Goal: Contribute content: Contribute content

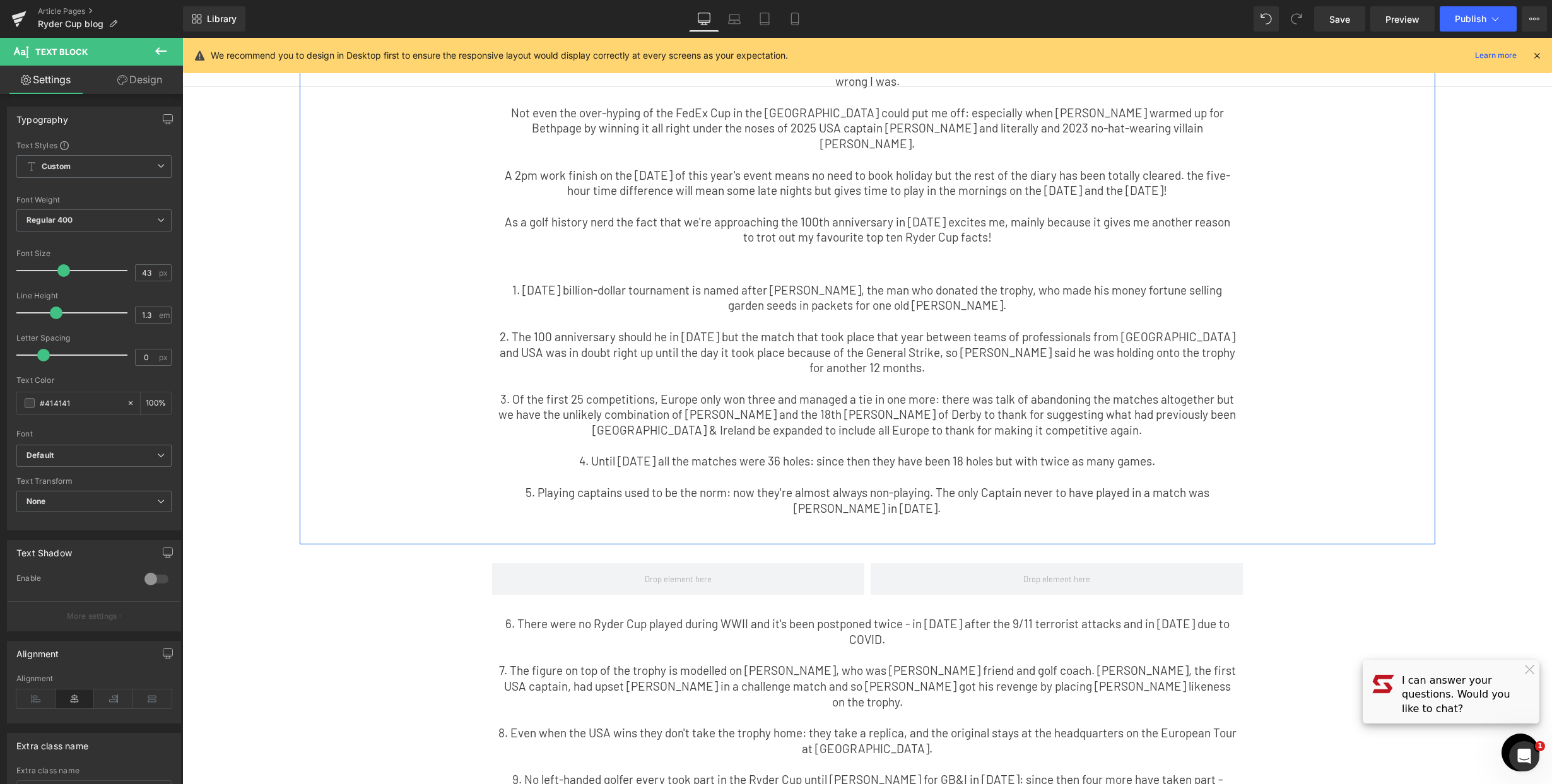
scroll to position [99, 0]
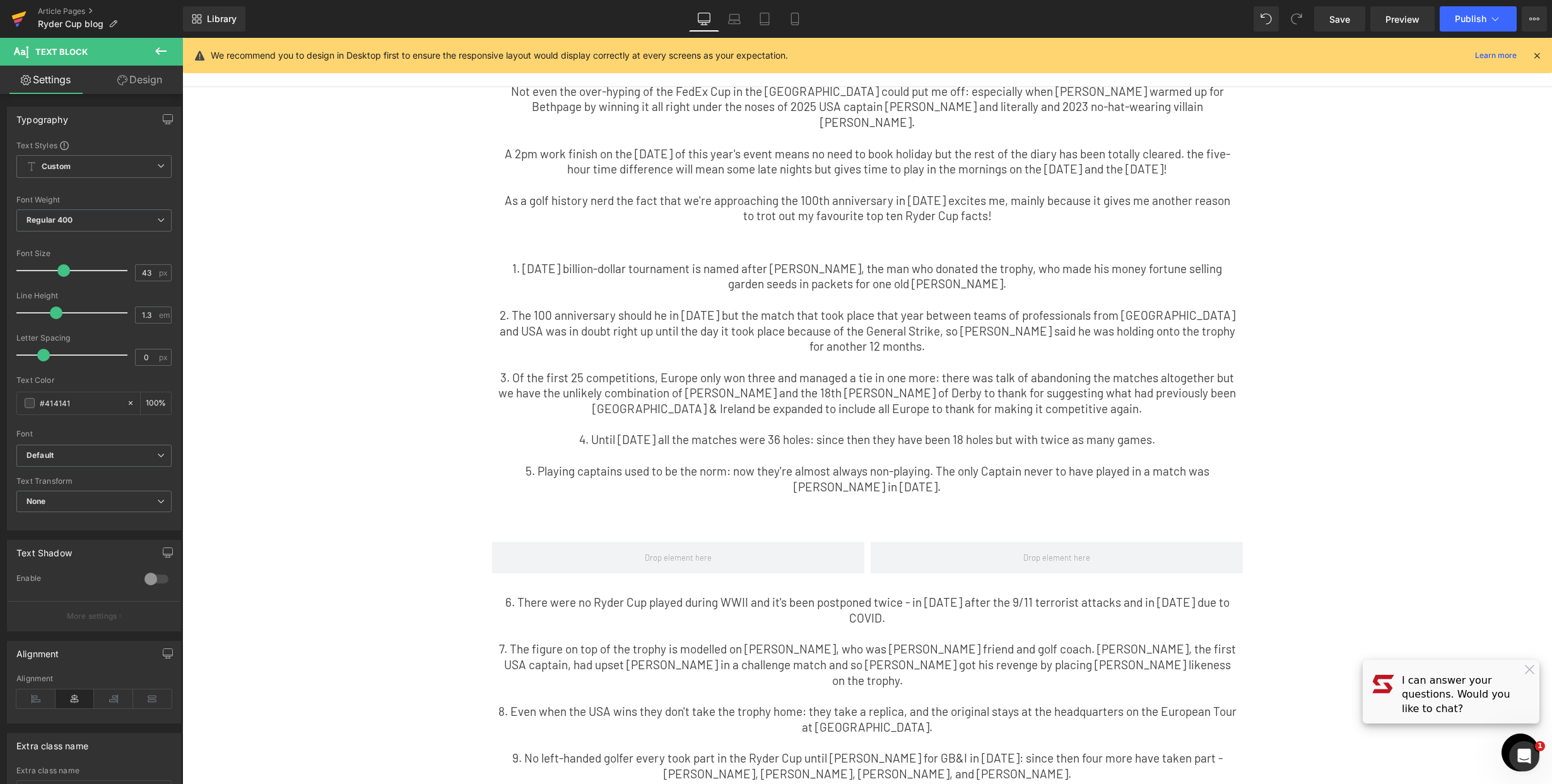
click at [28, 11] on link at bounding box center [19, 19] width 38 height 38
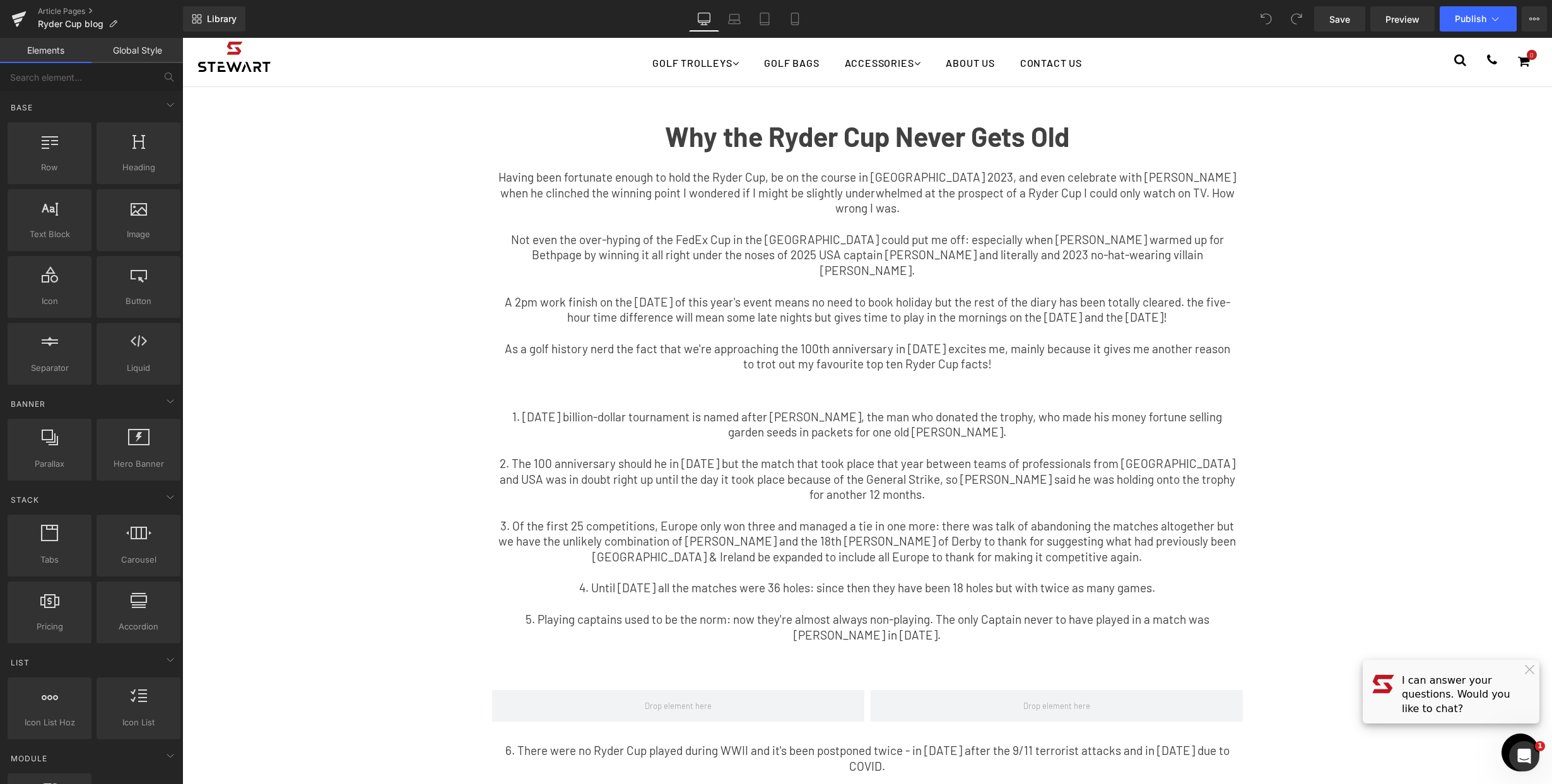
click at [912, 518] on p "3. Of the first 25 competitions, Europe only won three and managed a tie in one…" at bounding box center [867, 541] width 738 height 46
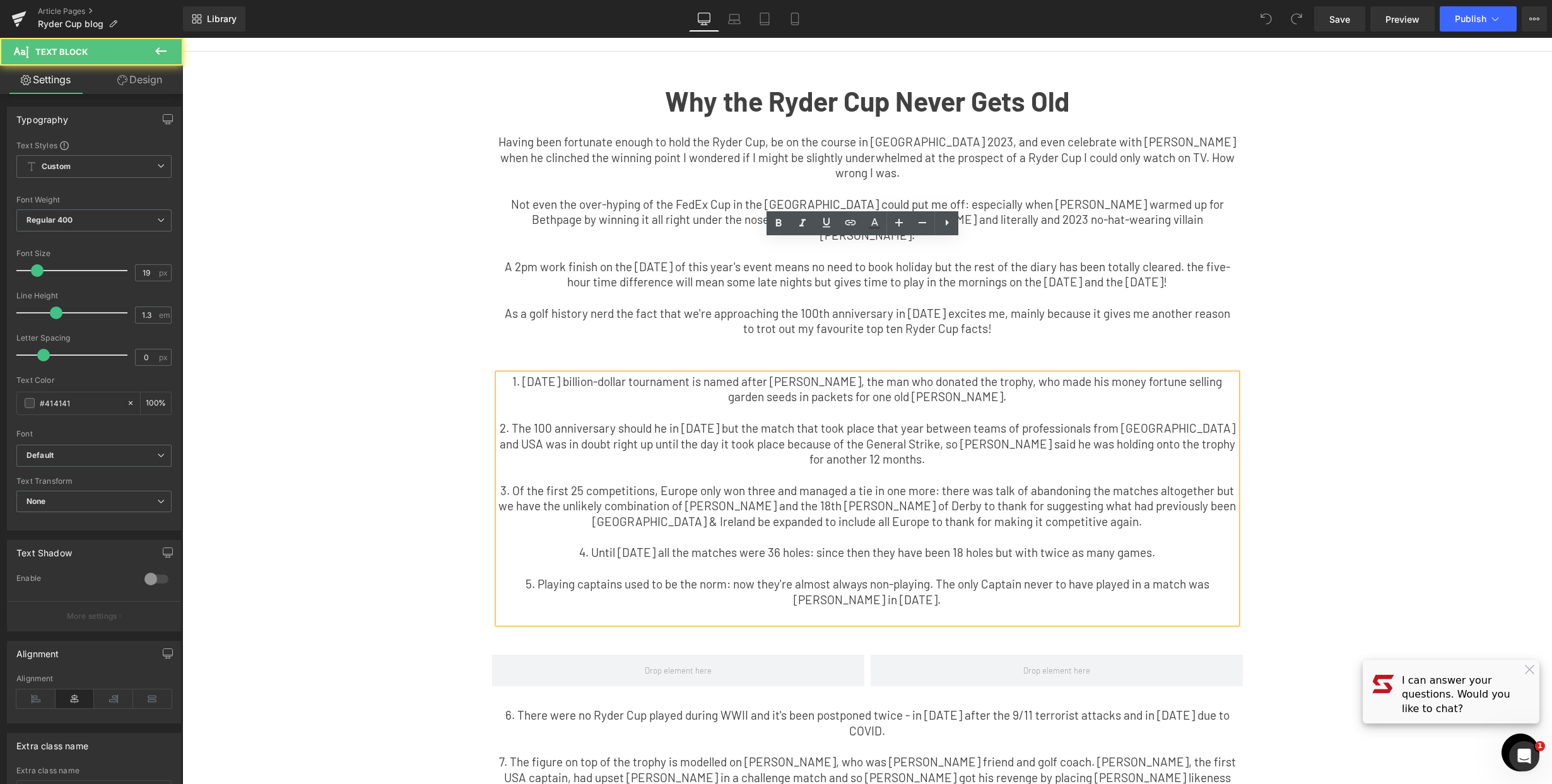
scroll to position [106, 0]
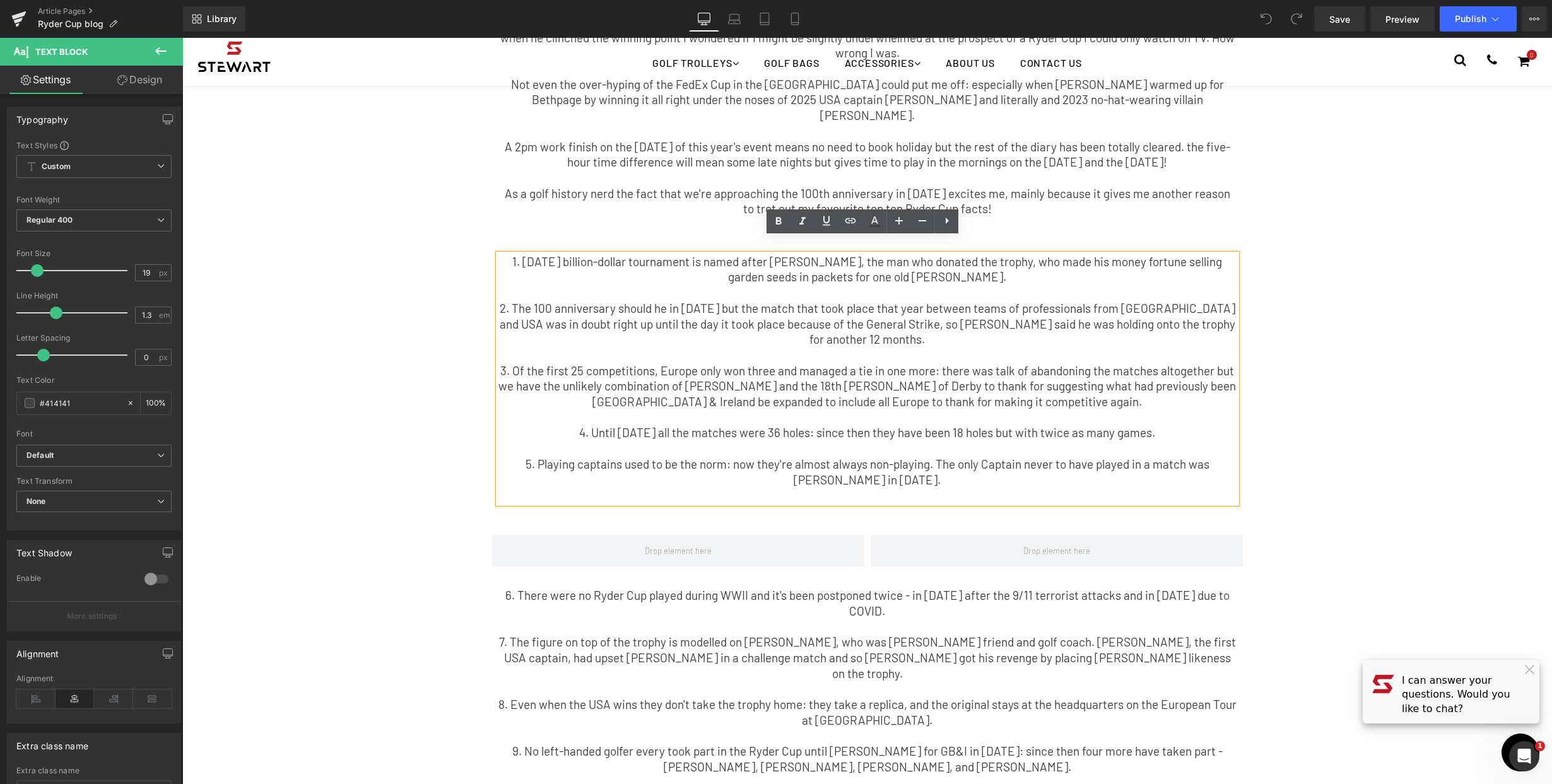
drag, startPoint x: 1342, startPoint y: 518, endPoint x: 1333, endPoint y: 520, distance: 9.2
click at [1341, 518] on div "Why the Ryder Cup Never Gets Old Text Block Having been fortunate enough to hol…" at bounding box center [867, 494] width 1369 height 1124
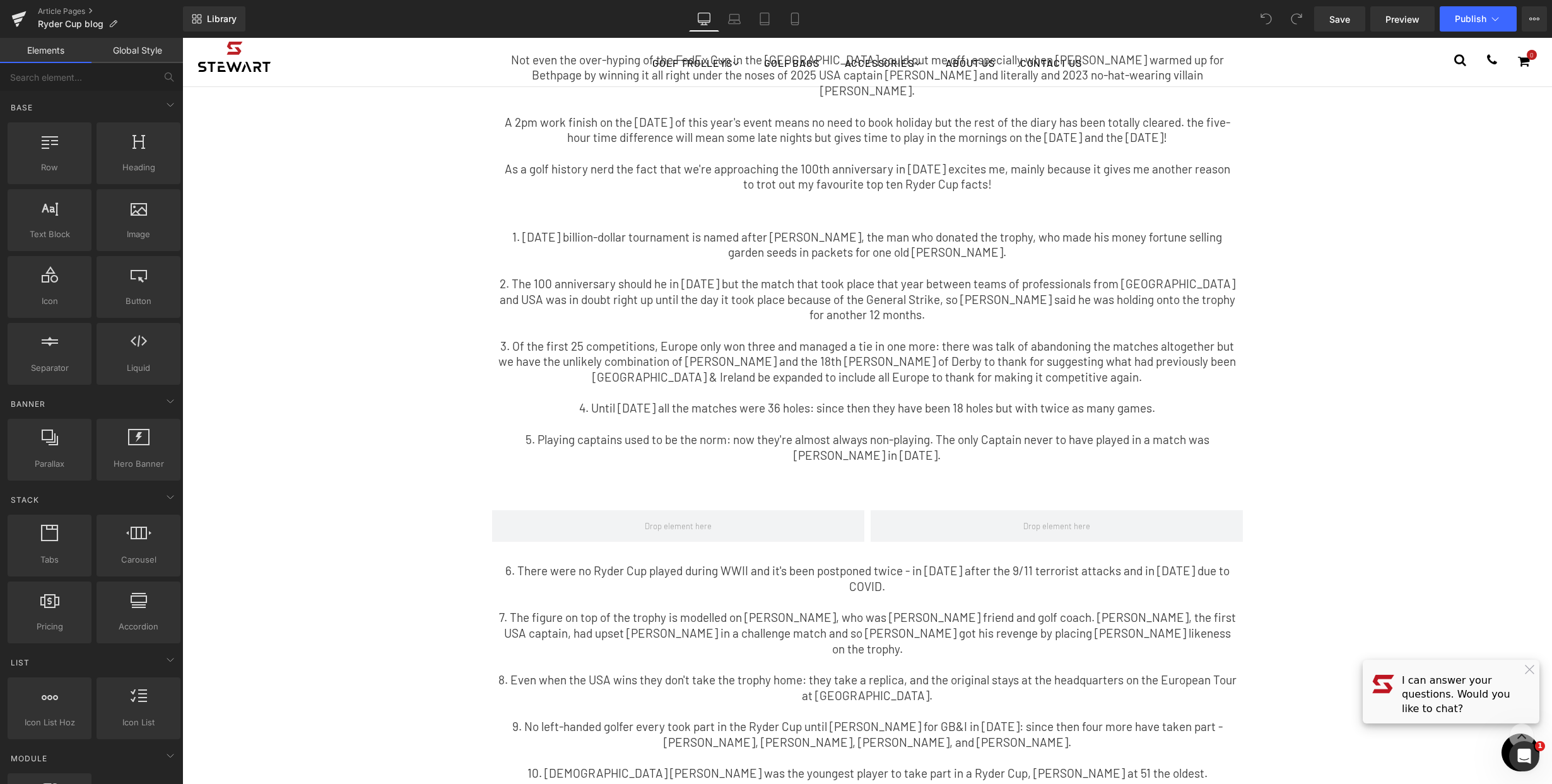
scroll to position [262, 0]
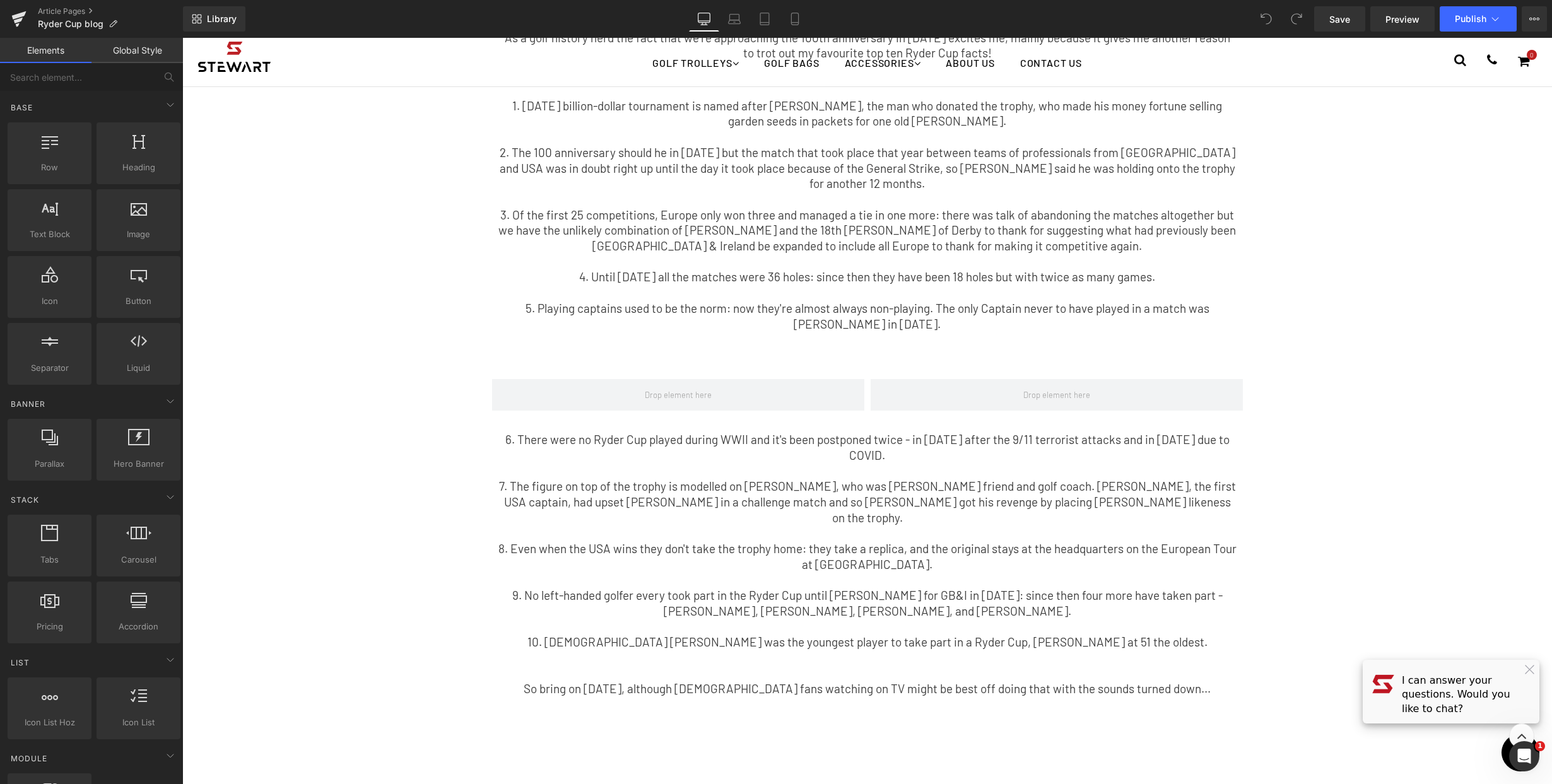
click at [1082, 541] on p "8. Even when the USA wins they don't take the trophy home: they take a replica,…" at bounding box center [867, 556] width 738 height 31
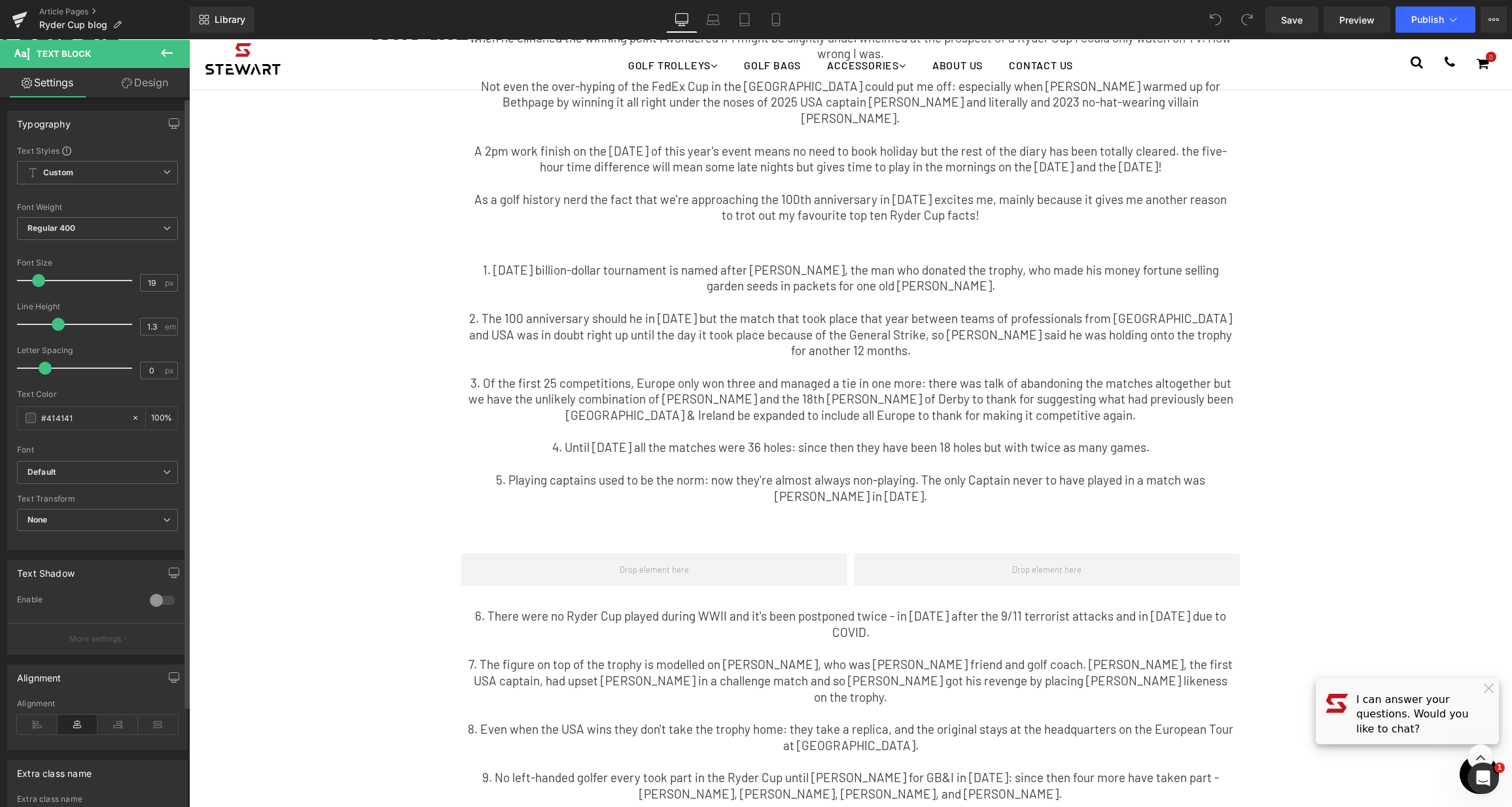
scroll to position [0, 0]
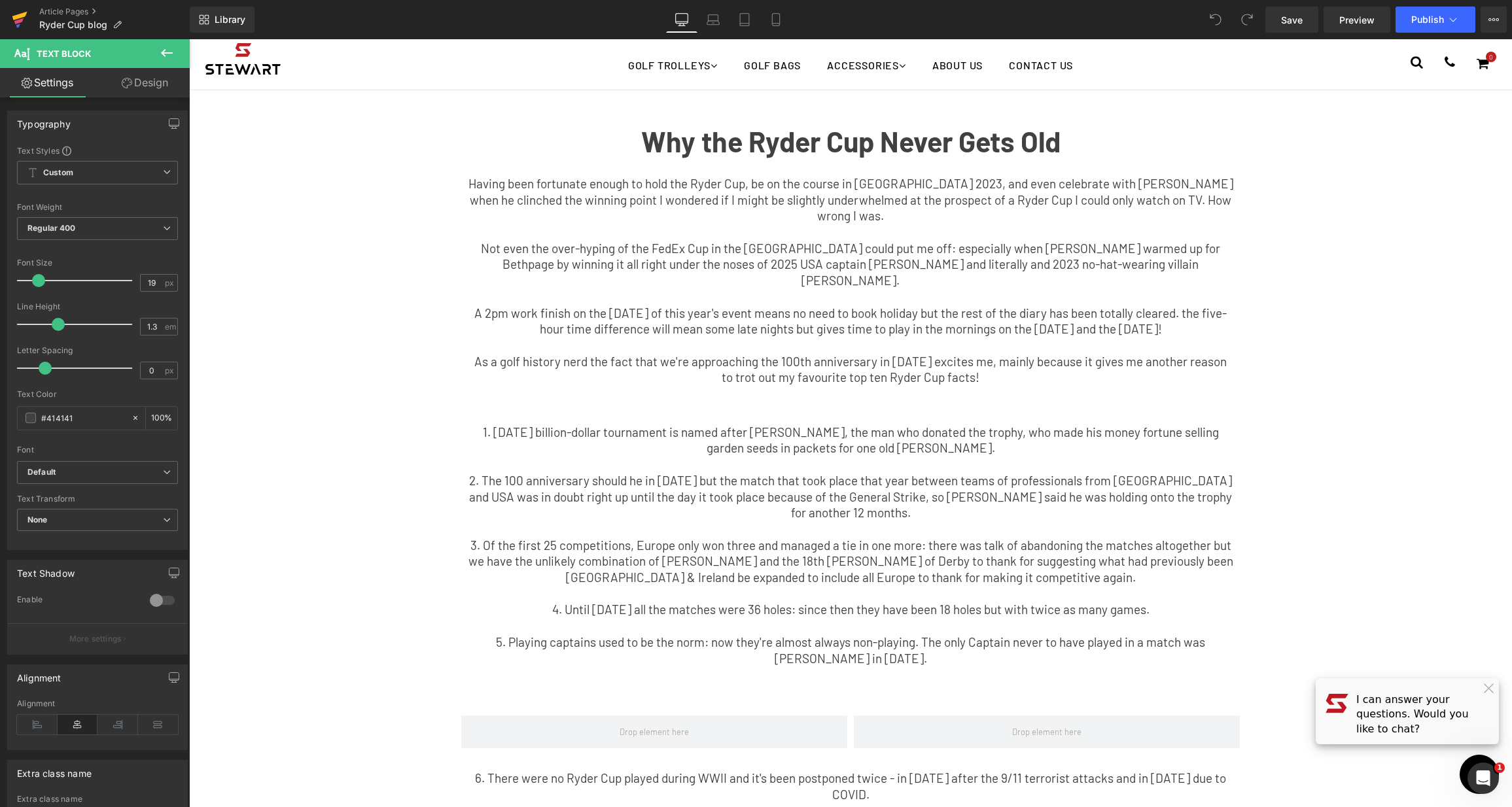
click at [27, 17] on icon at bounding box center [20, 20] width 15 height 33
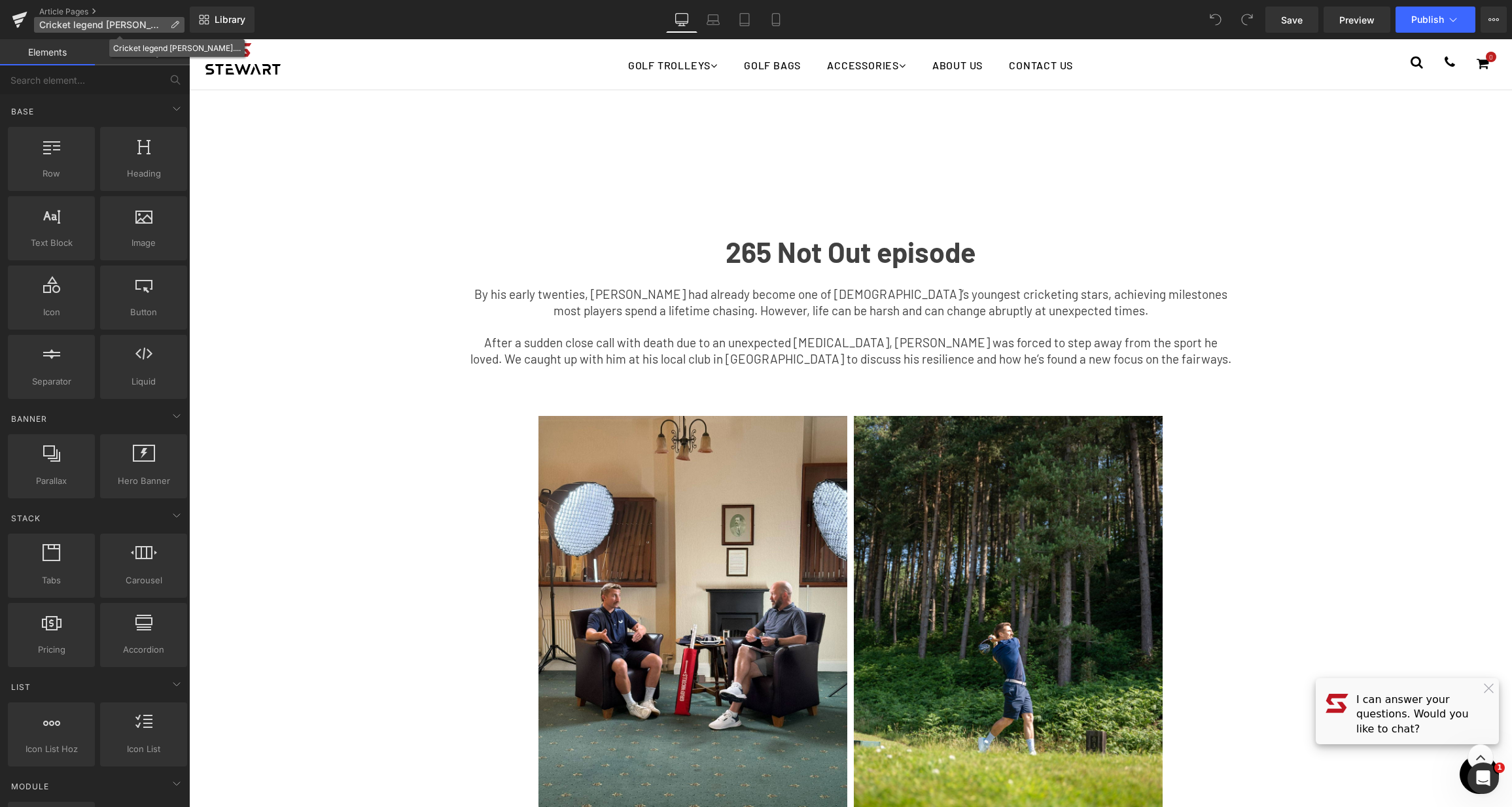
click at [99, 23] on span "Cricket legend James Taylor...." at bounding box center [102, 25] width 126 height 10
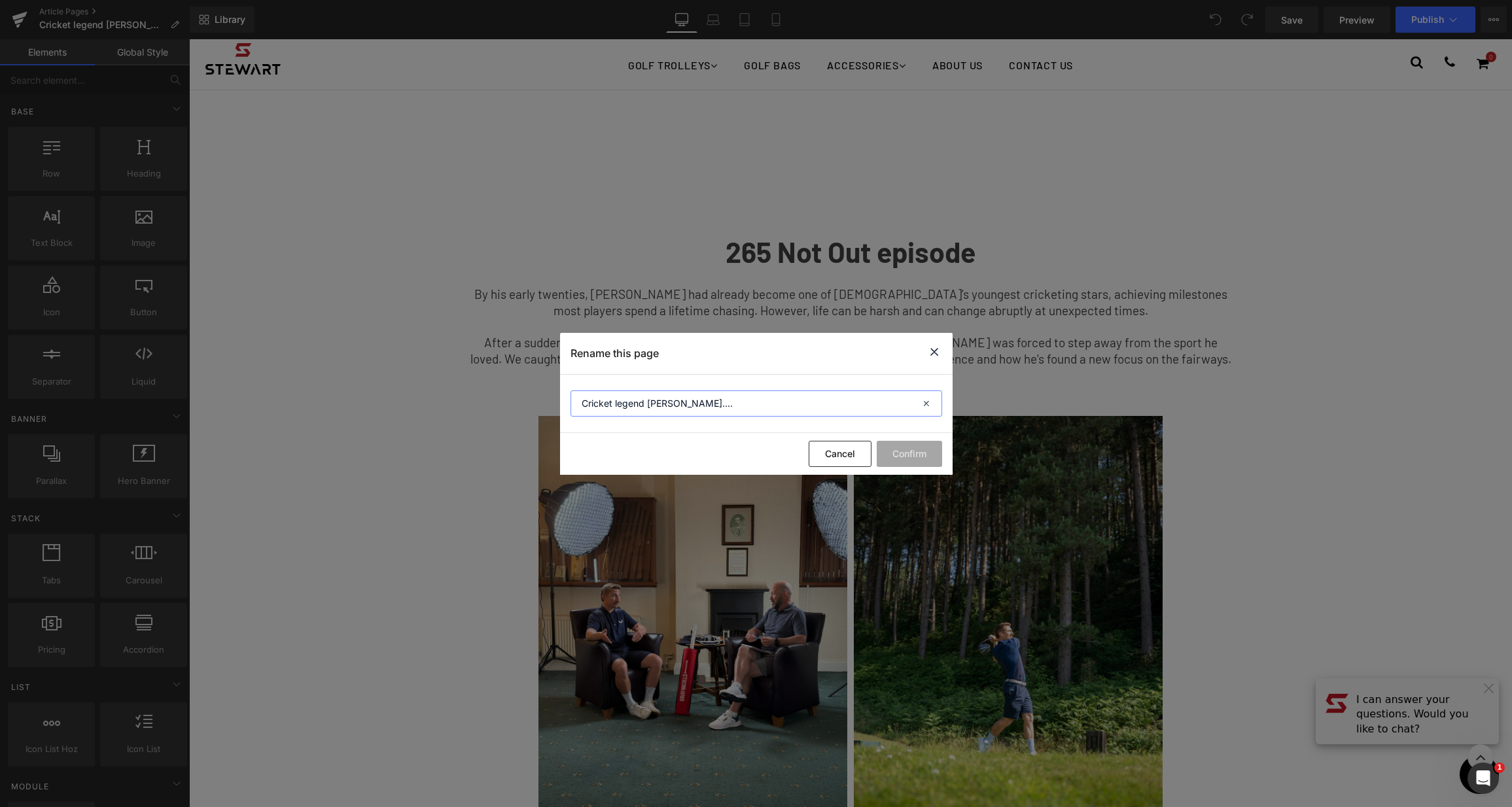
drag, startPoint x: 756, startPoint y: 404, endPoint x: 515, endPoint y: 401, distance: 241.0
click at [515, 401] on div "Rename this page Cricket legend James Taylor.... Cancel Confirm" at bounding box center [756, 404] width 1512 height 807
type input "'265 Not Out' with James Taylor"
click at [908, 457] on button "Confirm" at bounding box center [909, 453] width 65 height 27
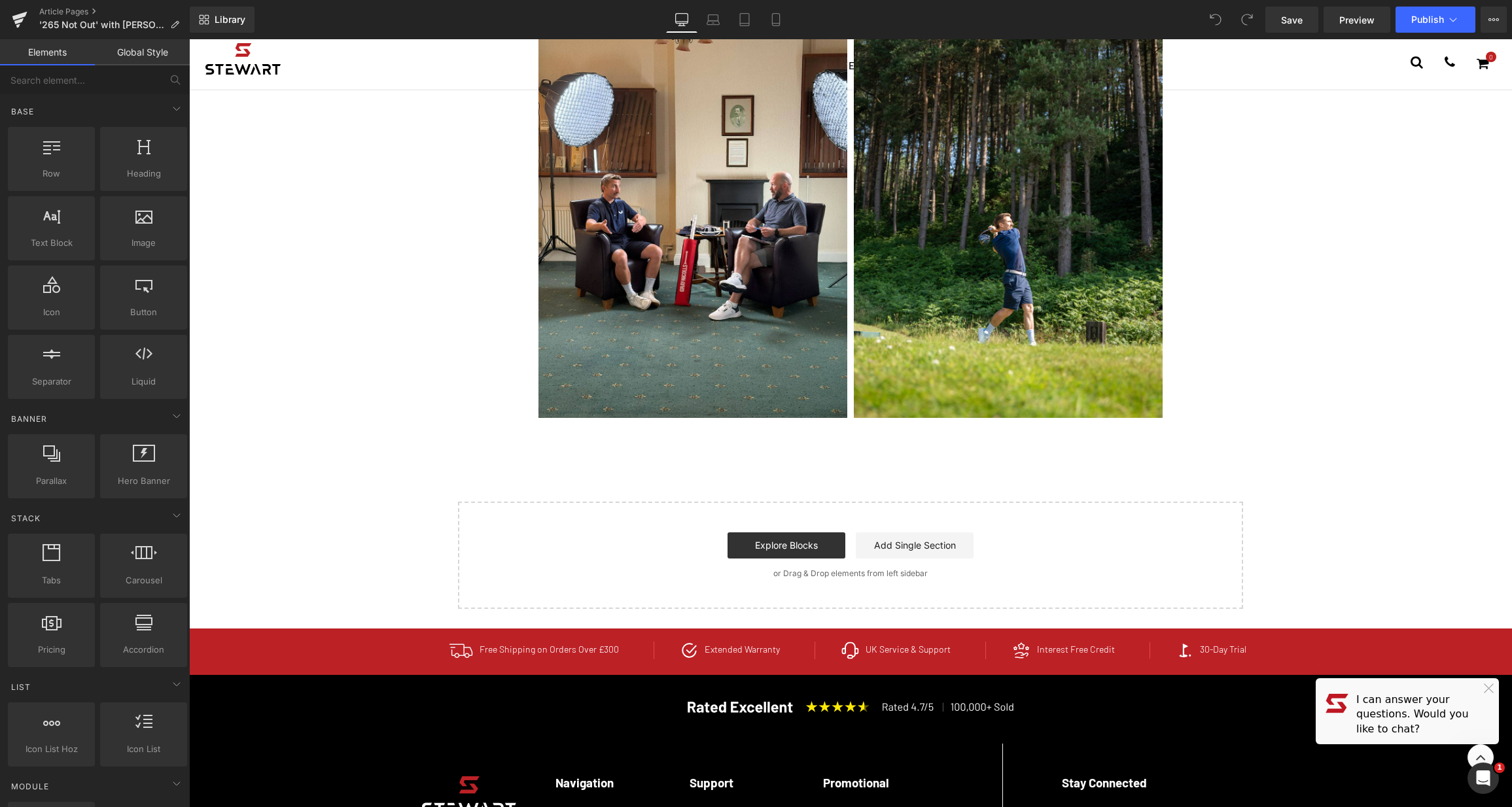
scroll to position [549, 0]
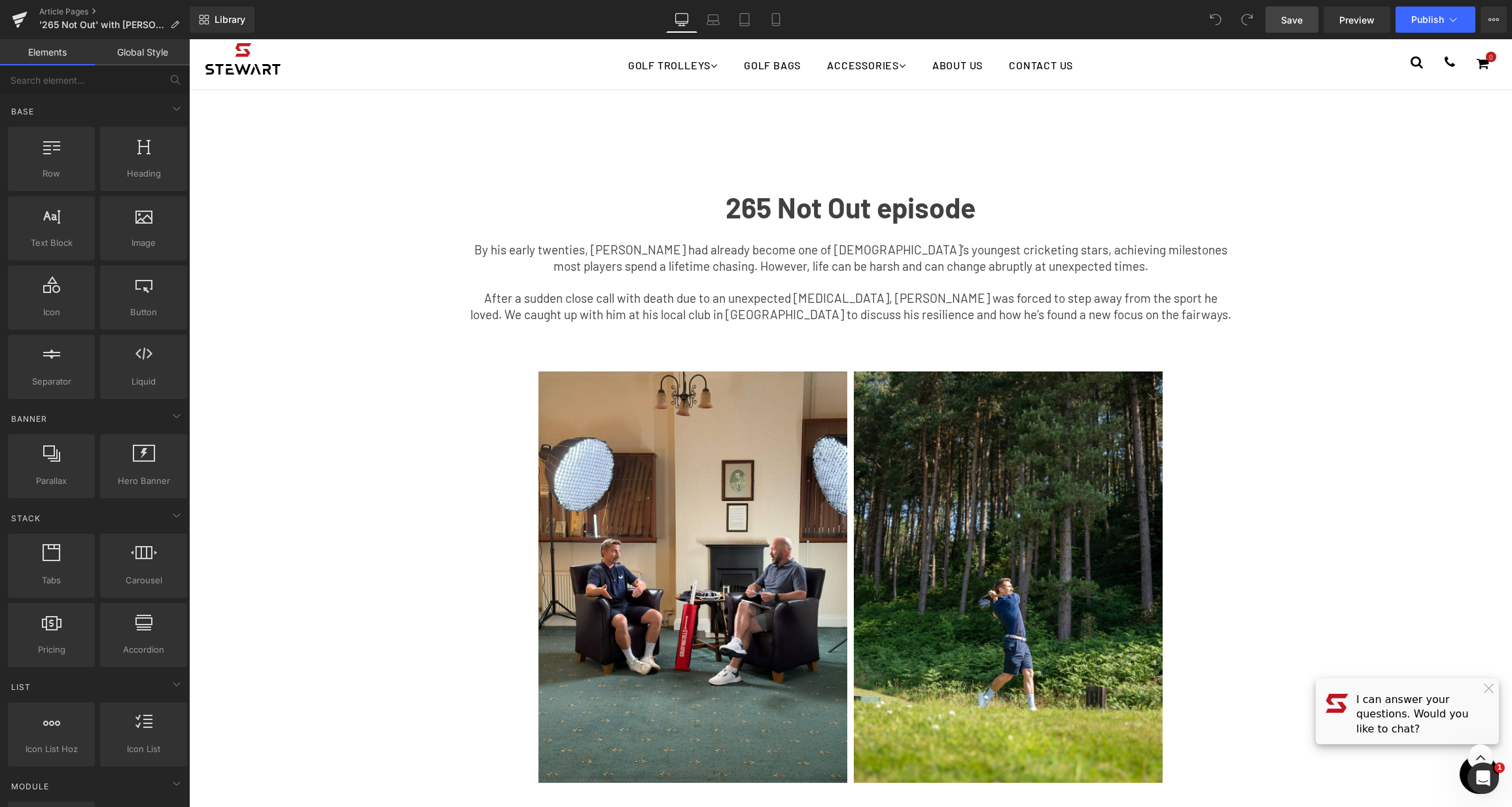
click at [1302, 9] on link "Save" at bounding box center [1292, 20] width 53 height 27
click at [22, 22] on icon at bounding box center [20, 20] width 15 height 33
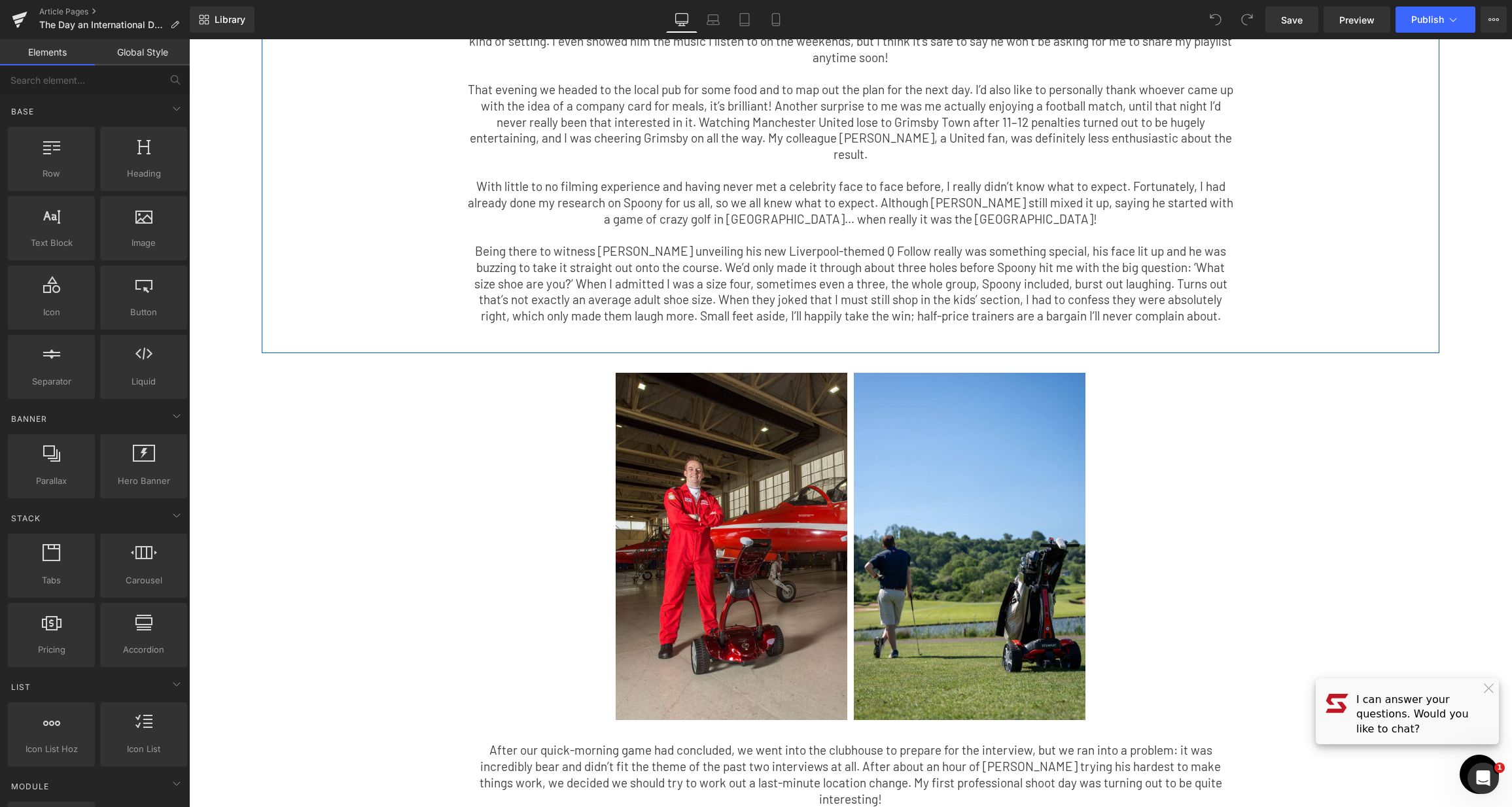
scroll to position [641, 0]
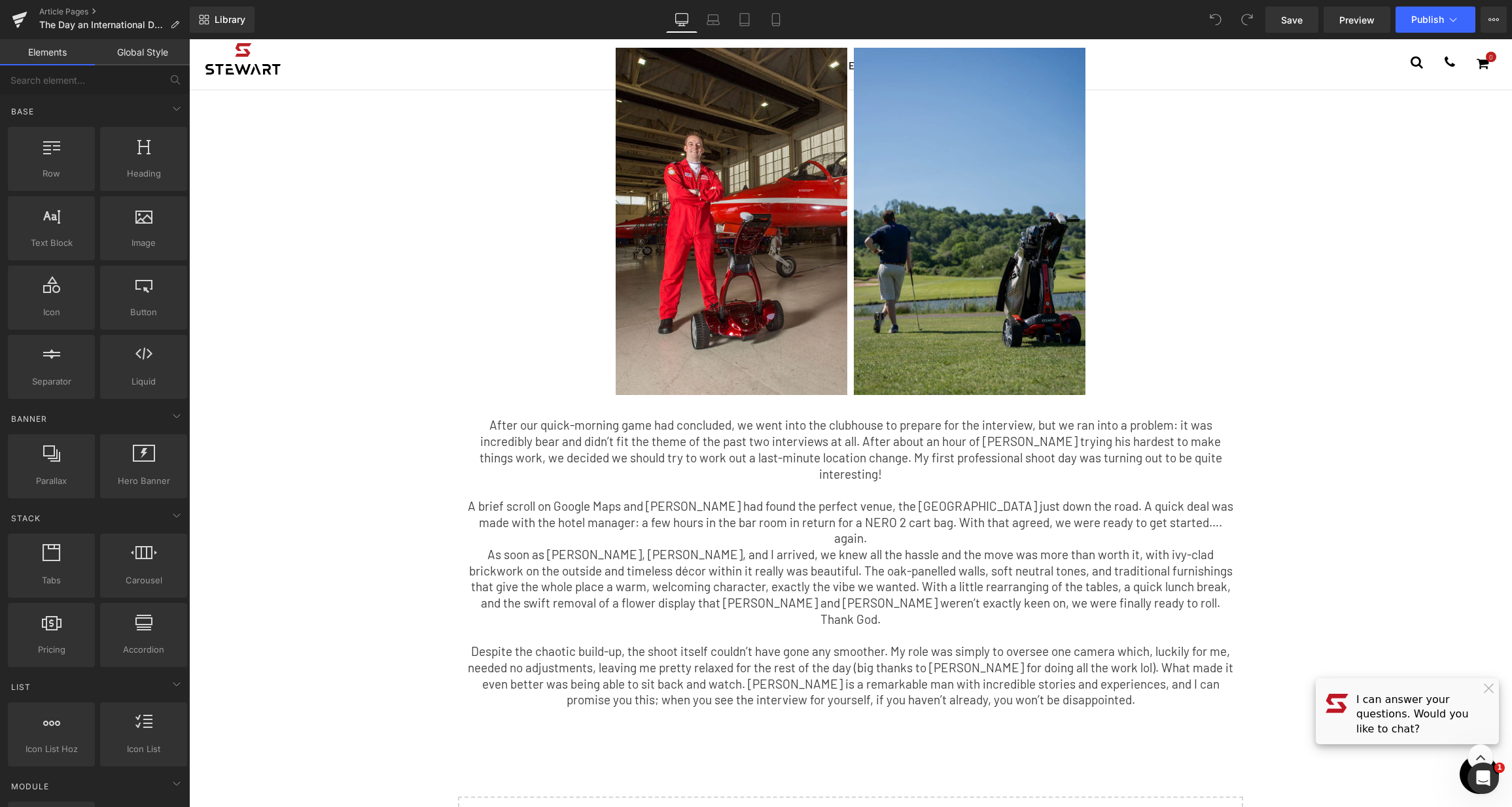
click at [854, 264] on div "Image" at bounding box center [1047, 221] width 386 height 347
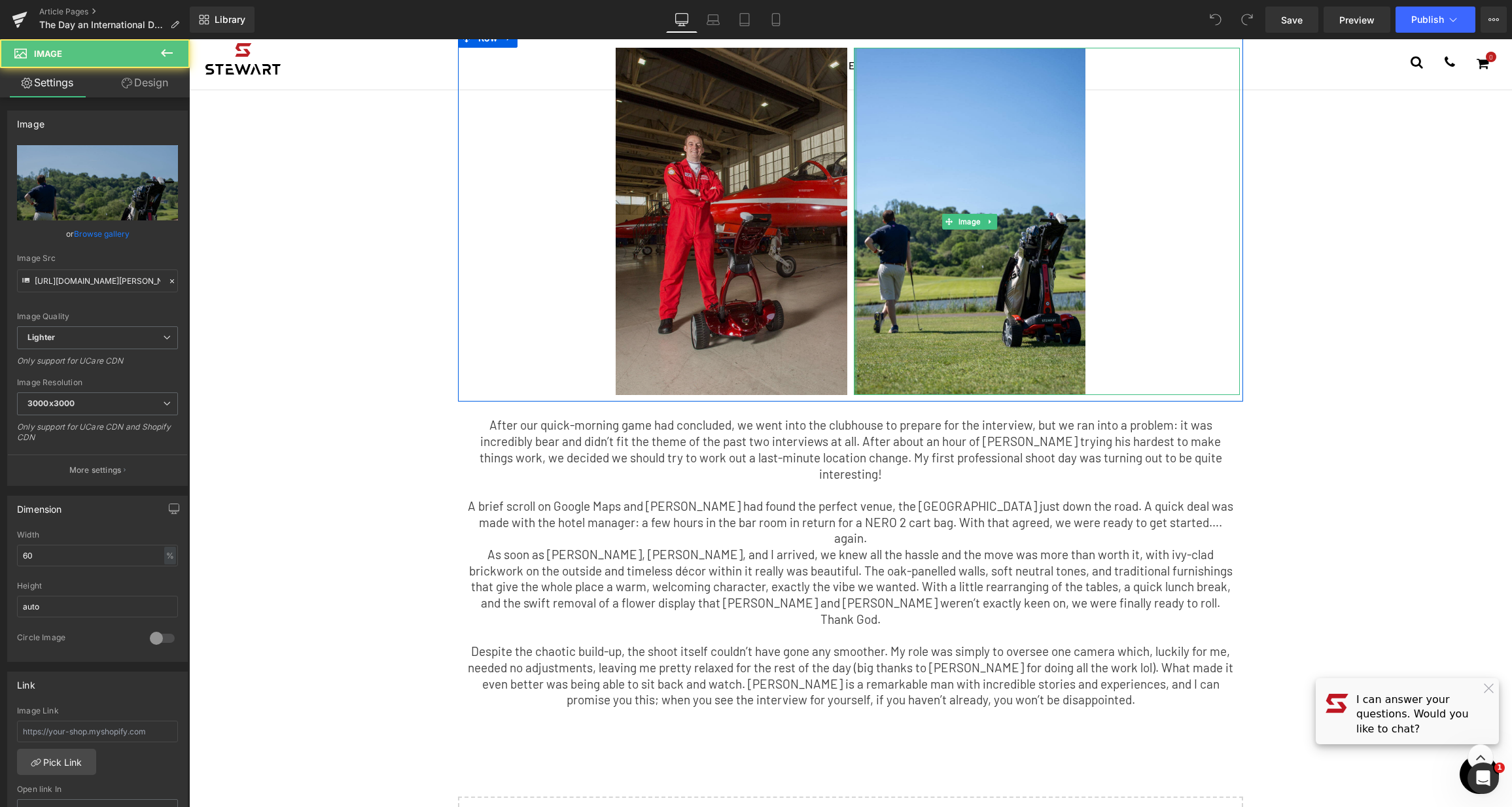
click at [723, 262] on img at bounding box center [731, 221] width 231 height 347
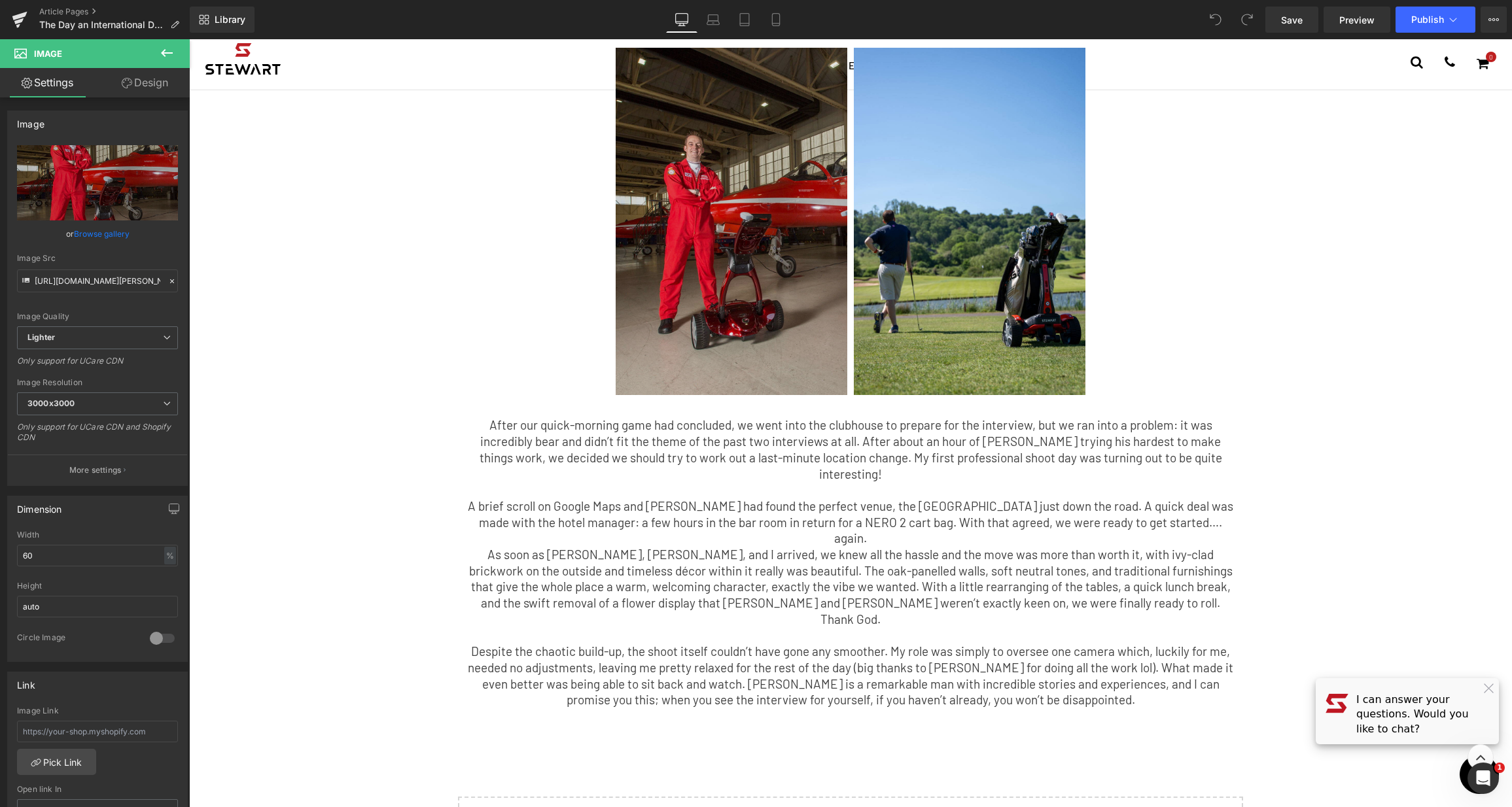
click at [651, 192] on img at bounding box center [731, 221] width 231 height 347
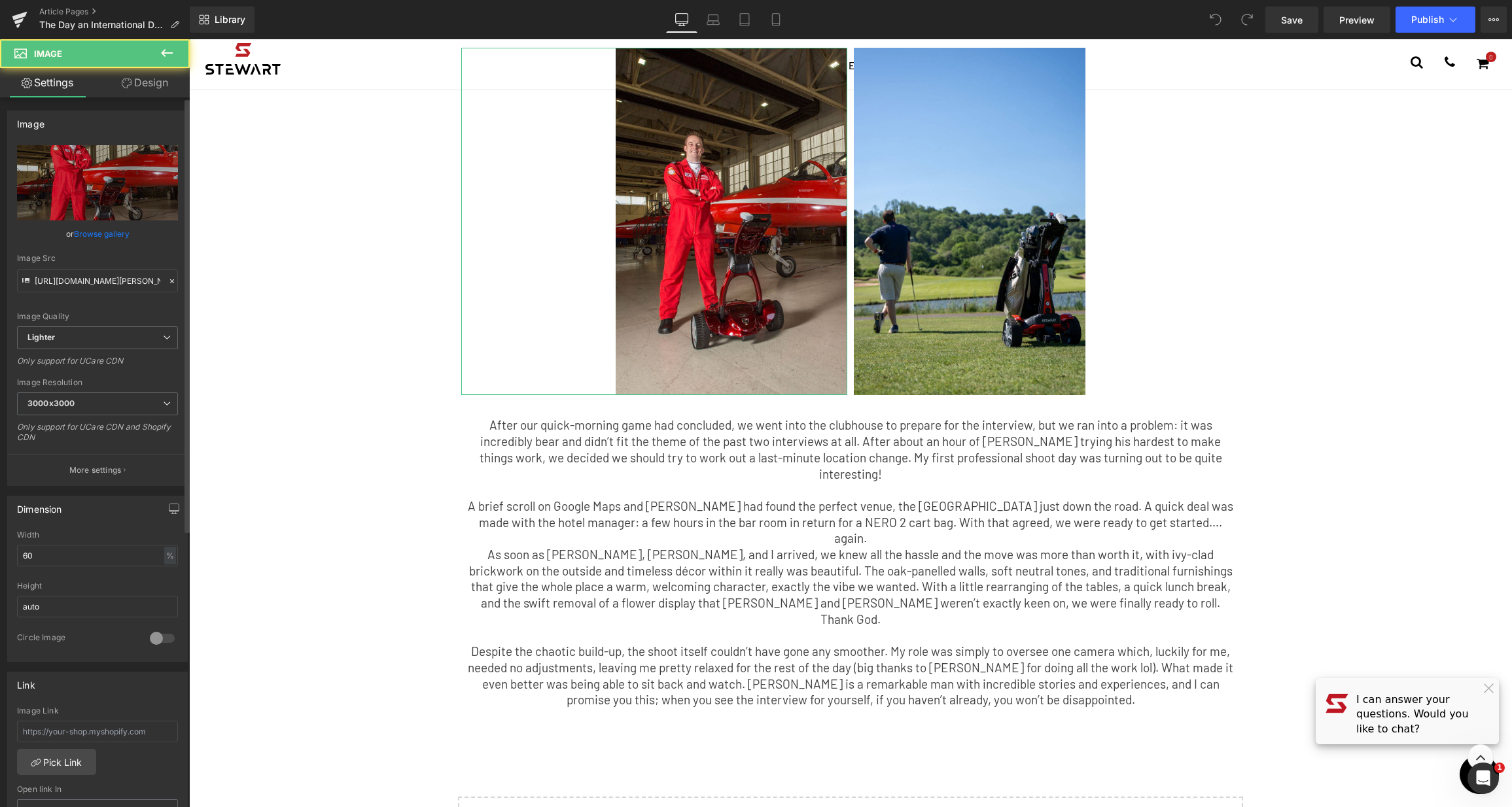
click at [124, 232] on link "Browse gallery" at bounding box center [101, 234] width 56 height 23
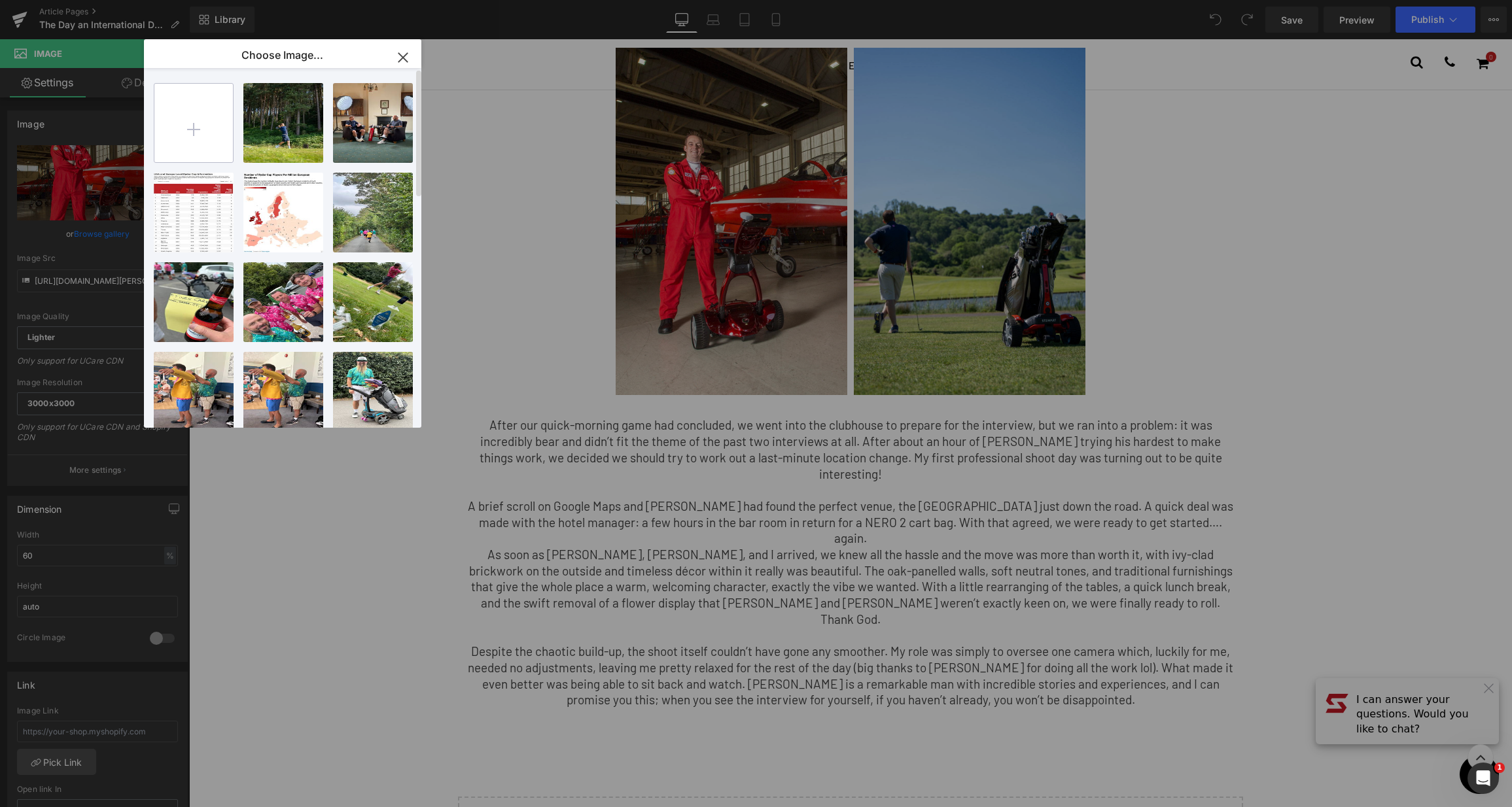
click at [198, 123] on input "file" at bounding box center [194, 123] width 79 height 79
type input "C:\fakepath\spoony-1.jpg"
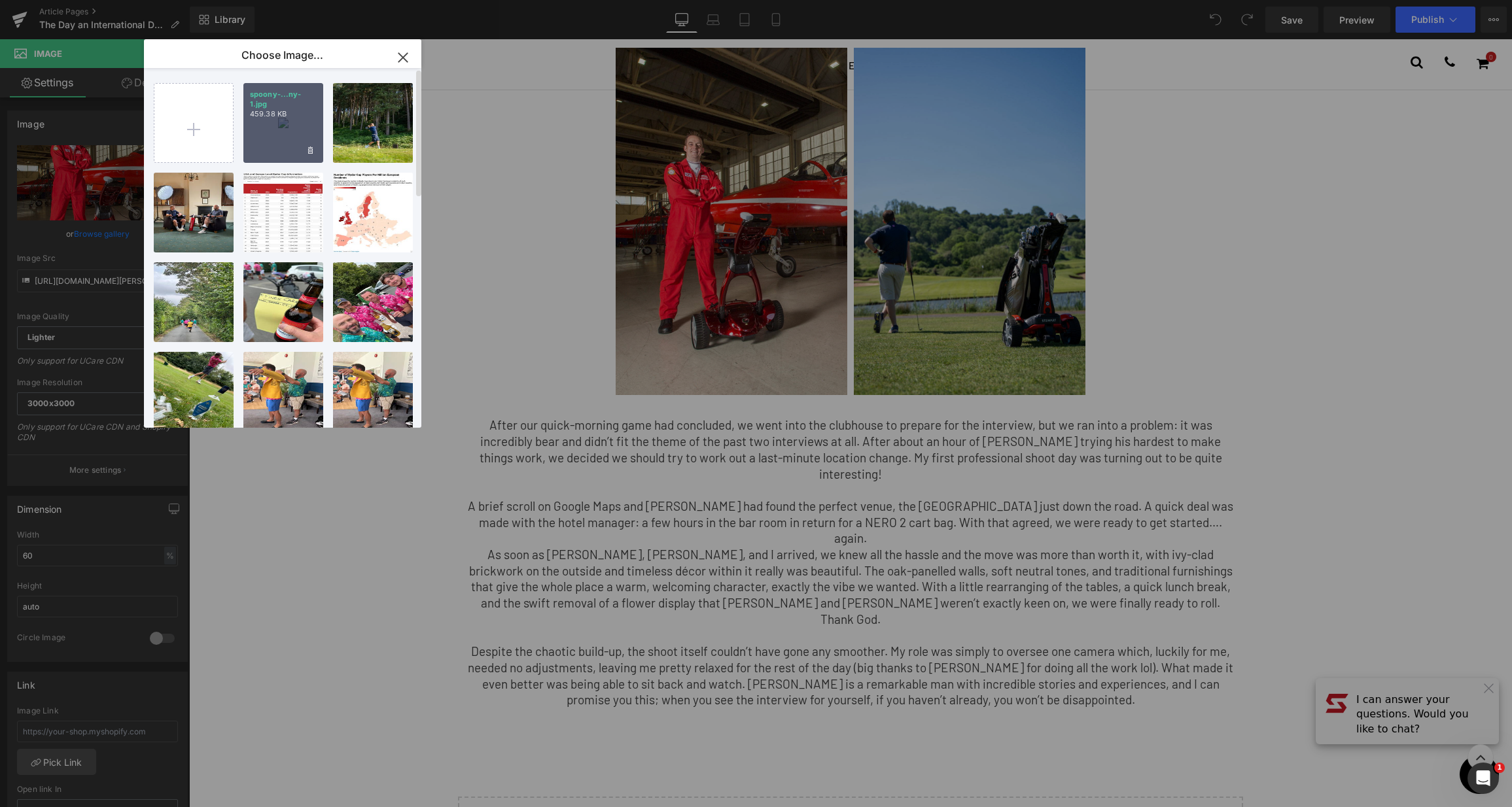
click at [297, 109] on p "459.38 KB" at bounding box center [284, 113] width 67 height 9
type input "[URL][DOMAIN_NAME]"
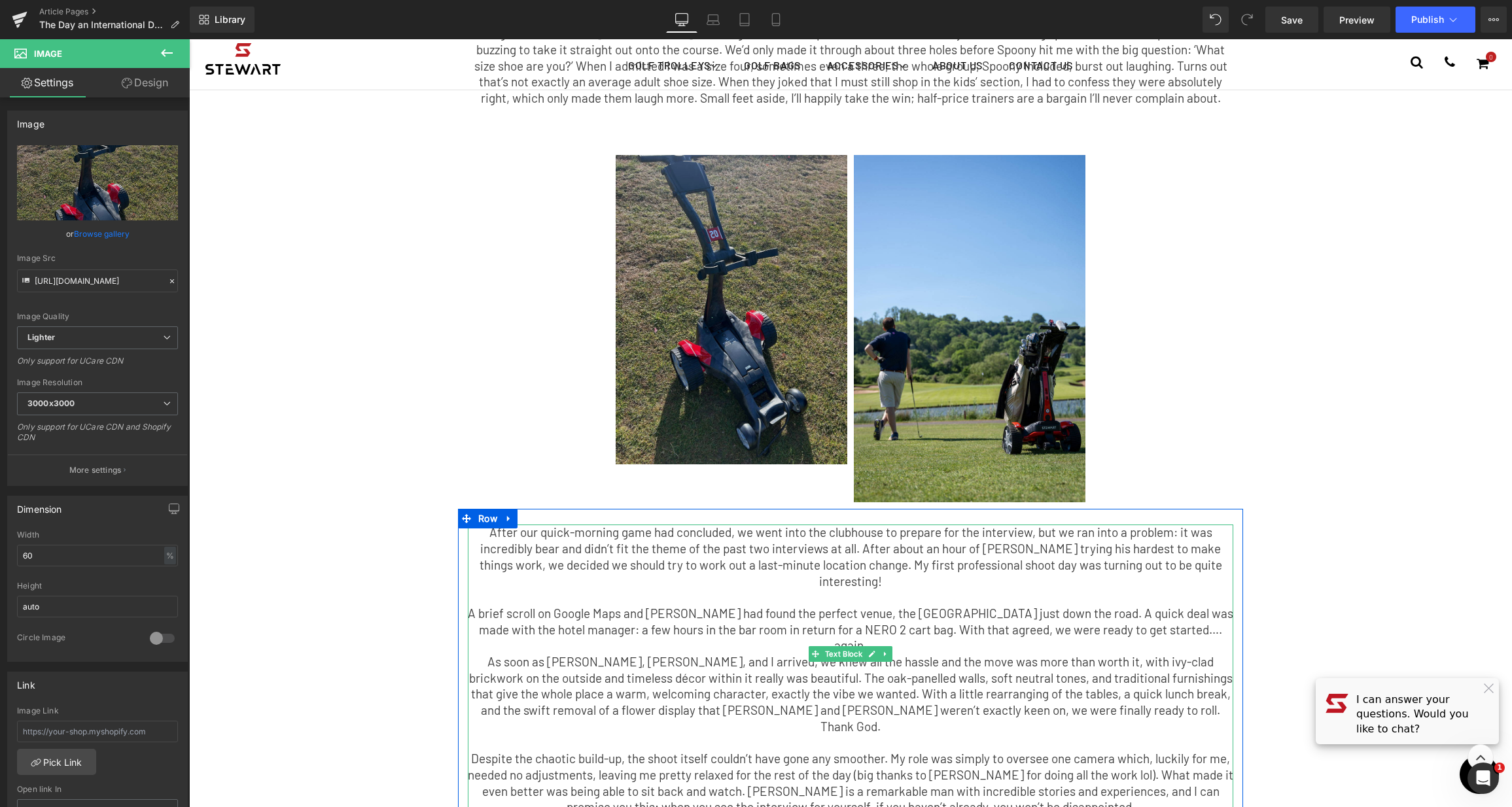
scroll to position [382, 0]
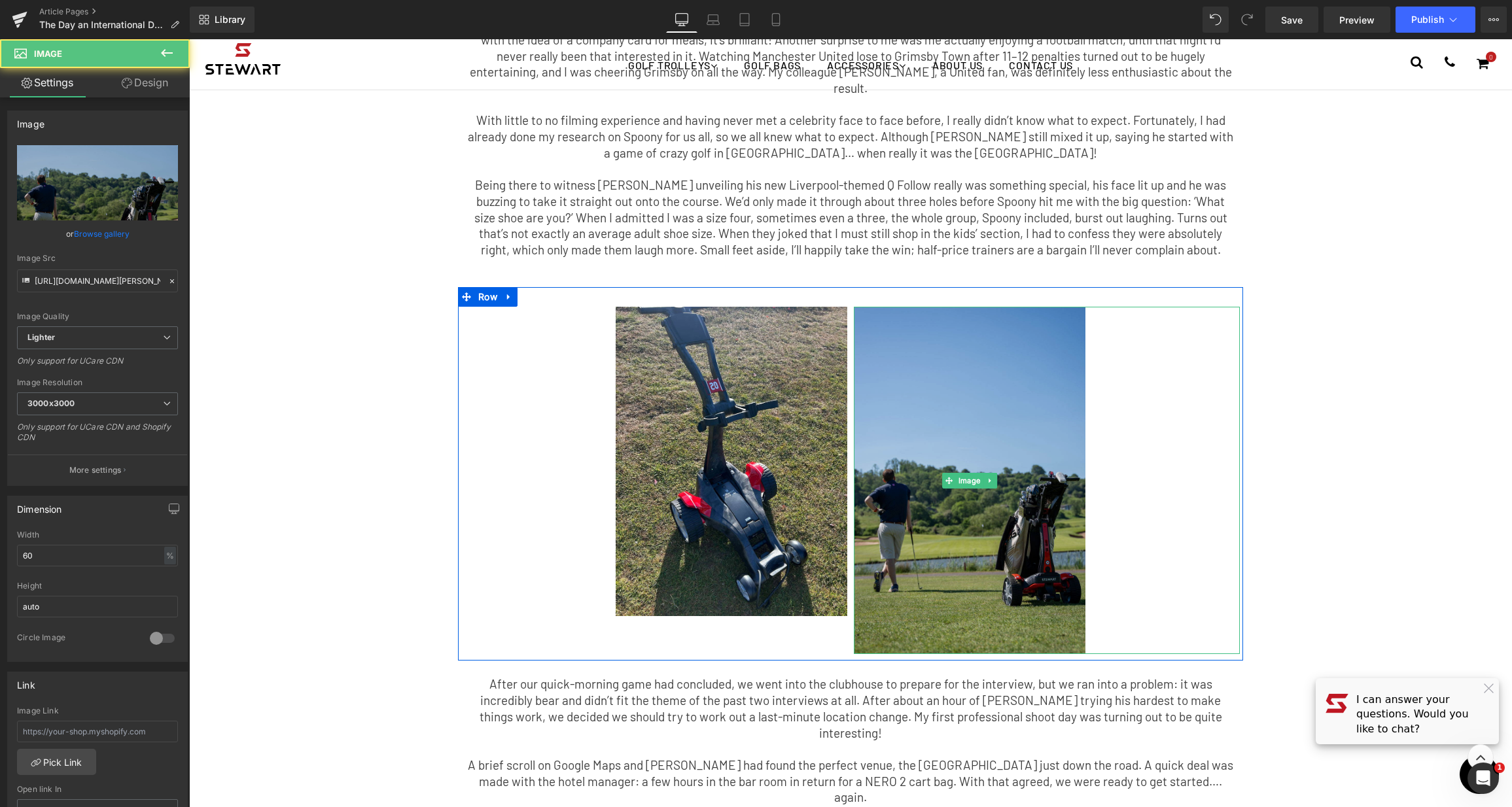
click at [972, 463] on img at bounding box center [969, 480] width 231 height 347
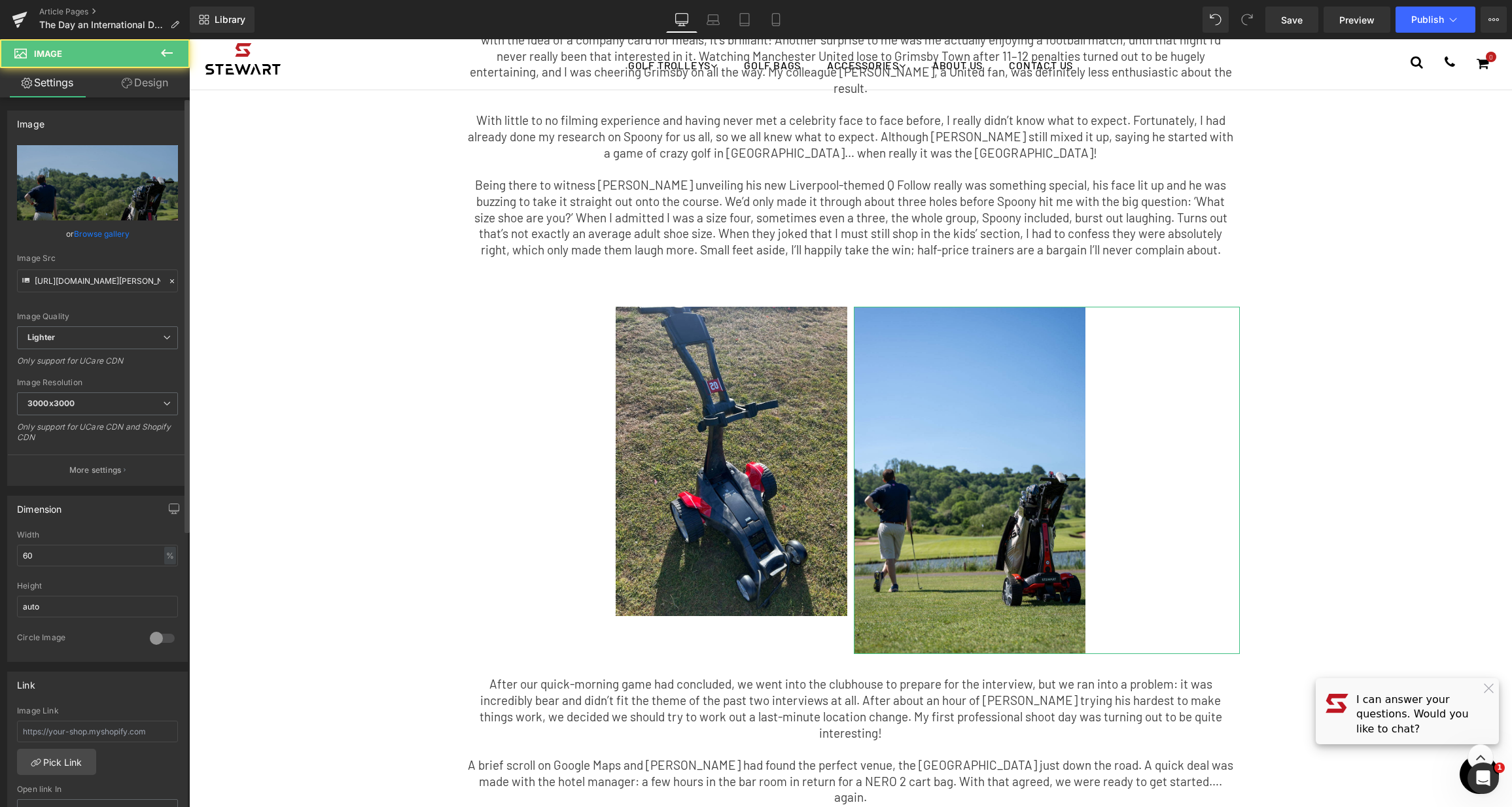
click at [94, 230] on link "Browse gallery" at bounding box center [101, 234] width 56 height 23
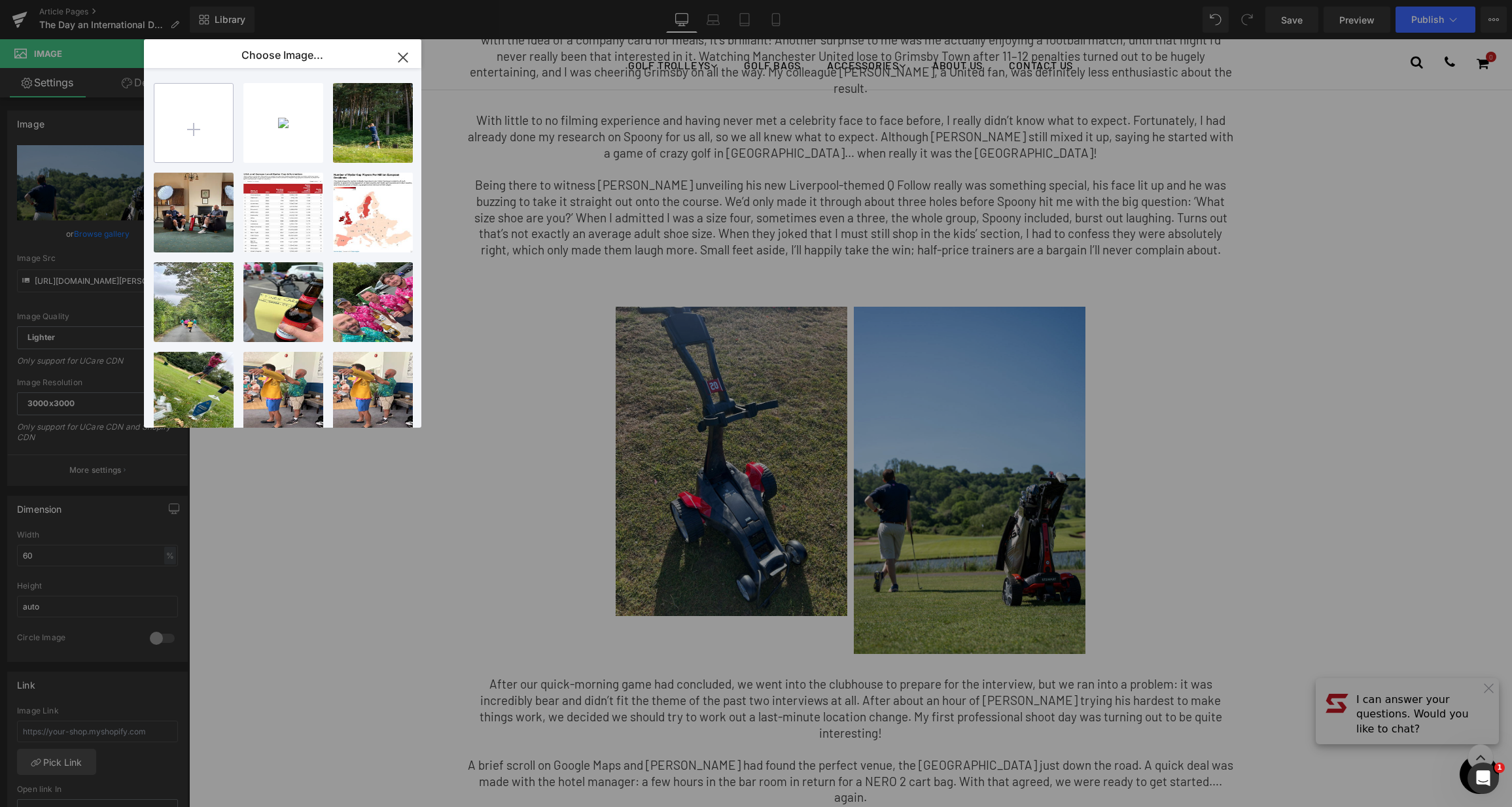
click at [171, 131] on input "file" at bounding box center [194, 123] width 79 height 79
type input "C:\fakepath\spoony-2.jpg"
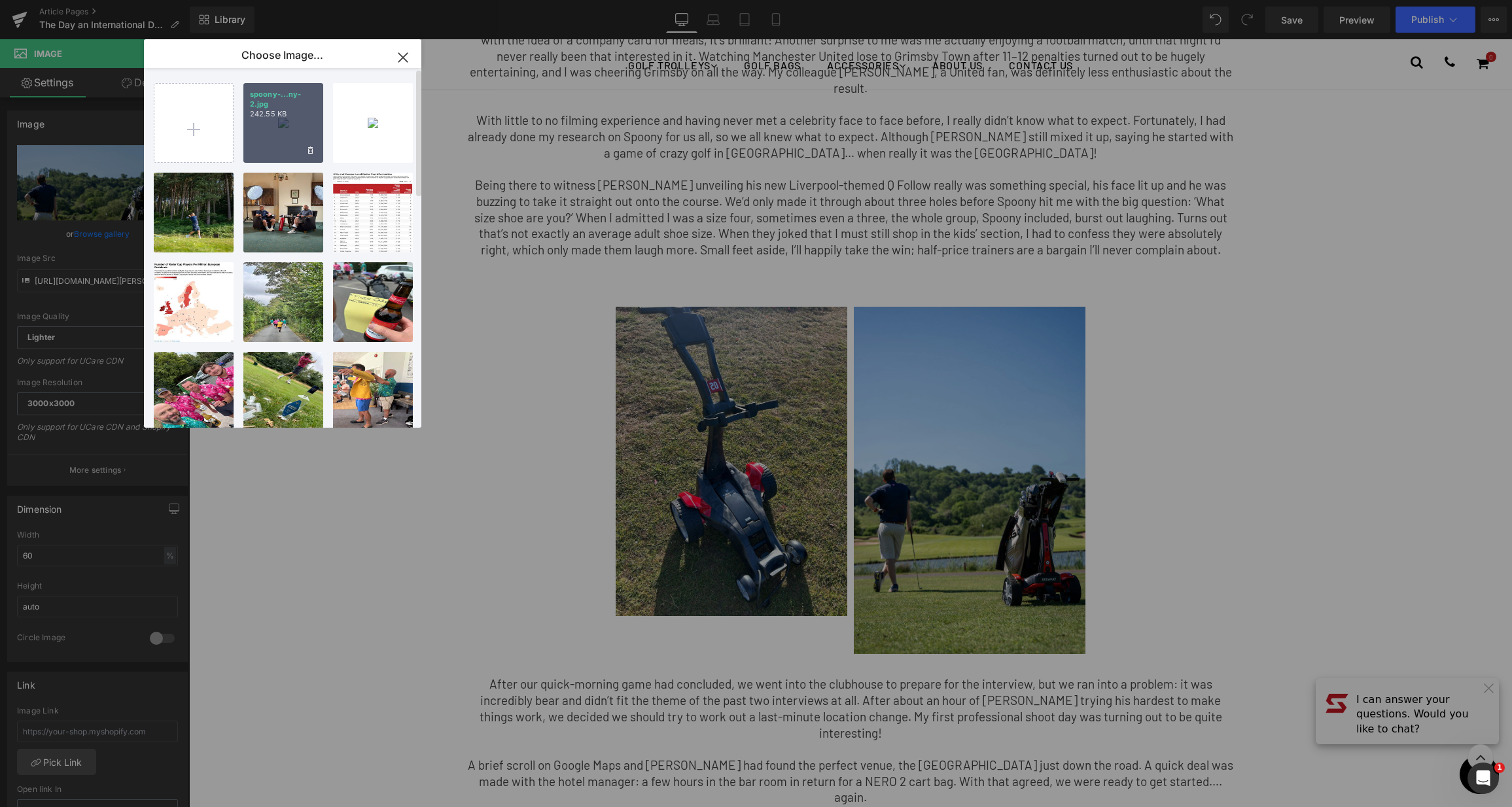
click at [289, 96] on p "spoony-...ny-2.jpg" at bounding box center [284, 99] width 67 height 20
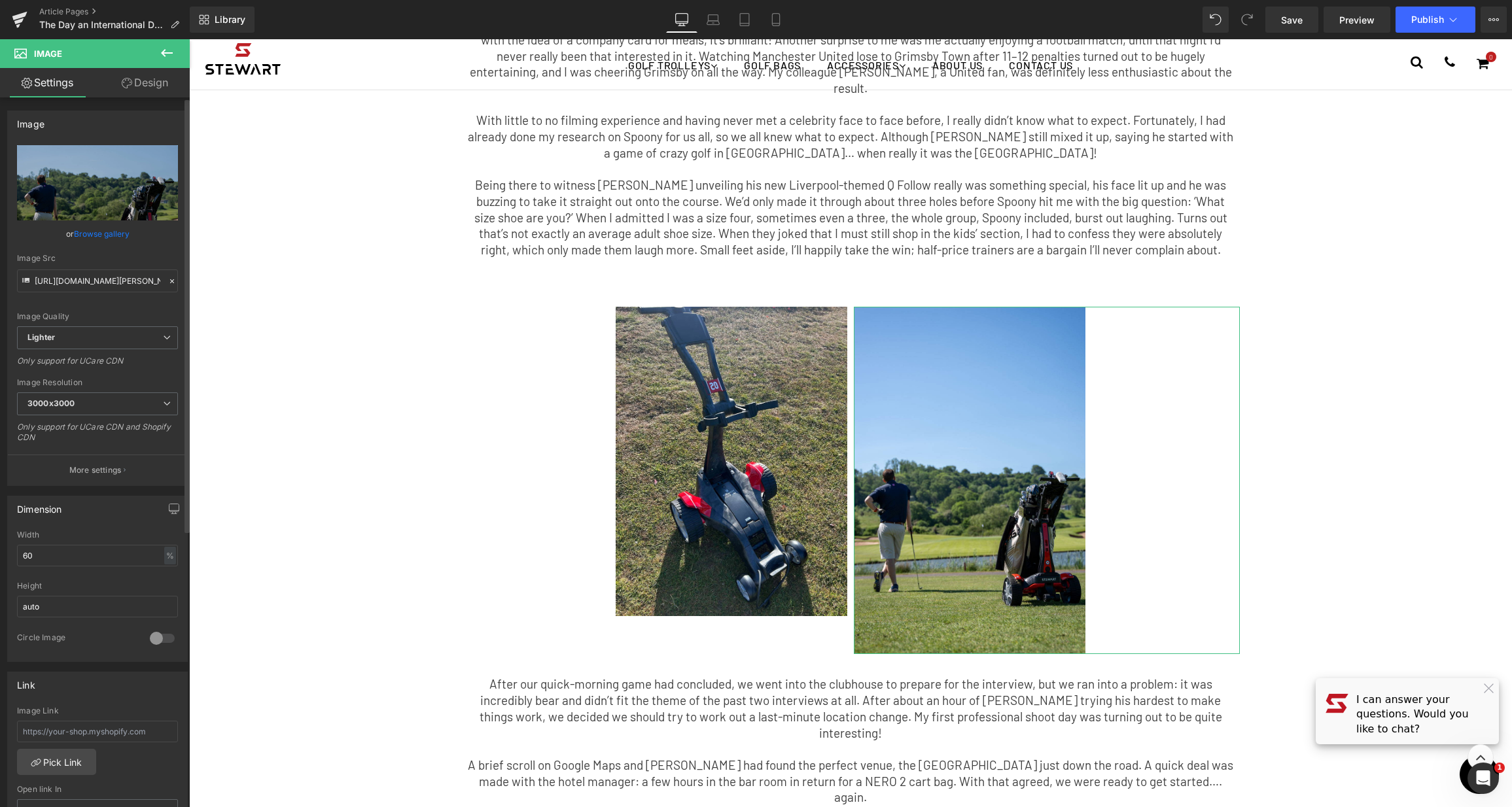
click at [93, 242] on link "Browse gallery" at bounding box center [101, 234] width 56 height 23
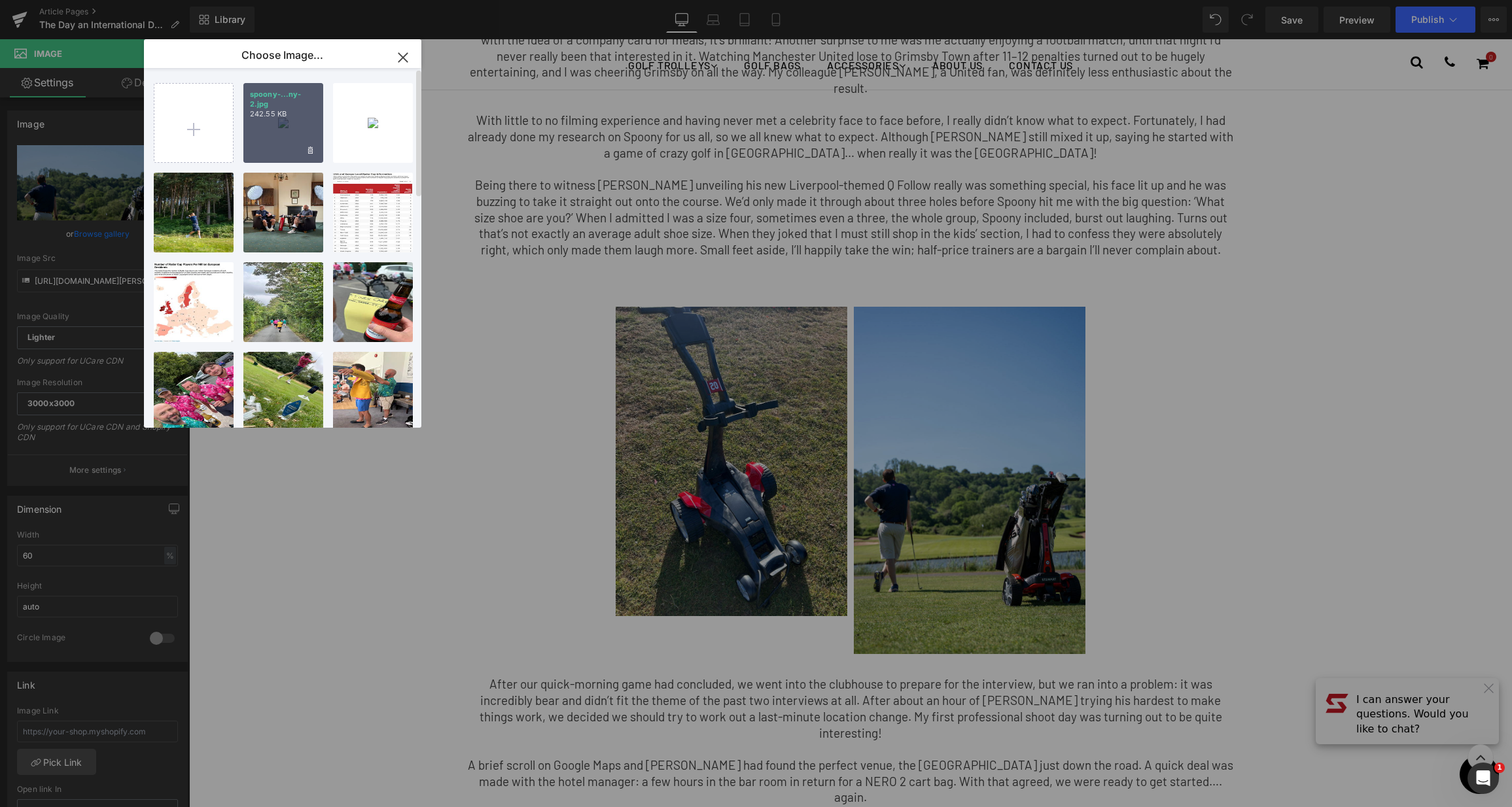
click at [267, 129] on div "spoony-...ny-2.jpg 242.55 KB" at bounding box center [283, 123] width 80 height 80
type input "[URL][DOMAIN_NAME]"
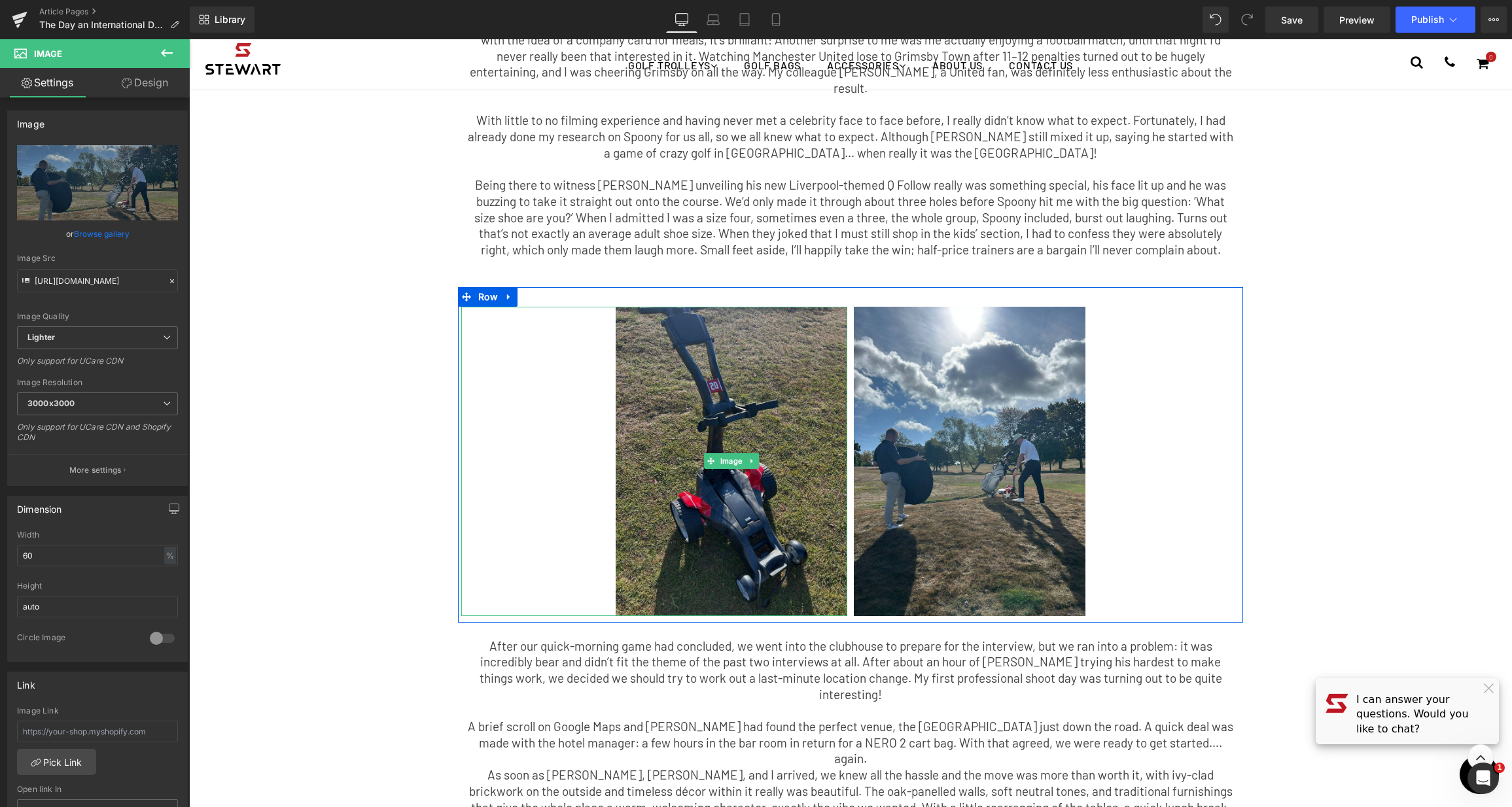
click at [643, 437] on img at bounding box center [731, 461] width 231 height 308
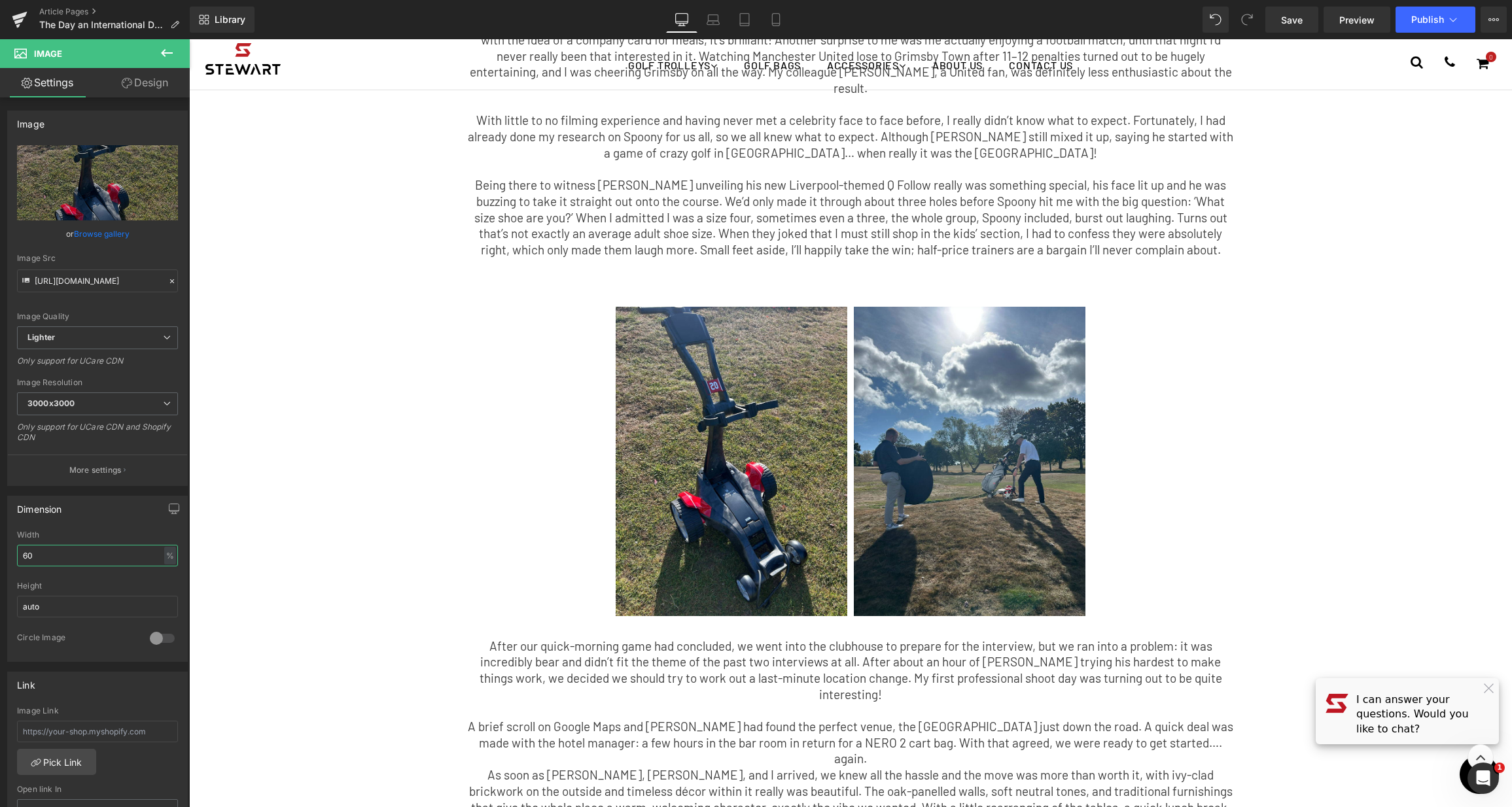
drag, startPoint x: 54, startPoint y: 557, endPoint x: -64, endPoint y: 559, distance: 118.0
click at [0, 559] on html "You are previewing how the will restyle your page. You can not edit Elements in…" at bounding box center [756, 404] width 1512 height 807
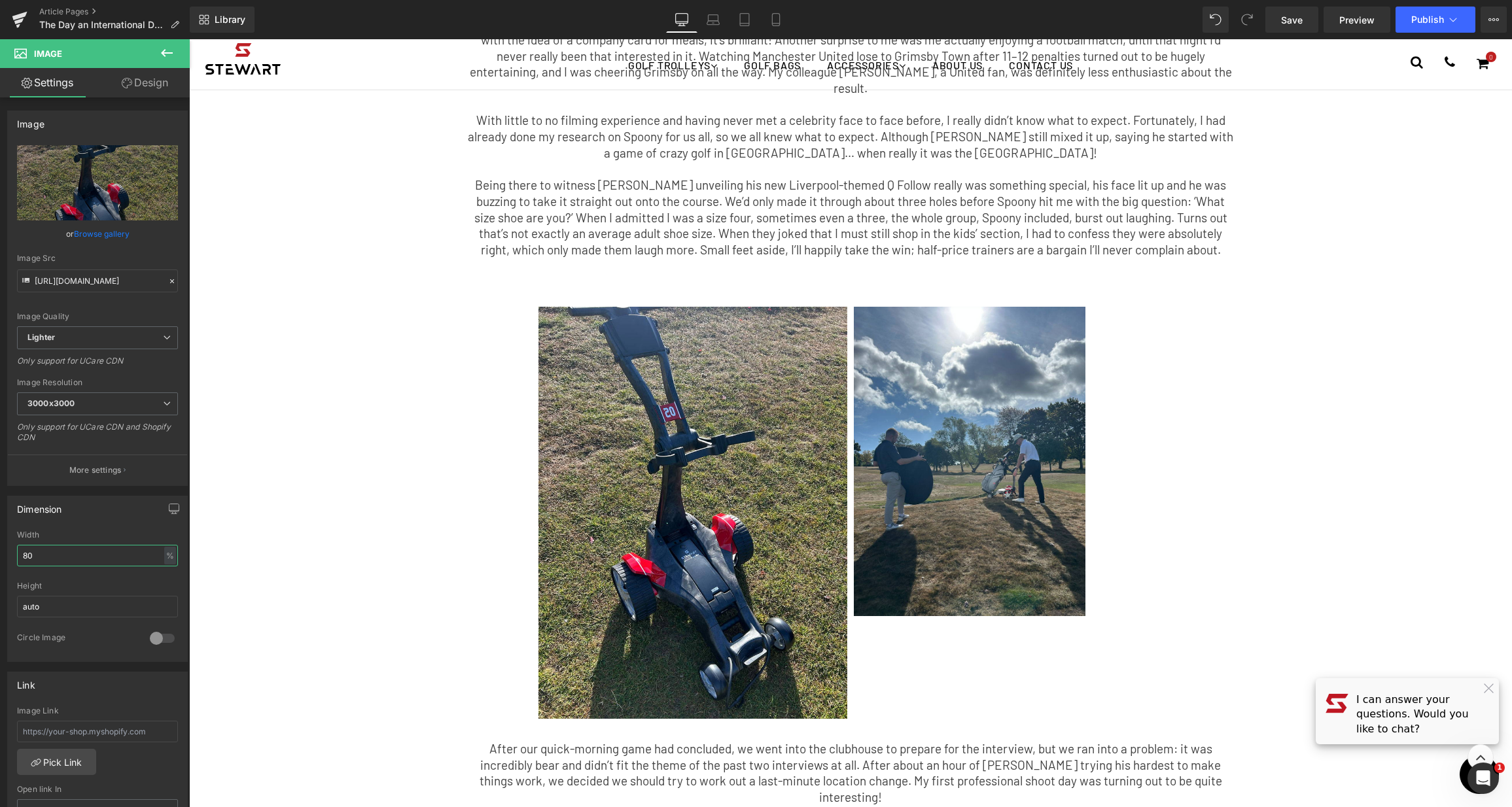
type input "80"
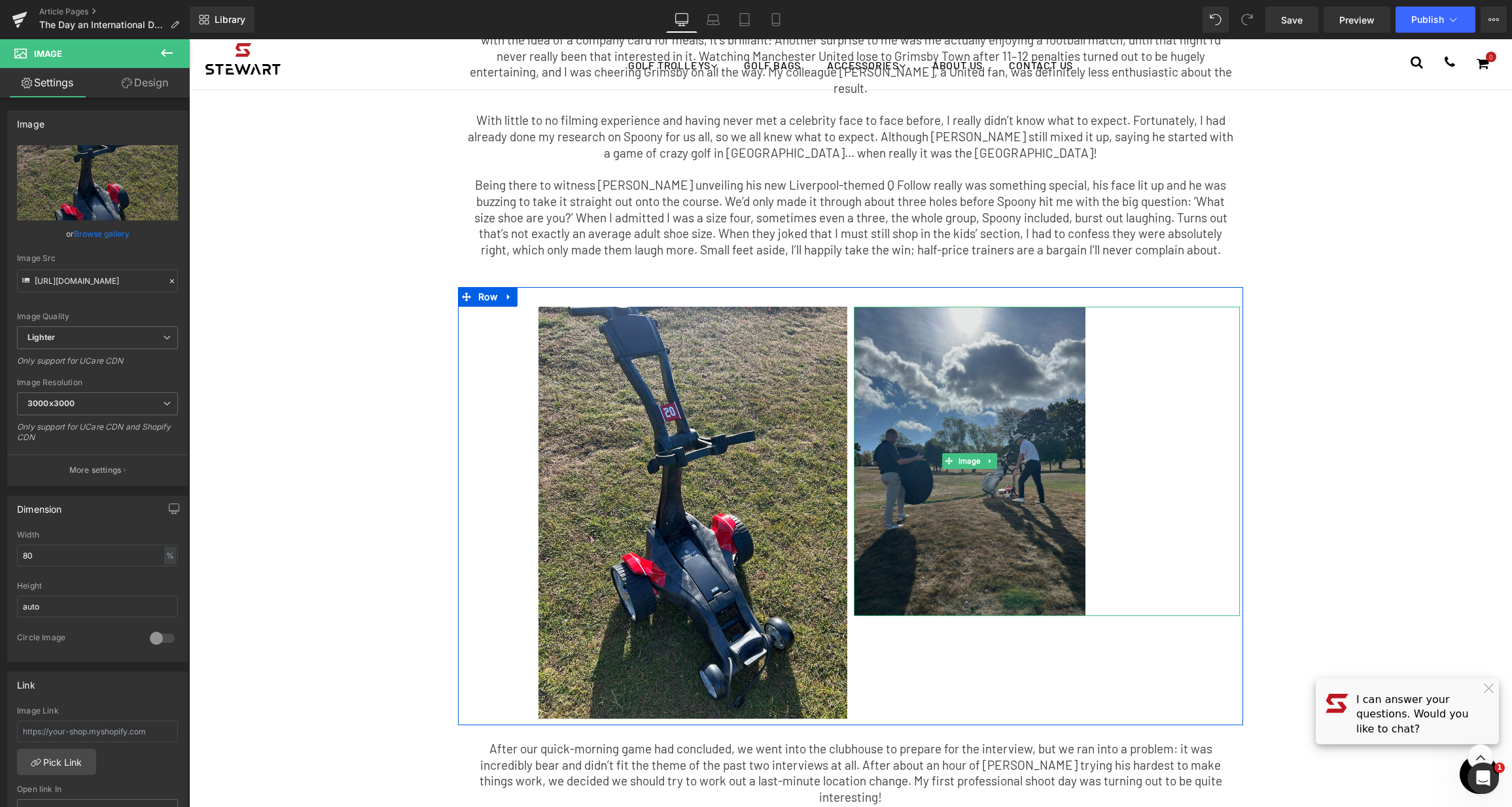
click at [1010, 324] on img at bounding box center [969, 461] width 231 height 308
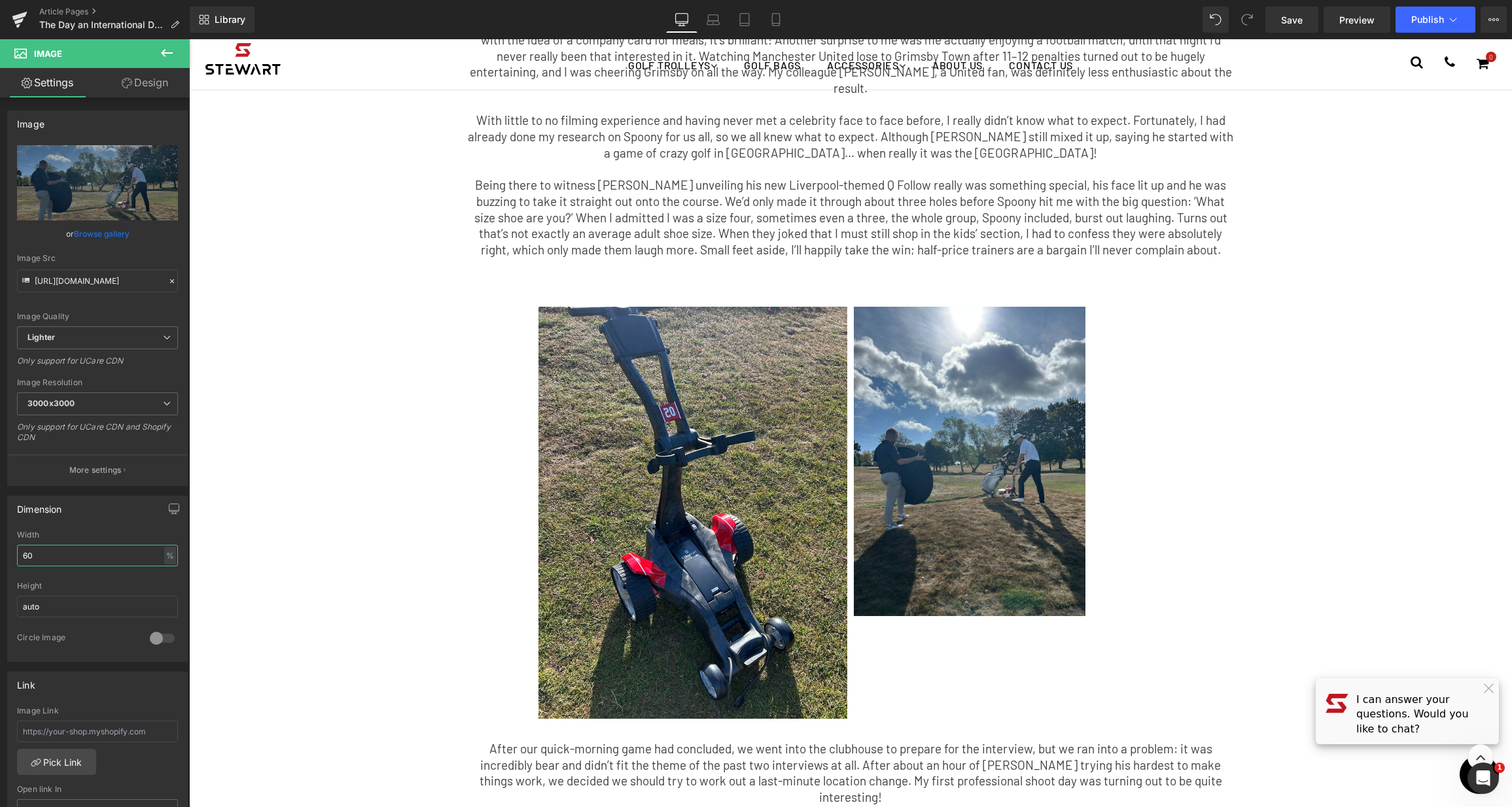
drag, startPoint x: 51, startPoint y: 557, endPoint x: -43, endPoint y: 535, distance: 96.5
click at [0, 535] on html "You are previewing how the will restyle your page. You can not edit Elements in…" at bounding box center [756, 404] width 1512 height 807
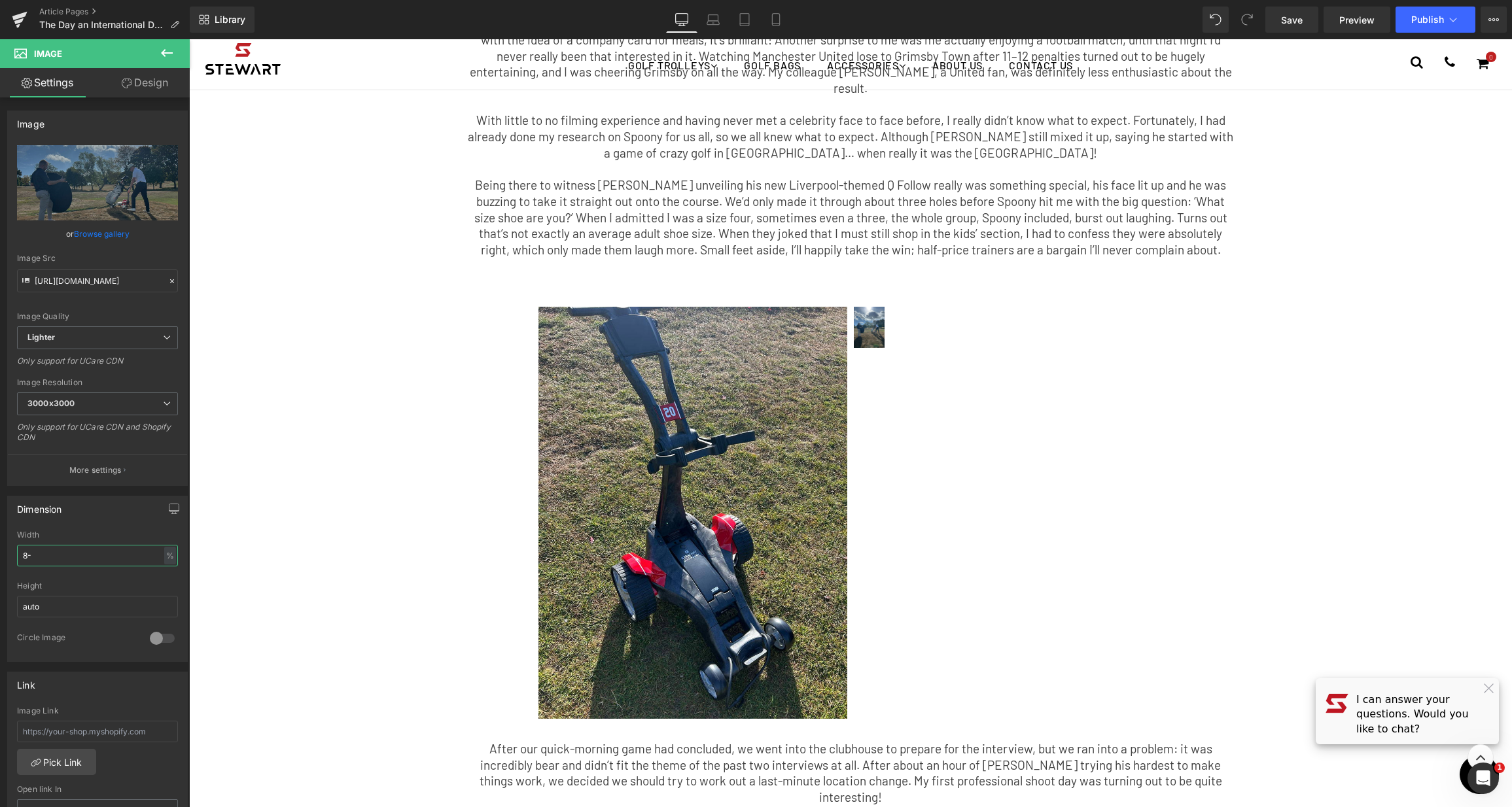
type input "8"
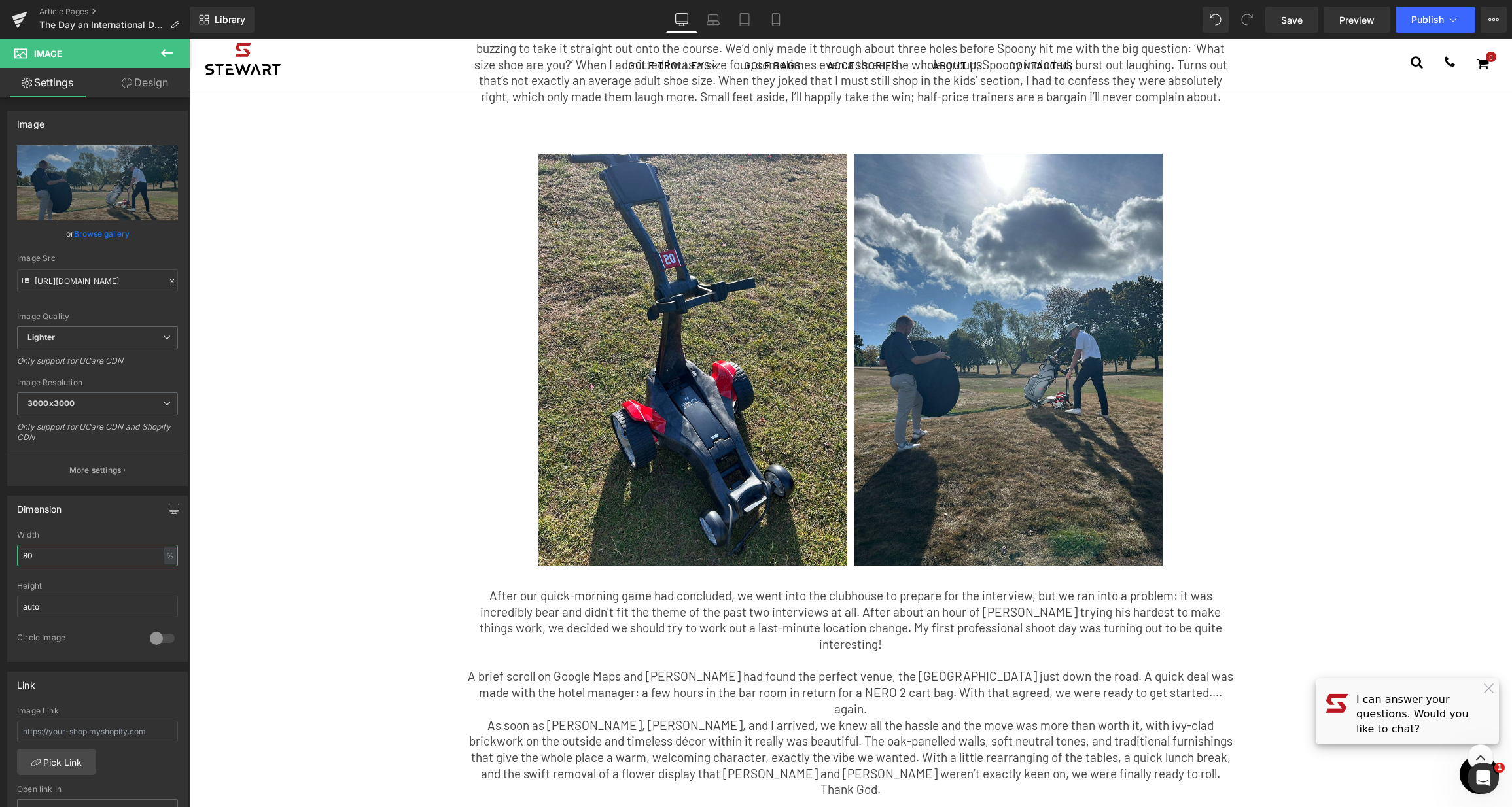
scroll to position [535, 0]
type input "80"
click at [164, 49] on icon at bounding box center [166, 53] width 15 height 15
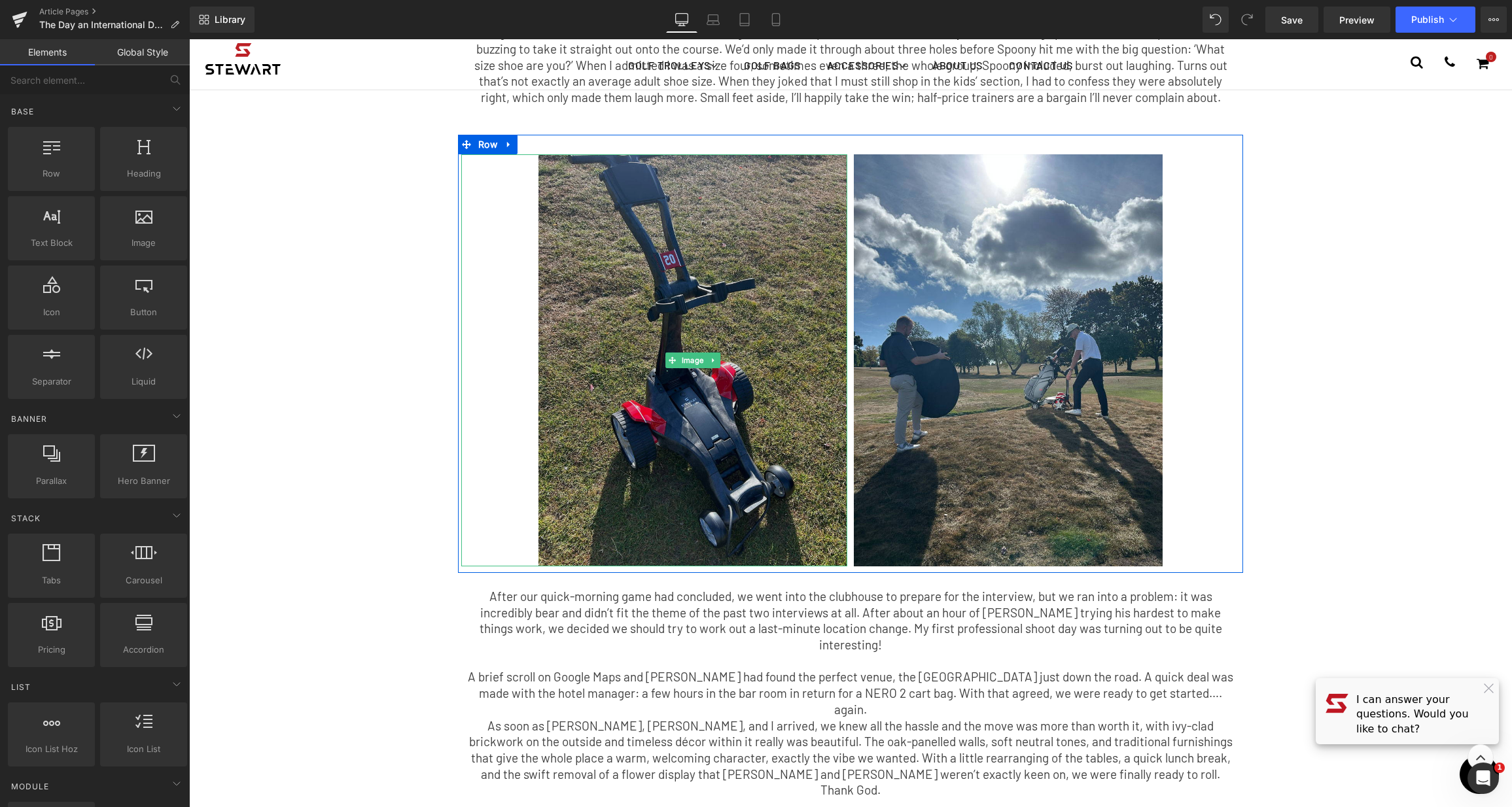
click at [780, 333] on img at bounding box center [693, 360] width 309 height 412
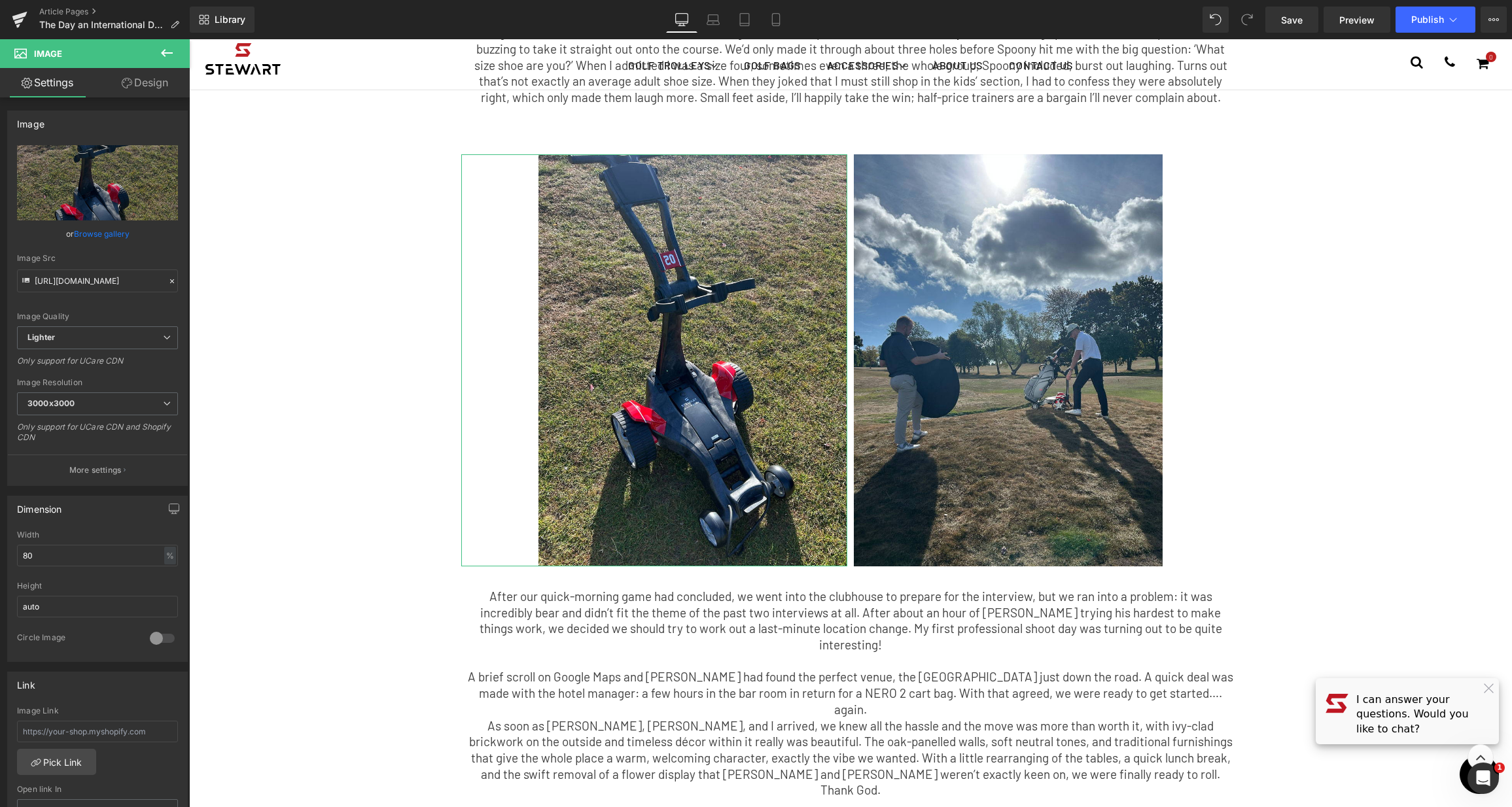
click at [154, 91] on link "Design" at bounding box center [145, 82] width 95 height 29
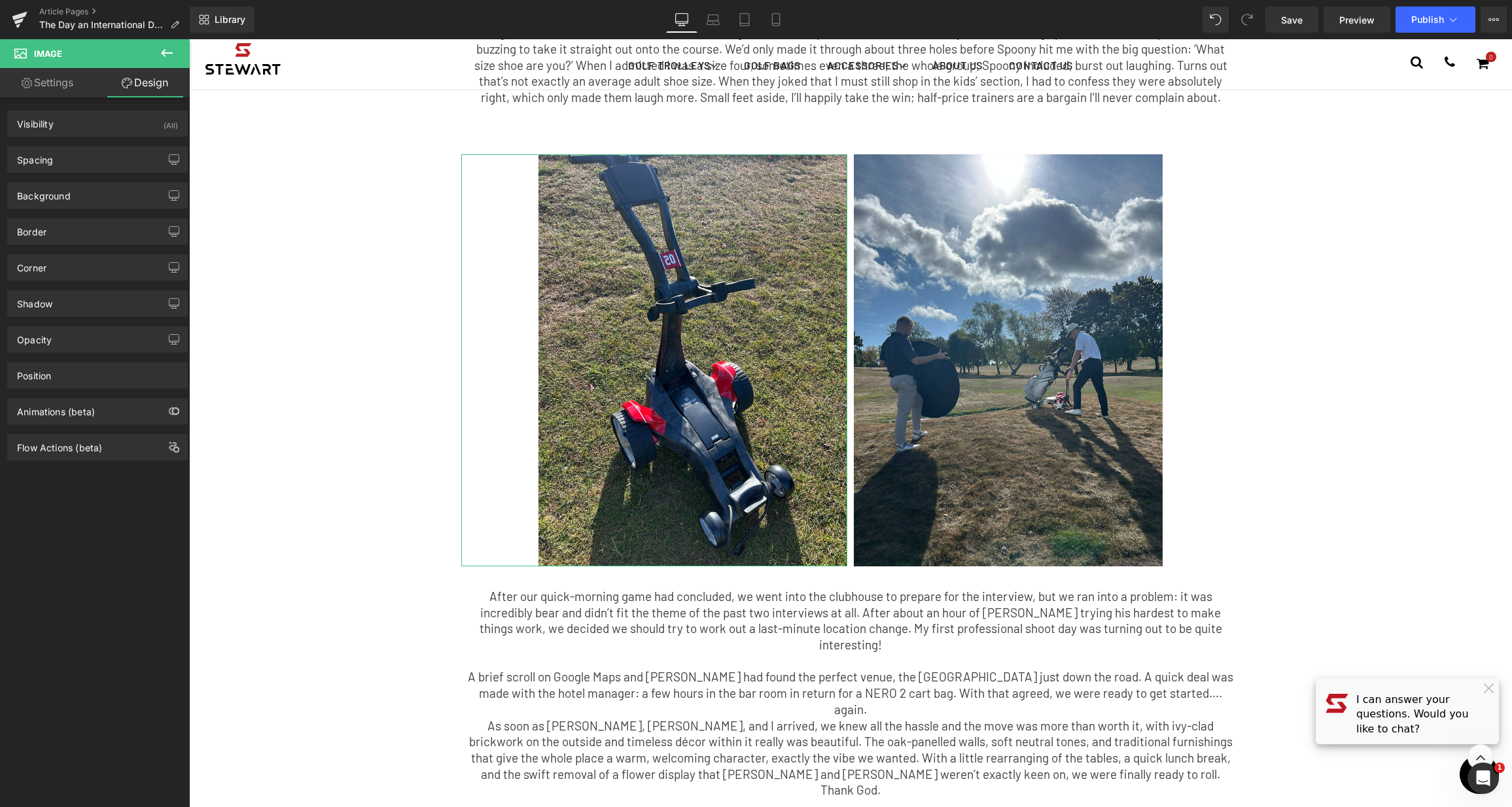
click at [72, 79] on link "Settings" at bounding box center [47, 82] width 95 height 29
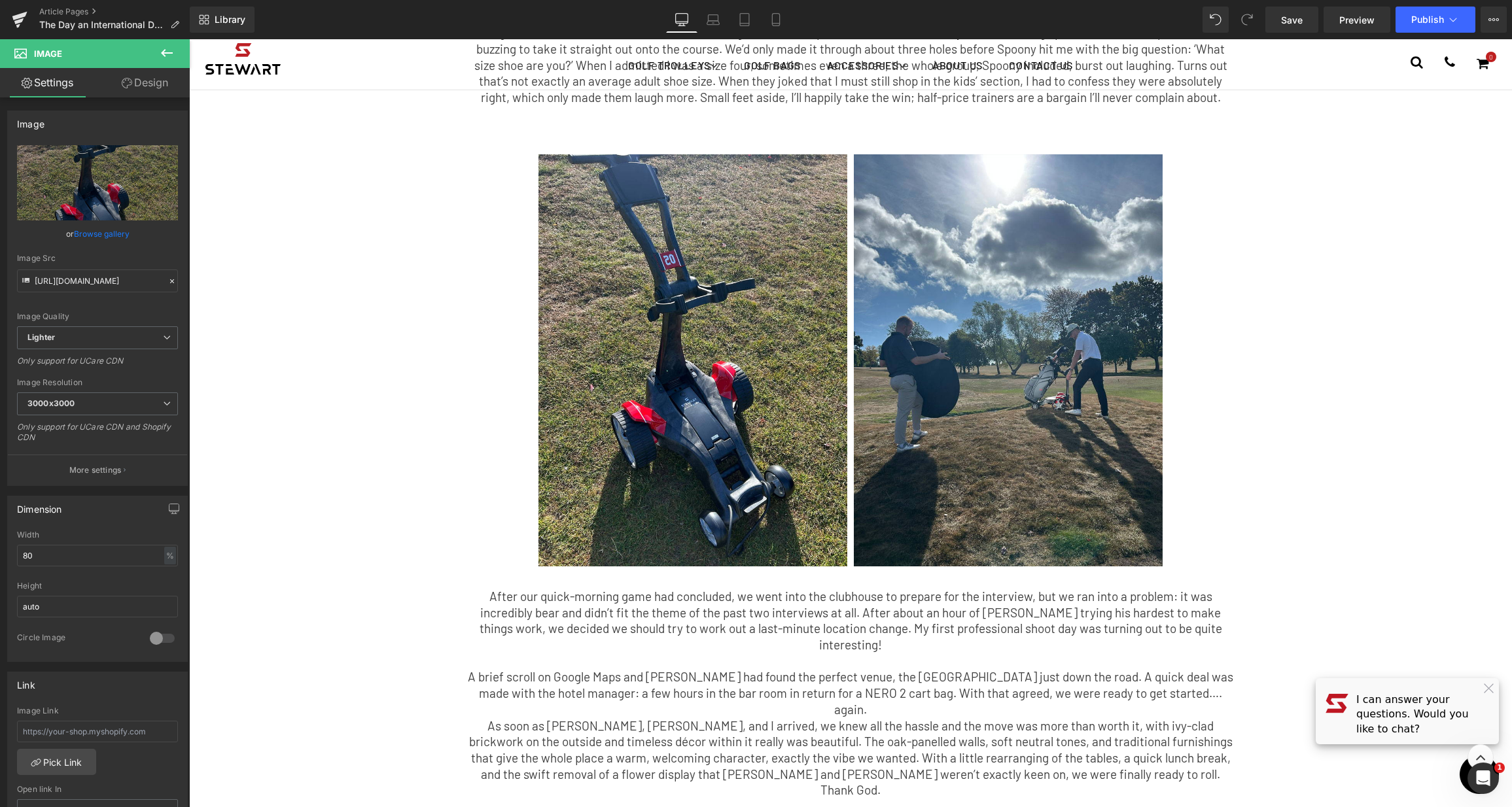
click at [93, 48] on span "Image" at bounding box center [78, 54] width 131 height 29
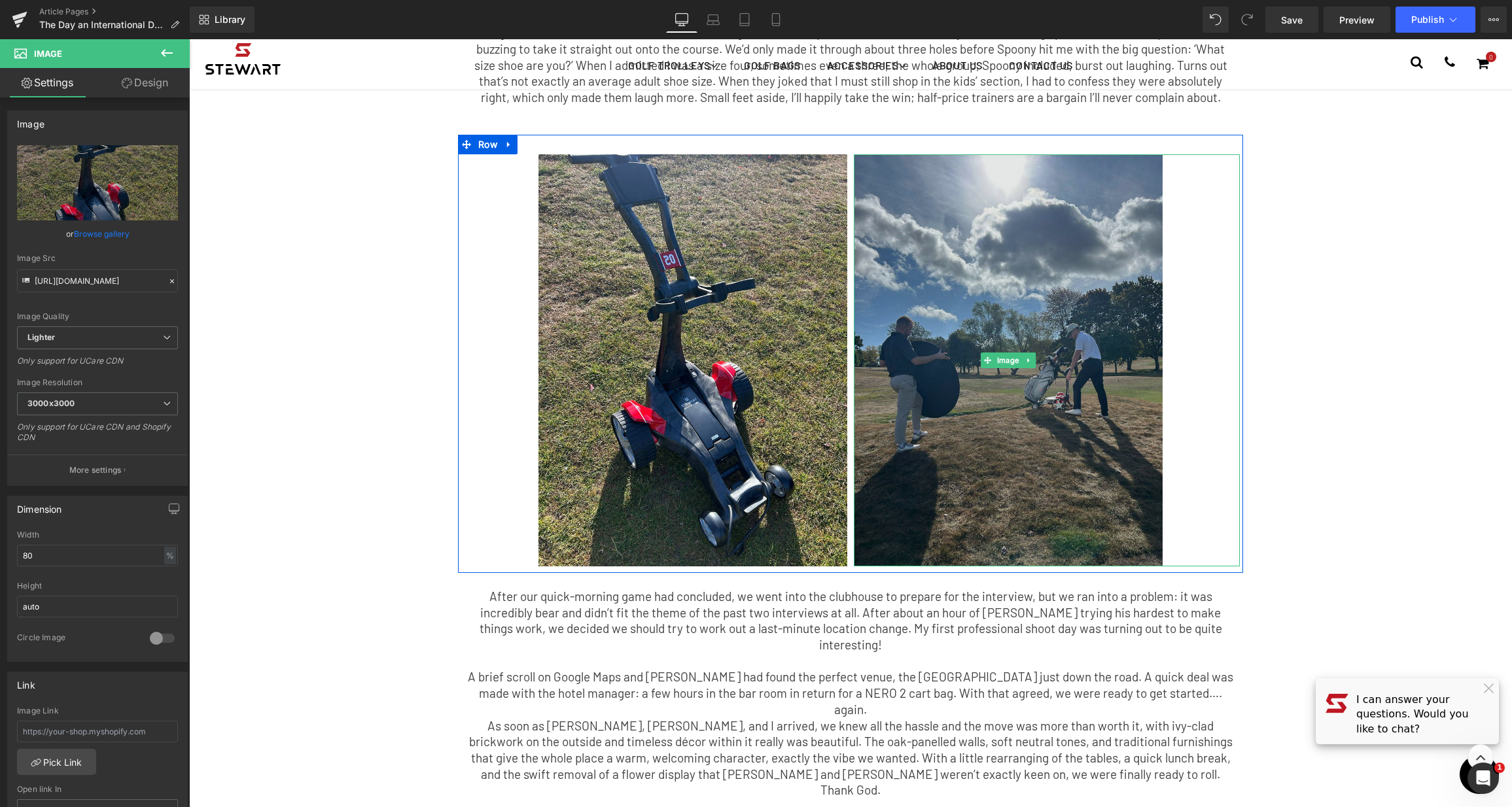
click at [861, 209] on img at bounding box center [1008, 360] width 309 height 412
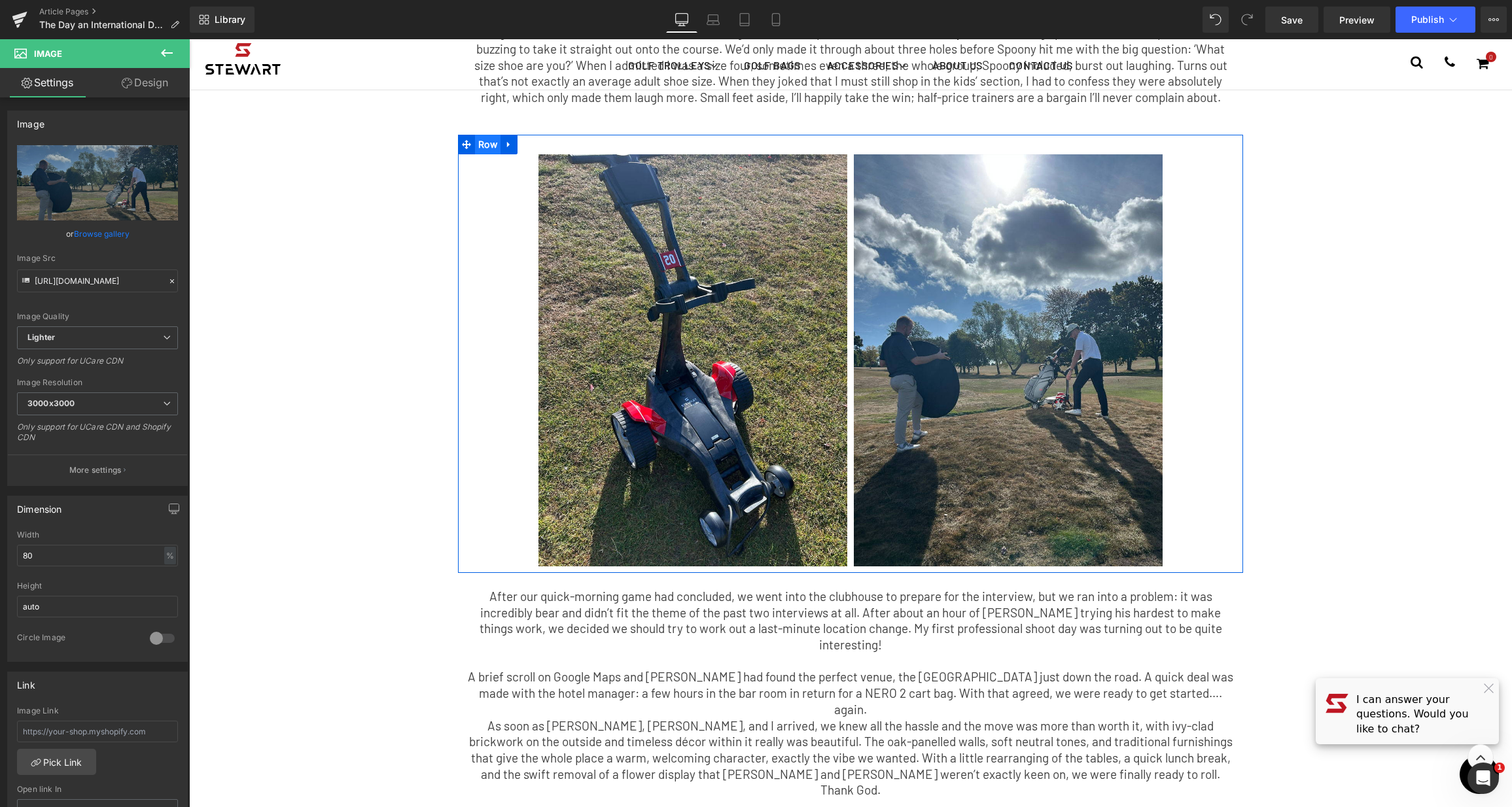
click at [475, 134] on span "Row" at bounding box center [488, 144] width 26 height 20
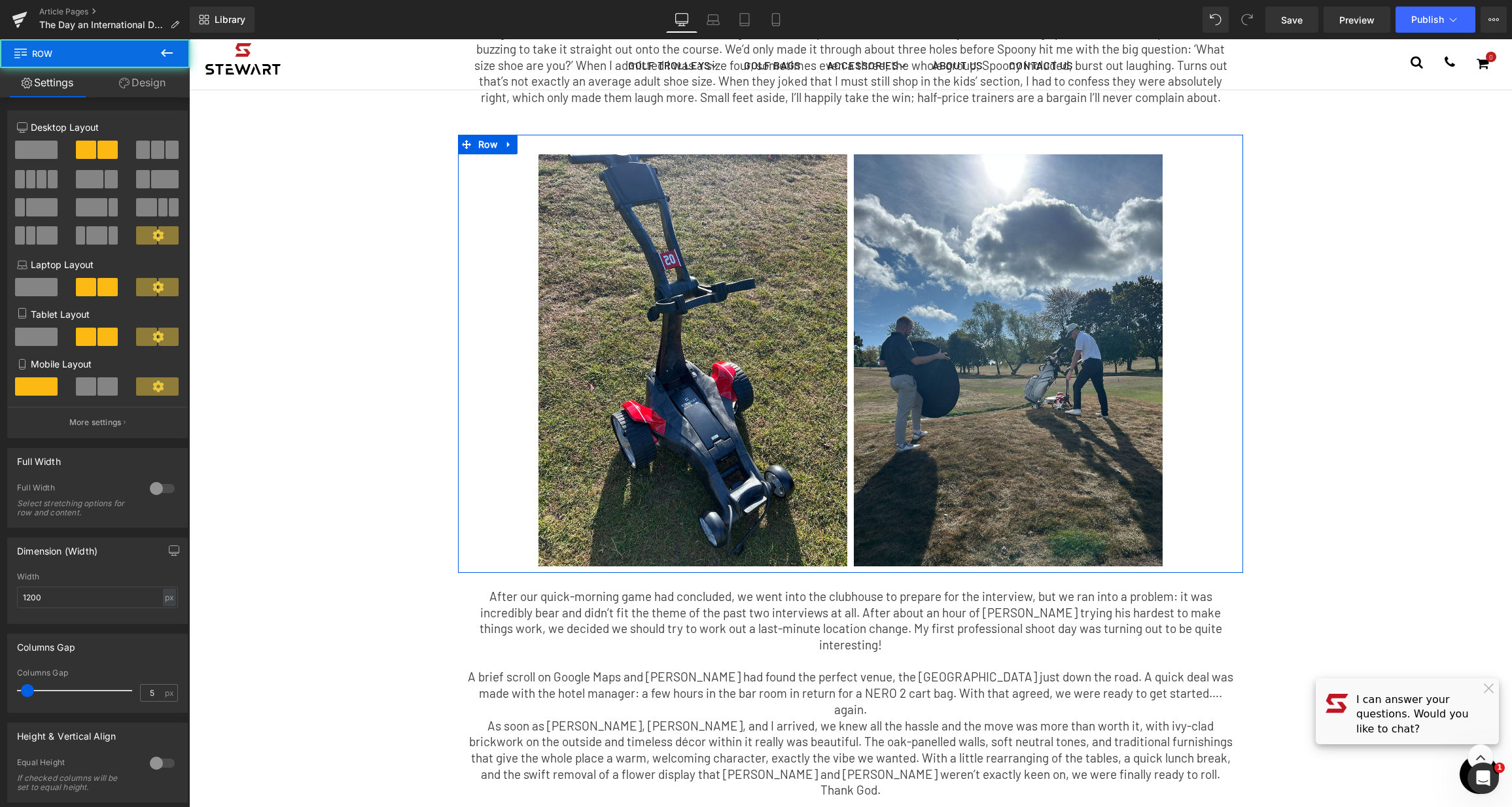
click at [151, 149] on span at bounding box center [157, 149] width 13 height 18
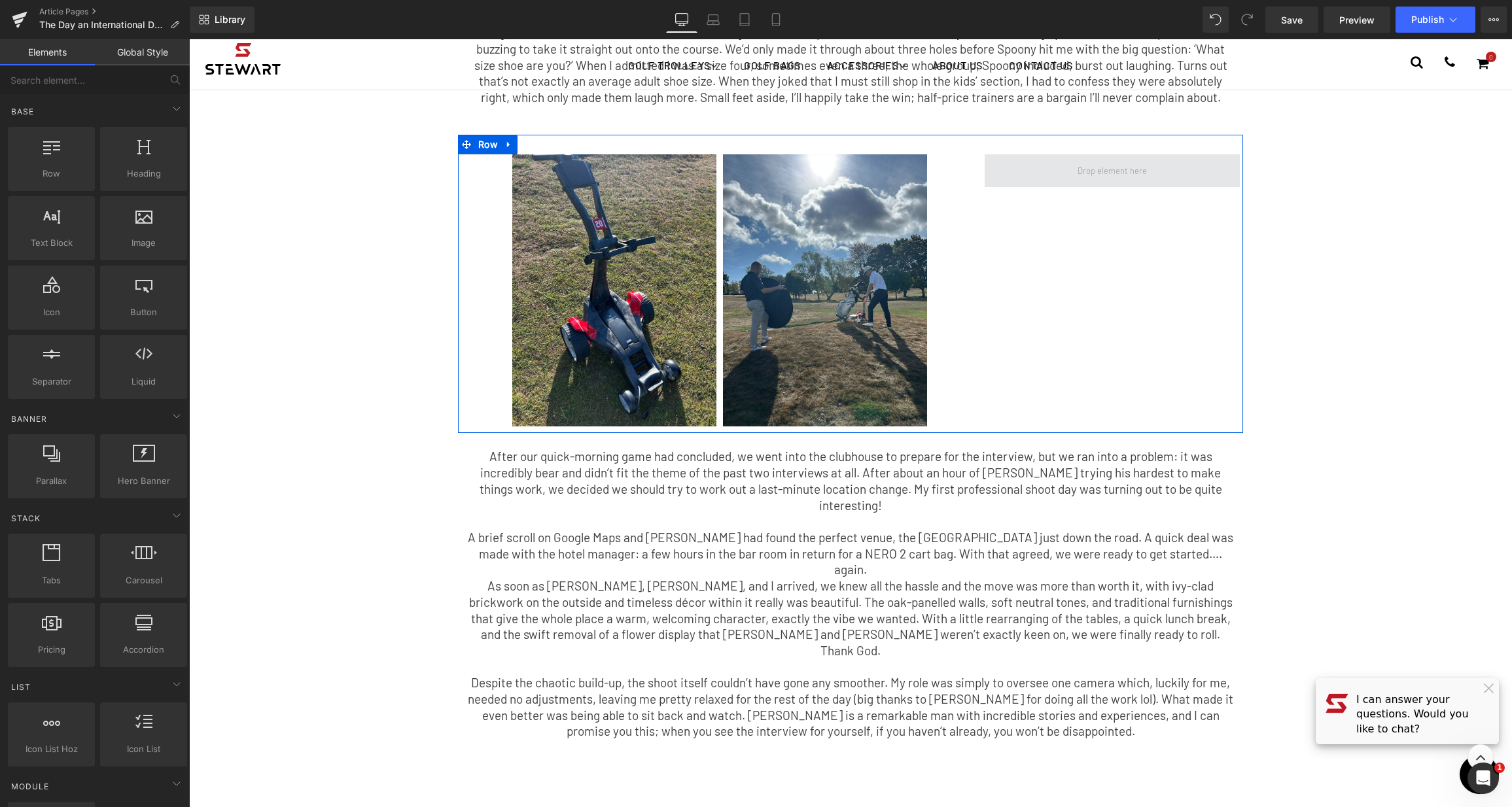
click at [1090, 162] on span at bounding box center [1113, 170] width 79 height 17
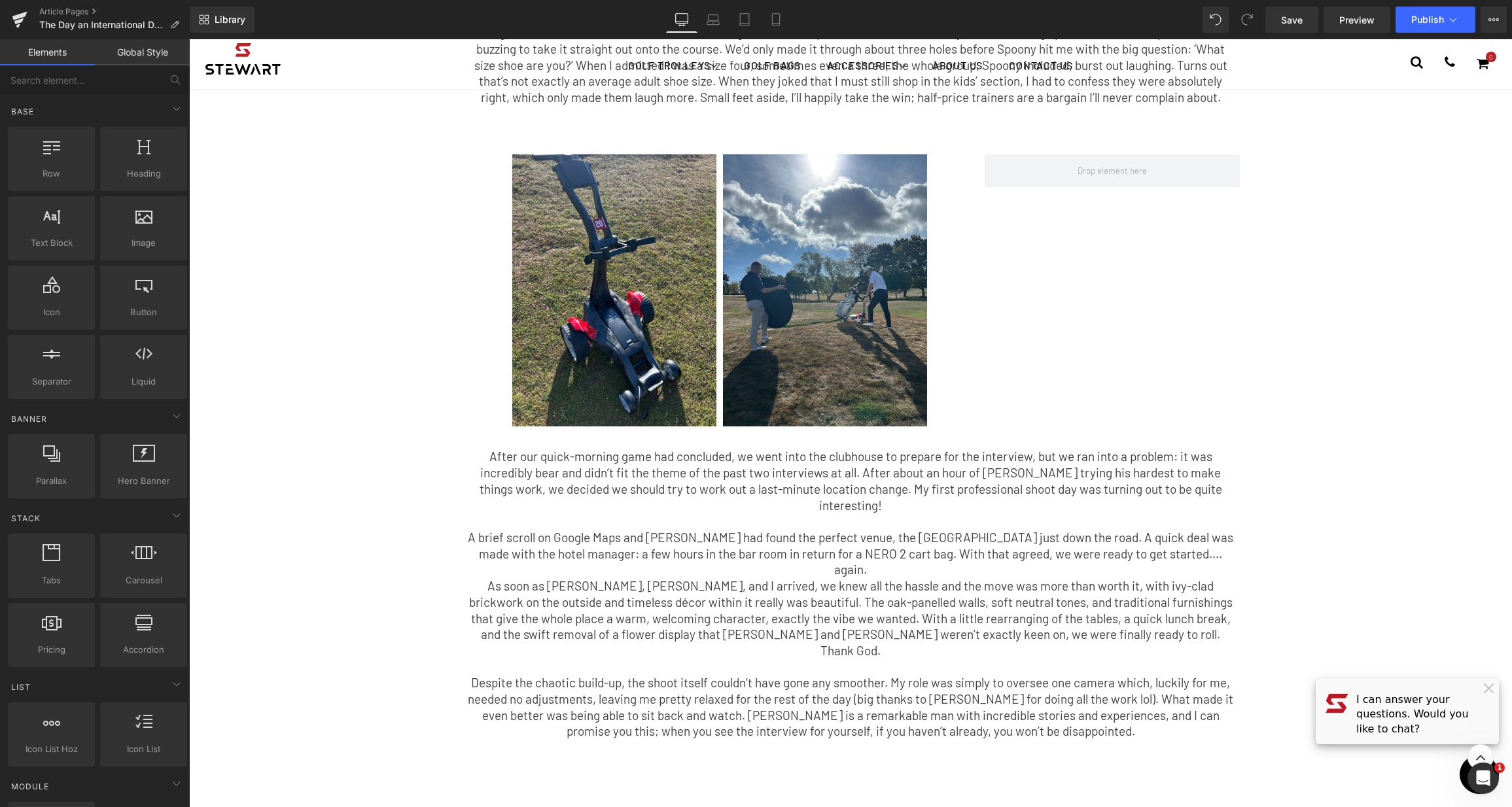
click at [408, 129] on div "The Day an International DJ Roasted Me for Having Tiny Shoes. Text Block After …" at bounding box center [850, 219] width 1323 height 1430
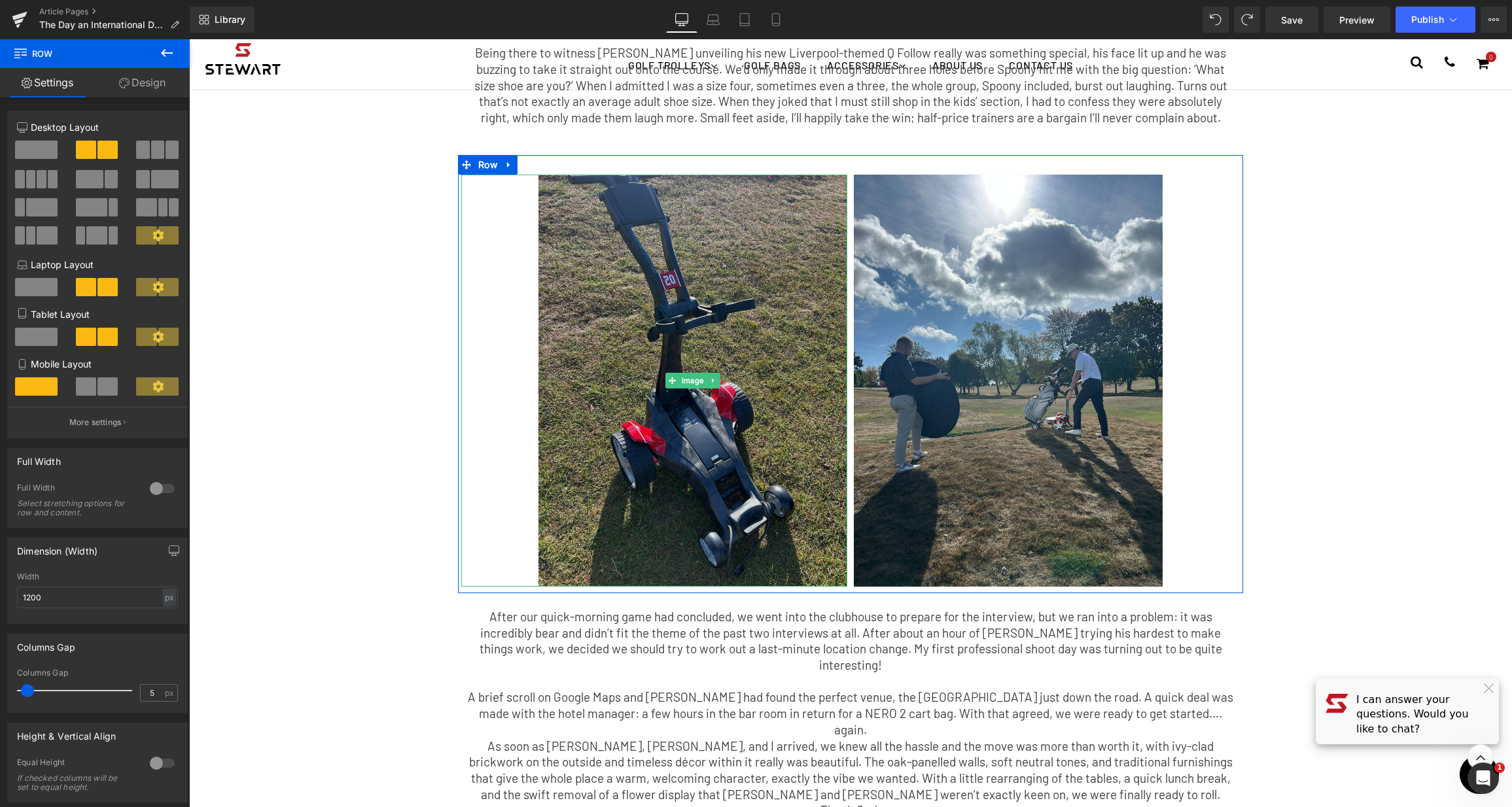
scroll to position [513, 0]
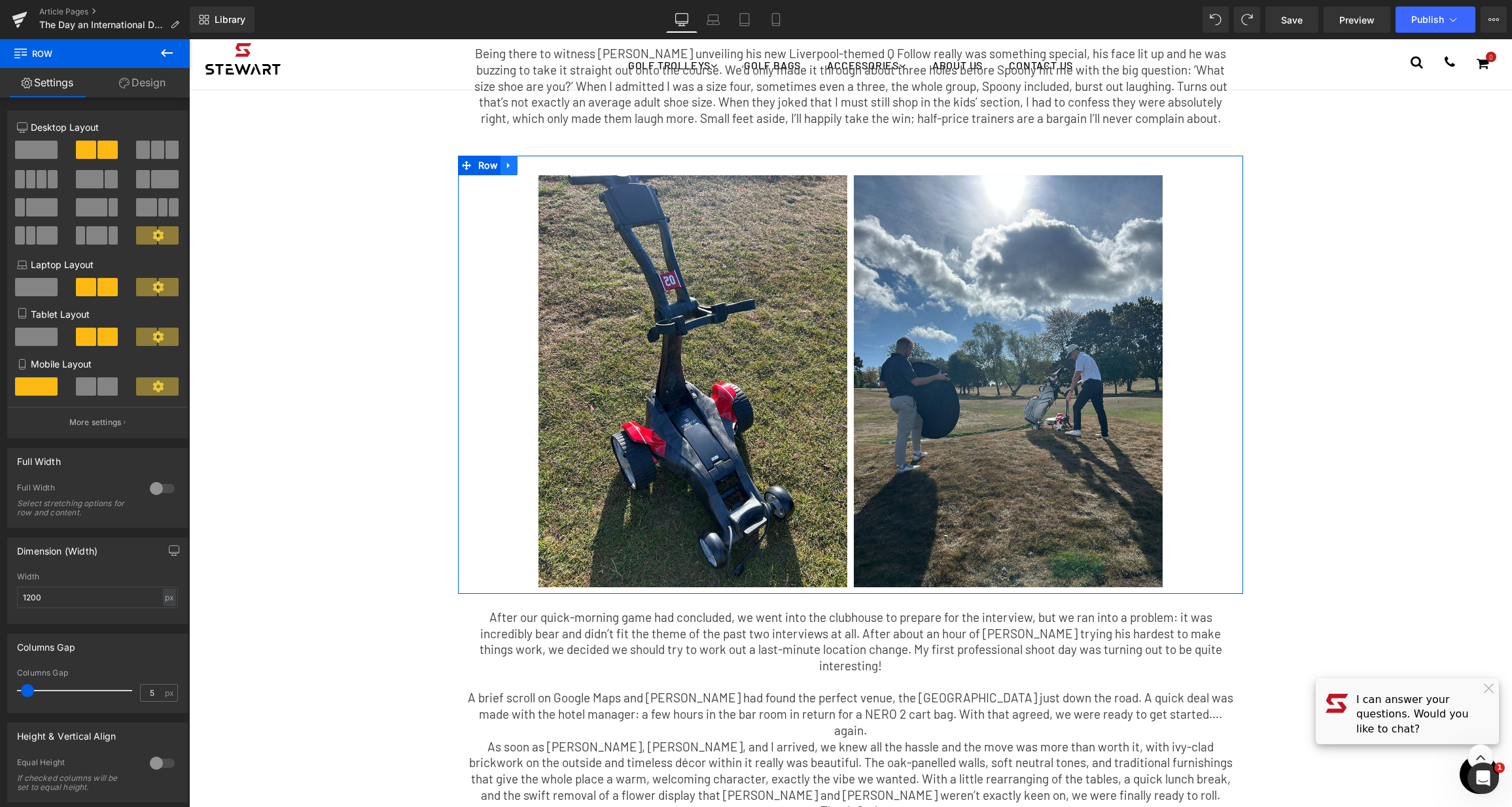
click at [507, 161] on icon at bounding box center [508, 165] width 9 height 9
click at [535, 156] on link at bounding box center [543, 165] width 17 height 20
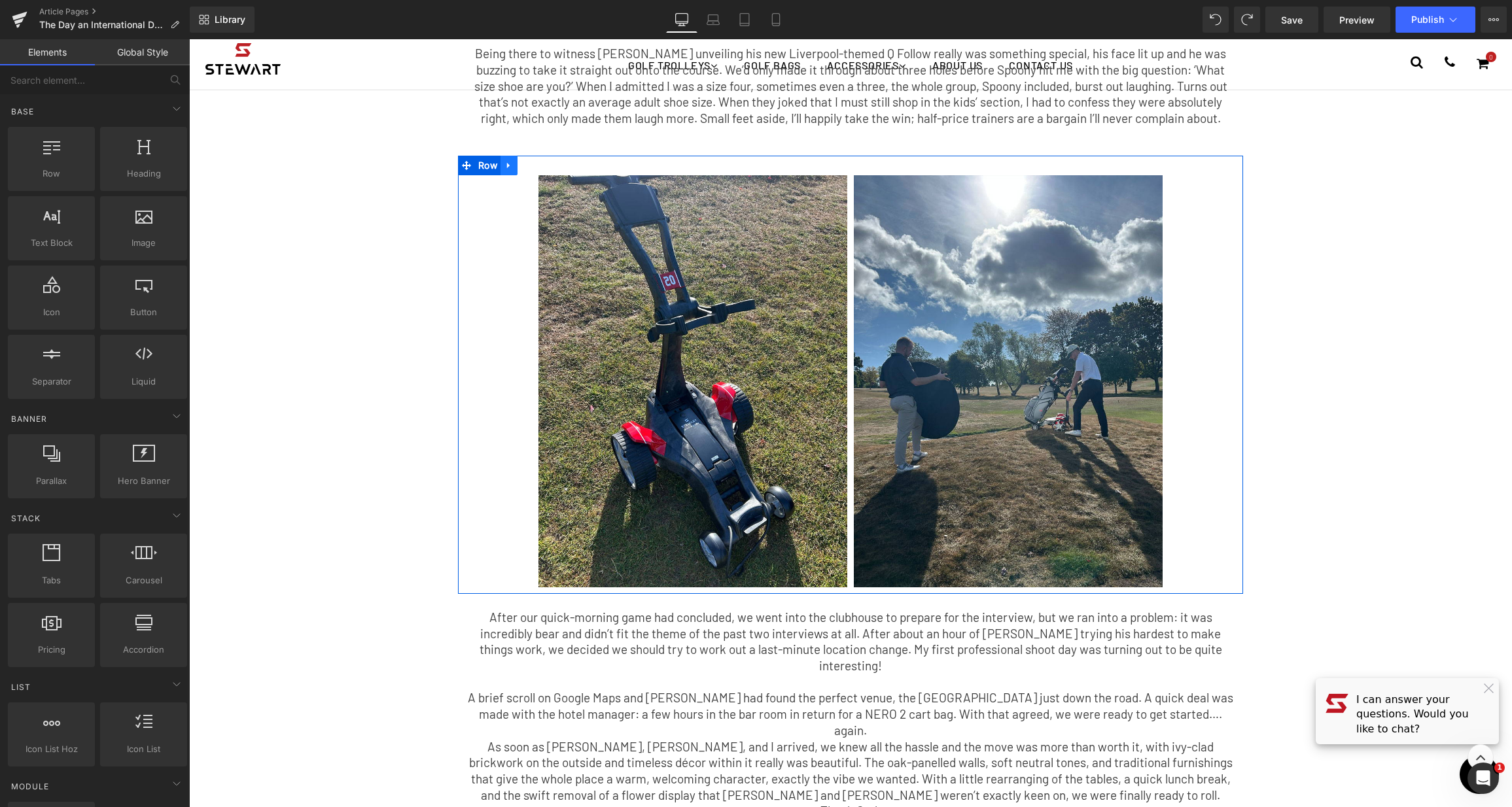
click at [507, 161] on icon at bounding box center [508, 165] width 9 height 9
click at [524, 161] on icon at bounding box center [525, 165] width 9 height 9
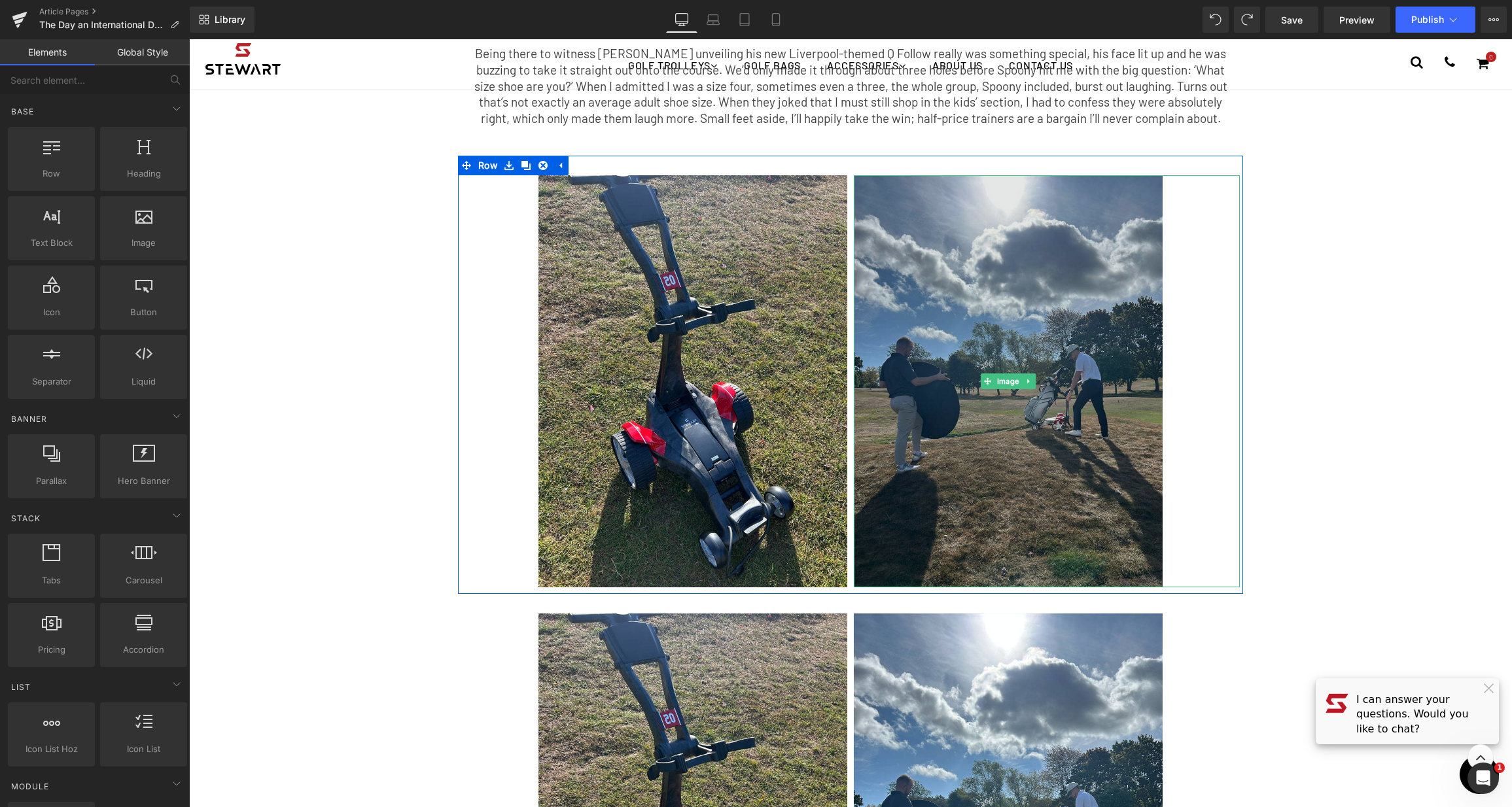
scroll to position [959, 0]
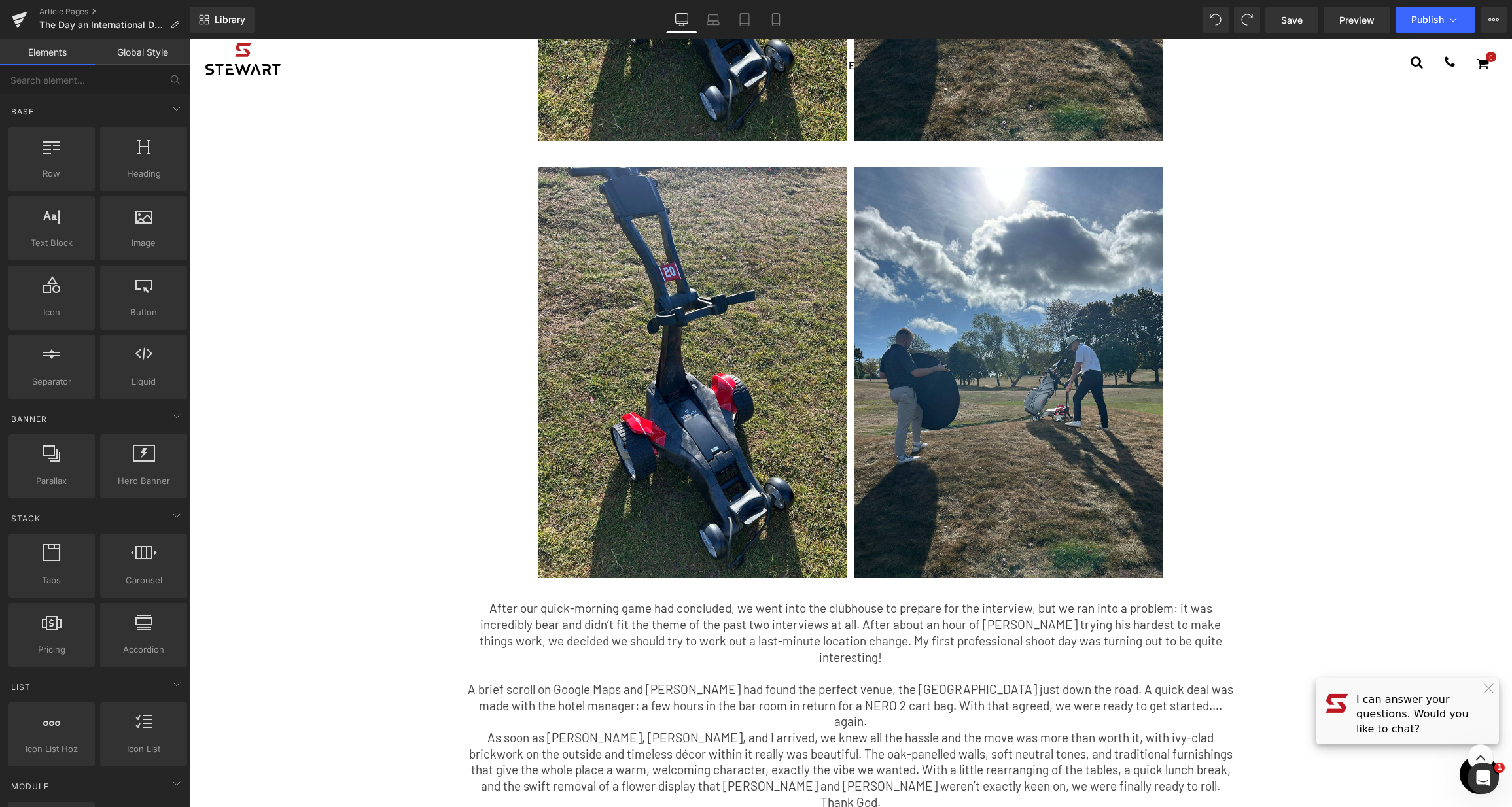
click at [868, 326] on img at bounding box center [1008, 373] width 309 height 412
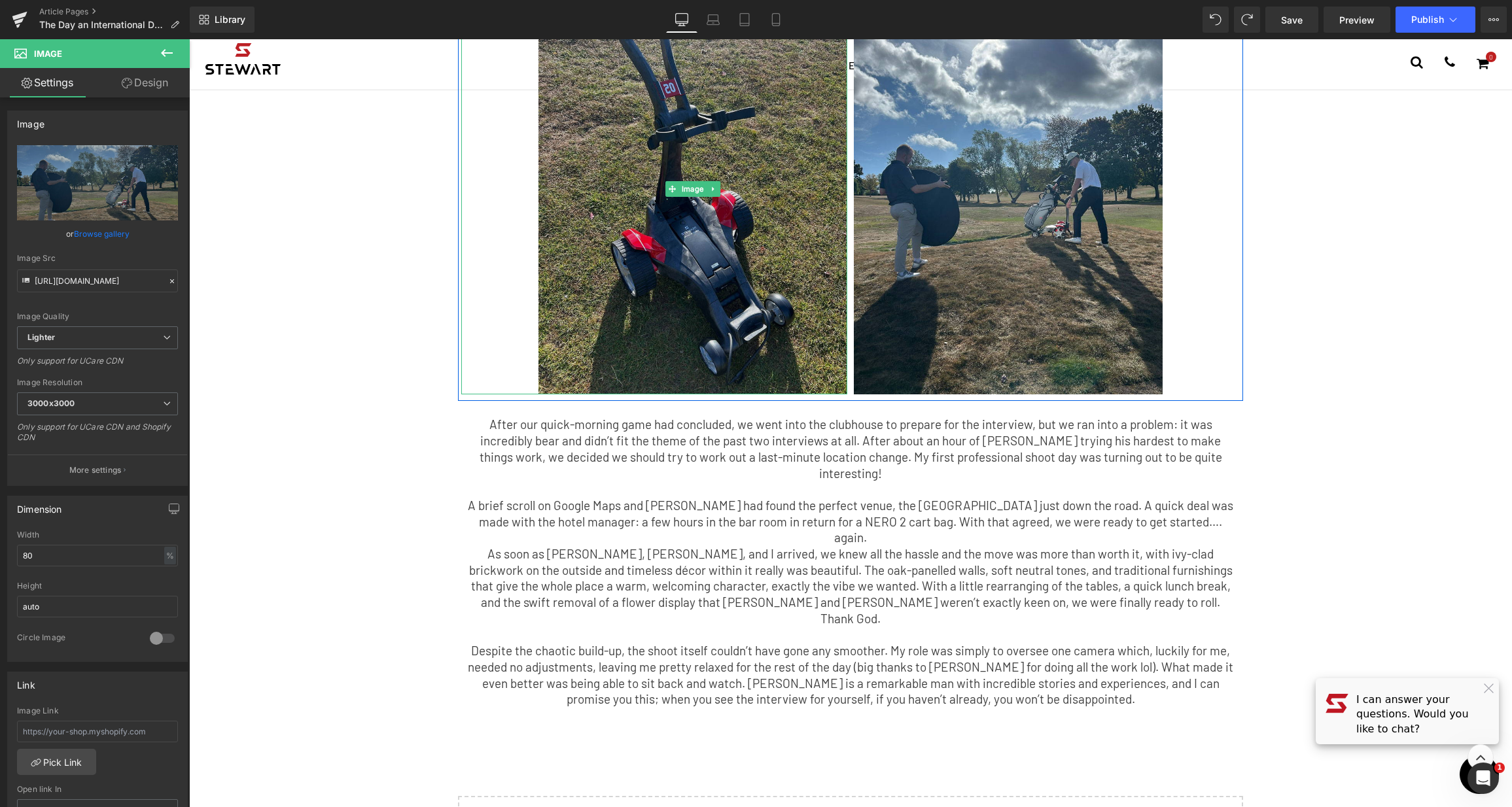
scroll to position [1385, 0]
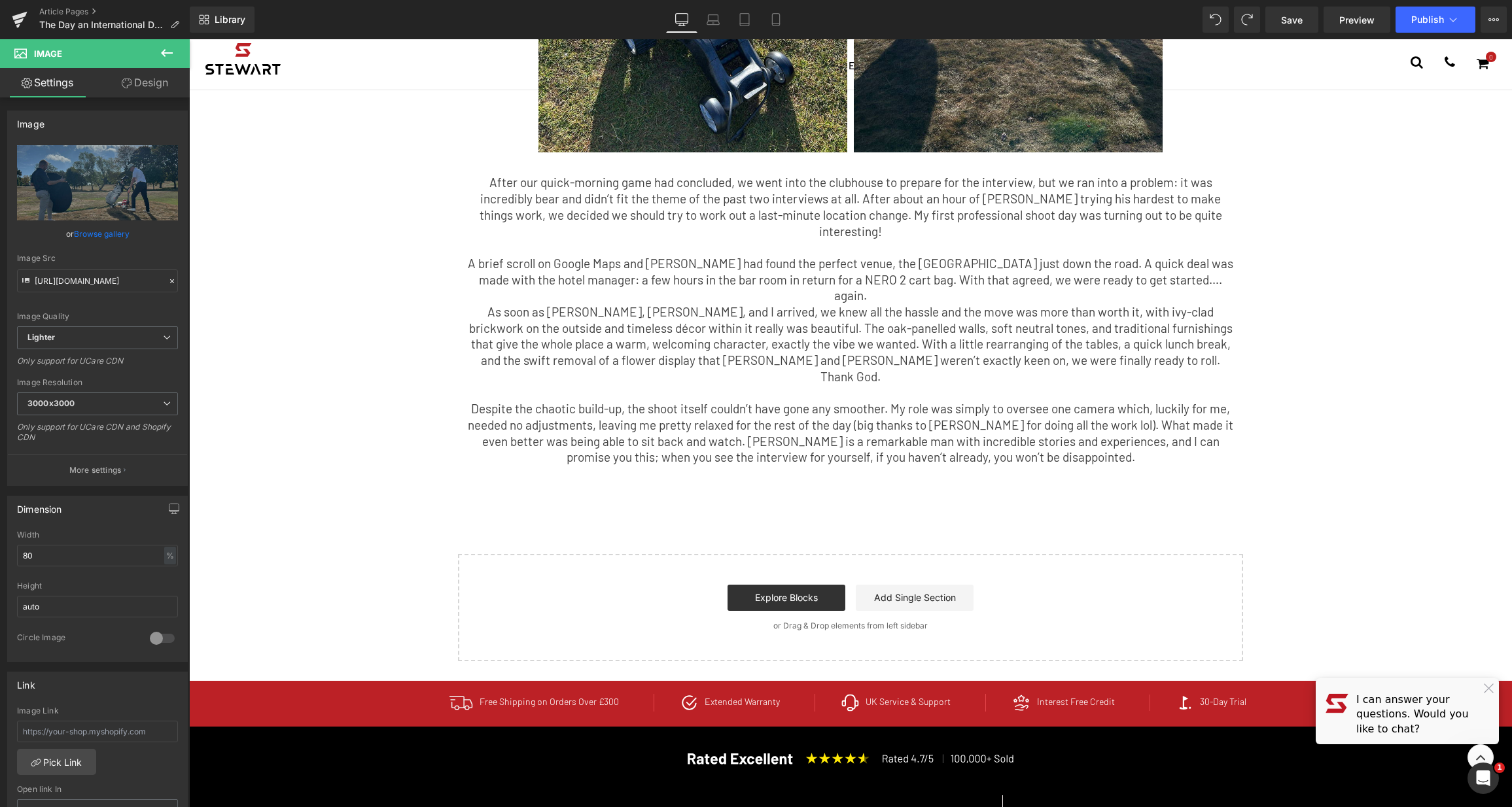
click at [815, 304] on p "As soon as [PERSON_NAME], [PERSON_NAME], and I arrived, we knew all the hassle …" at bounding box center [850, 344] width 765 height 81
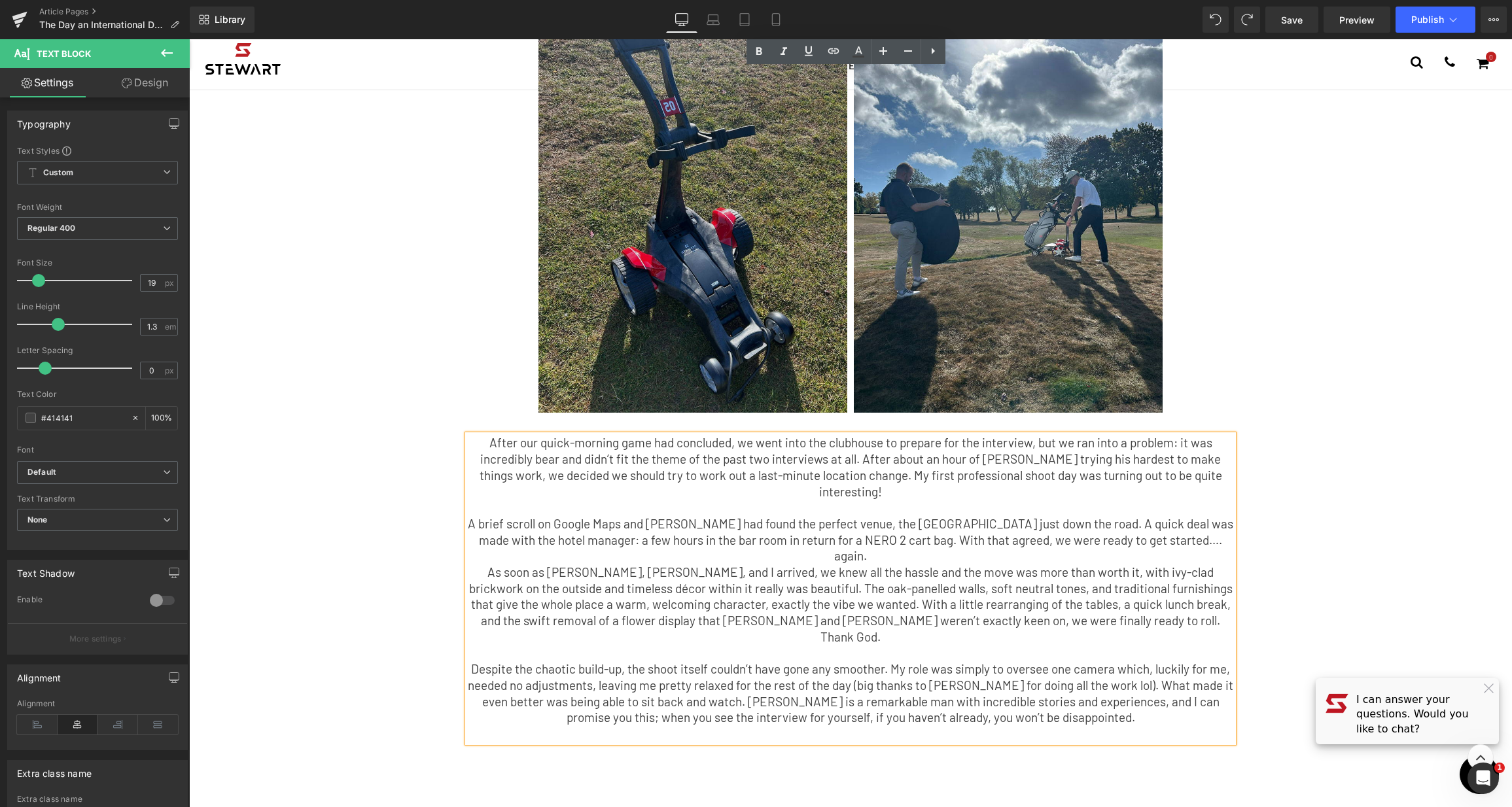
scroll to position [1109, 0]
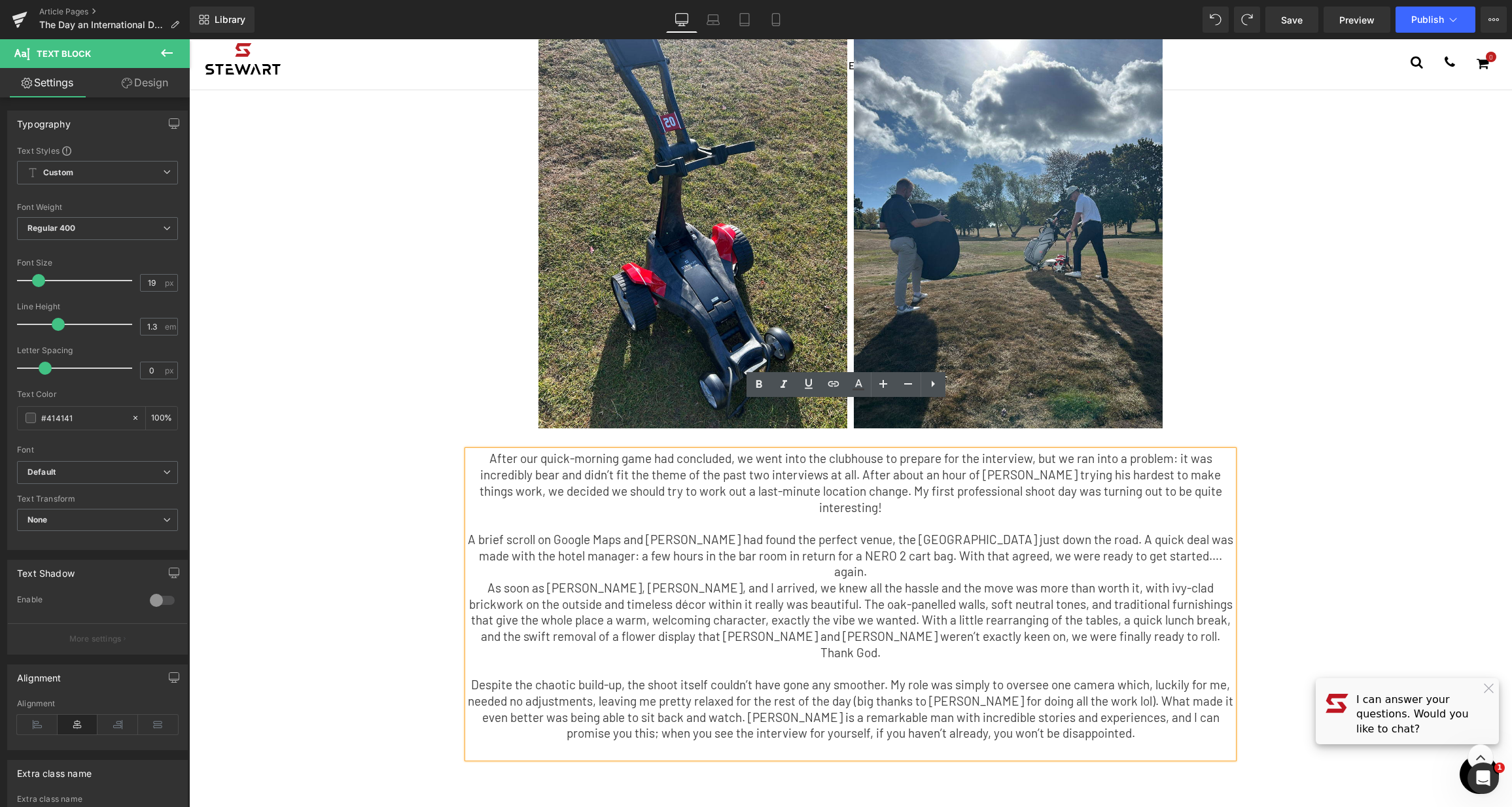
click at [1110, 580] on p "As soon as [PERSON_NAME], [PERSON_NAME], and I arrived, we knew all the hassle …" at bounding box center [850, 620] width 765 height 81
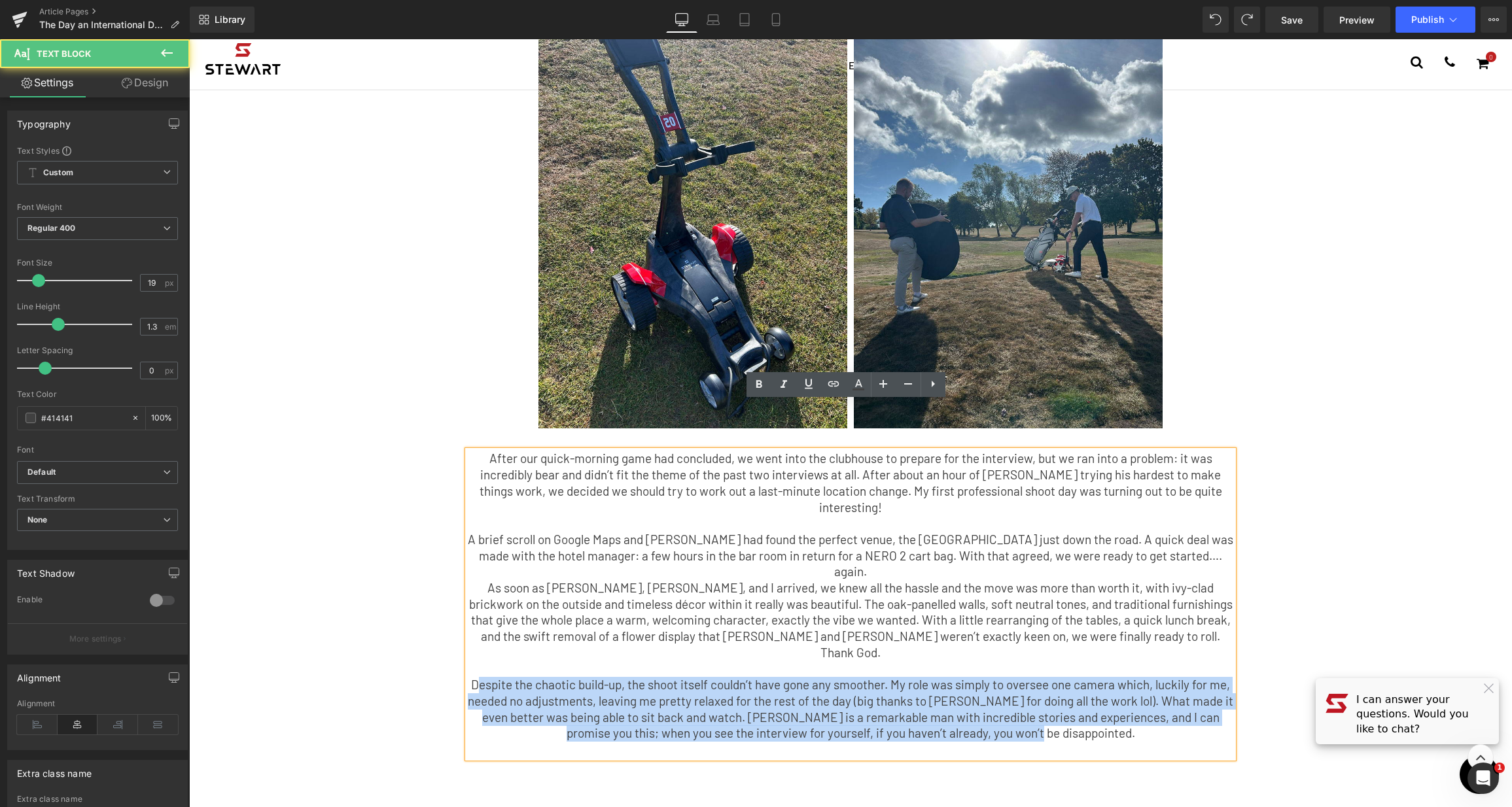
drag, startPoint x: 995, startPoint y: 639, endPoint x: 471, endPoint y: 582, distance: 527.1
click at [471, 677] on p "Despite the chaotic build-up, the shoot itself couldn’t have gone any smoother.…" at bounding box center [850, 709] width 765 height 65
click at [586, 677] on p "Despite the chaotic build-up, the shoot itself couldn’t have gone any smoother.…" at bounding box center [850, 709] width 765 height 65
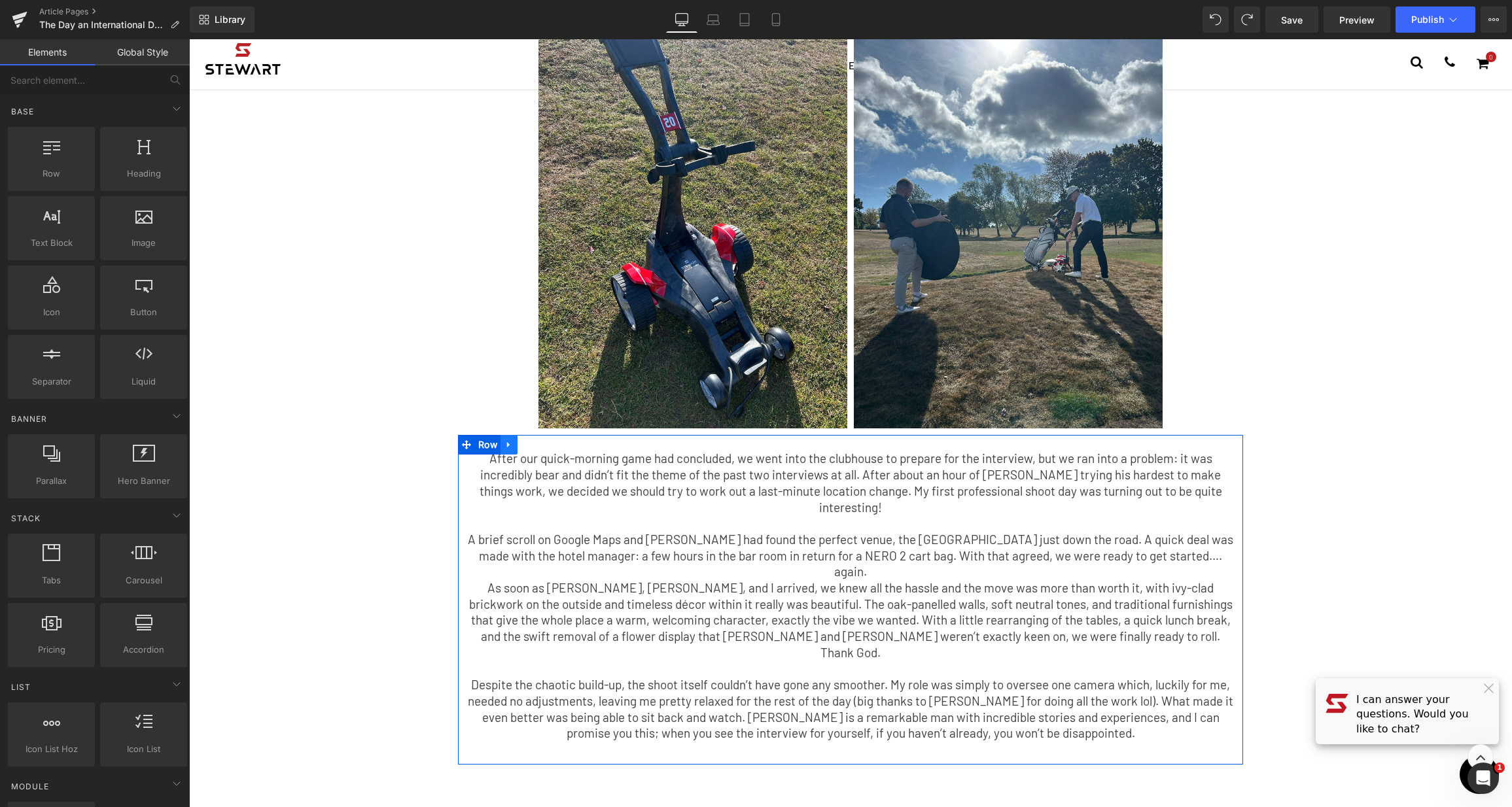
click at [504, 440] on icon at bounding box center [508, 445] width 9 height 9
click at [521, 440] on icon at bounding box center [525, 445] width 9 height 9
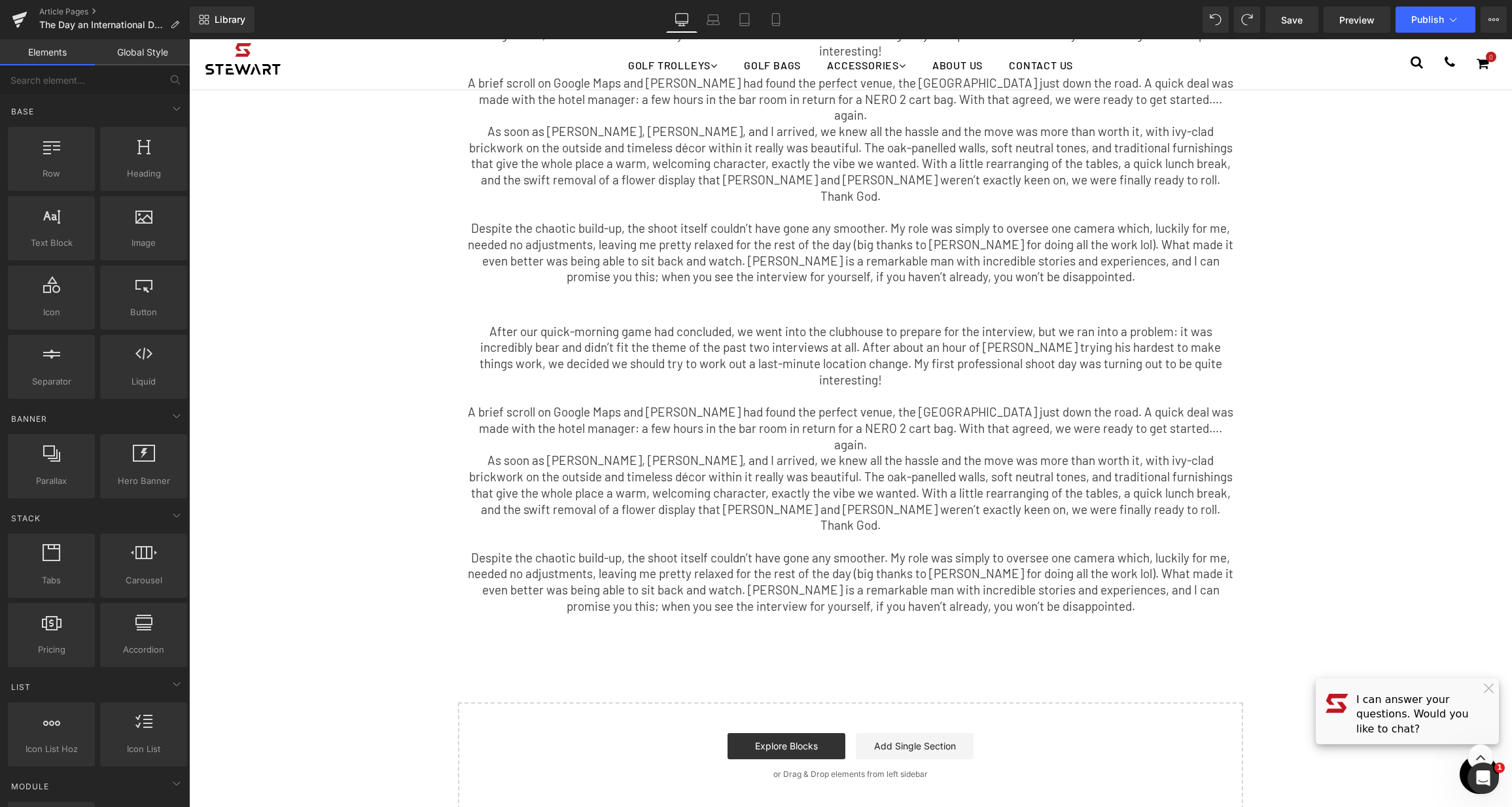
scroll to position [1565, 0]
click at [867, 221] on p "Despite the chaotic build-up, the shoot itself couldn’t have gone any smoother.…" at bounding box center [850, 254] width 765 height 65
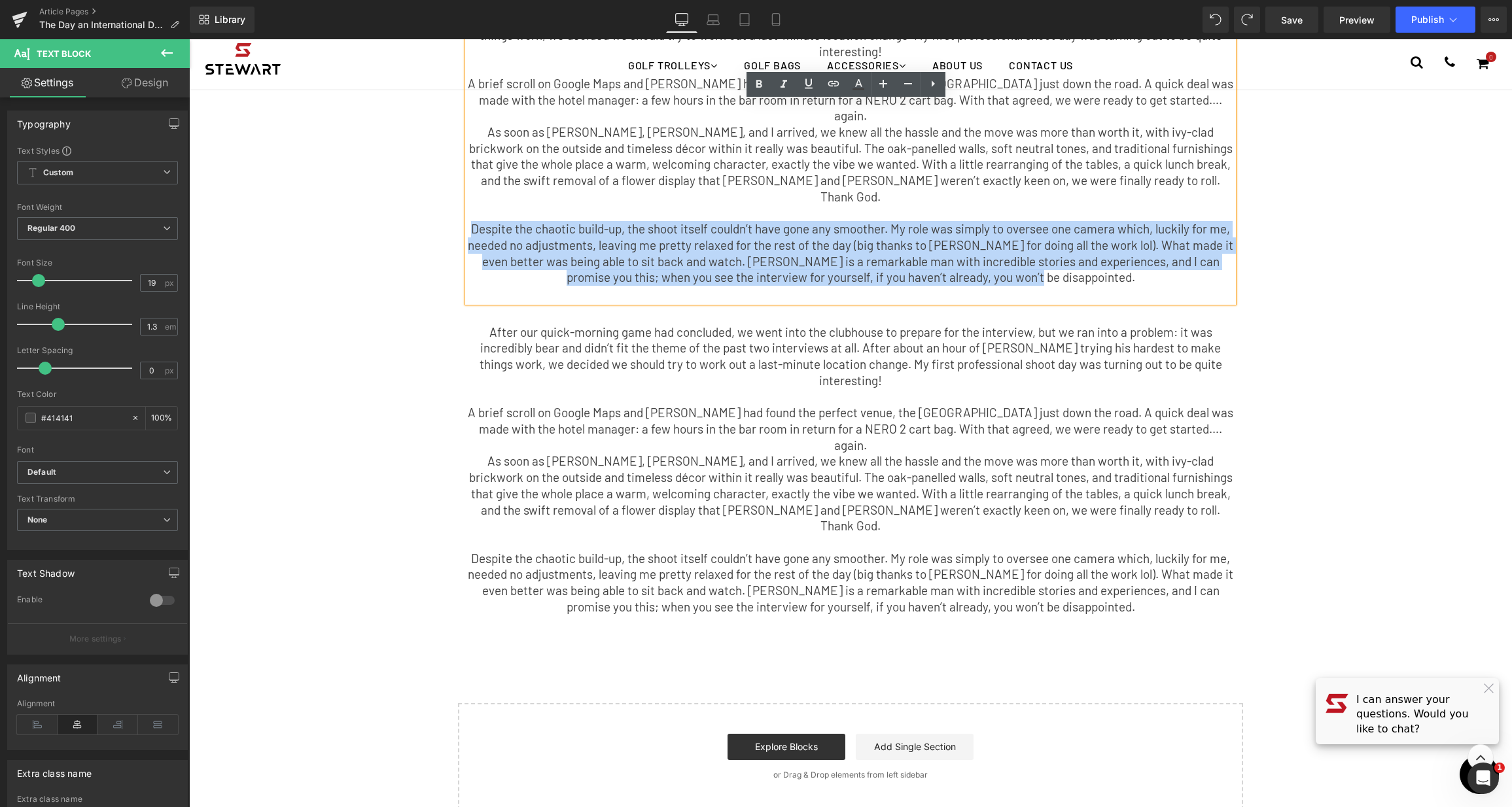
drag, startPoint x: 1082, startPoint y: 184, endPoint x: 457, endPoint y: 131, distance: 627.2
click at [458, 131] on div "After our quick-morning game had concluded, we went into the clubhouse to prepa…" at bounding box center [850, 148] width 785 height 307
copy p "Despite the chaotic build-up, the shoot itself couldn’t have gone any smoother.…"
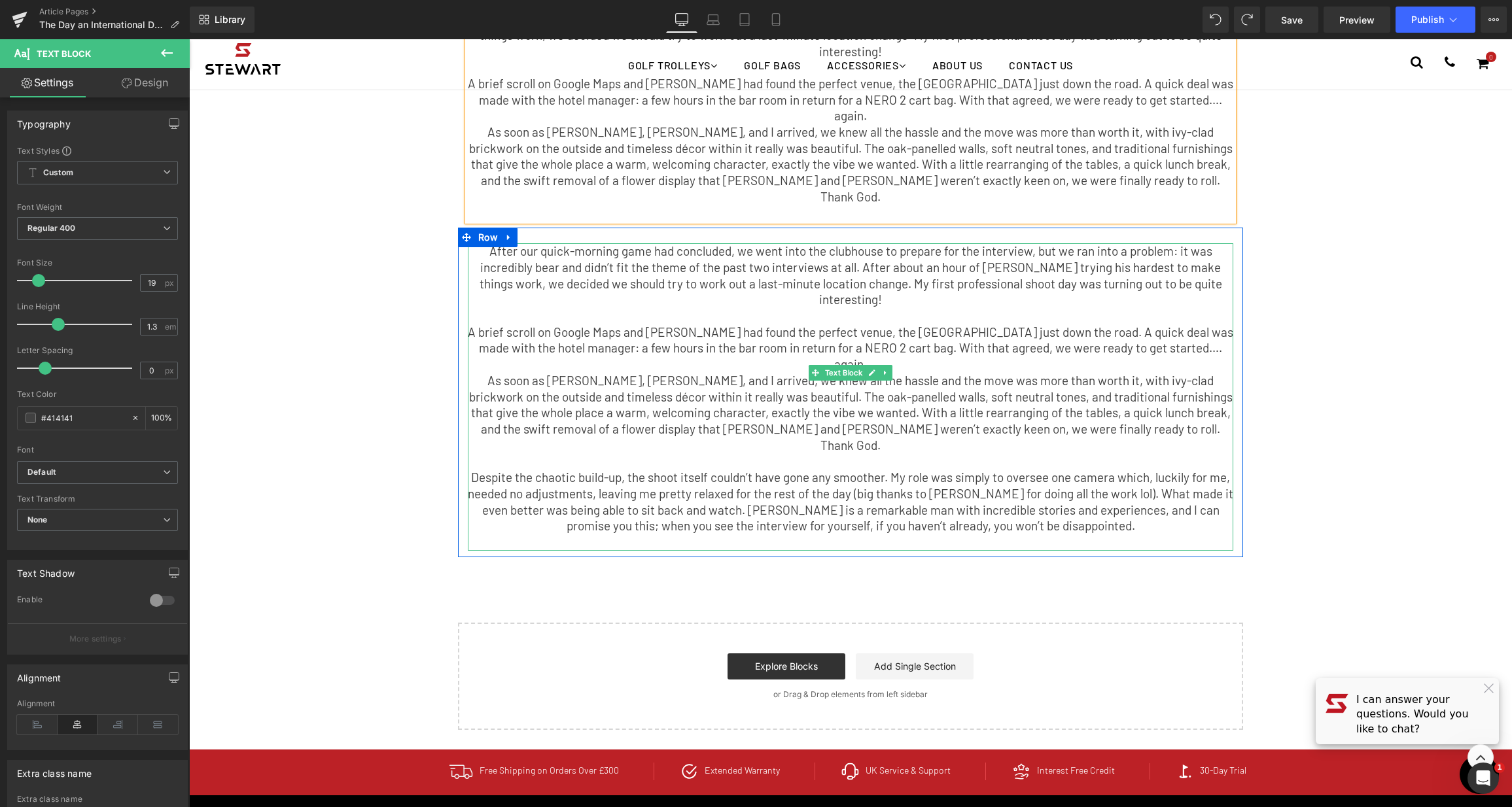
click at [1088, 469] on p "Despite the chaotic build-up, the shoot itself couldn’t have gone any smoother.…" at bounding box center [850, 502] width 765 height 65
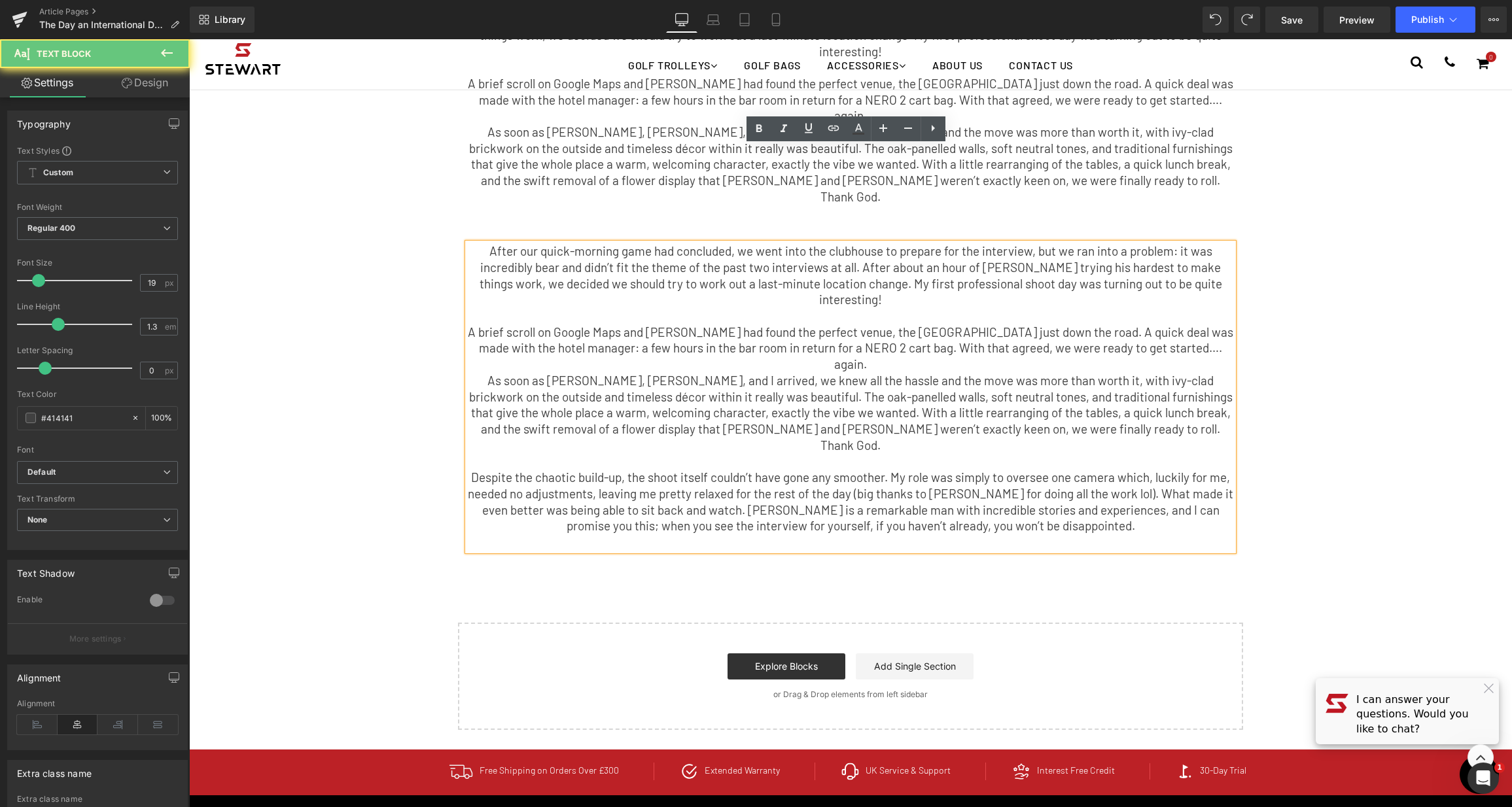
click at [1047, 469] on p "Despite the chaotic build-up, the shoot itself couldn’t have gone any smoother.…" at bounding box center [850, 502] width 765 height 65
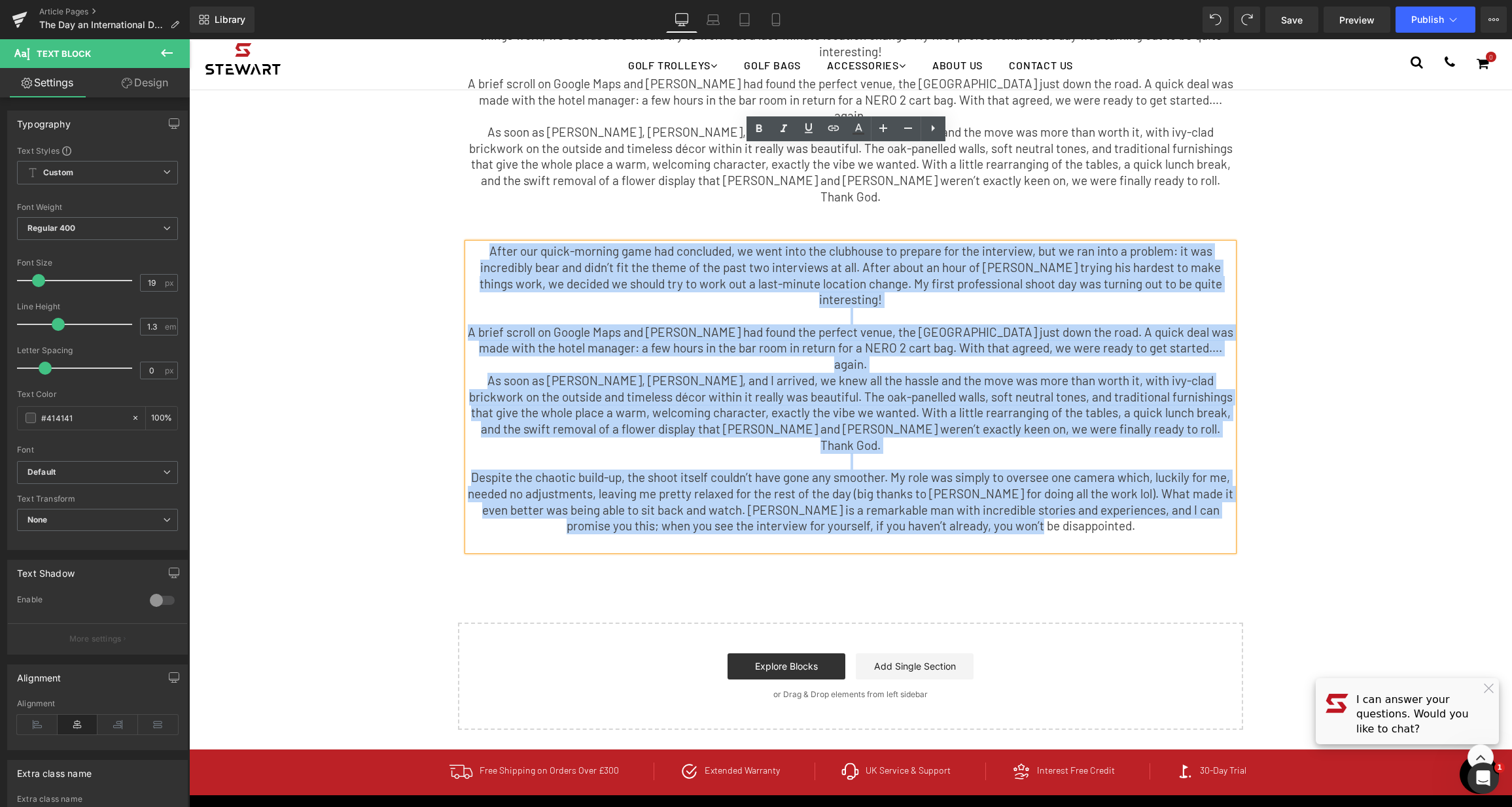
drag, startPoint x: 1074, startPoint y: 385, endPoint x: 417, endPoint y: 140, distance: 701.2
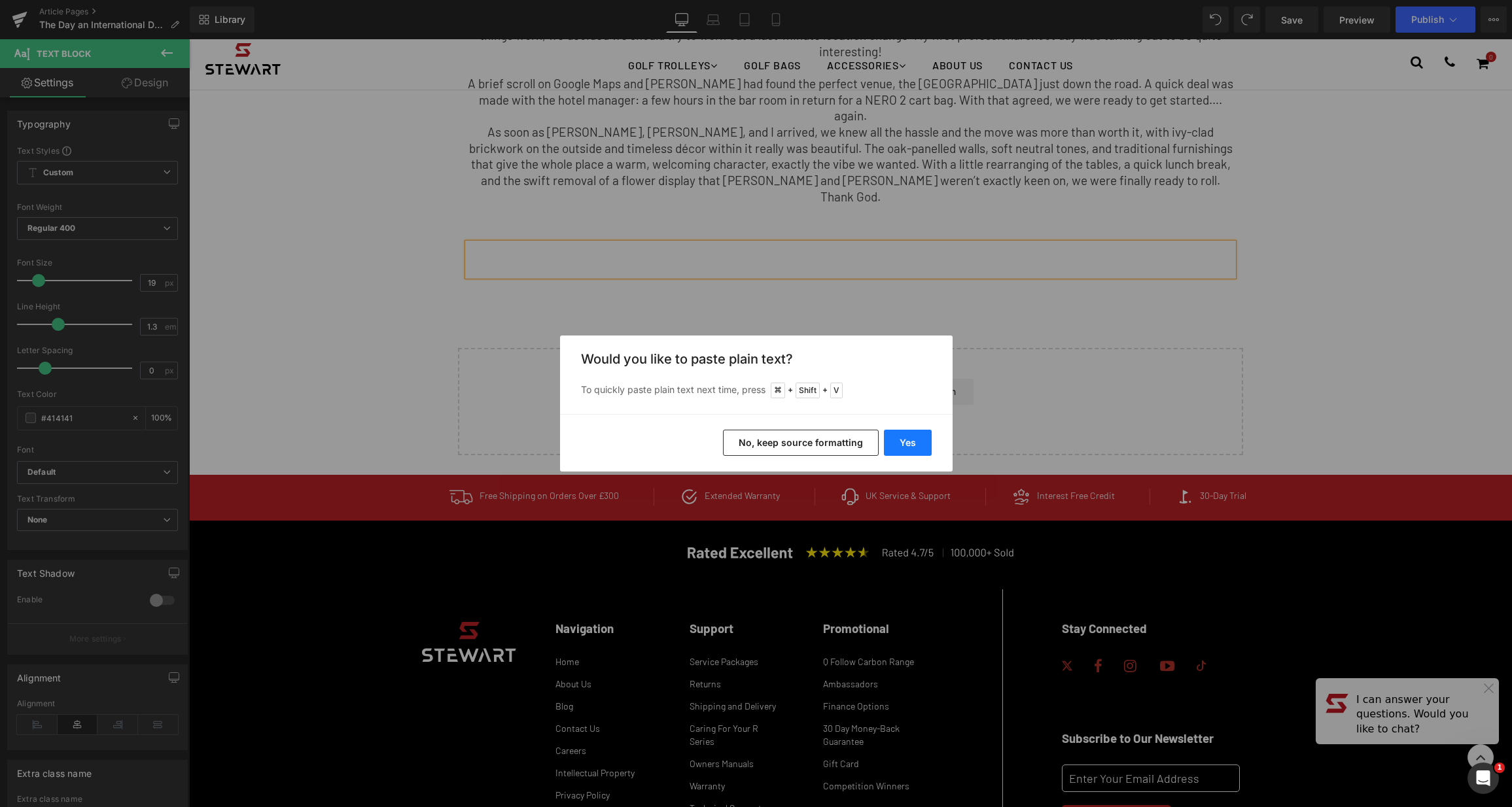
click at [899, 429] on button "Yes" at bounding box center [908, 442] width 48 height 27
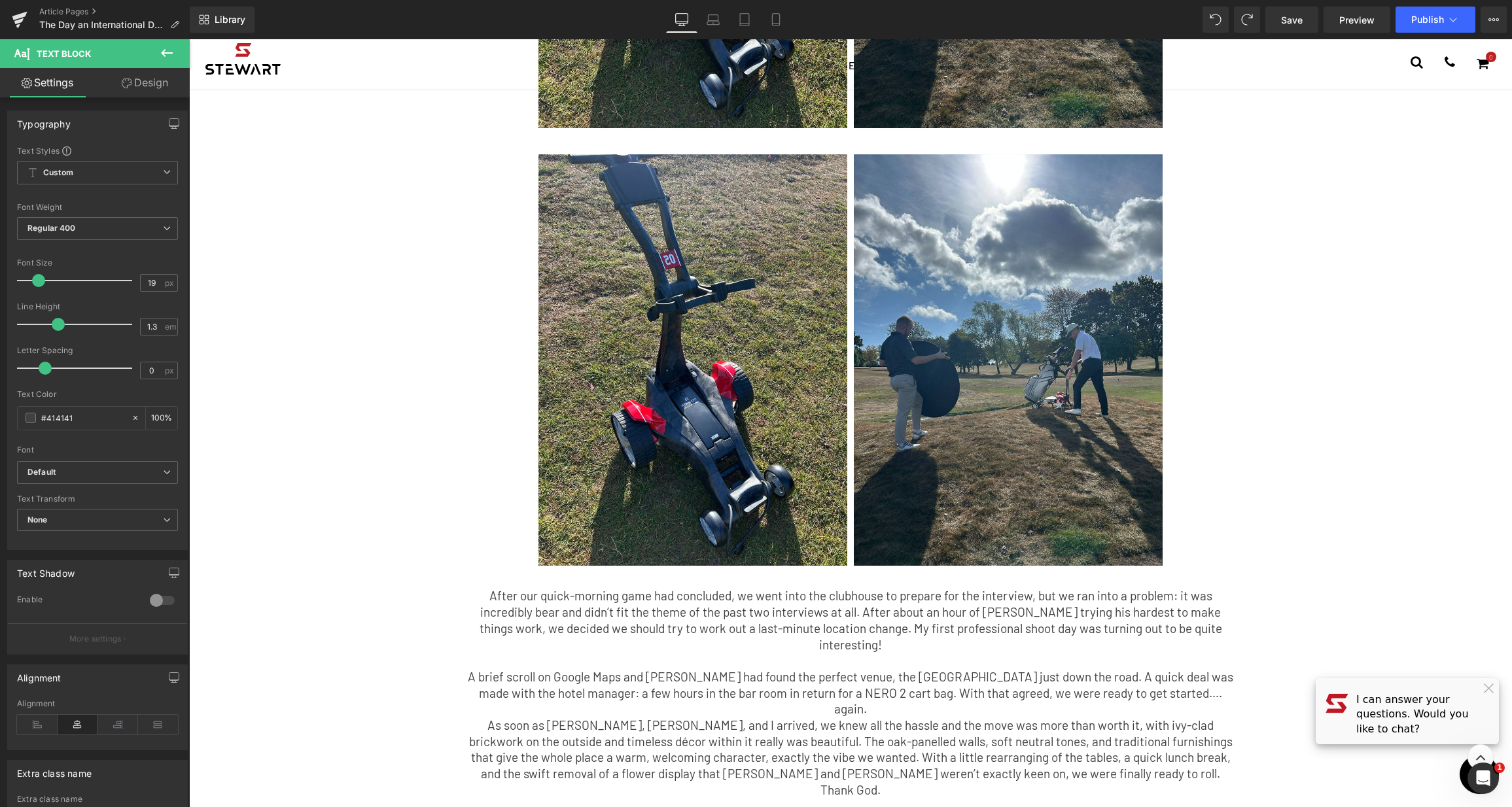
scroll to position [976, 0]
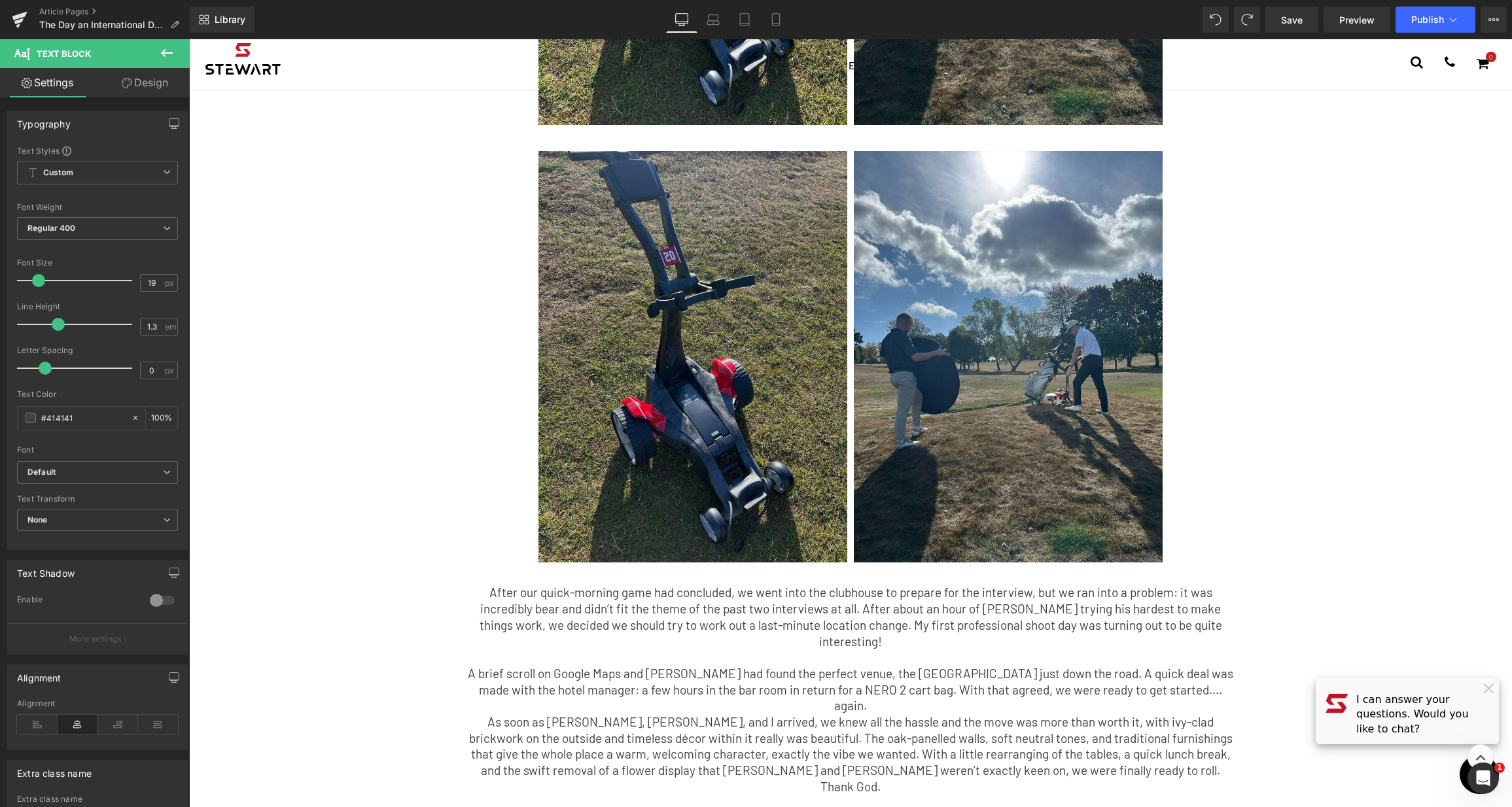
click at [747, 334] on img at bounding box center [693, 356] width 309 height 412
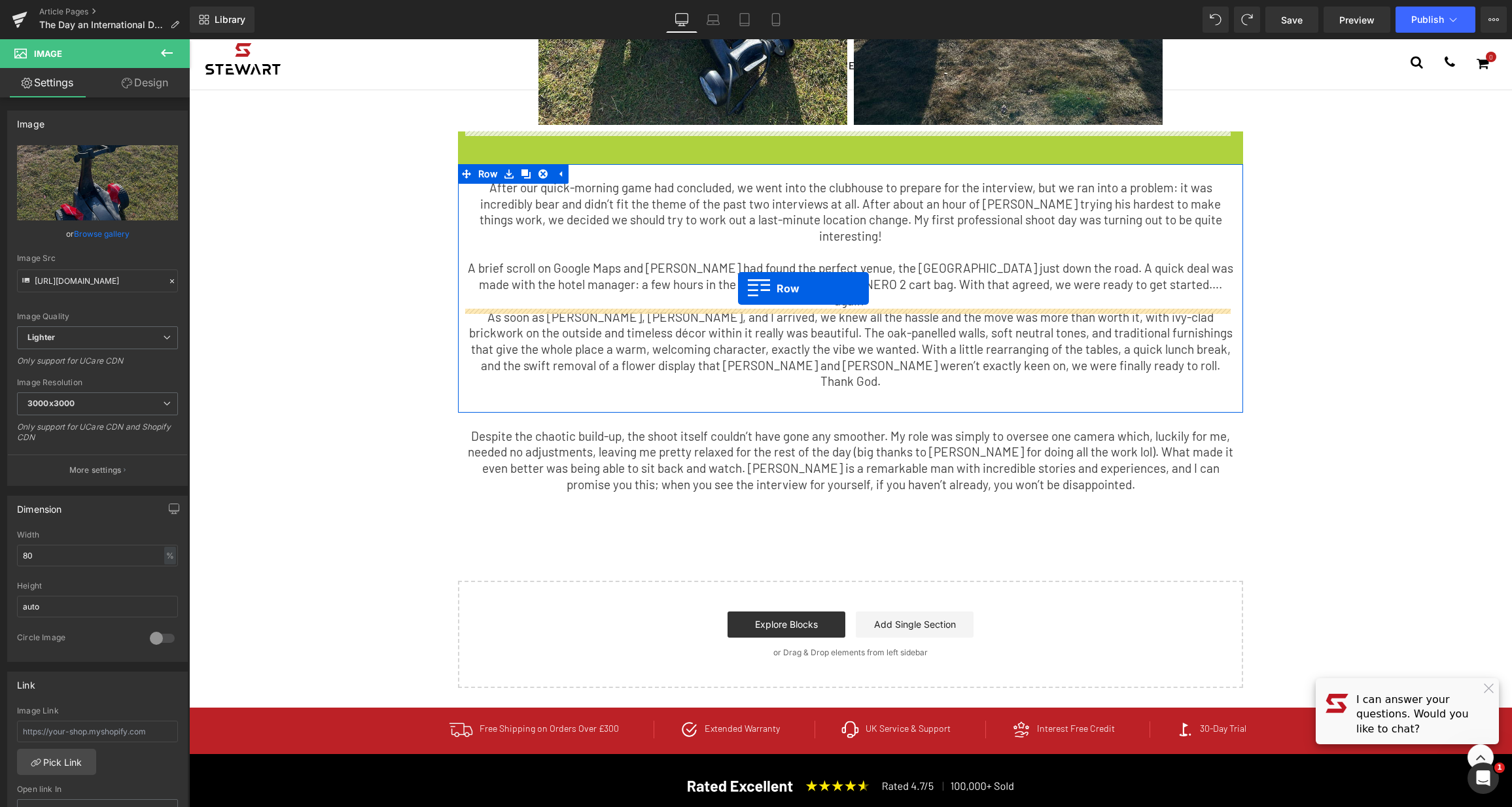
drag, startPoint x: 454, startPoint y: 87, endPoint x: 738, endPoint y: 289, distance: 348.5
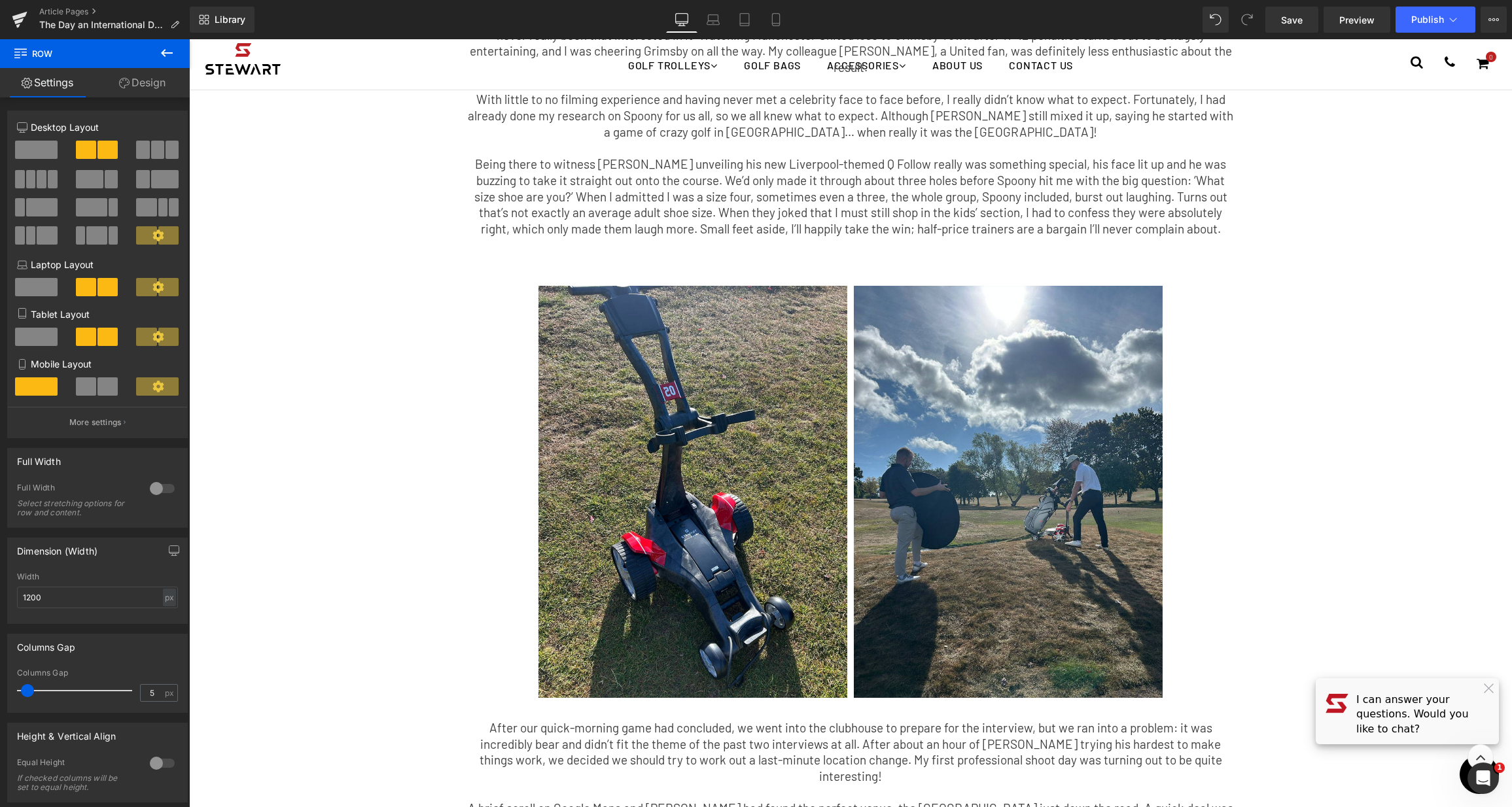
scroll to position [242, 0]
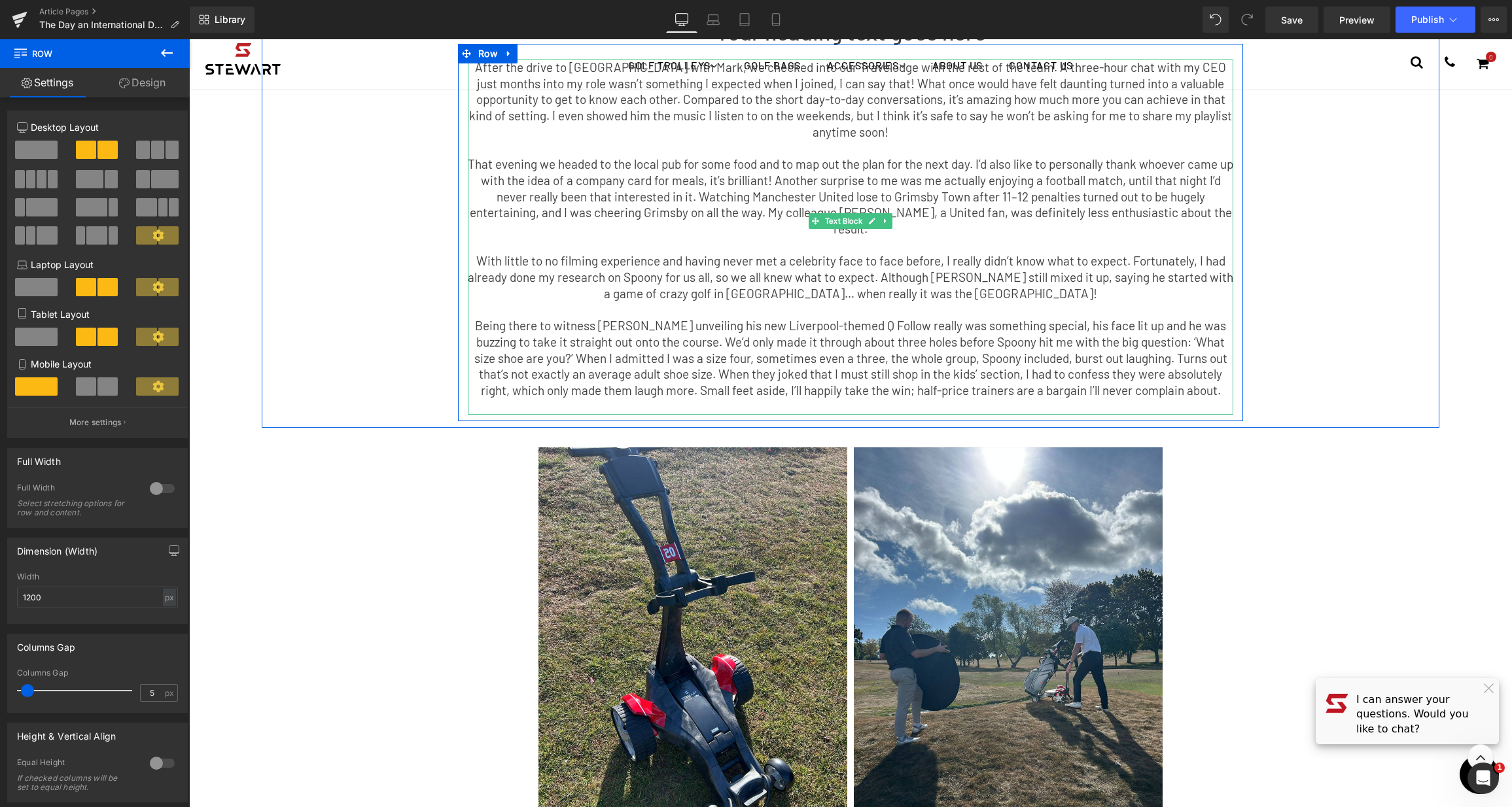
click at [739, 318] on p "Being there to witness Spoony unveiling his new Liverpool-themed Q Follow reall…" at bounding box center [850, 358] width 765 height 81
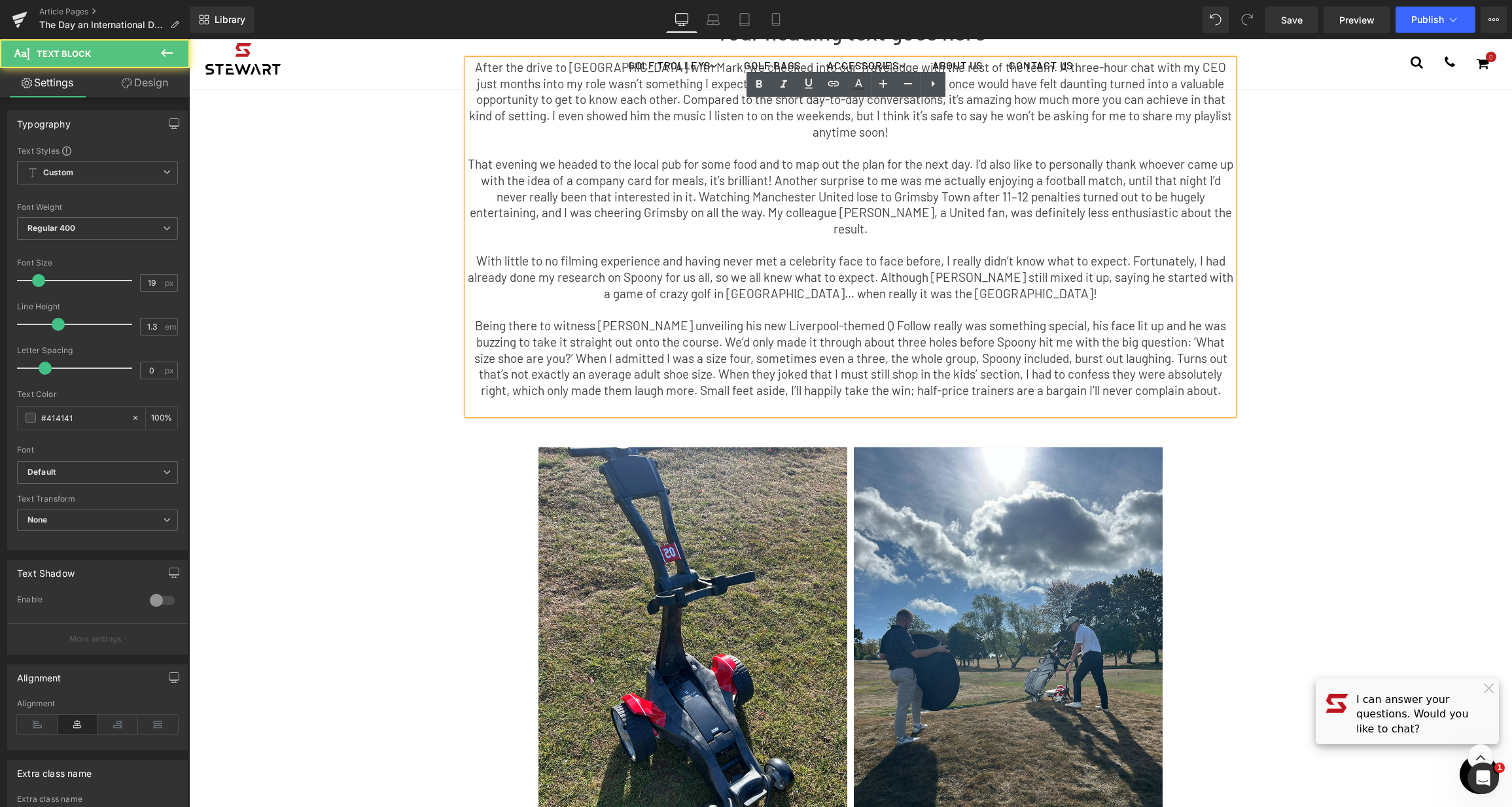
click at [1005, 318] on p "Being there to witness Spoony unveiling his new Liverpool-themed Q Follow reall…" at bounding box center [850, 358] width 765 height 81
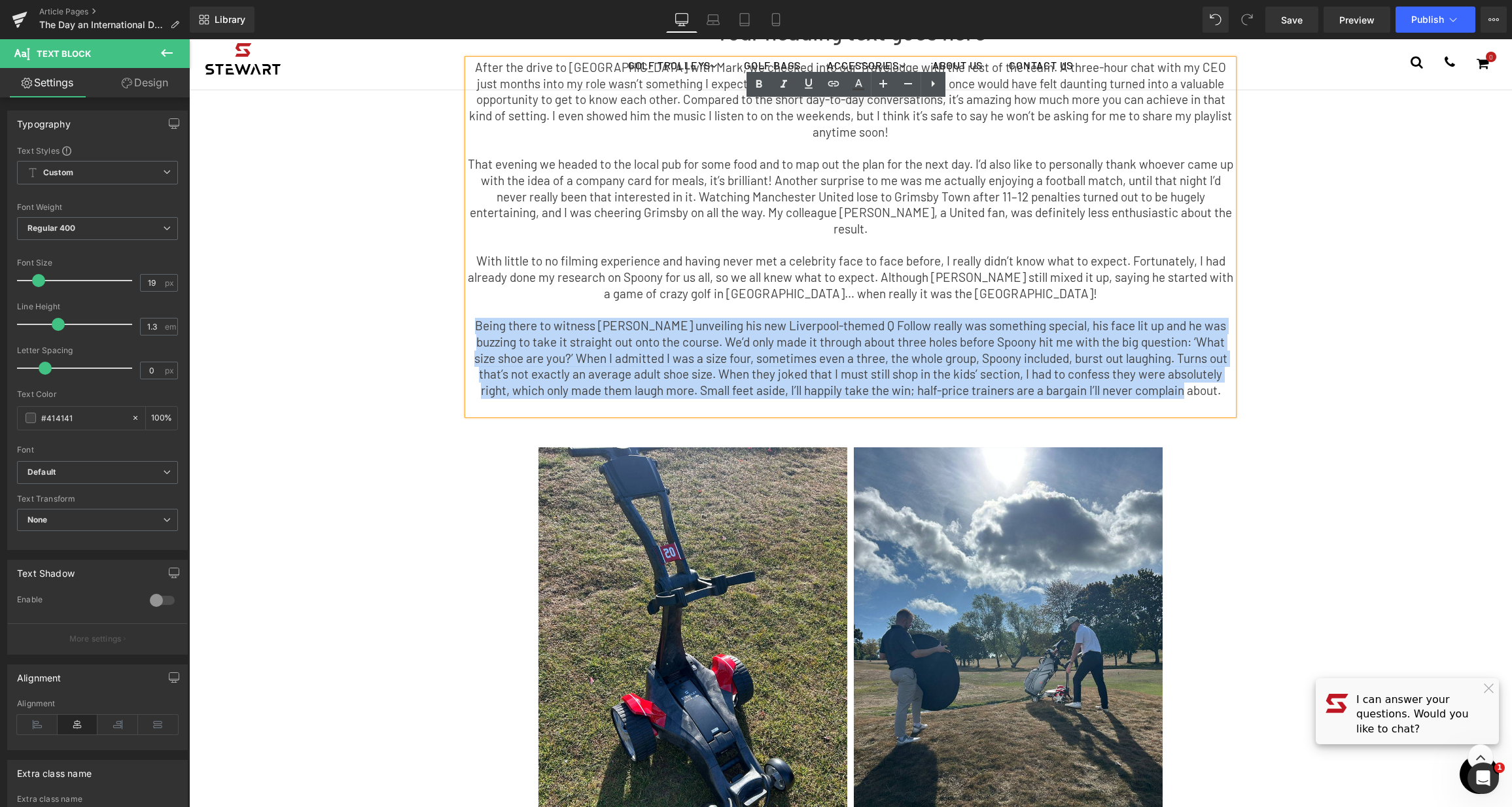
drag, startPoint x: 1206, startPoint y: 349, endPoint x: 425, endPoint y: 283, distance: 783.8
click at [425, 283] on div "The Day an International DJ Roasted Me for Having Tiny Shoes. Text Block After …" at bounding box center [850, 119] width 1178 height 603
copy p "Being there to witness Spoony unveiling his new Liverpool-themed Q Follow reall…"
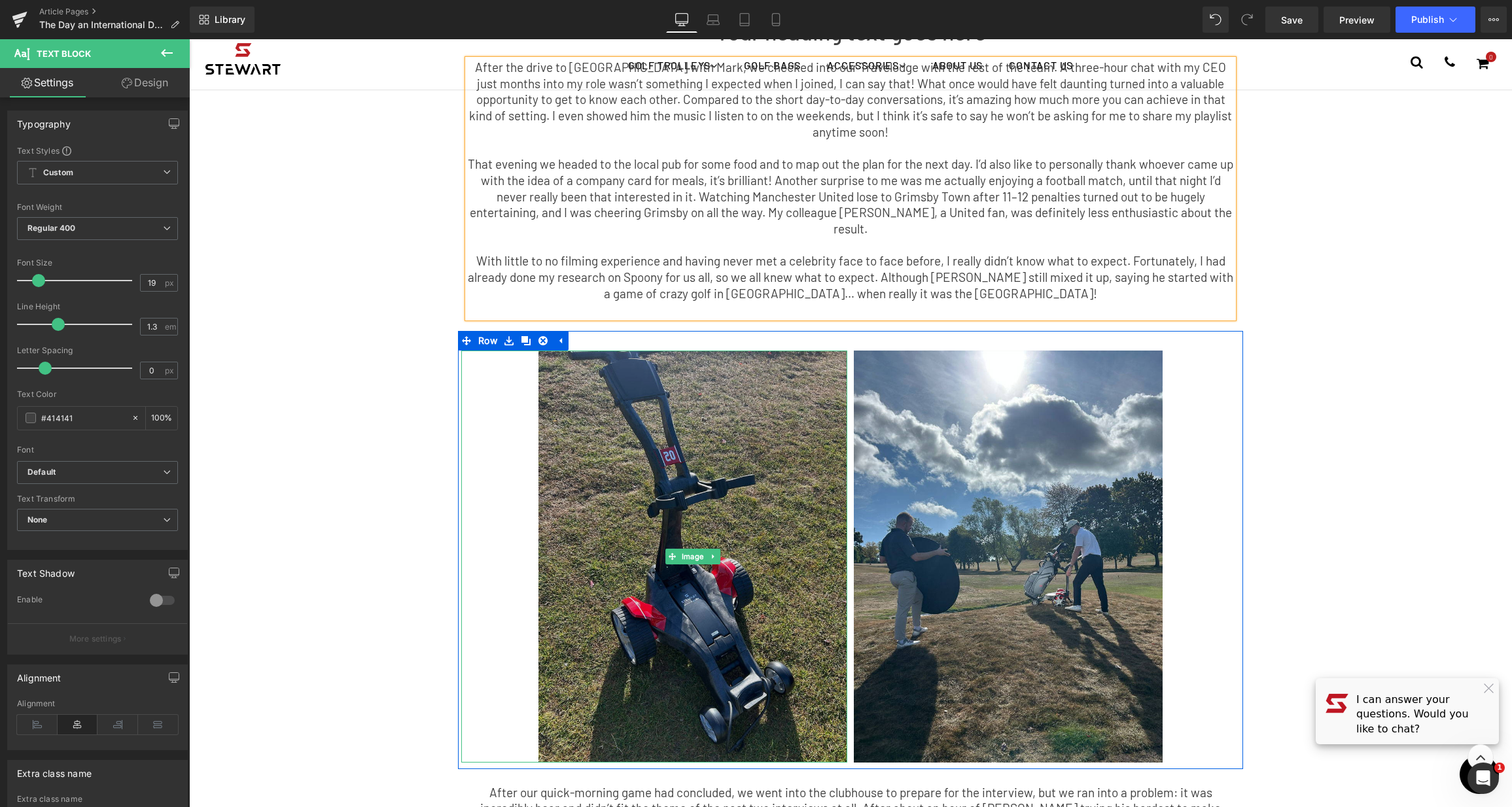
scroll to position [681, 0]
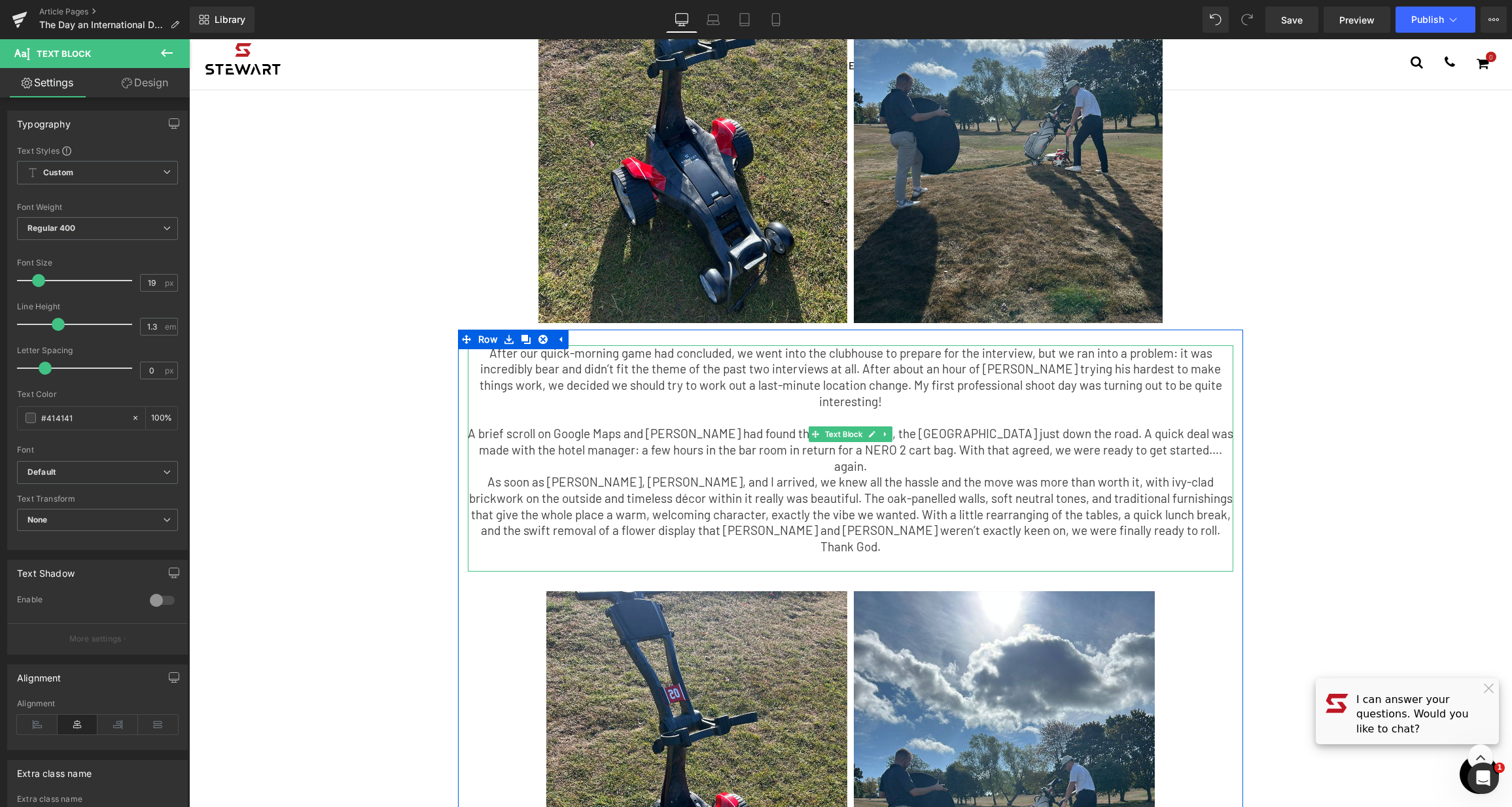
click at [630, 345] on p "After our quick-morning game had concluded, we went into the clubhouse to prepa…" at bounding box center [850, 378] width 765 height 65
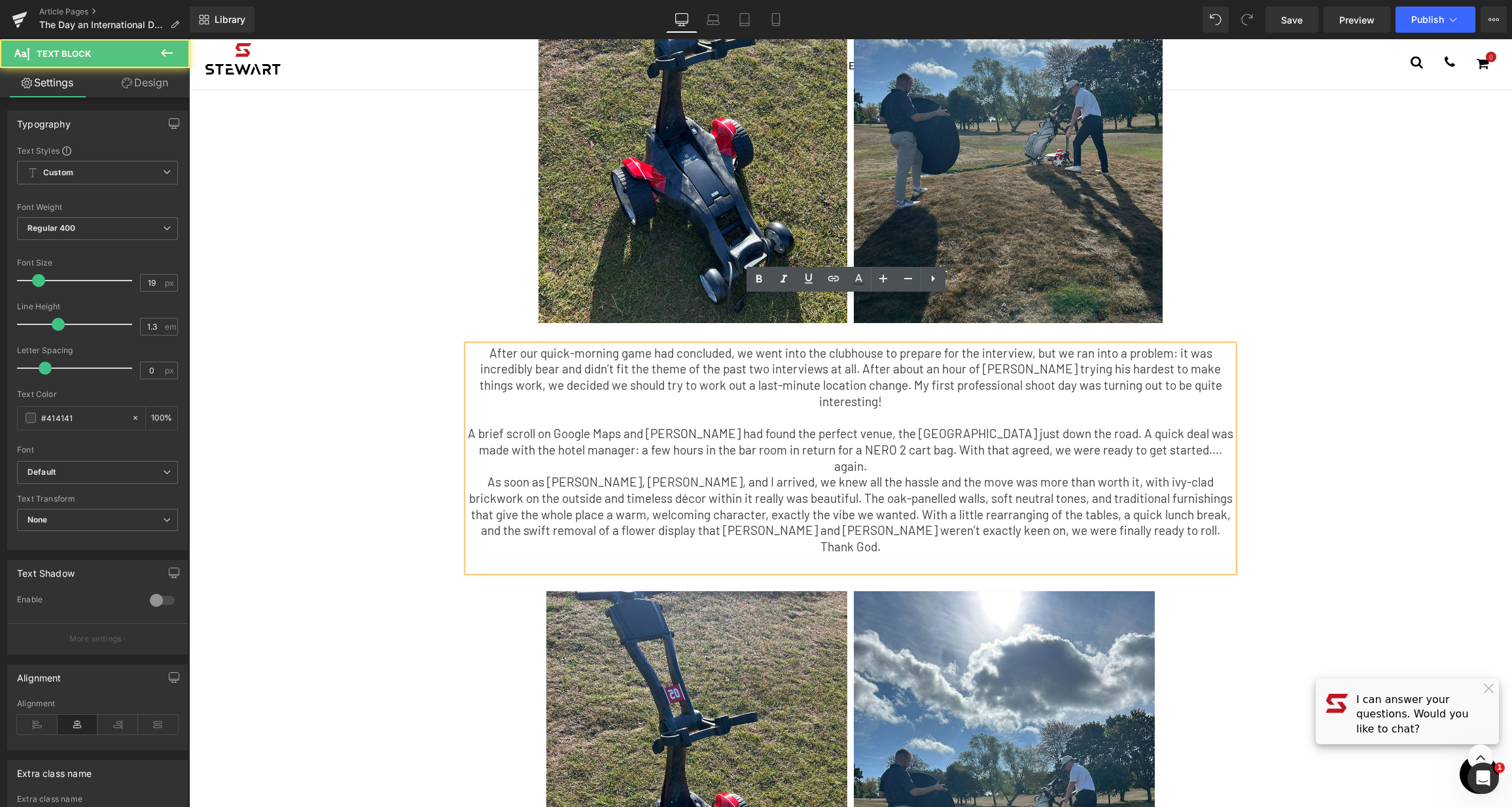
click at [555, 345] on p "After our quick-morning game had concluded, we went into the clubhouse to prepa…" at bounding box center [850, 378] width 765 height 65
click at [487, 345] on p "After our quick-morning game had concluded, we went into the clubhouse to prepa…" at bounding box center [850, 378] width 765 height 65
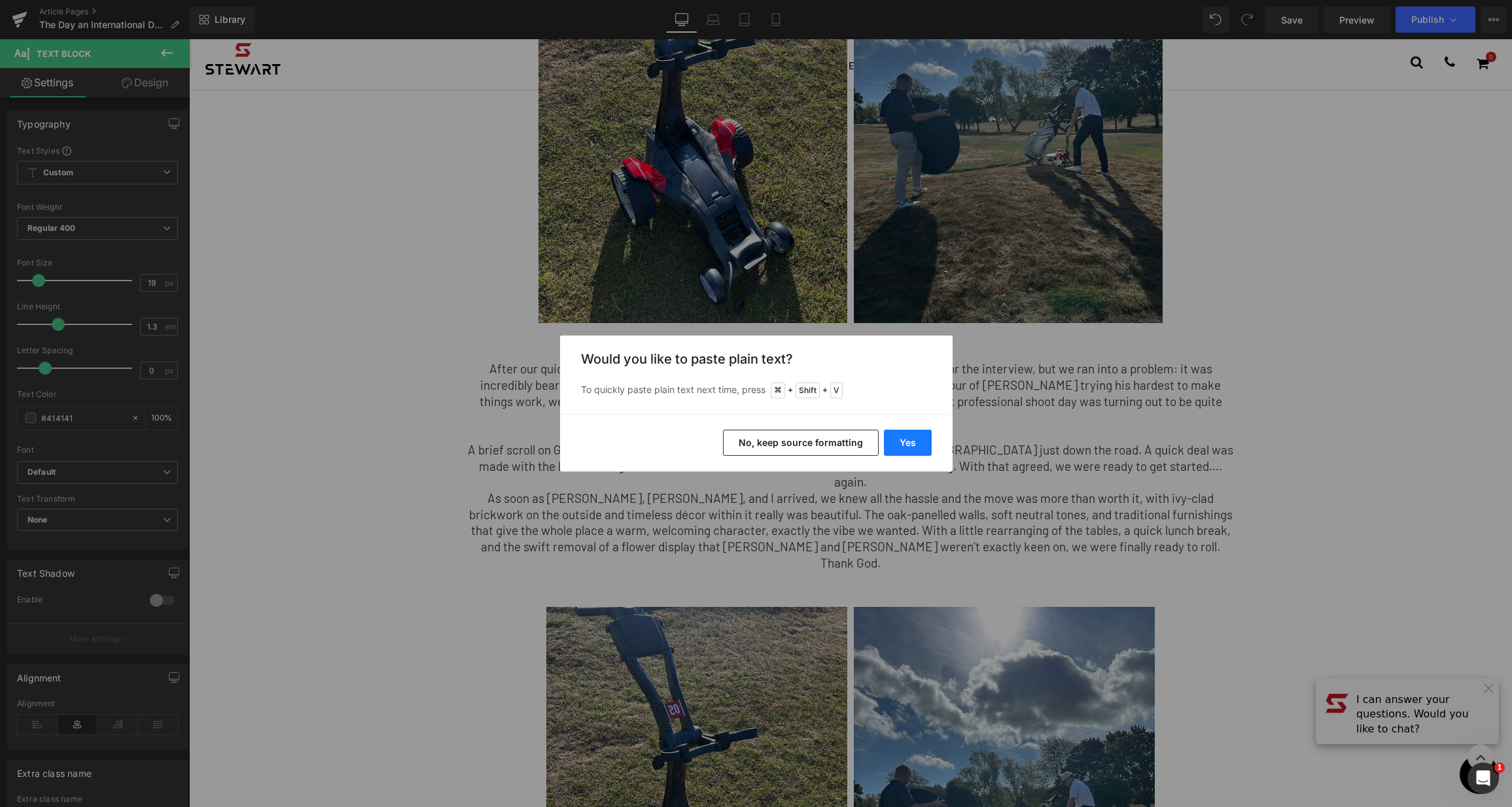
click at [900, 443] on button "Yes" at bounding box center [908, 442] width 48 height 27
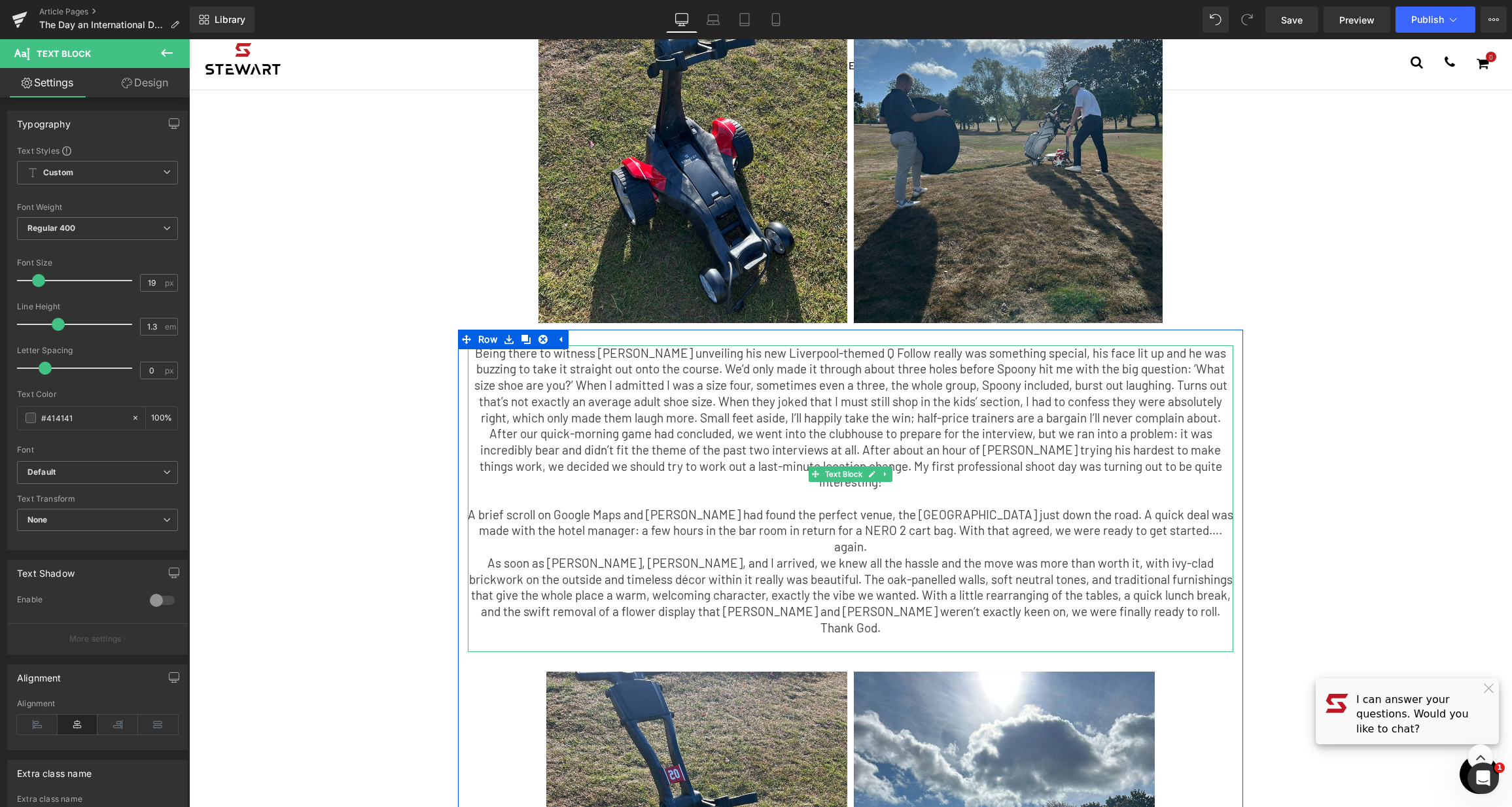
click at [1212, 372] on p "Being there to witness [PERSON_NAME] unveiling his new Liverpool-themed Q Follo…" at bounding box center [850, 386] width 765 height 81
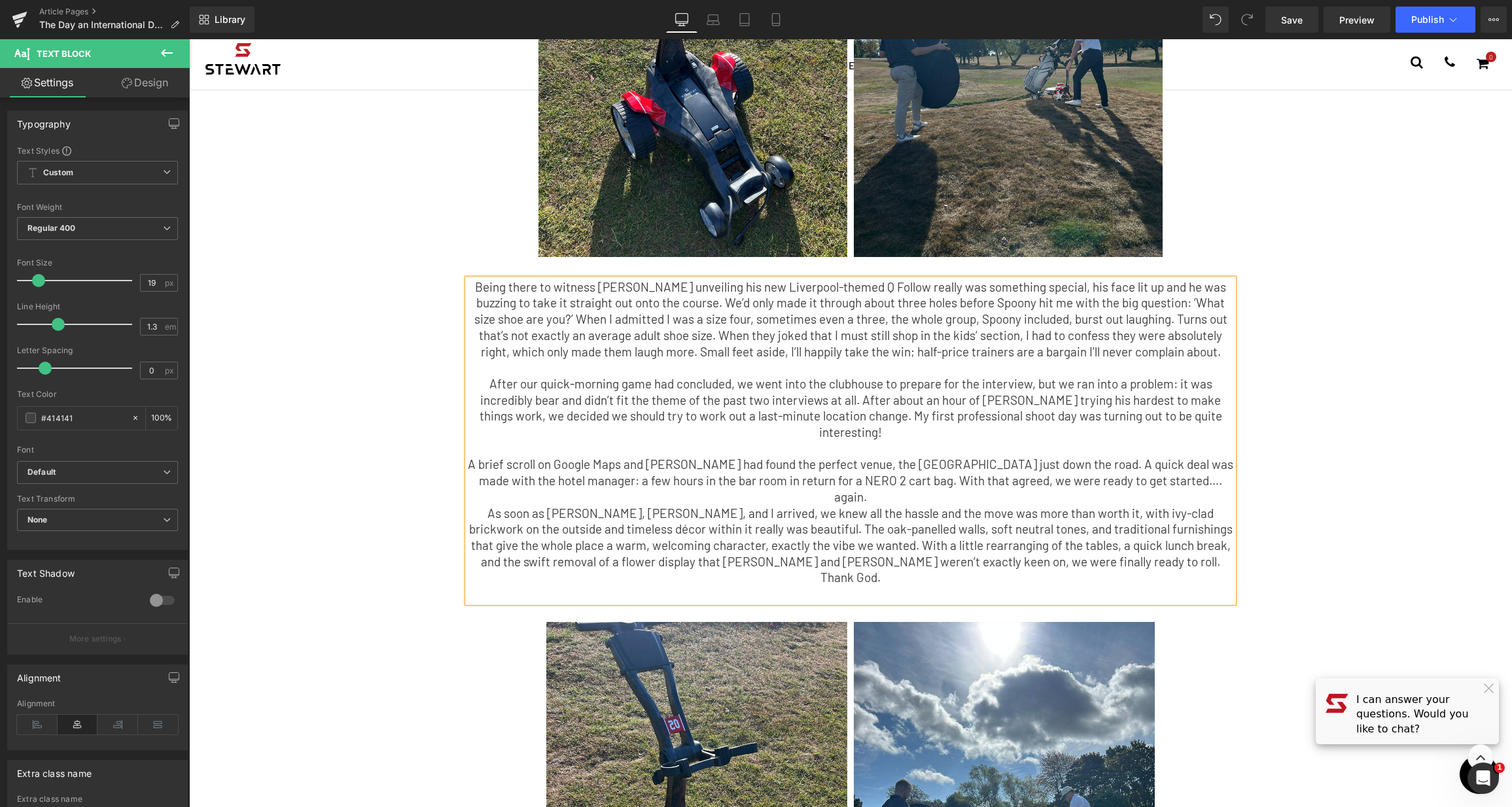
scroll to position [1368, 0]
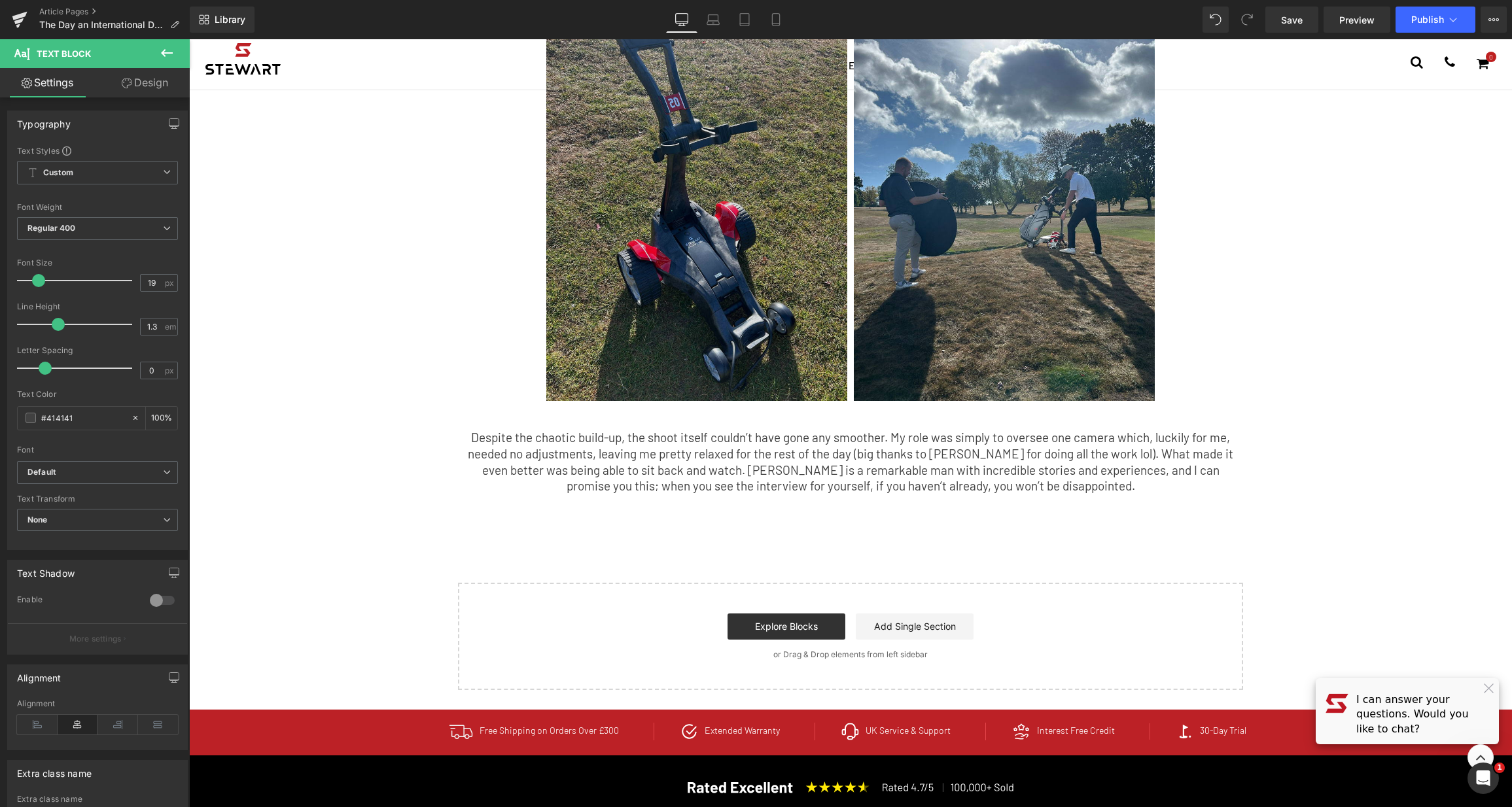
click at [690, 217] on img at bounding box center [696, 200] width 301 height 402
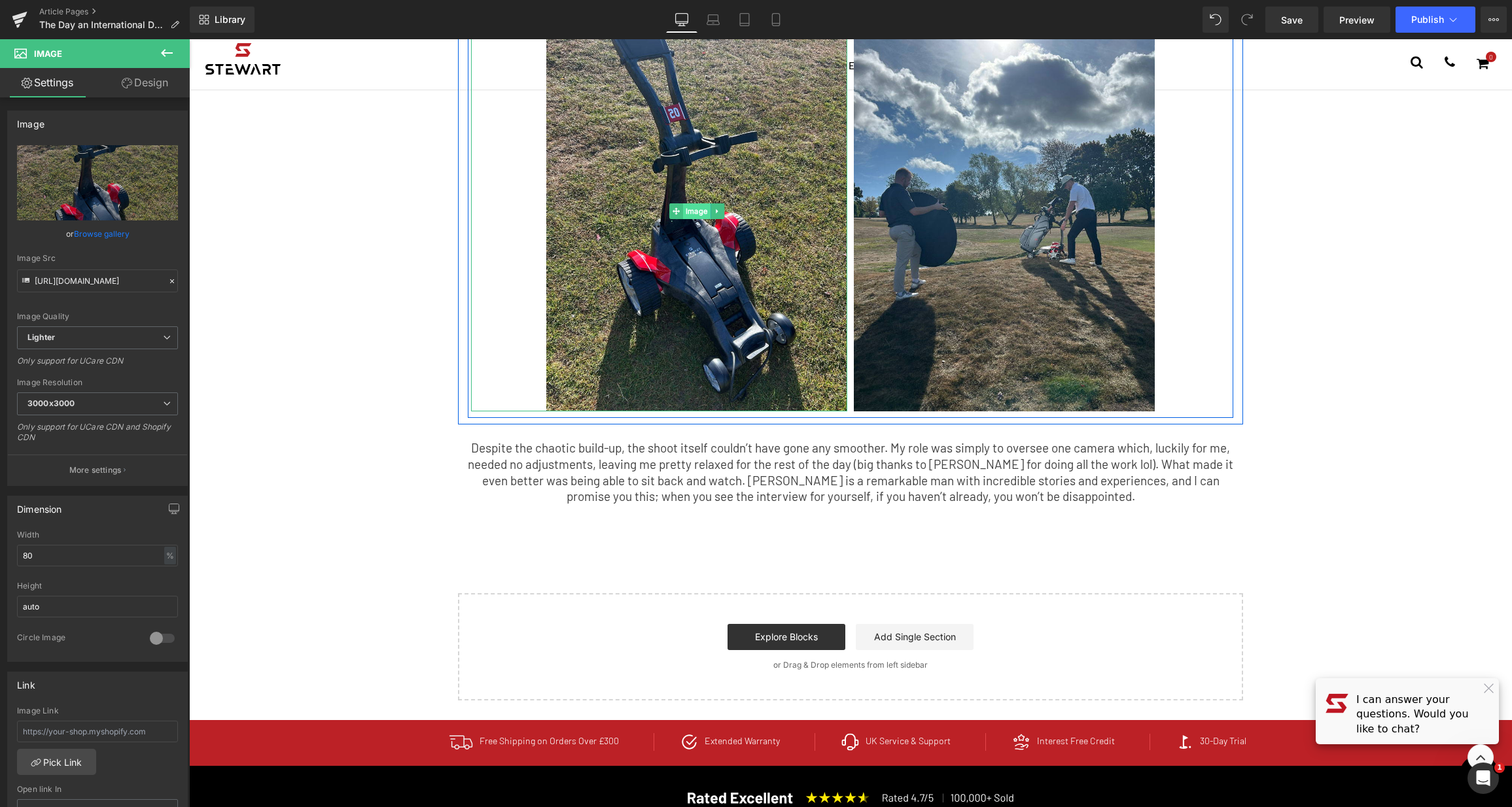
scroll to position [1349, 0]
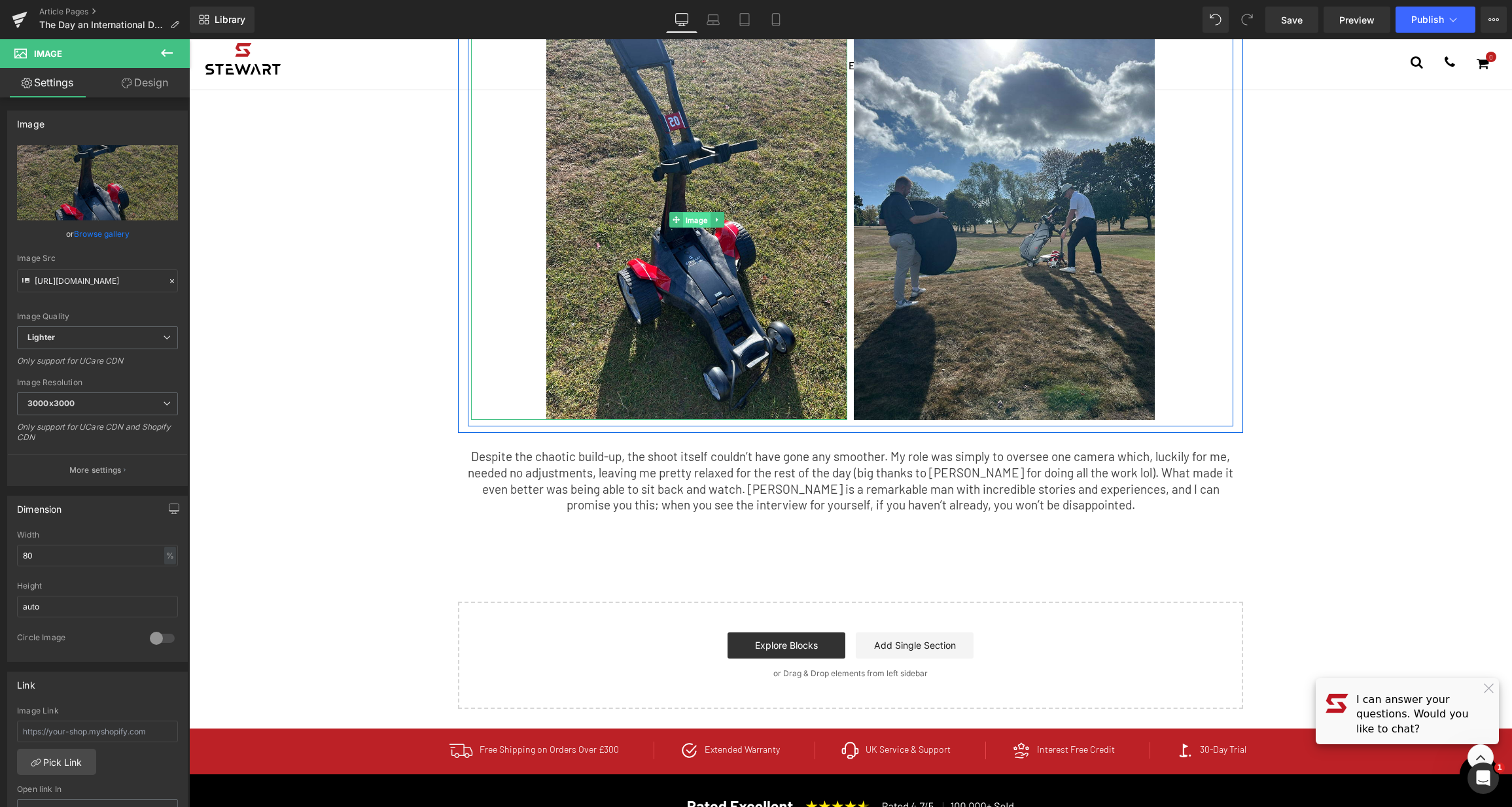
click at [695, 212] on span "Image" at bounding box center [697, 219] width 27 height 15
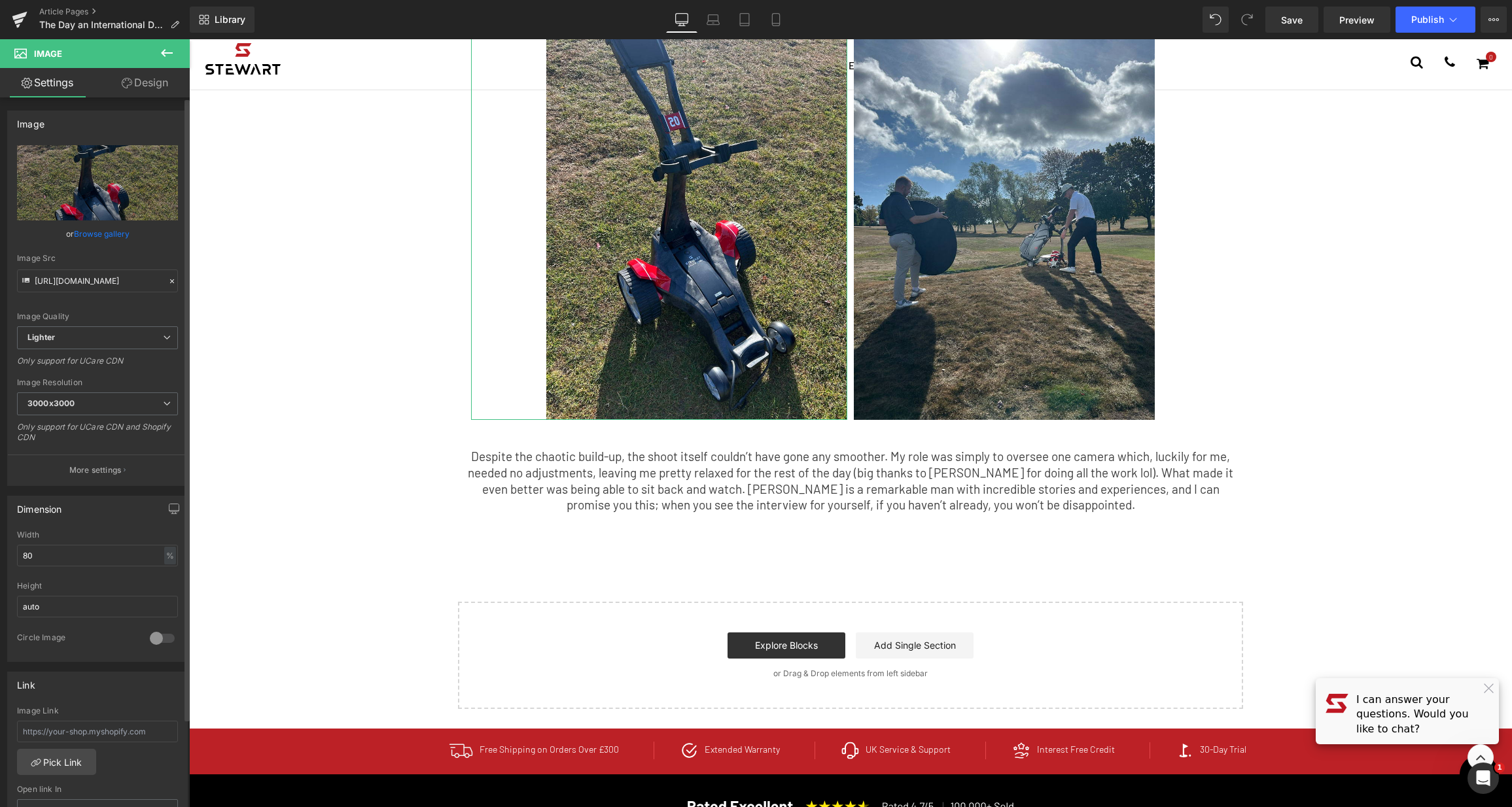
click at [108, 232] on link "Browse gallery" at bounding box center [101, 234] width 56 height 23
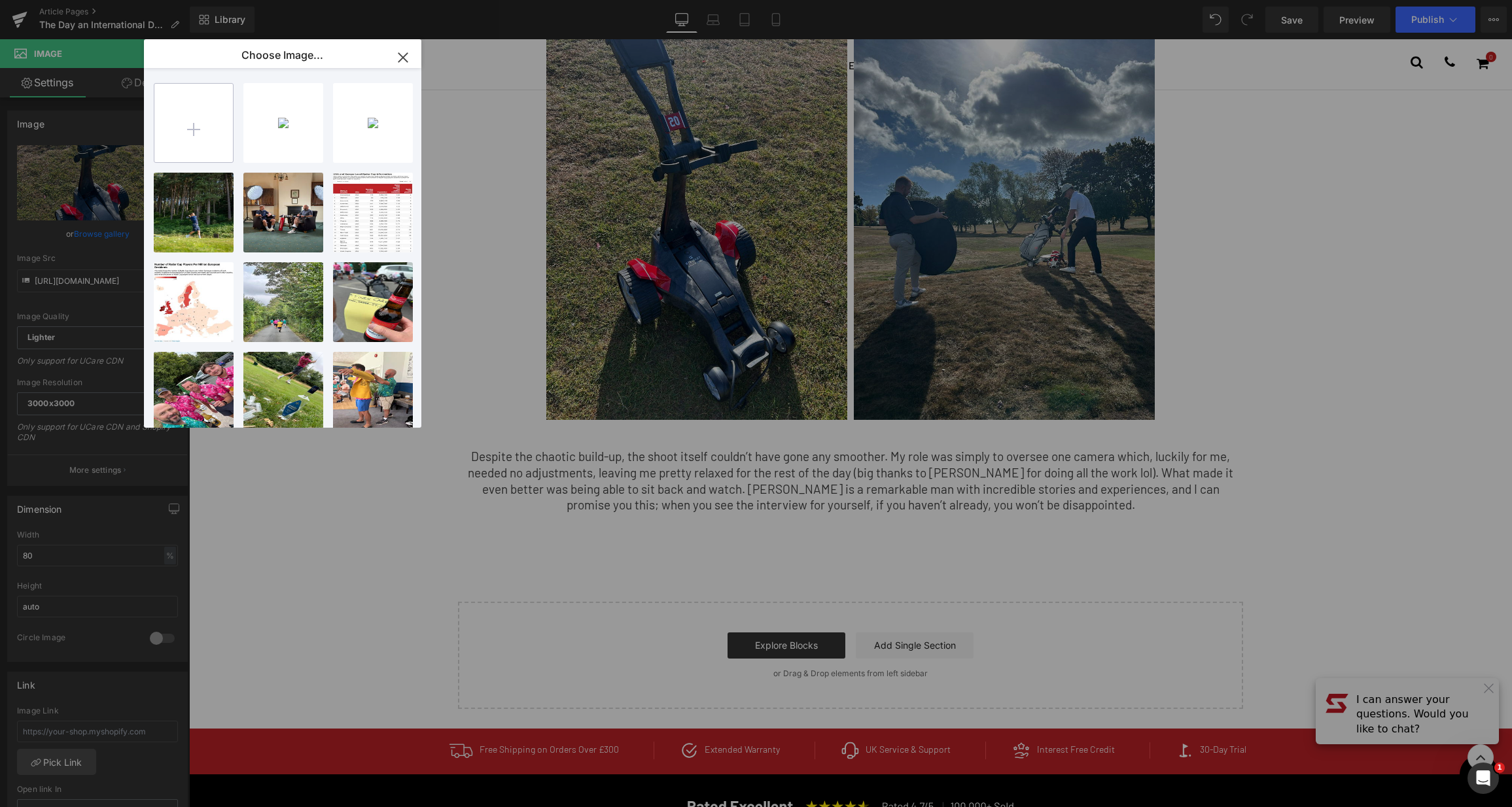
click at [198, 123] on input "file" at bounding box center [194, 123] width 79 height 79
click at [189, 134] on input "file" at bounding box center [194, 123] width 79 height 79
type input "C:\fakepath\spoony-4.jpg"
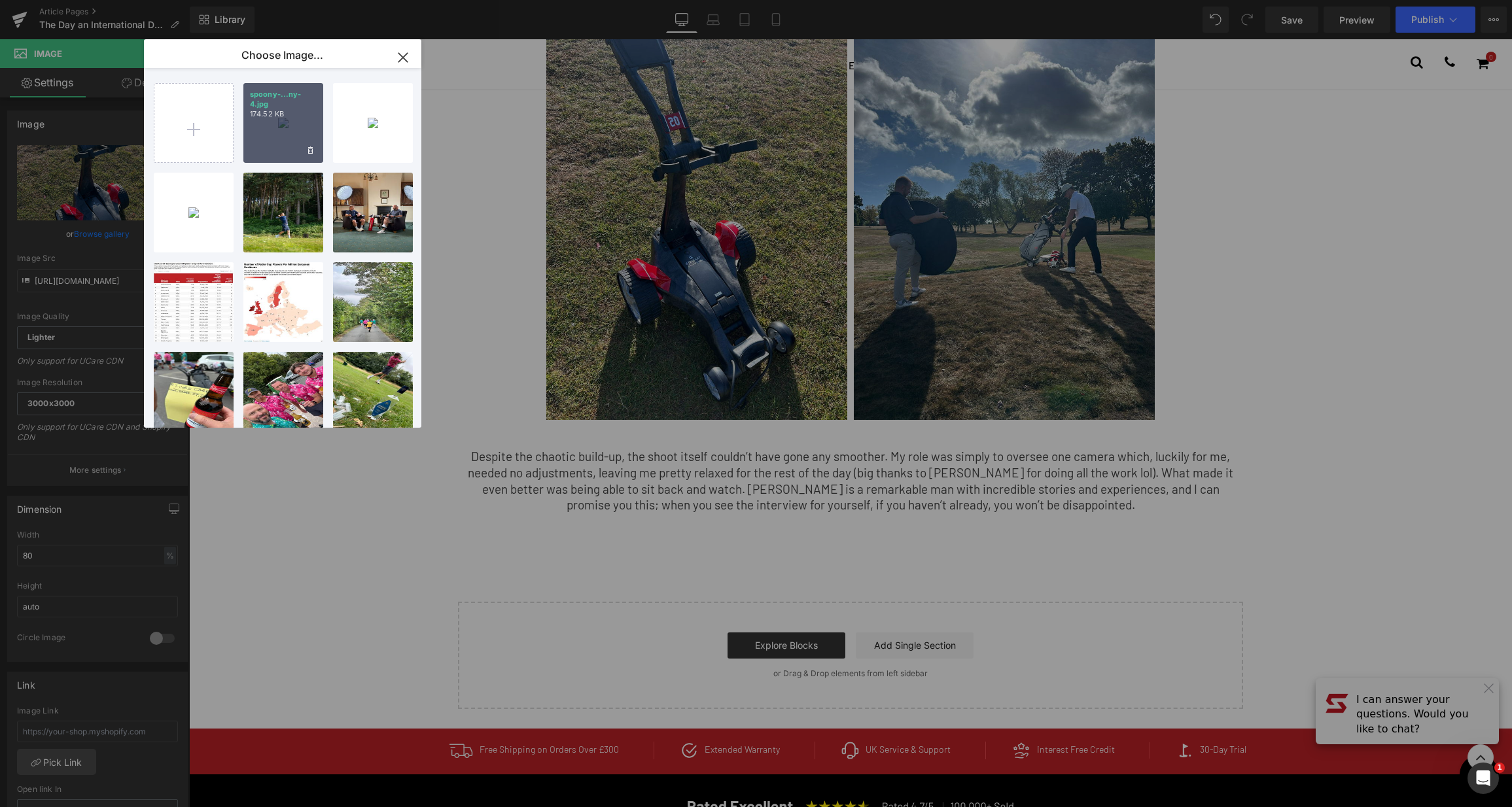
drag, startPoint x: 292, startPoint y: 120, endPoint x: 104, endPoint y: 81, distance: 192.0
click at [292, 120] on div "spoony-...ny-4.jpg 174.52 KB" at bounding box center [283, 123] width 80 height 80
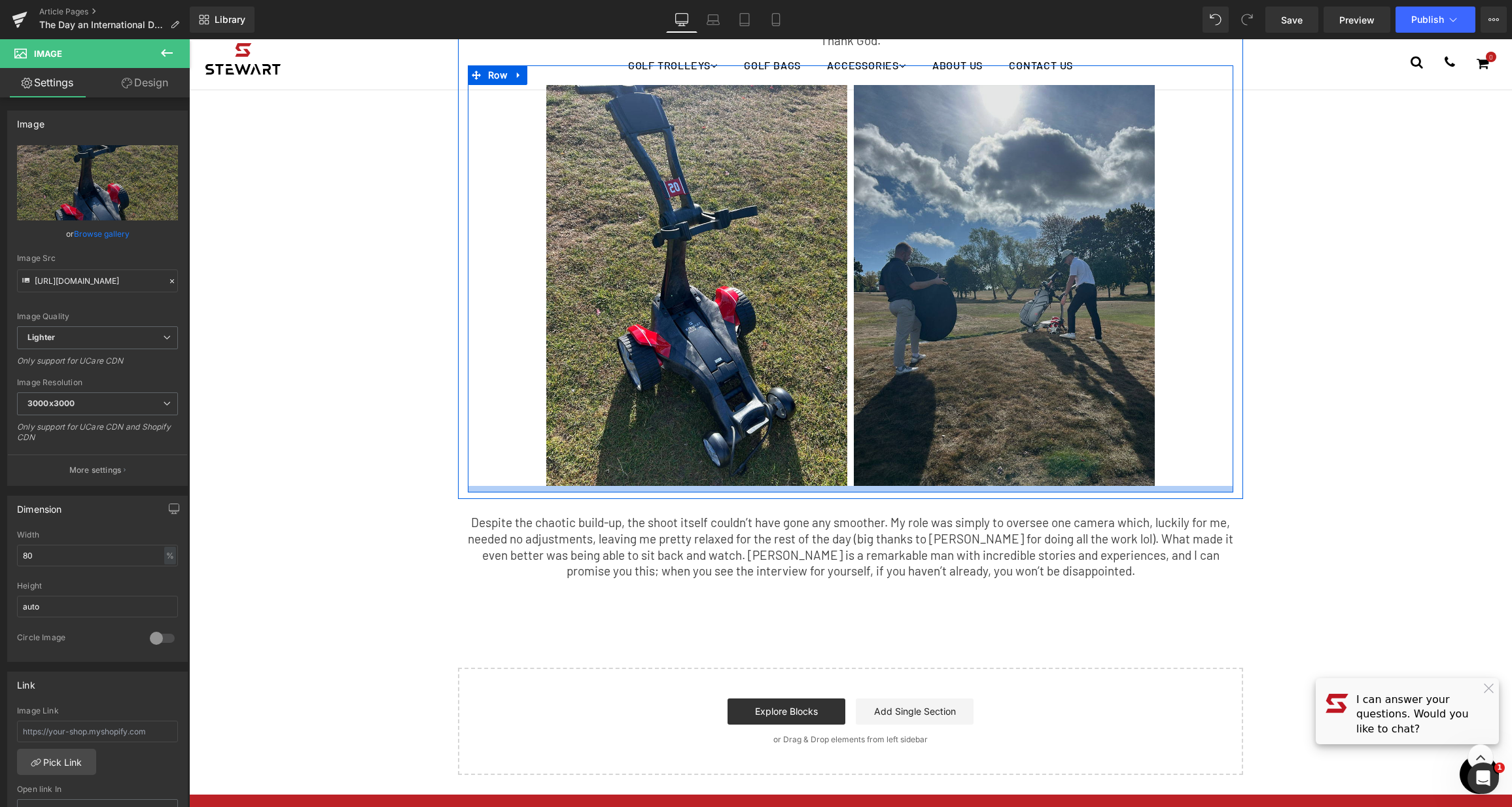
scroll to position [1115, 0]
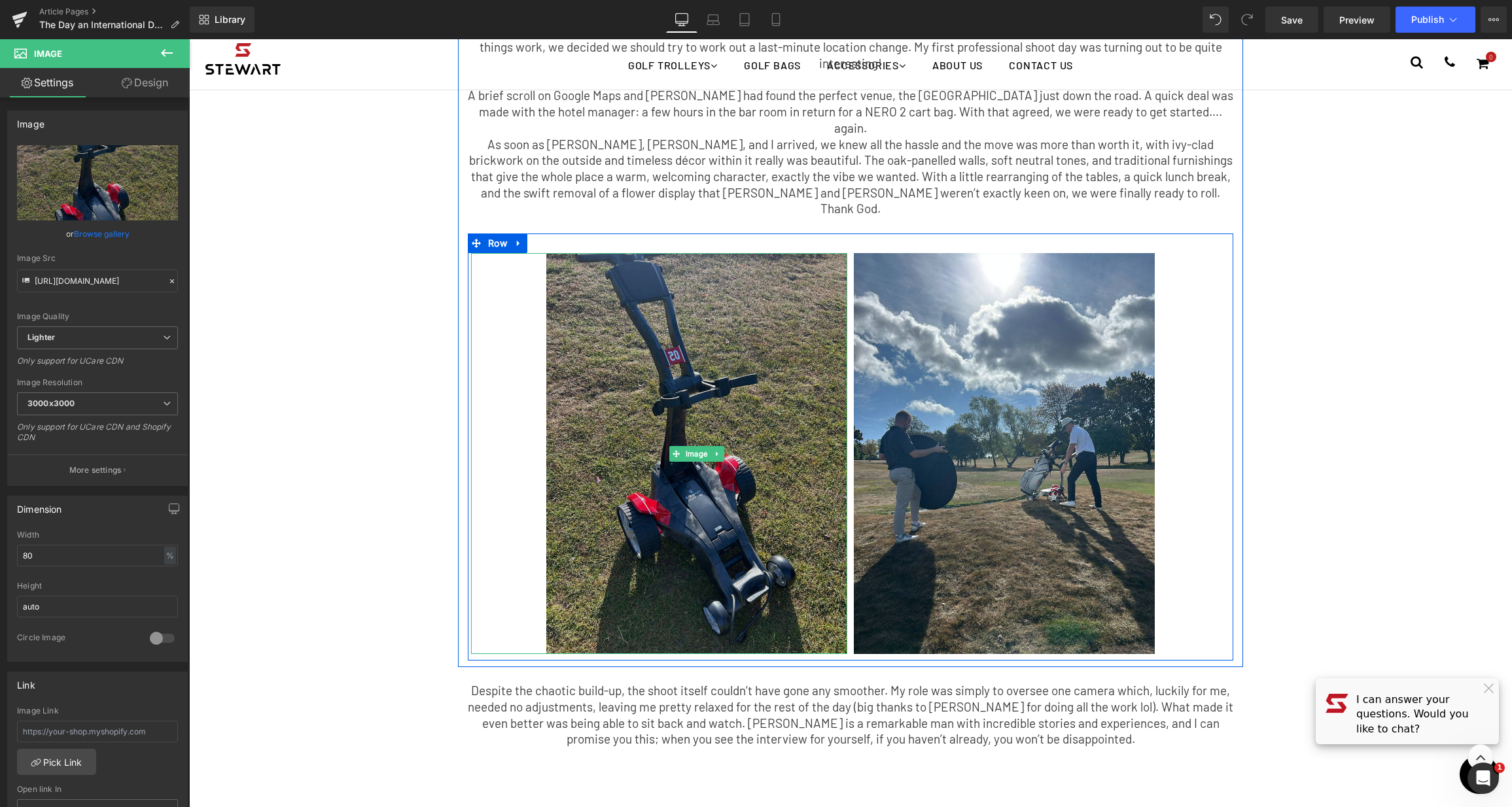
click at [739, 266] on img at bounding box center [696, 453] width 301 height 402
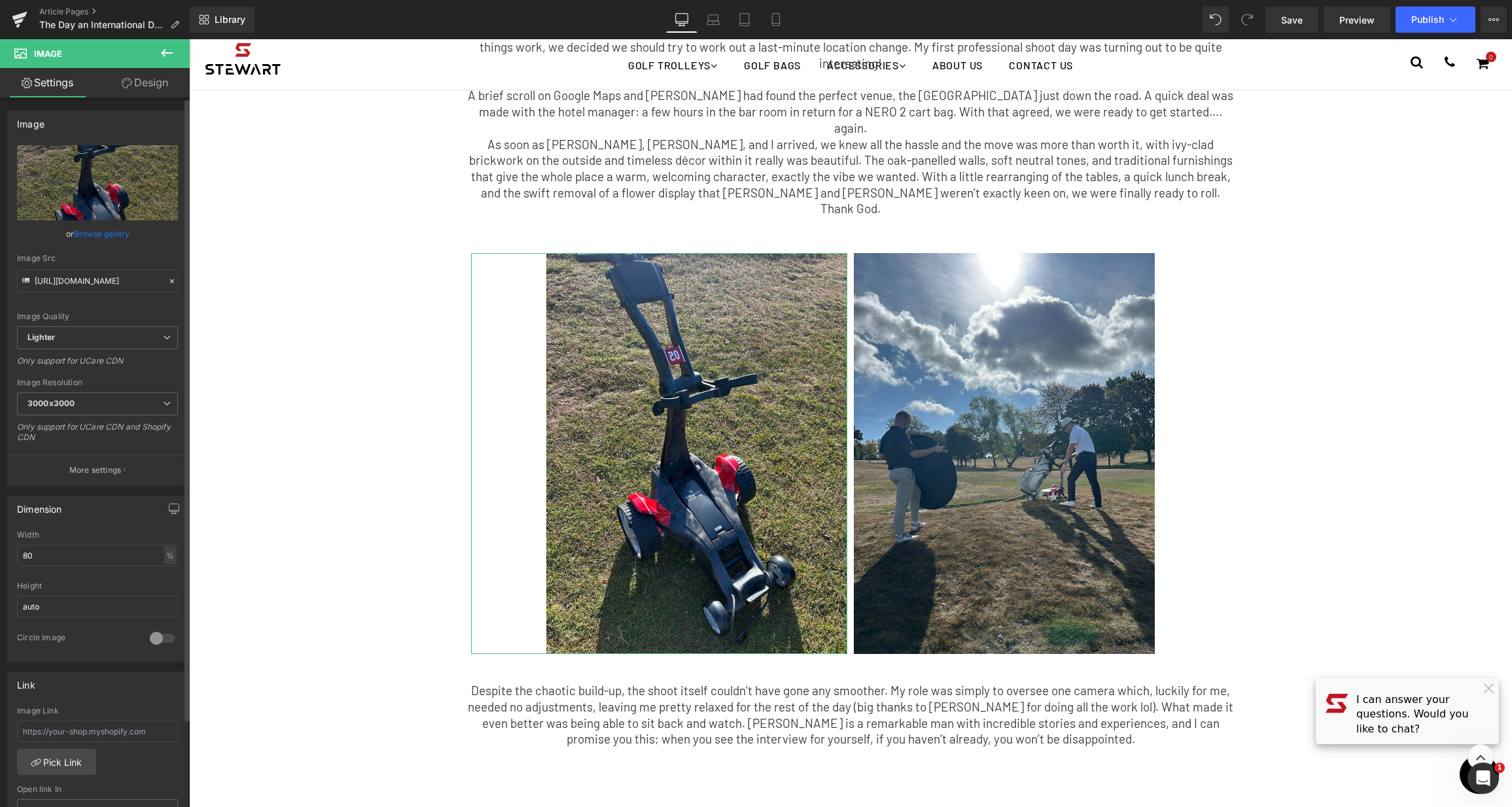
click at [110, 233] on link "Browse gallery" at bounding box center [101, 234] width 56 height 23
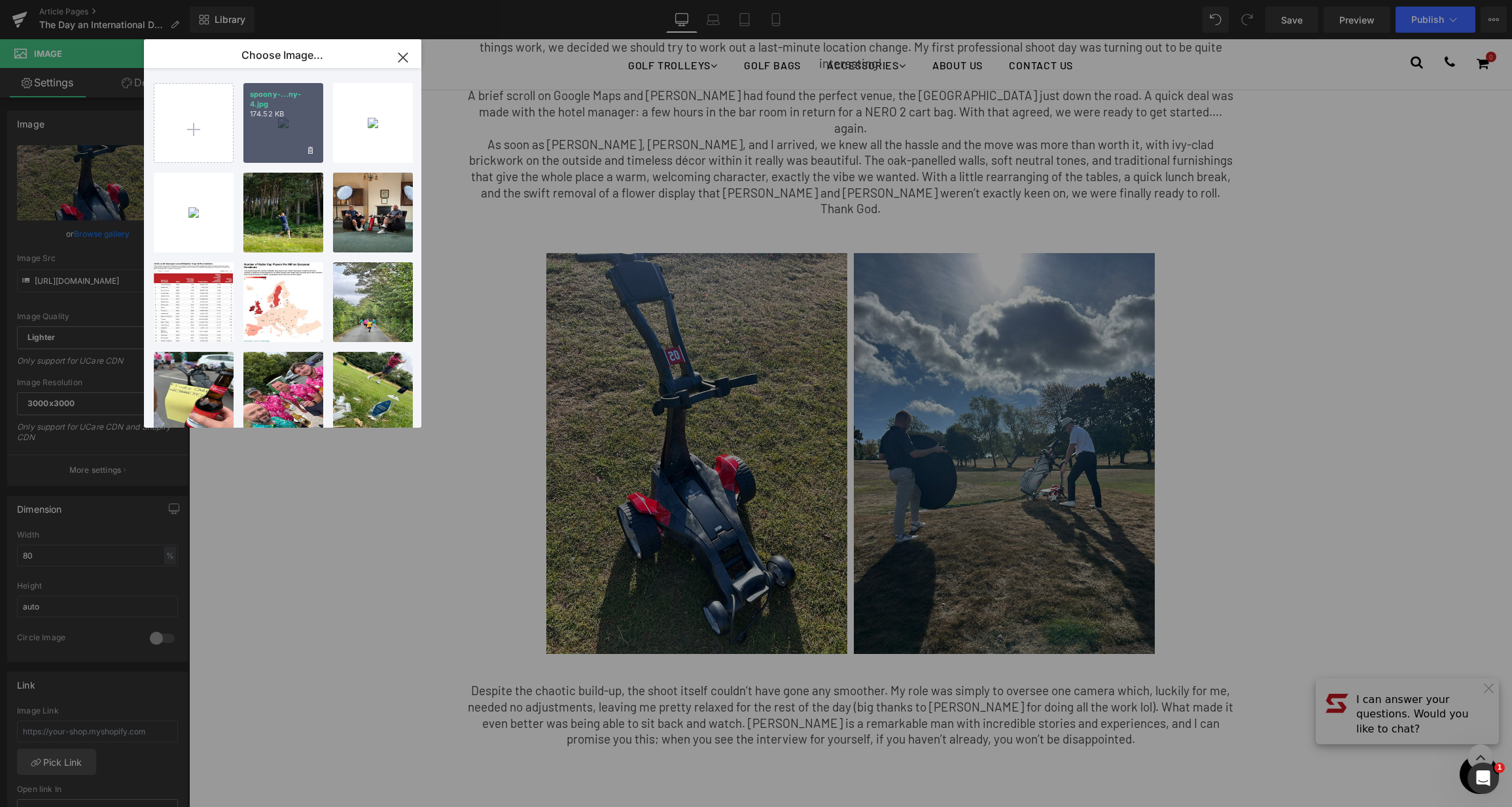
click at [291, 115] on p "174.52 KB" at bounding box center [284, 113] width 67 height 9
type input "https://ucarecdn.com/757c0c4f-3fef-4280-955d-30ad0d64d613/-/format/auto/-/previ…"
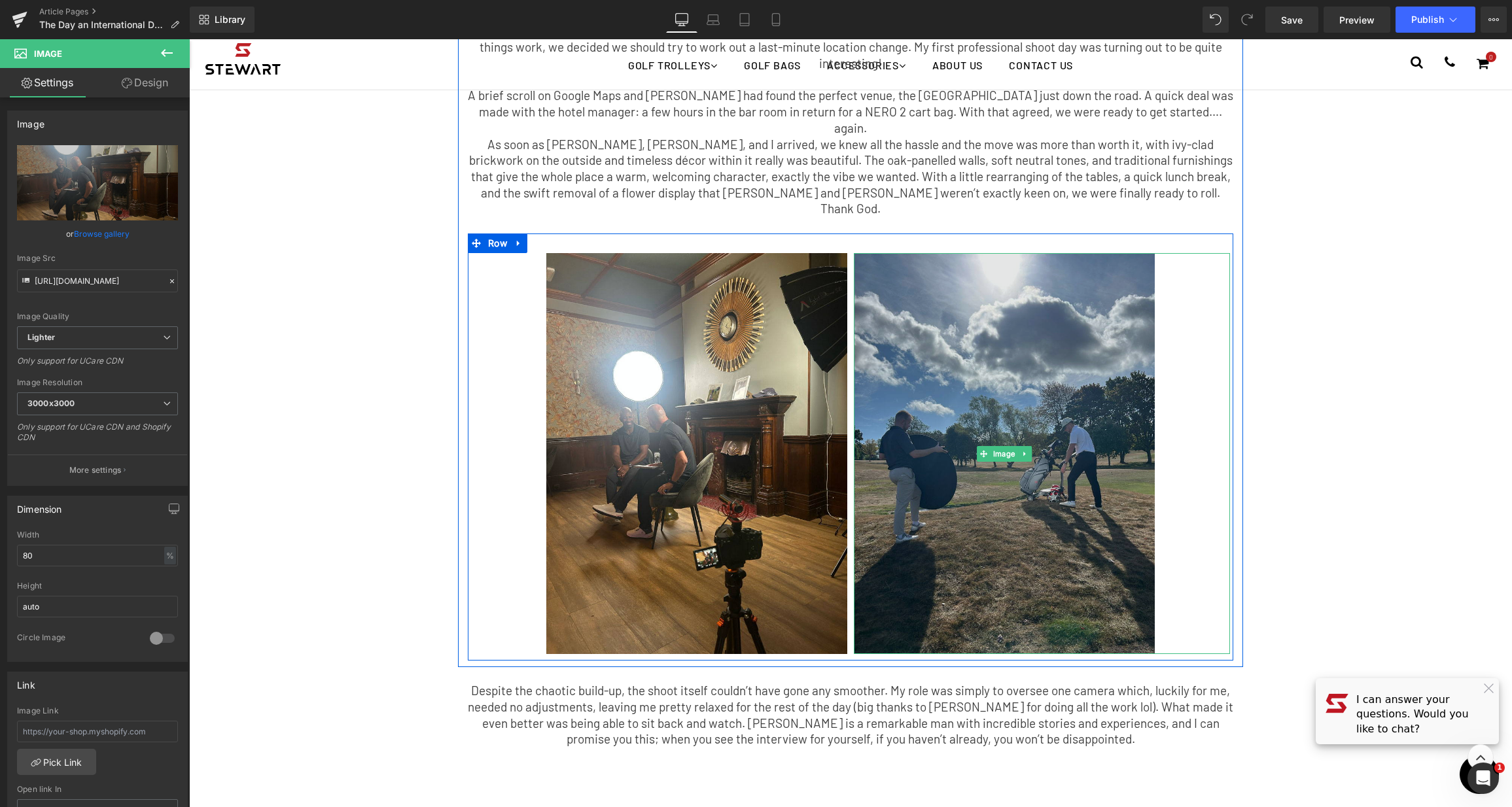
click at [873, 262] on img at bounding box center [1004, 453] width 301 height 402
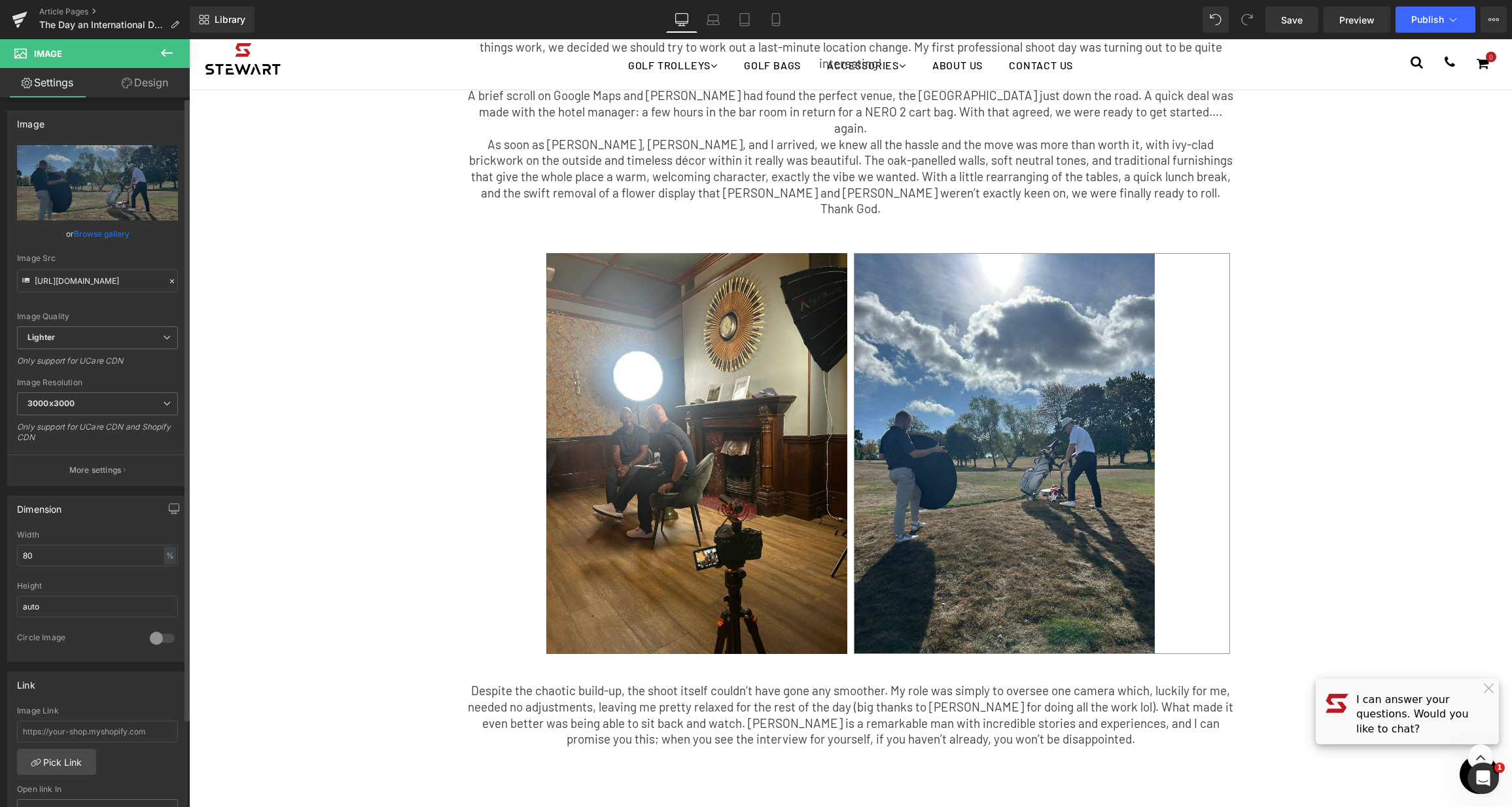
click at [86, 229] on link "Browse gallery" at bounding box center [101, 234] width 56 height 23
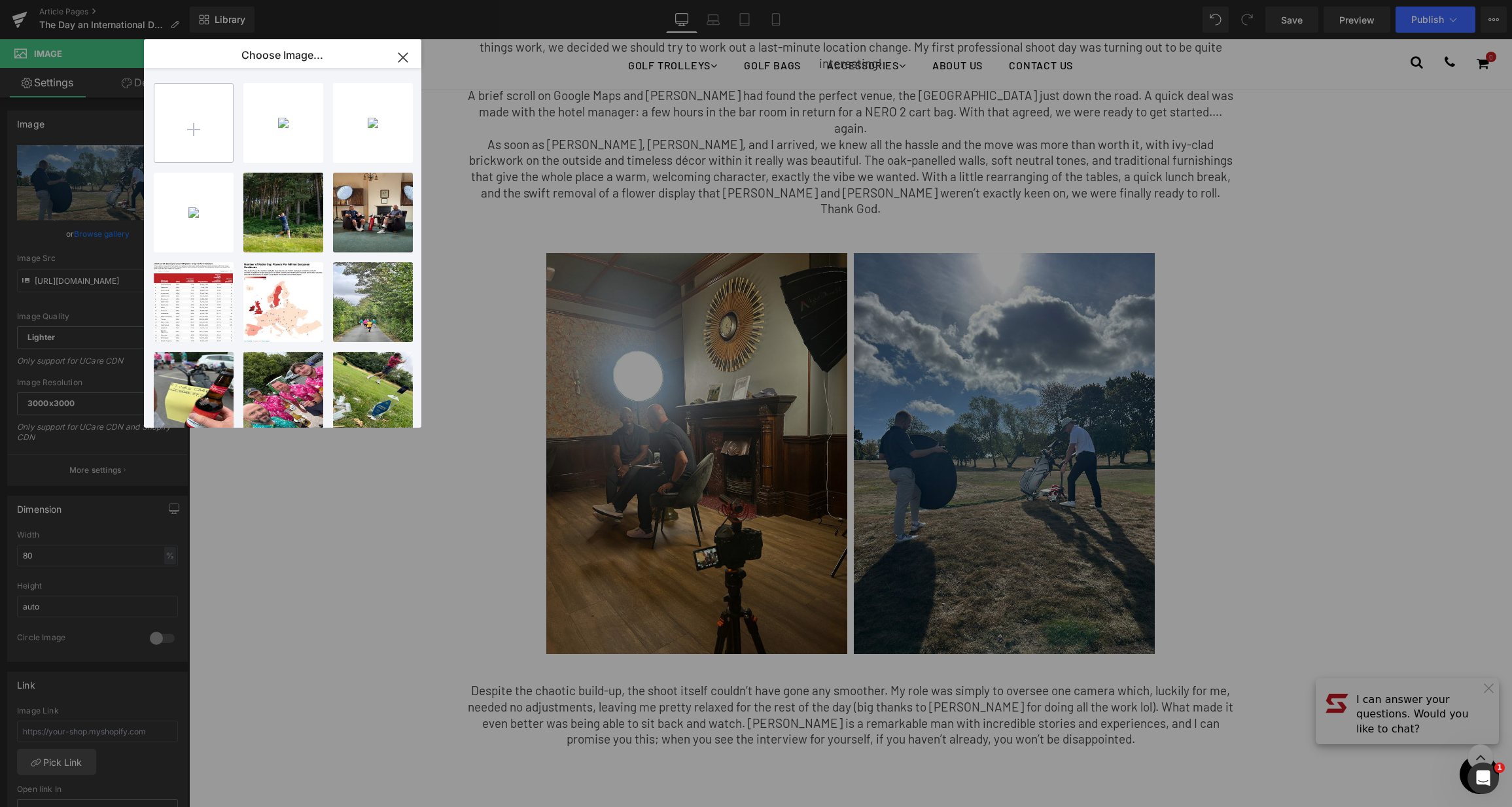
click at [185, 120] on input "file" at bounding box center [194, 123] width 79 height 79
type input "C:\fakepath\spoony-3.jpg"
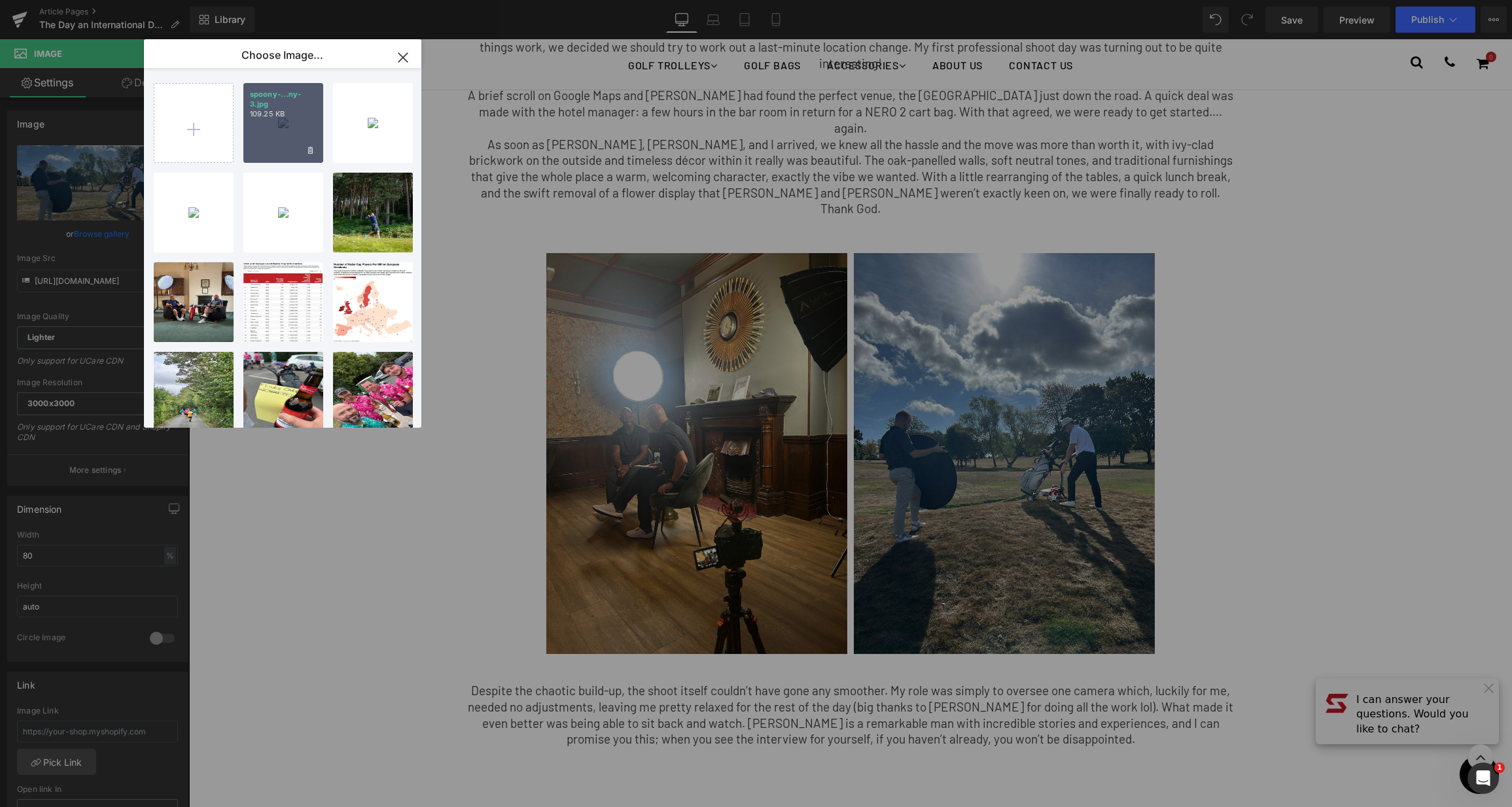
drag, startPoint x: 305, startPoint y: 104, endPoint x: 117, endPoint y: 65, distance: 192.0
click at [305, 104] on p "spoony-...ny-3.jpg" at bounding box center [284, 99] width 67 height 20
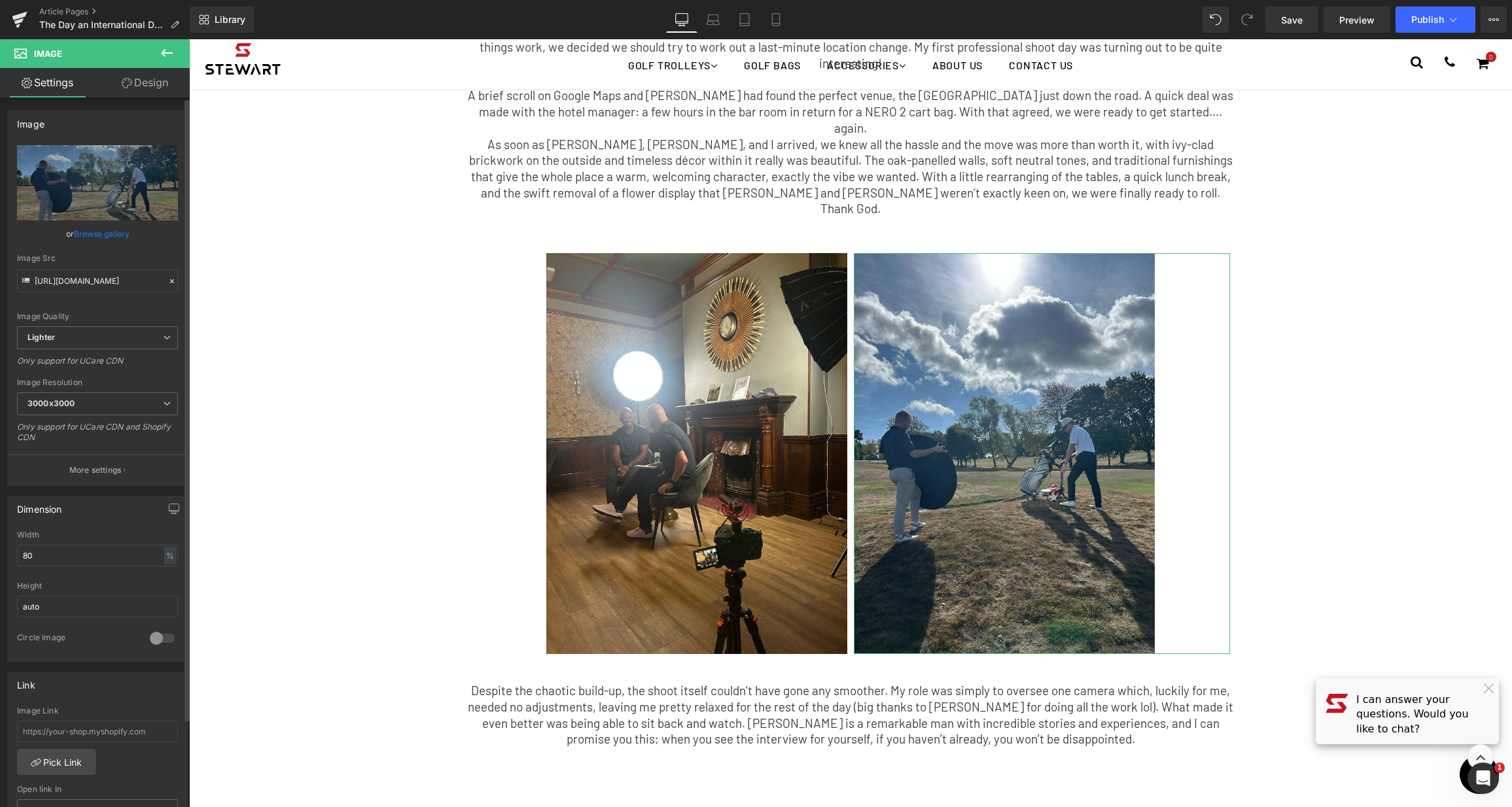
click at [75, 238] on link "Browse gallery" at bounding box center [101, 234] width 56 height 23
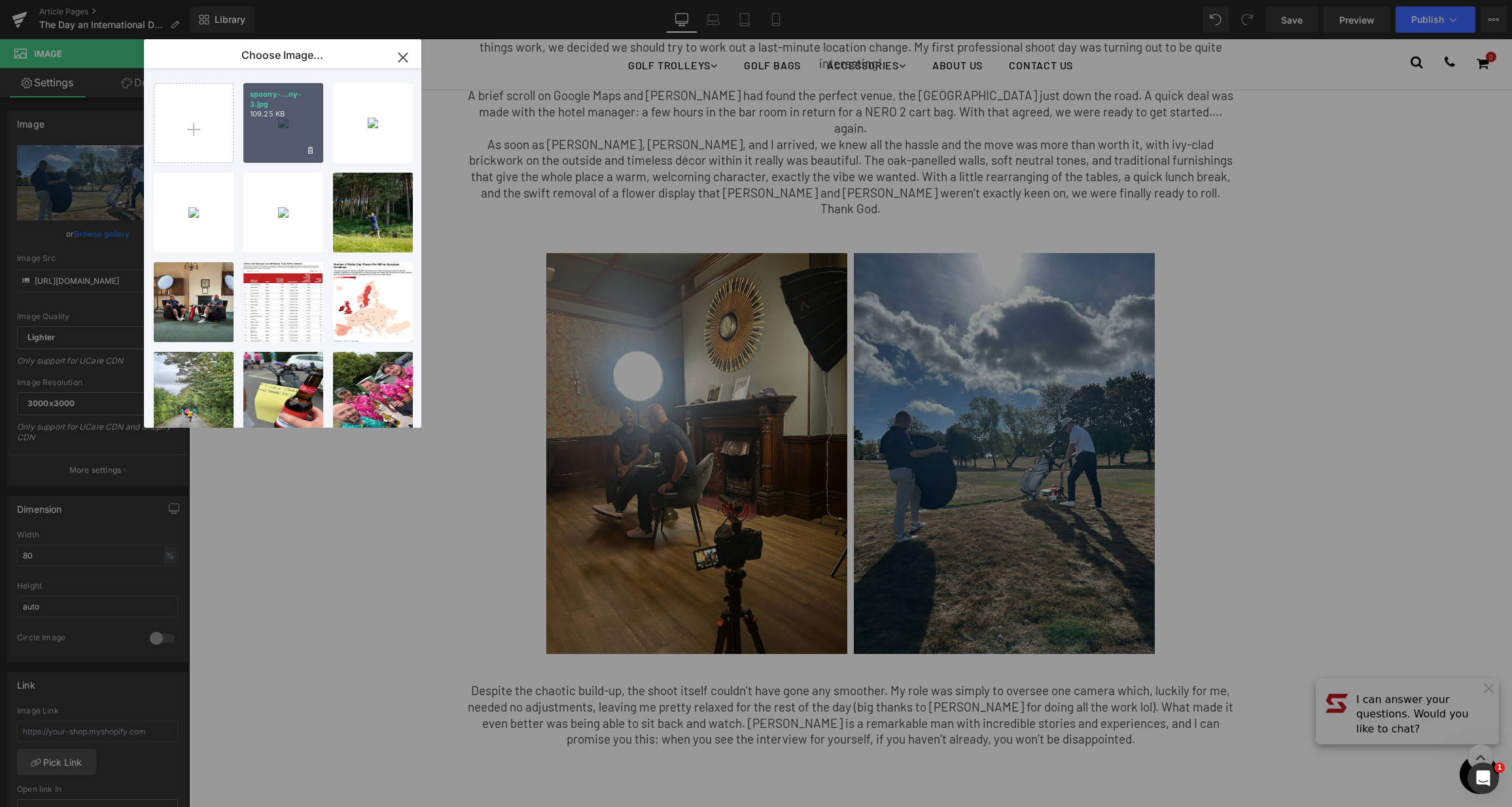
drag, startPoint x: 314, startPoint y: 123, endPoint x: 127, endPoint y: 86, distance: 190.6
click at [314, 123] on div "spoony-...ny-3.jpg 109.25 KB" at bounding box center [283, 123] width 80 height 80
type input "https://ucarecdn.com/87cc0bec-d3f0-466b-bf5b-fd5cdc0328ca/-/format/auto/-/previ…"
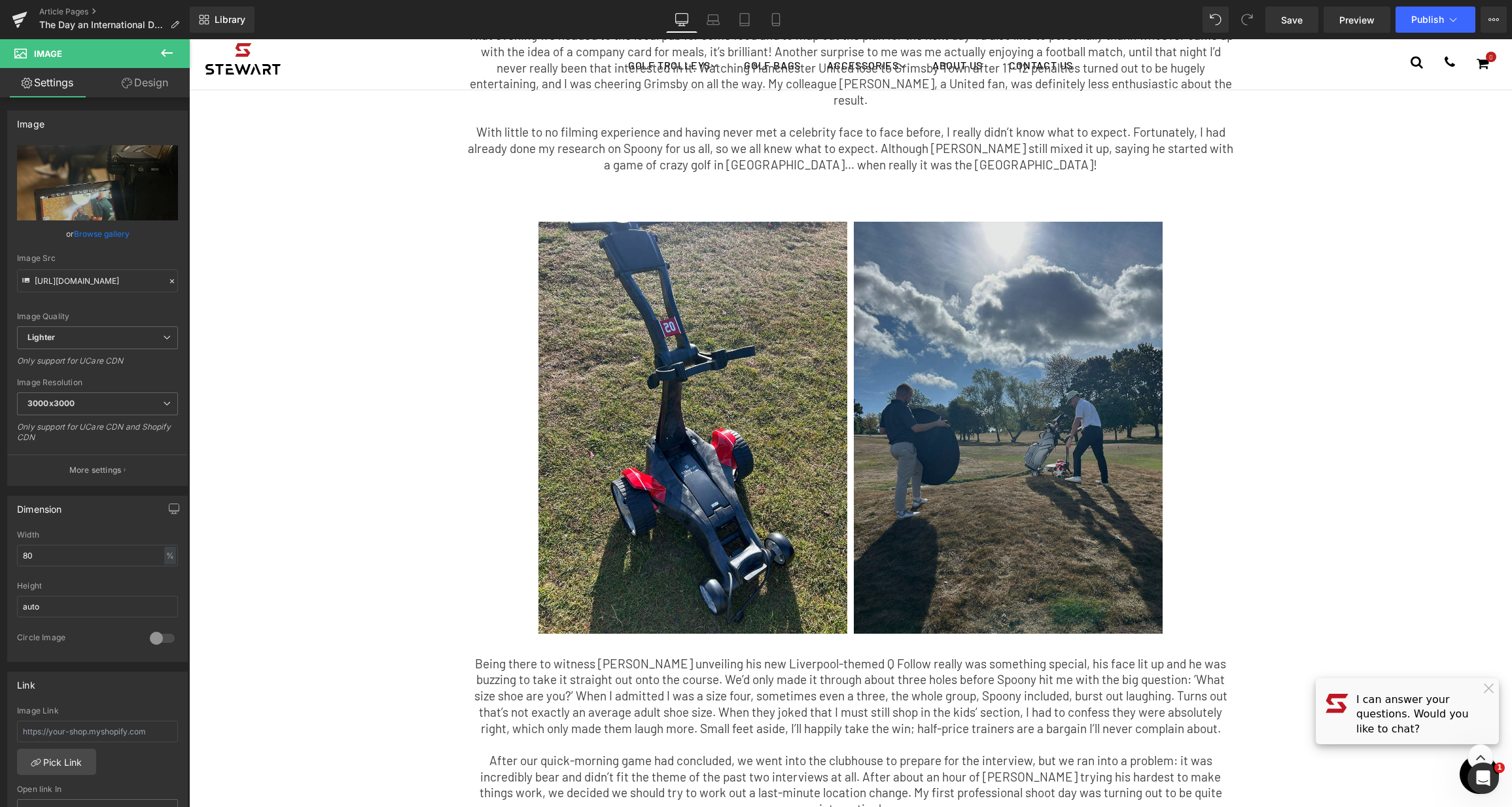
scroll to position [342, 0]
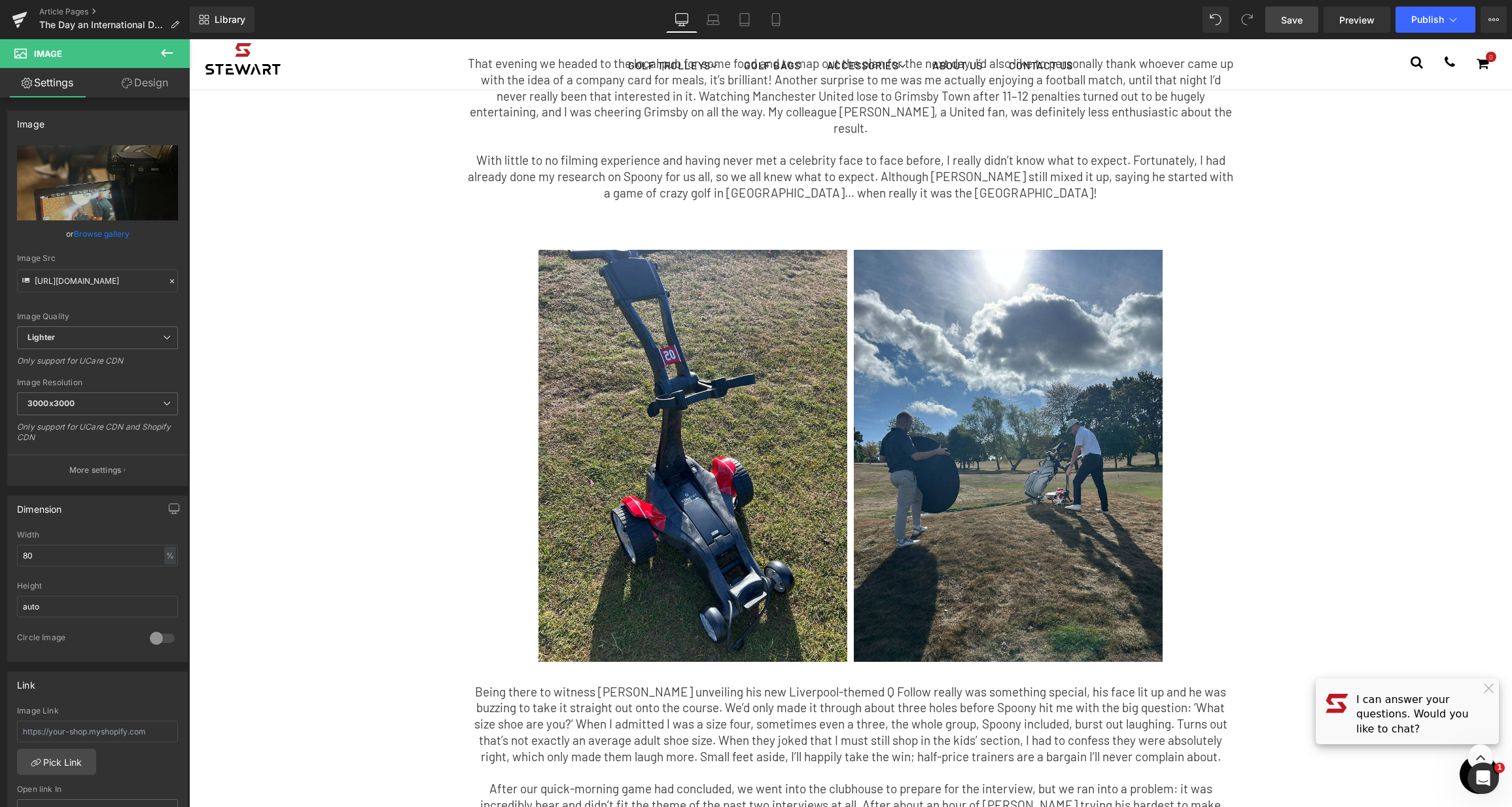
click at [1294, 10] on link "Save" at bounding box center [1292, 20] width 53 height 27
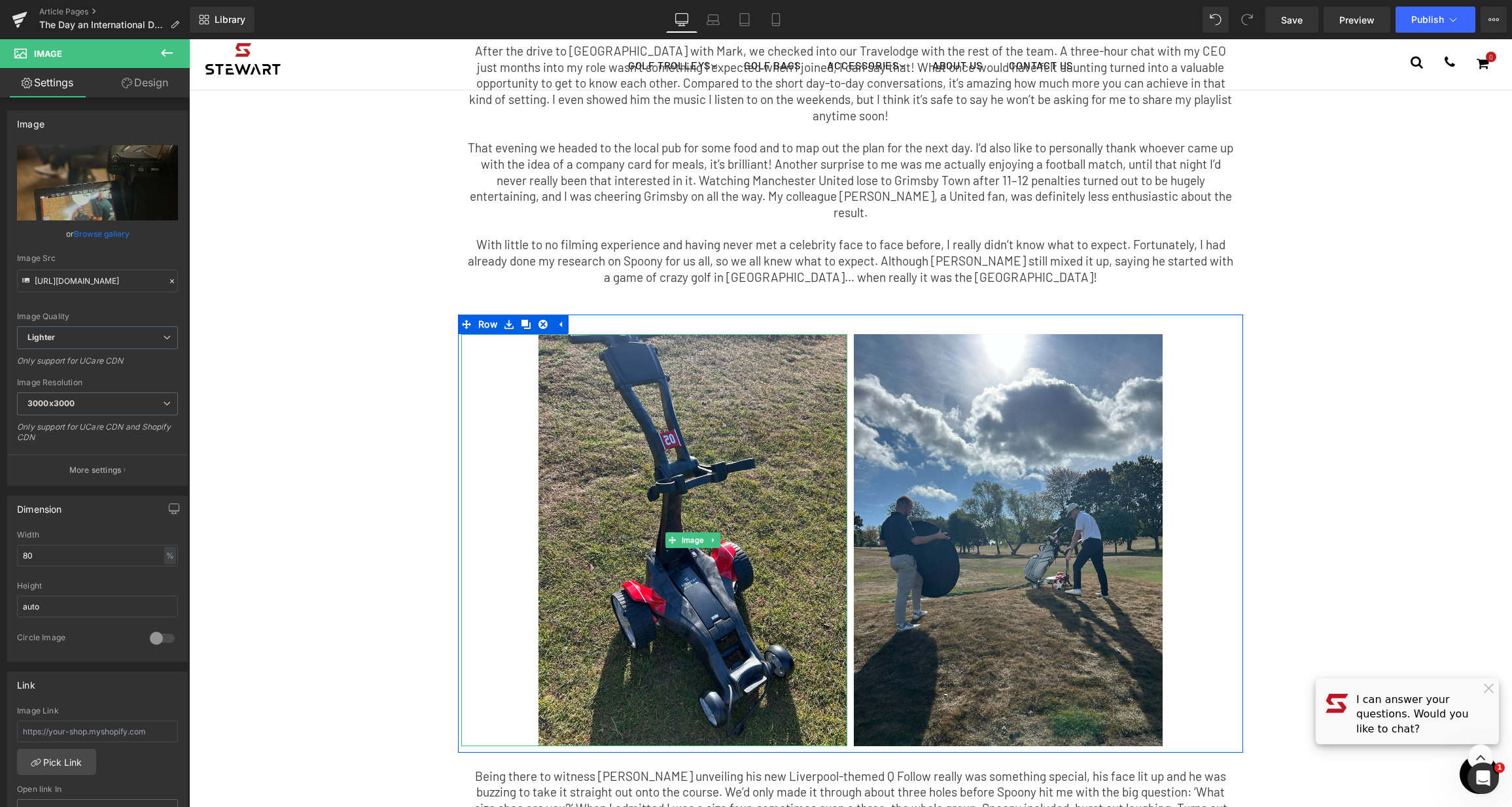
scroll to position [0, 0]
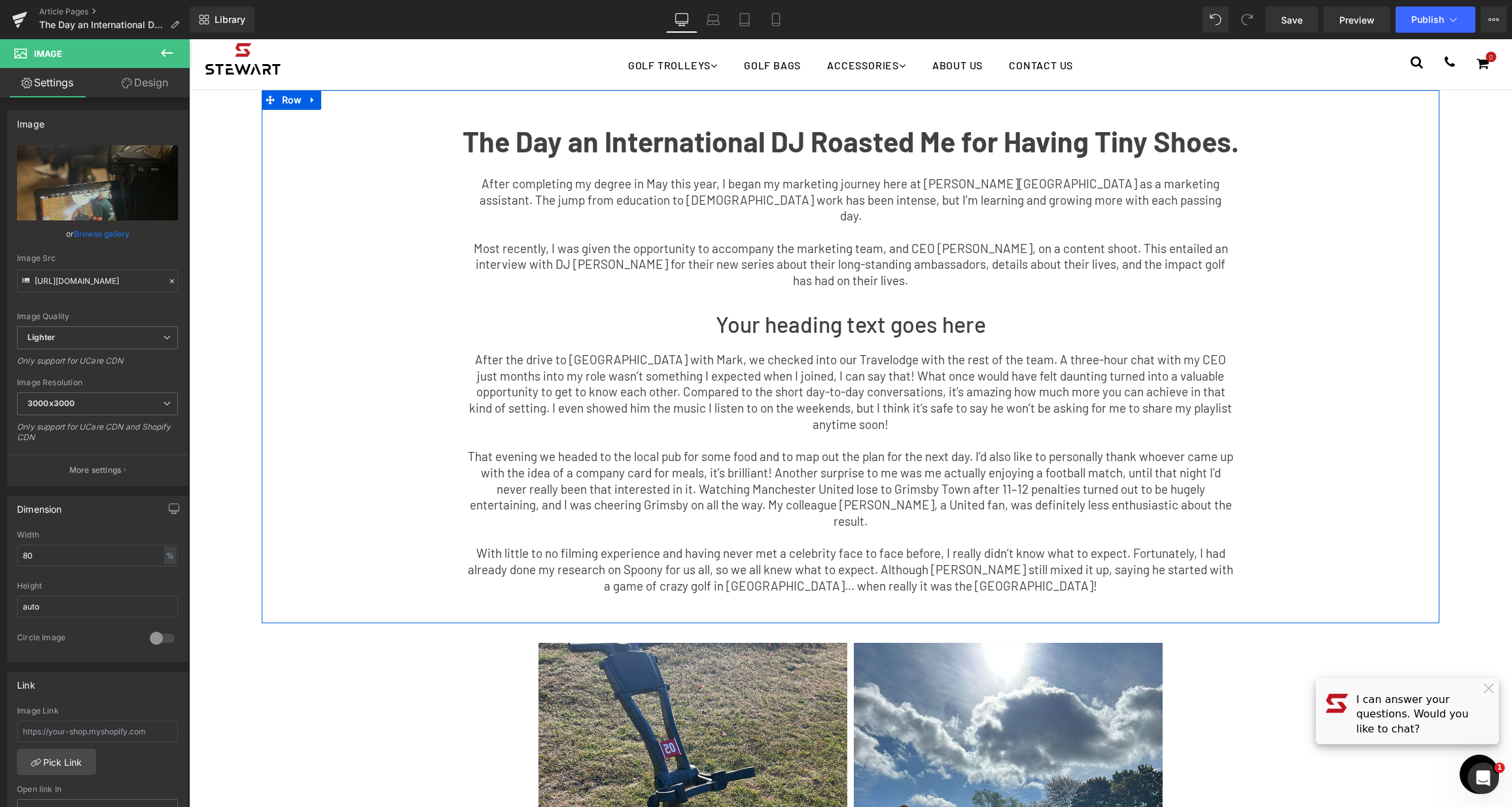
click at [907, 312] on h1 "Your heading text goes here" at bounding box center [850, 324] width 1158 height 24
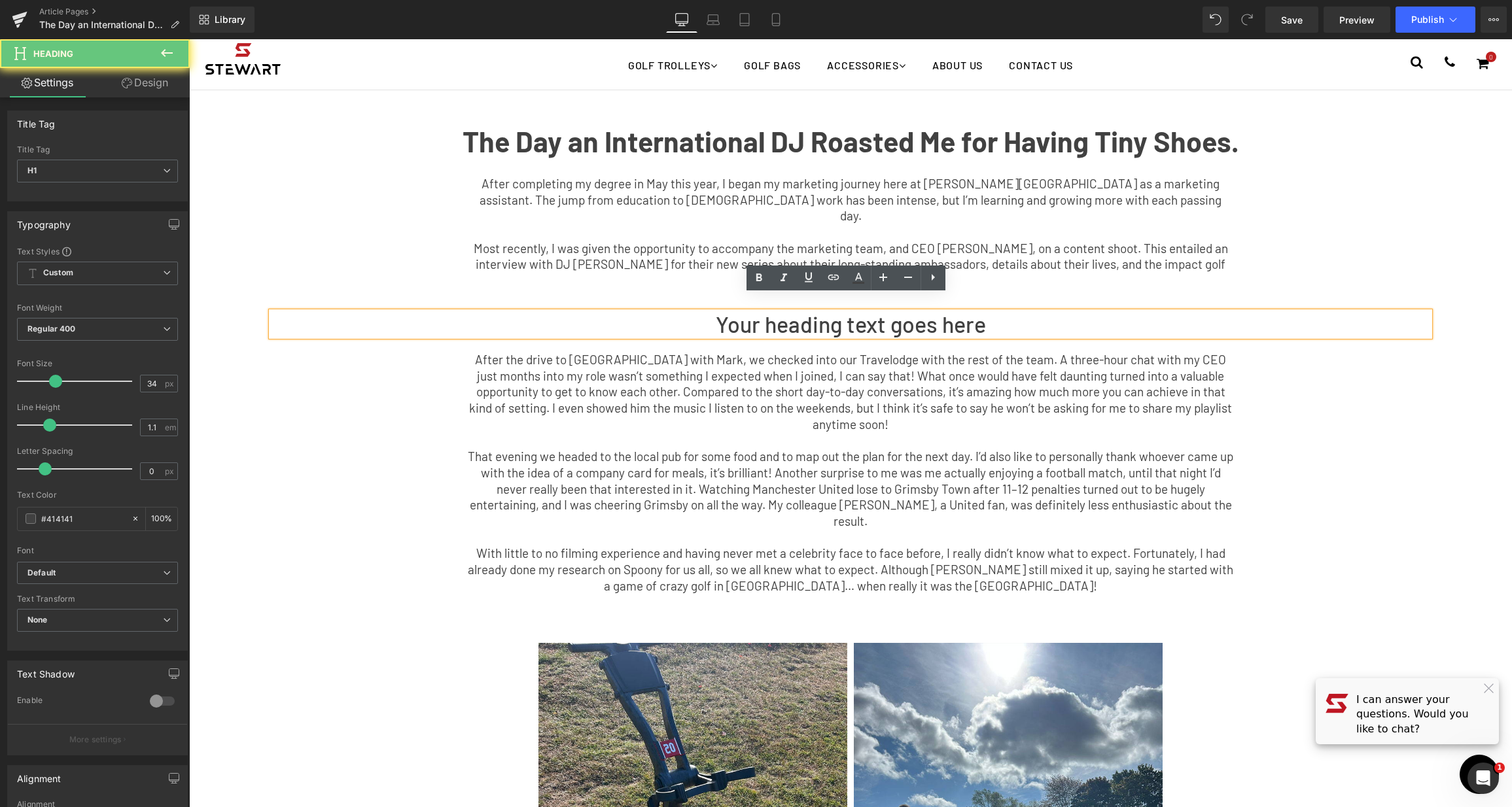
click at [980, 312] on h1 "Your heading text goes here" at bounding box center [850, 324] width 1158 height 24
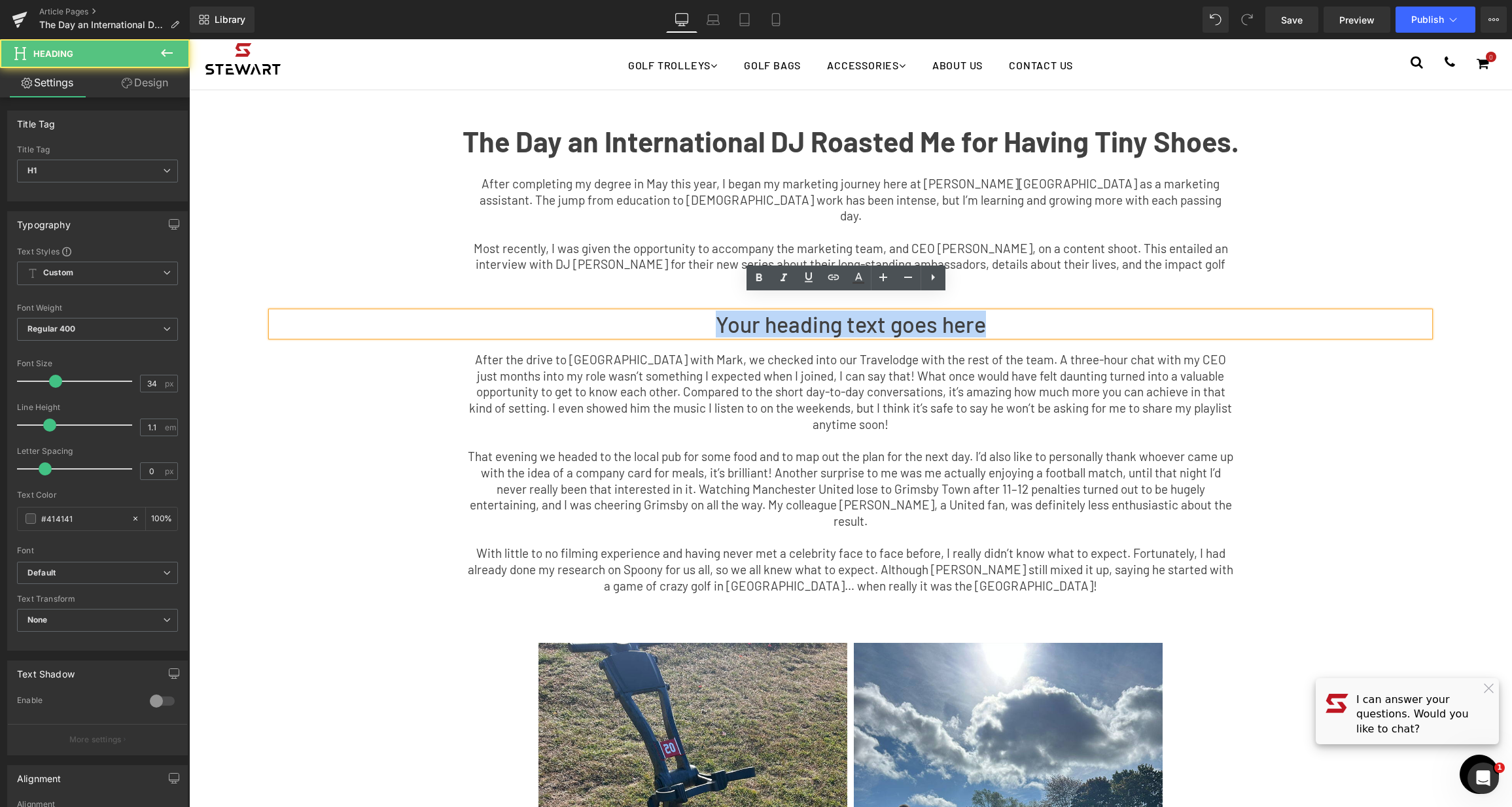
drag, startPoint x: 1002, startPoint y: 298, endPoint x: 673, endPoint y: 264, distance: 330.8
click at [673, 264] on div "The Day an International DJ Roasted Me for Having Tiny Shoes. Text Block After …" at bounding box center [850, 363] width 1178 height 507
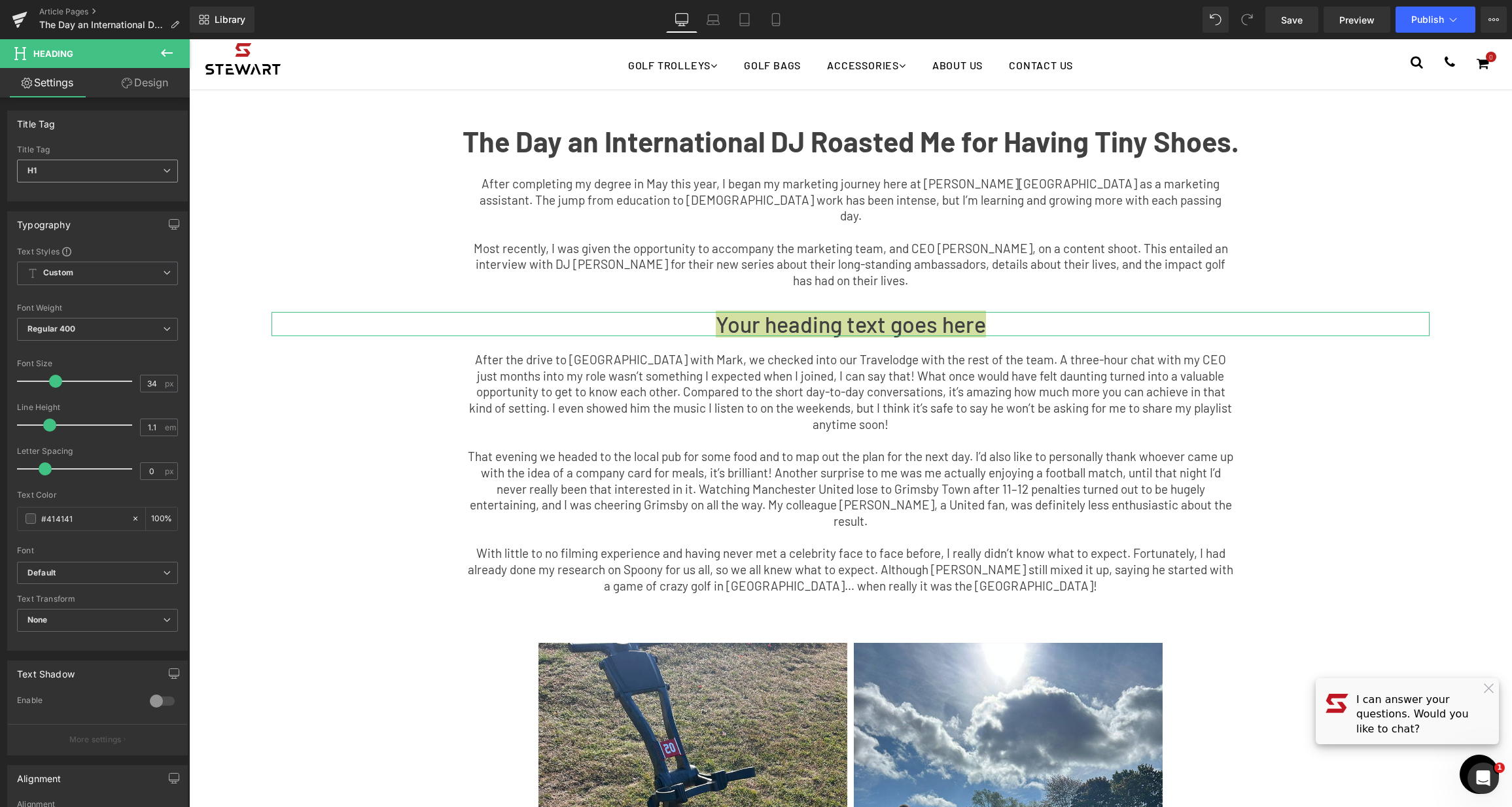
click at [54, 168] on span "H1" at bounding box center [98, 170] width 161 height 23
drag, startPoint x: 61, startPoint y: 212, endPoint x: 322, endPoint y: 298, distance: 274.8
click at [61, 212] on li "H2" at bounding box center [98, 212] width 162 height 20
type input "28"
type input "100"
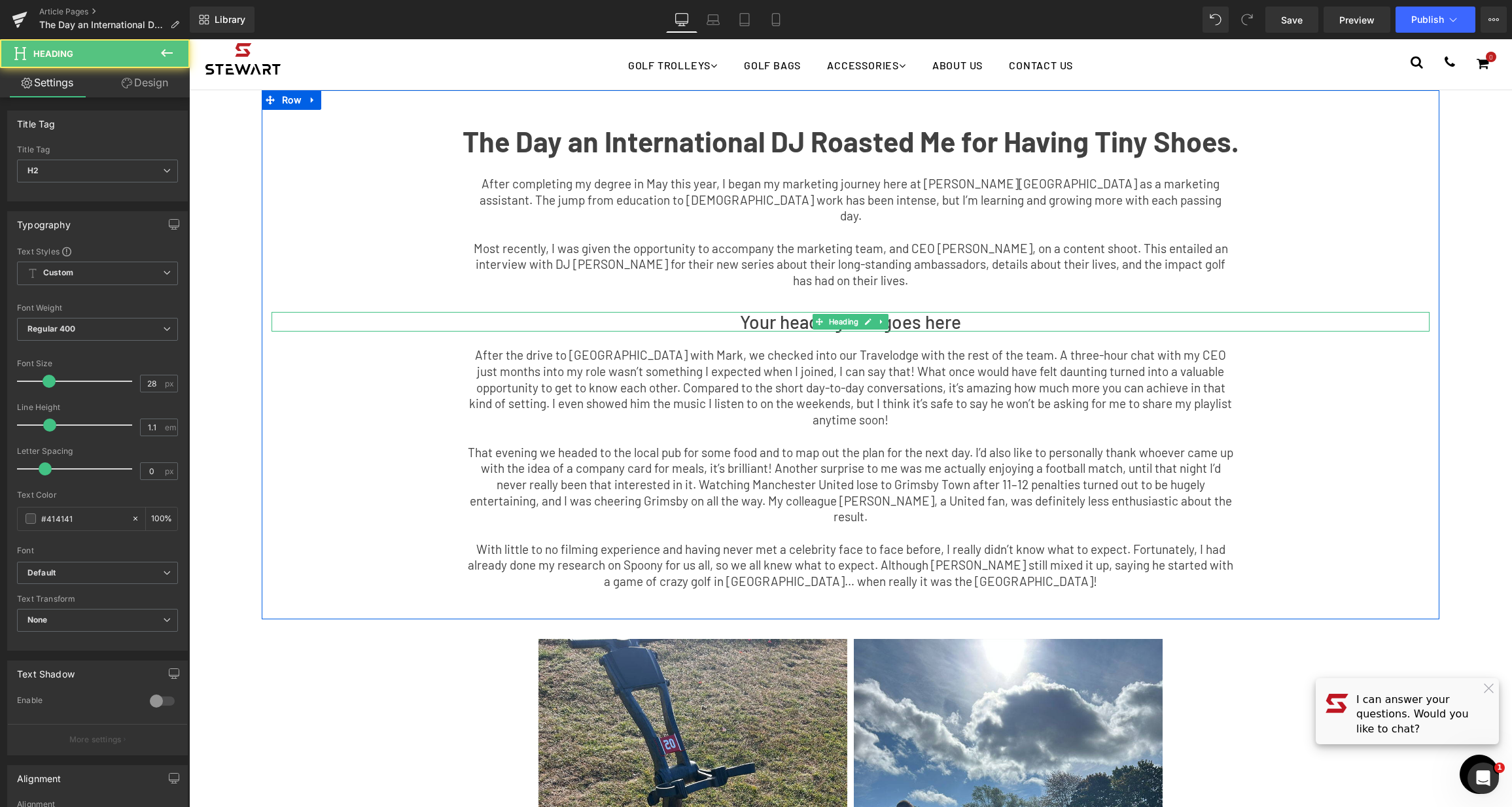
click at [999, 312] on h2 "Your heading text goes here" at bounding box center [850, 322] width 1158 height 21
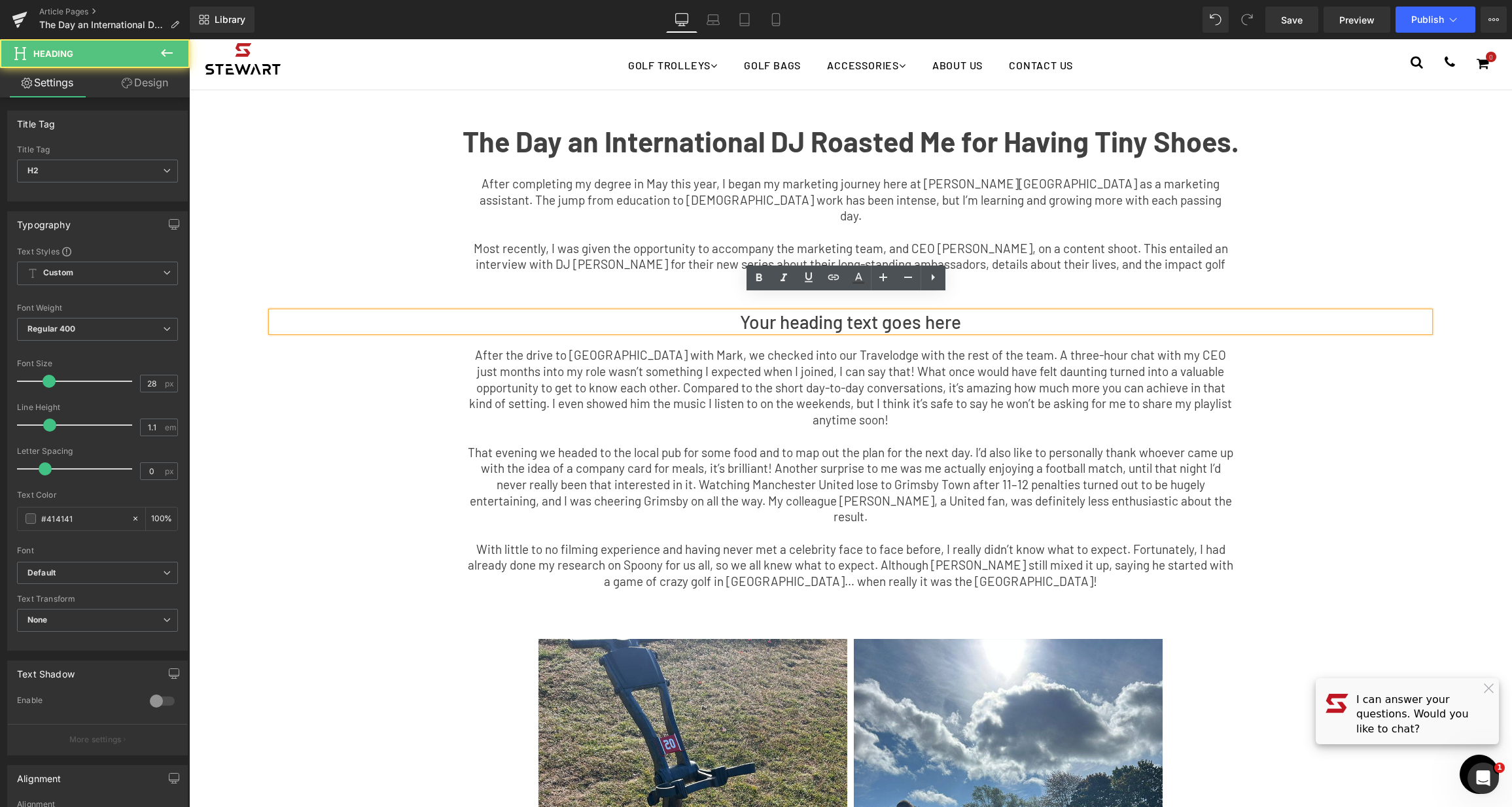
click at [949, 362] on p "After the drive to [GEOGRAPHIC_DATA] with Mark, we checked into our Travelodge …" at bounding box center [850, 387] width 765 height 81
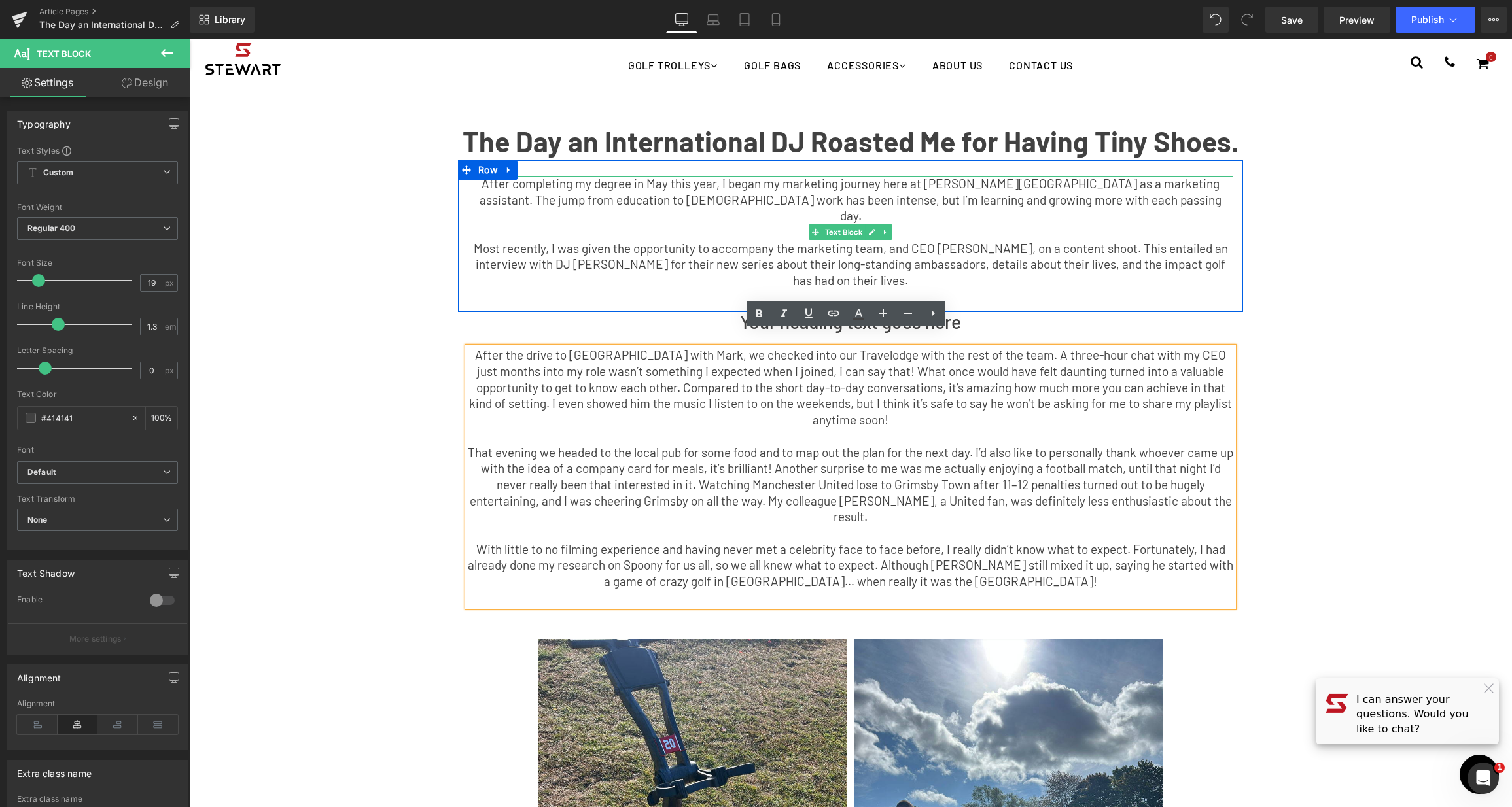
click at [1054, 264] on p "Most recently, I was given the opportunity to accompany the marketing team, and…" at bounding box center [850, 265] width 765 height 48
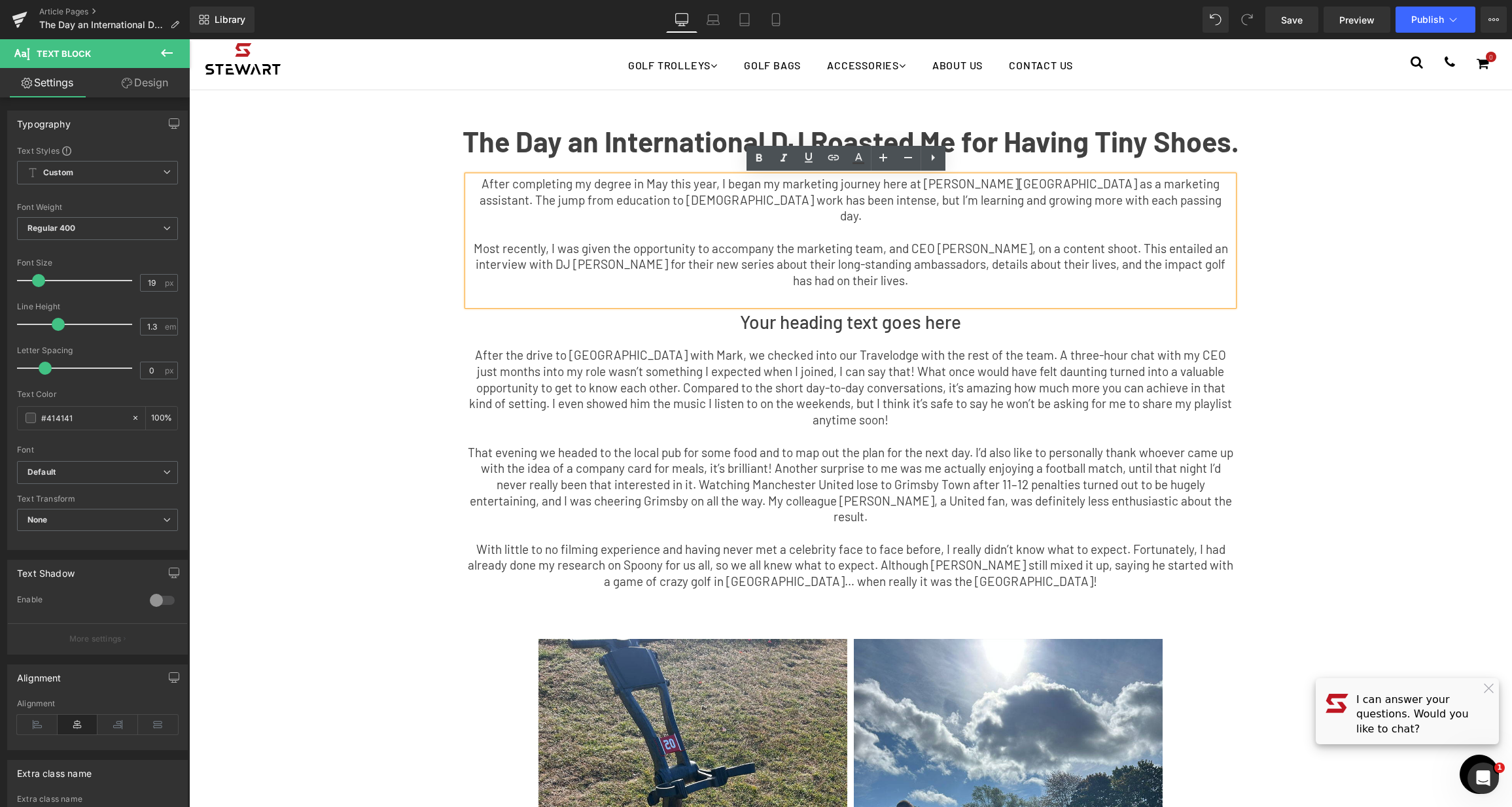
click at [868, 289] on p at bounding box center [850, 296] width 765 height 16
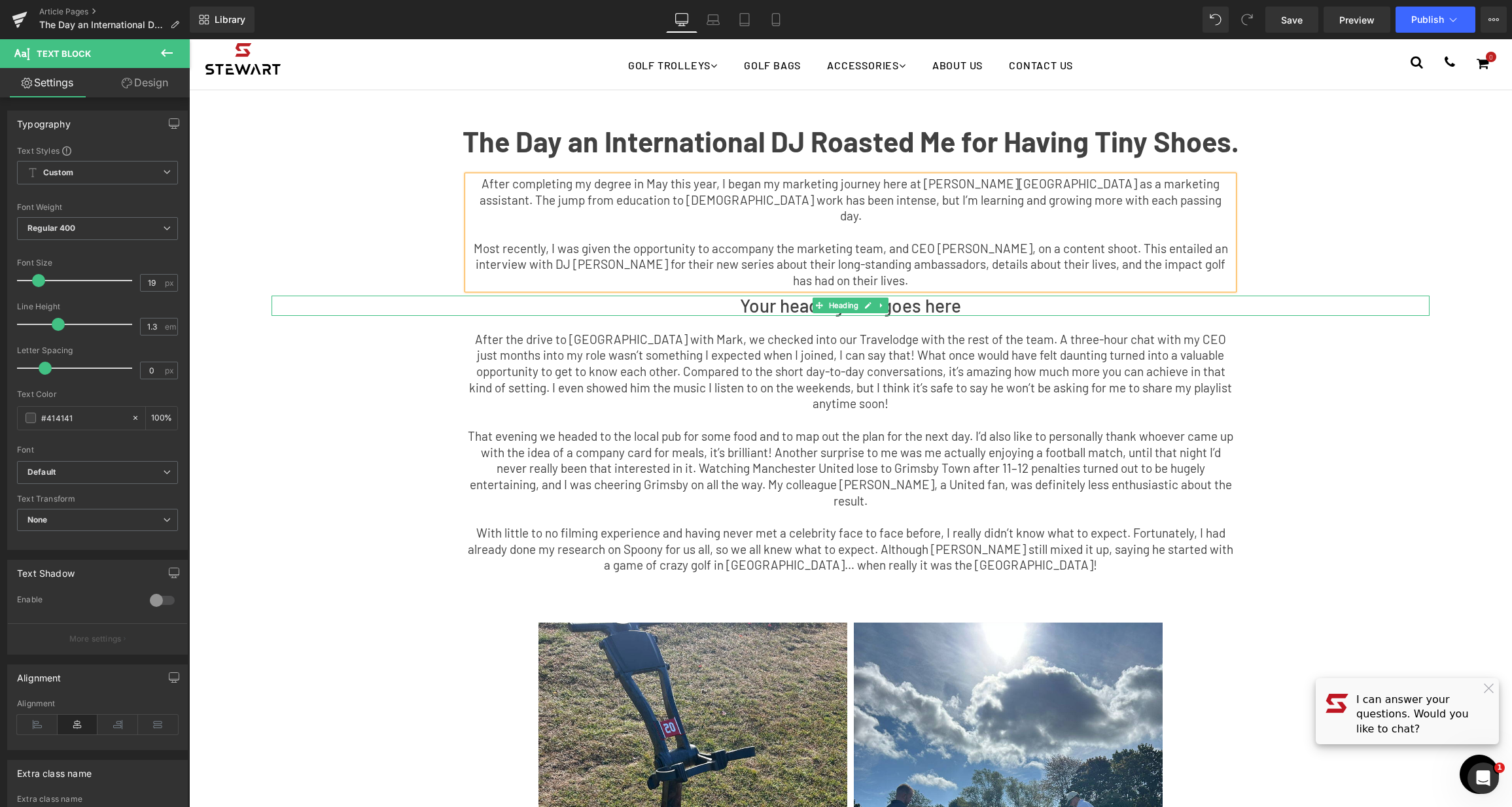
click at [927, 296] on h2 "Your heading text goes here" at bounding box center [850, 306] width 1158 height 21
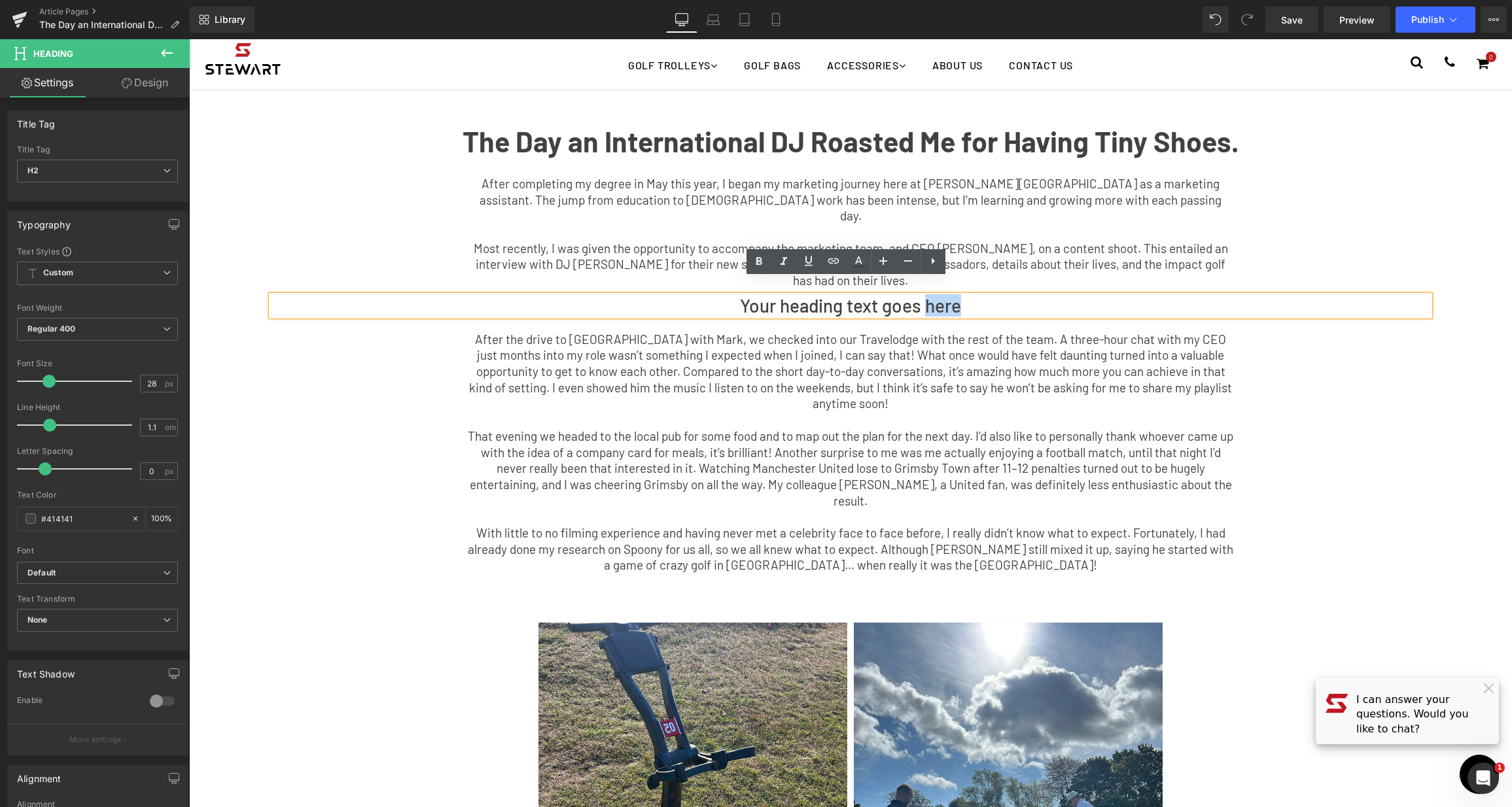
click at [982, 296] on h2 "Your heading text goes here" at bounding box center [850, 306] width 1158 height 21
drag, startPoint x: 982, startPoint y: 289, endPoint x: 662, endPoint y: 272, distance: 320.5
click at [665, 296] on h2 "Your heading text goes here" at bounding box center [850, 306] width 1158 height 21
paste div
click at [789, 296] on h2 "My First Professional Shoot Day" at bounding box center [850, 306] width 1158 height 21
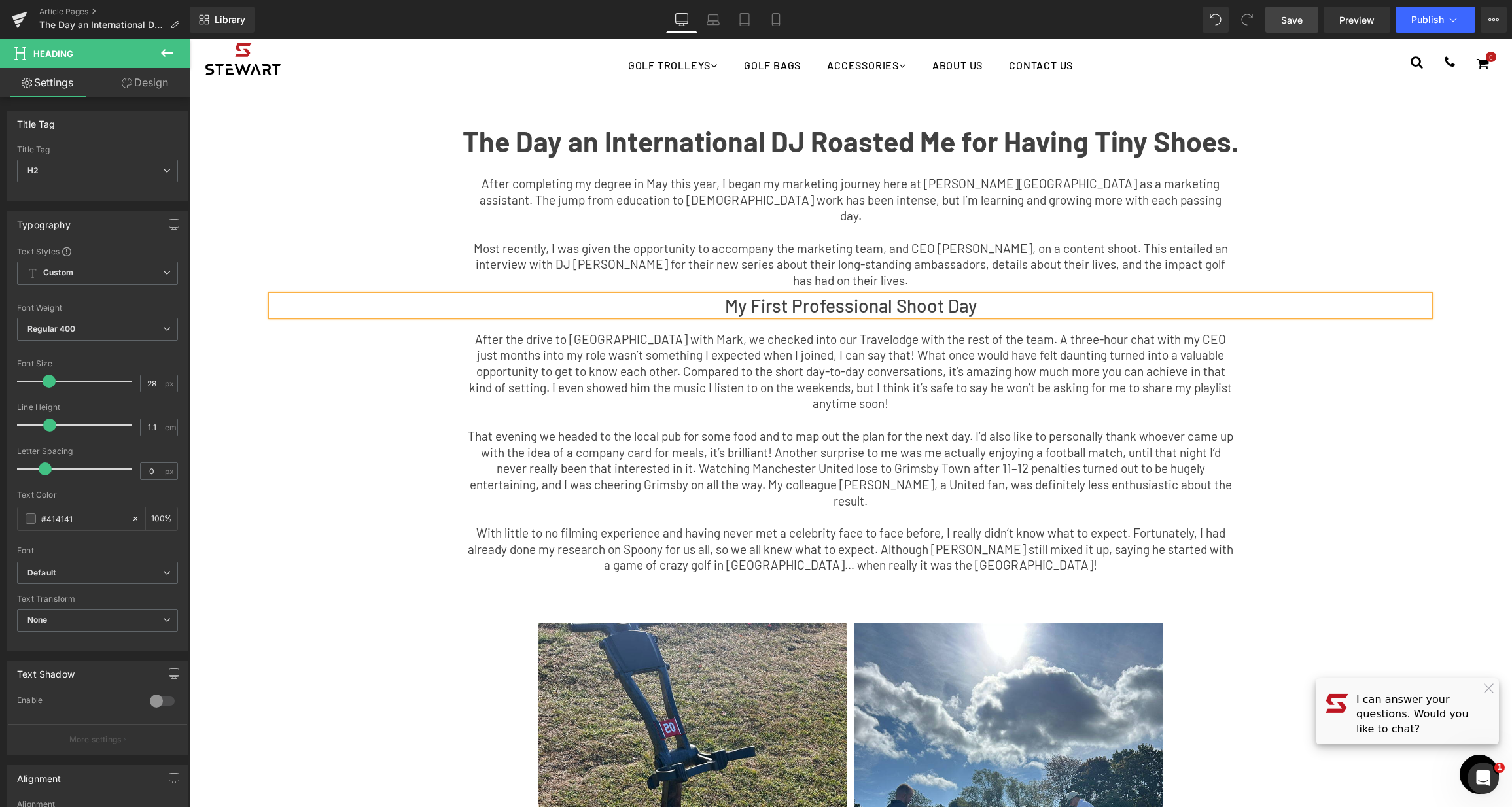
click at [1303, 18] on span "Save" at bounding box center [1291, 20] width 21 height 14
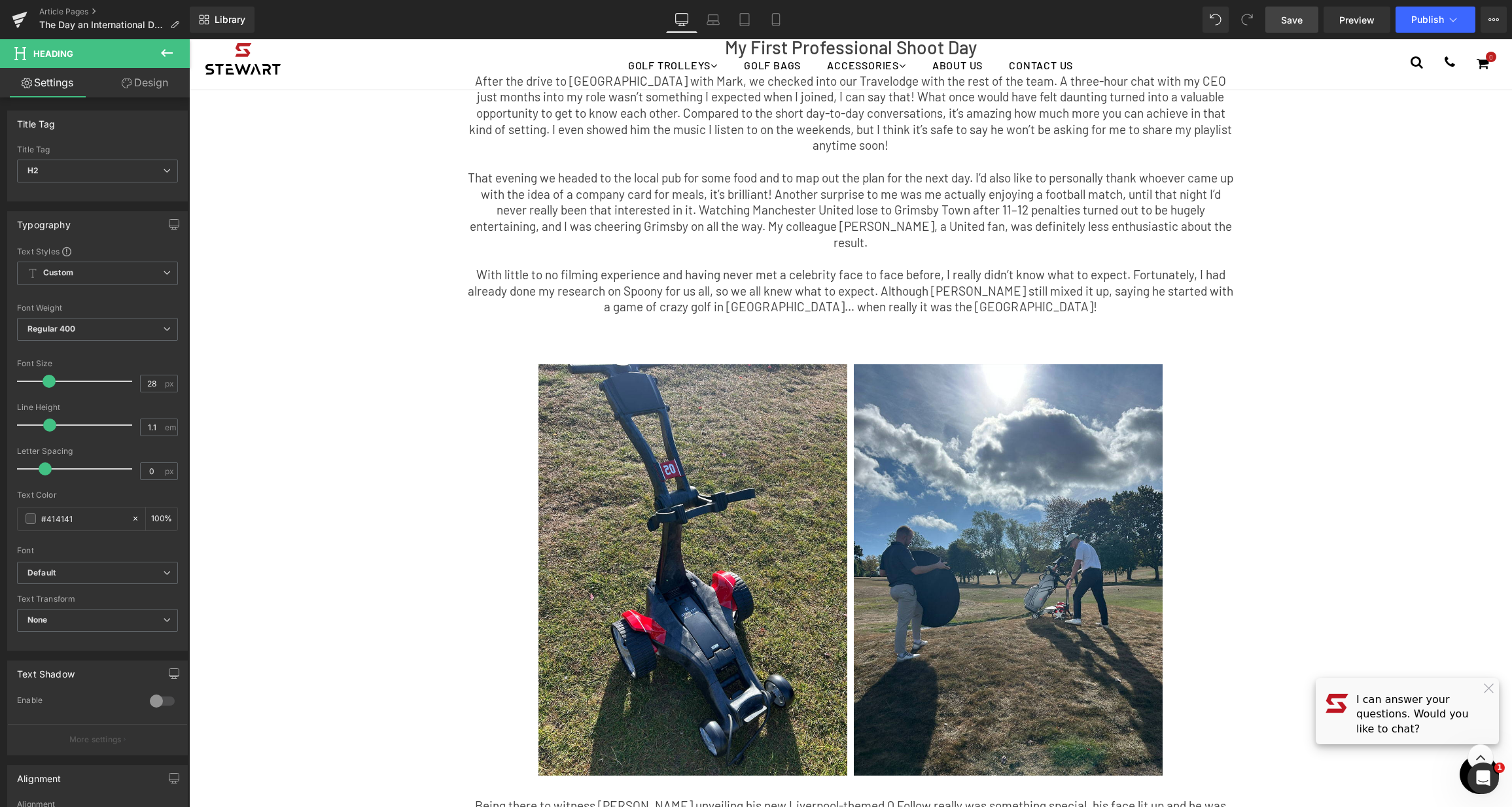
scroll to position [25, 0]
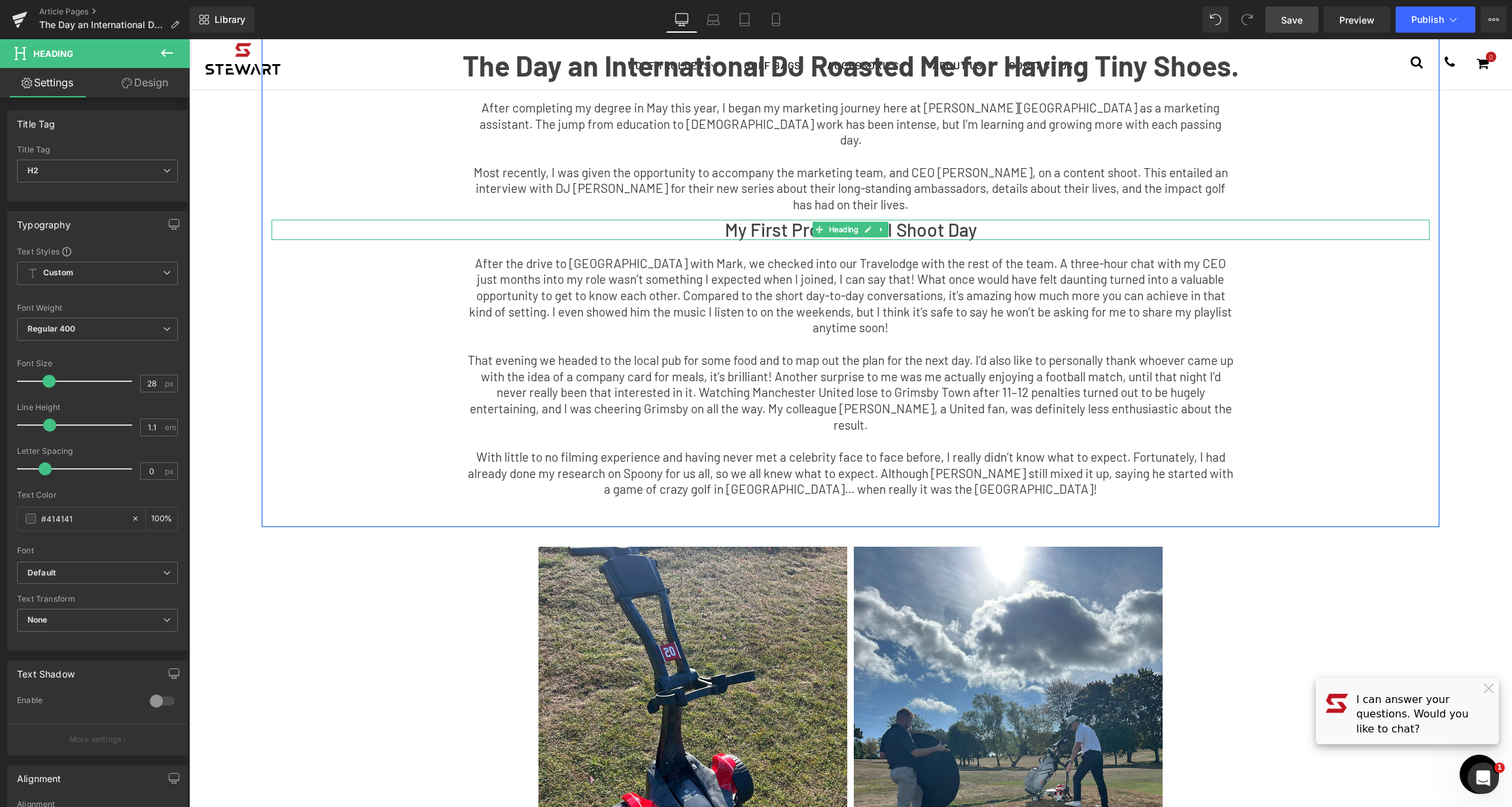
click at [878, 225] on icon at bounding box center [881, 229] width 7 height 8
click at [950, 219] on h2 "My First Professional Shoot Day" at bounding box center [850, 230] width 1158 height 21
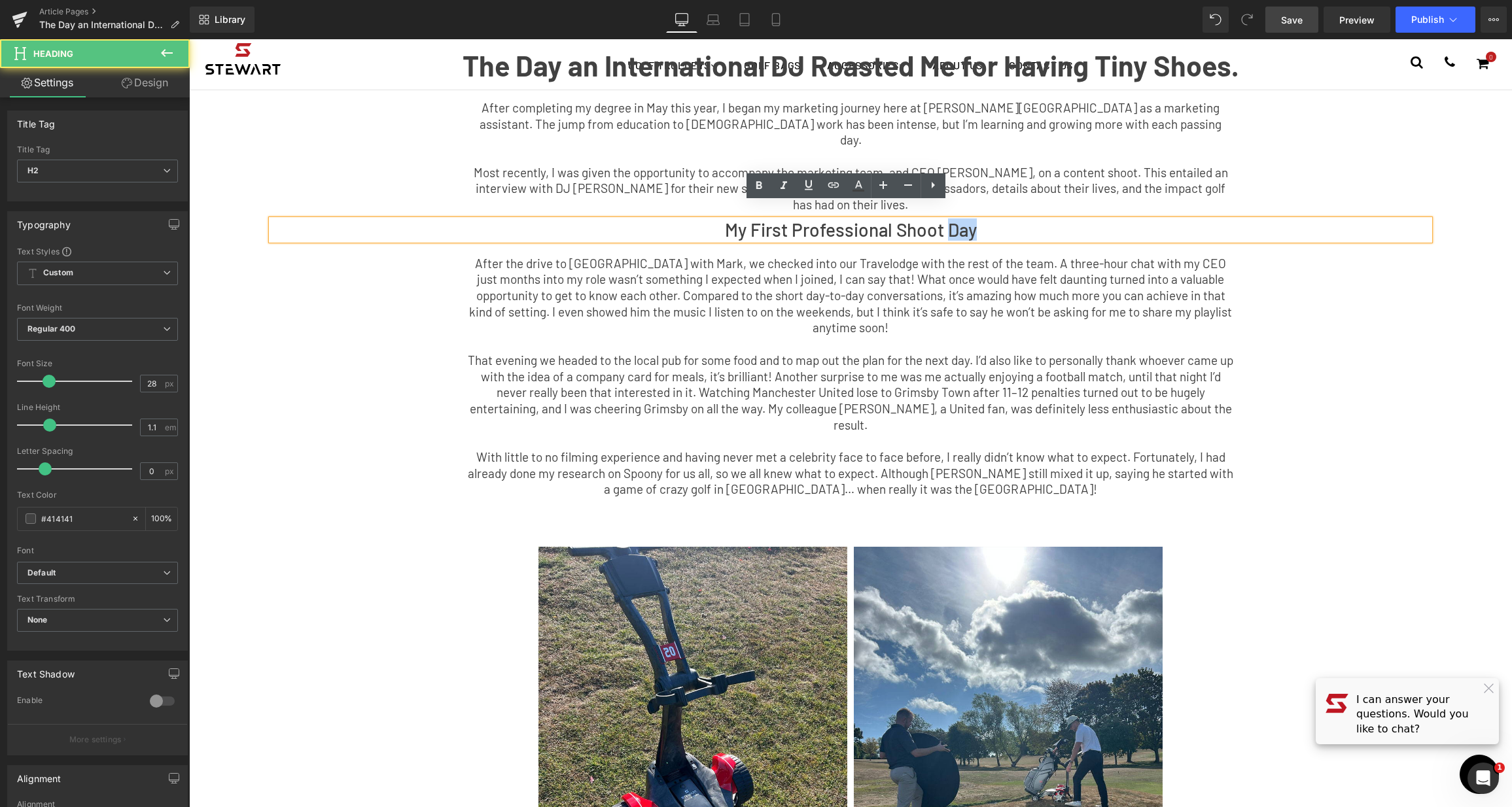
click at [950, 219] on h2 "My First Professional Shoot Day" at bounding box center [850, 230] width 1158 height 21
drag, startPoint x: 1014, startPoint y: 212, endPoint x: 1007, endPoint y: 214, distance: 7.3
click at [1013, 219] on h2 "My First Professional Shoot Day" at bounding box center [850, 230] width 1158 height 21
click at [1156, 284] on p "After the drive to [GEOGRAPHIC_DATA] with Mark, we checked into our Travelodge …" at bounding box center [850, 296] width 765 height 81
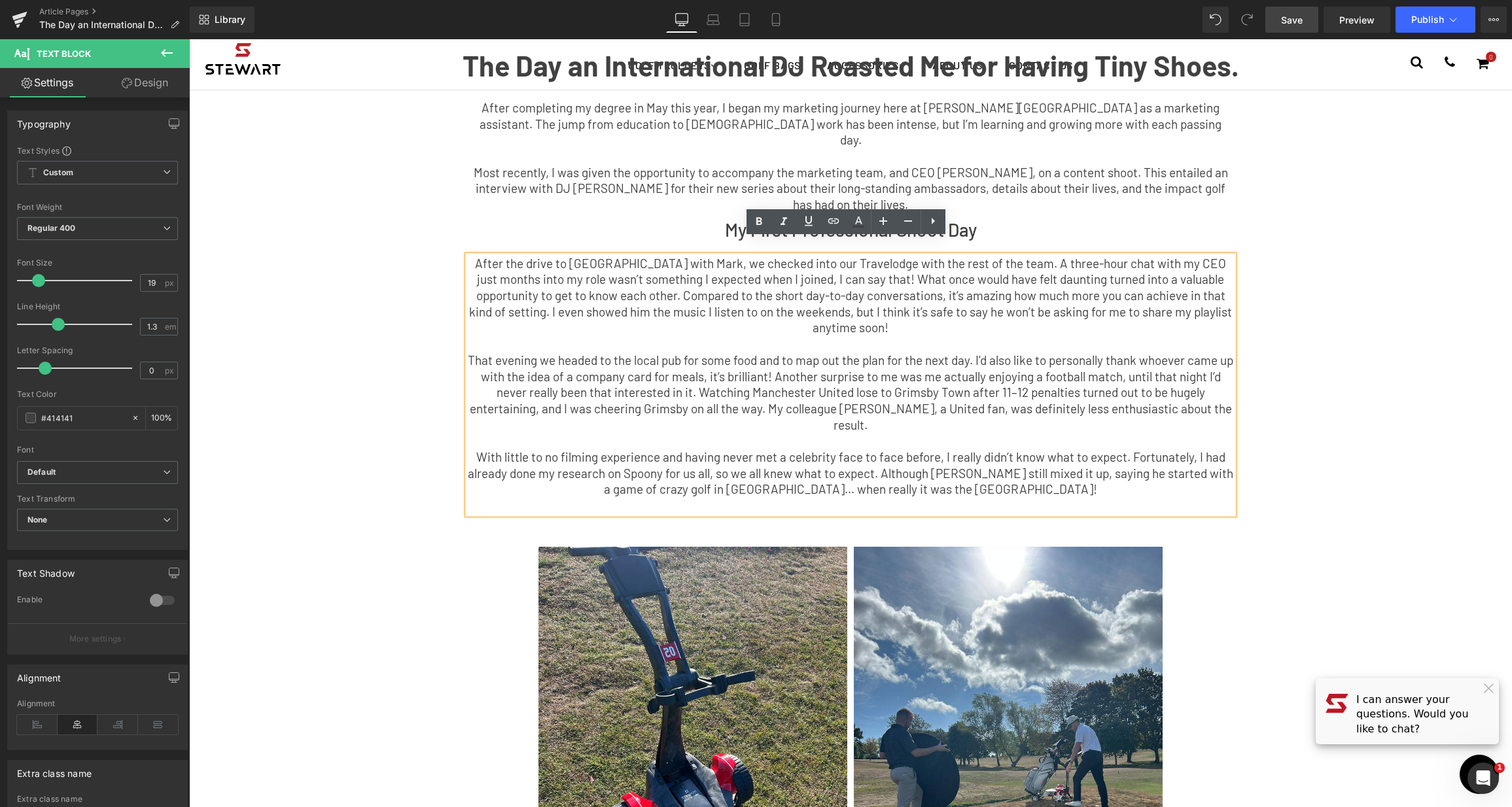
click at [873, 352] on p "That evening we headed to the local pub for some food and to map out the plan f…" at bounding box center [850, 392] width 765 height 81
click at [489, 178] on p "Most recently, I was given the opportunity to accompany the marketing team, and…" at bounding box center [850, 188] width 765 height 48
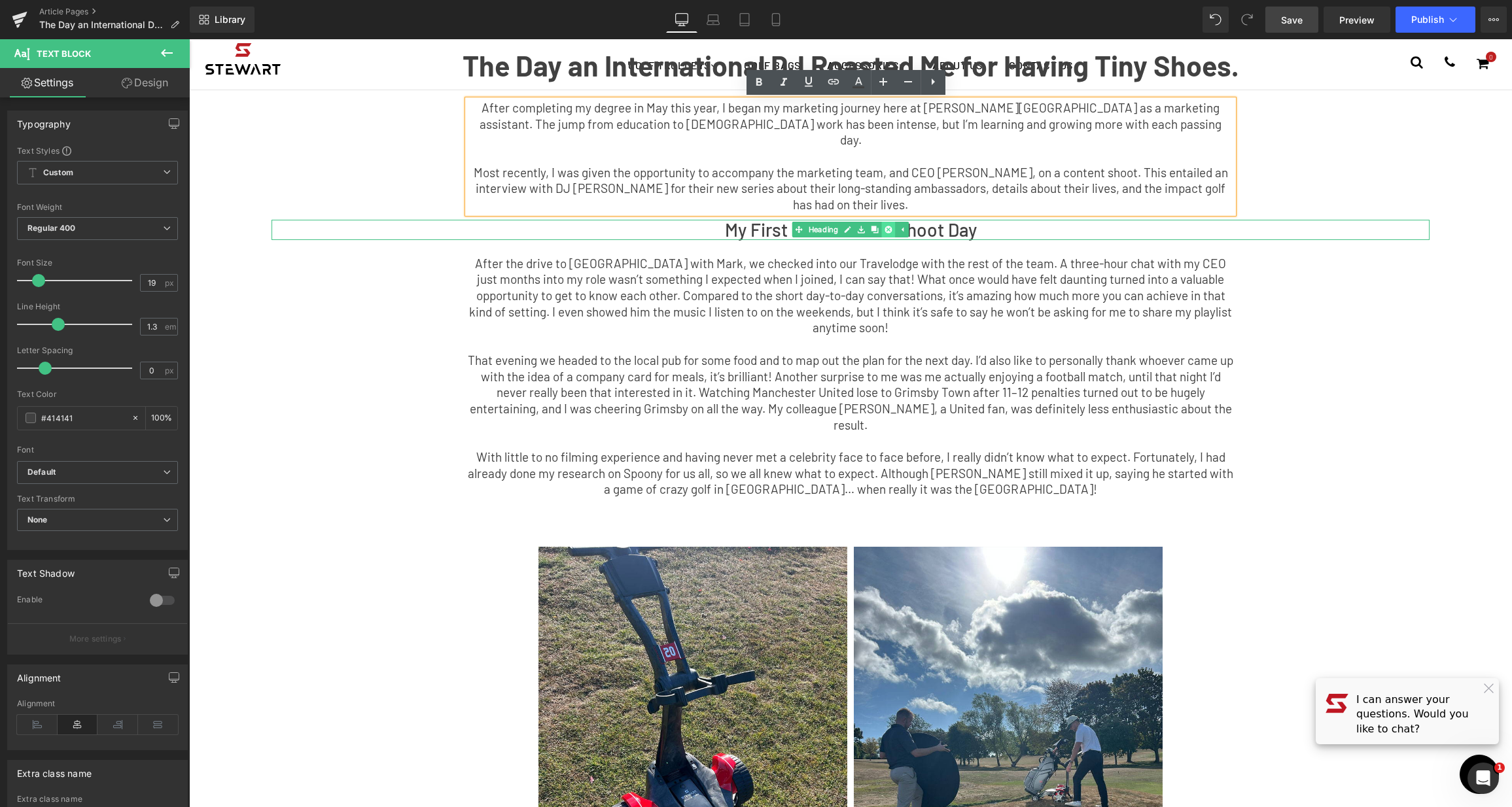
click at [886, 226] on icon at bounding box center [888, 230] width 7 height 7
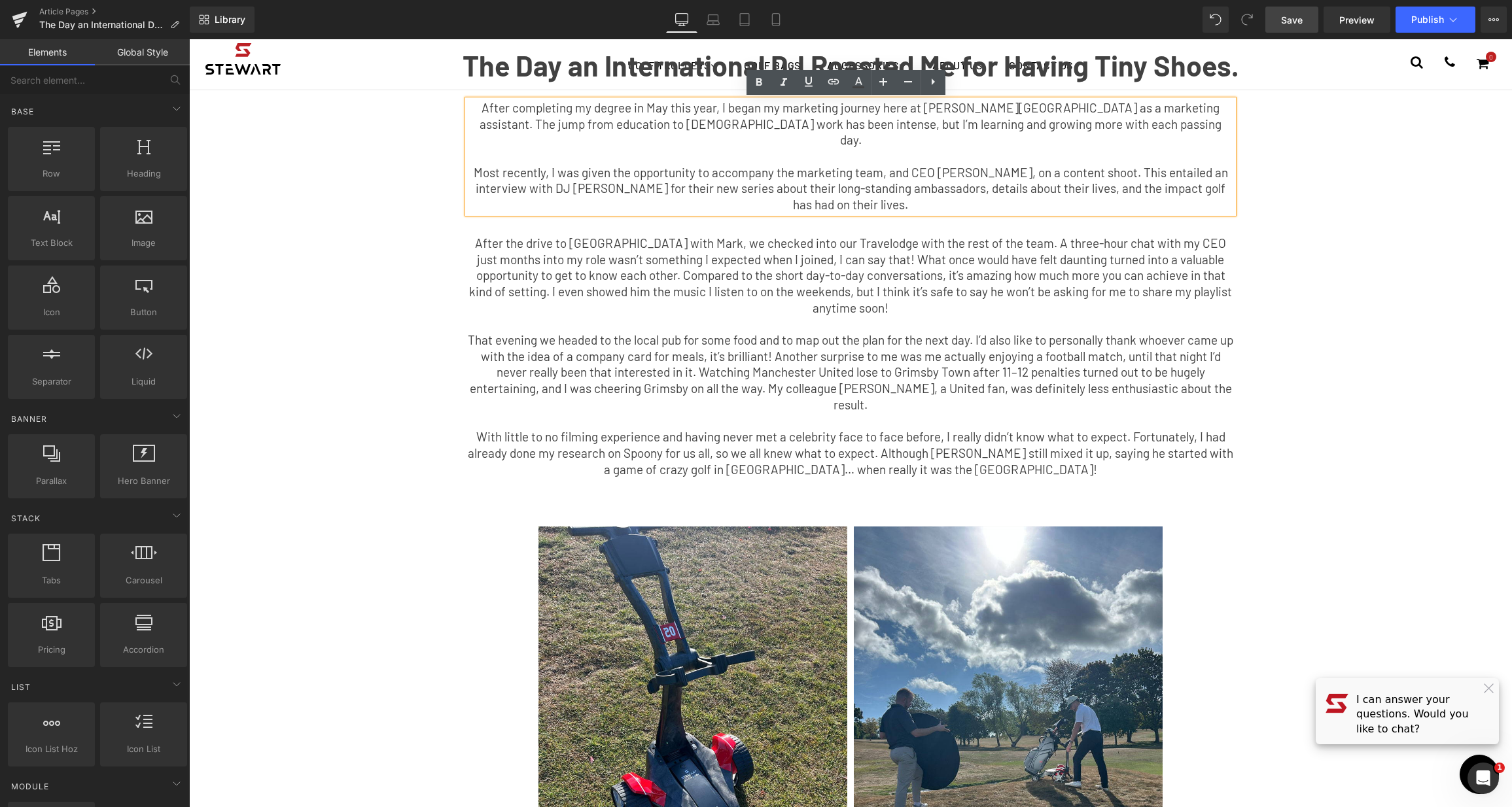
click at [1312, 182] on div "The Day an International DJ Roasted Me for Having Tiny Shoes. Text Block After …" at bounding box center [850, 267] width 1178 height 466
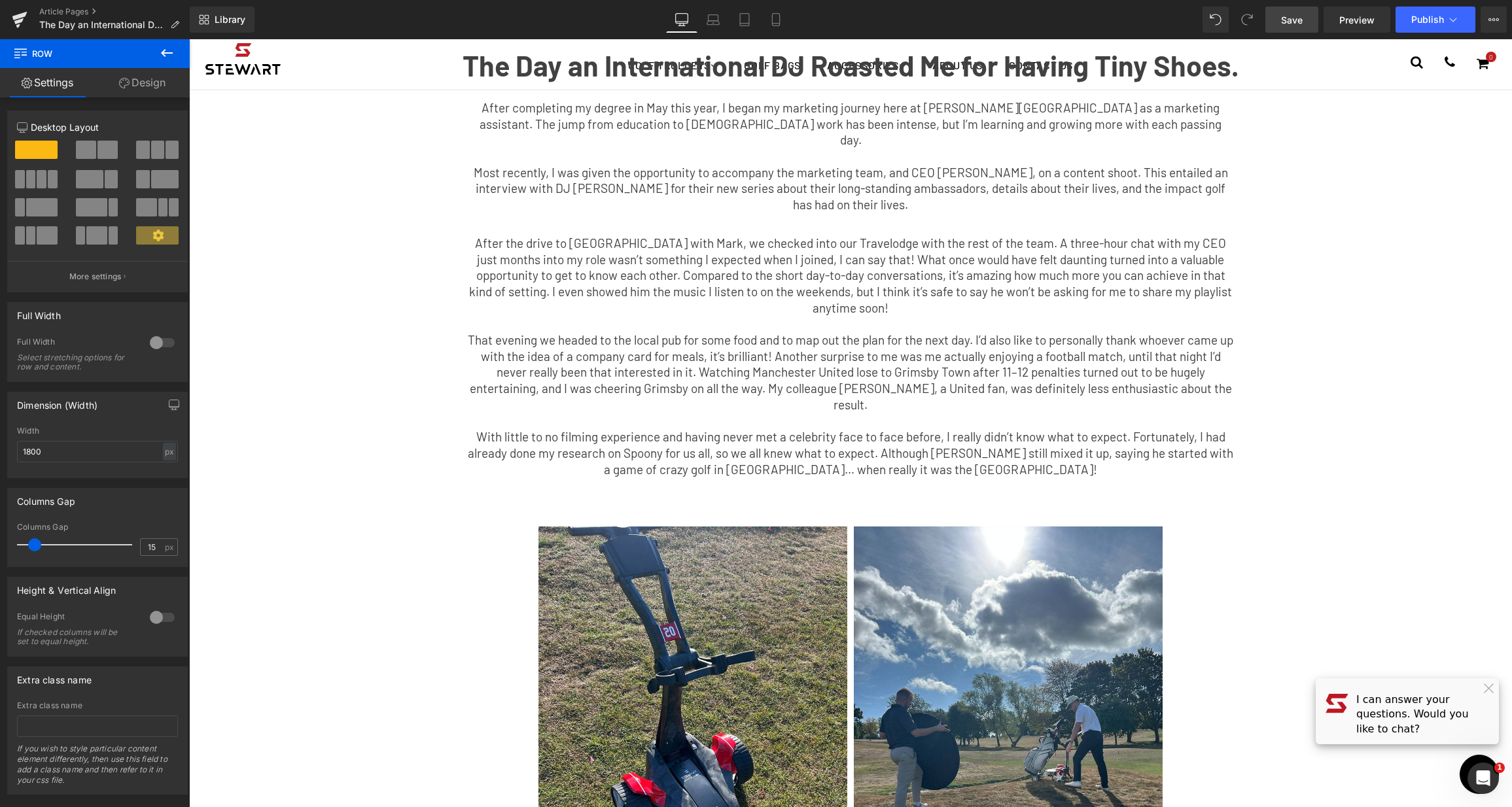
click at [1293, 21] on span "Save" at bounding box center [1291, 20] width 21 height 14
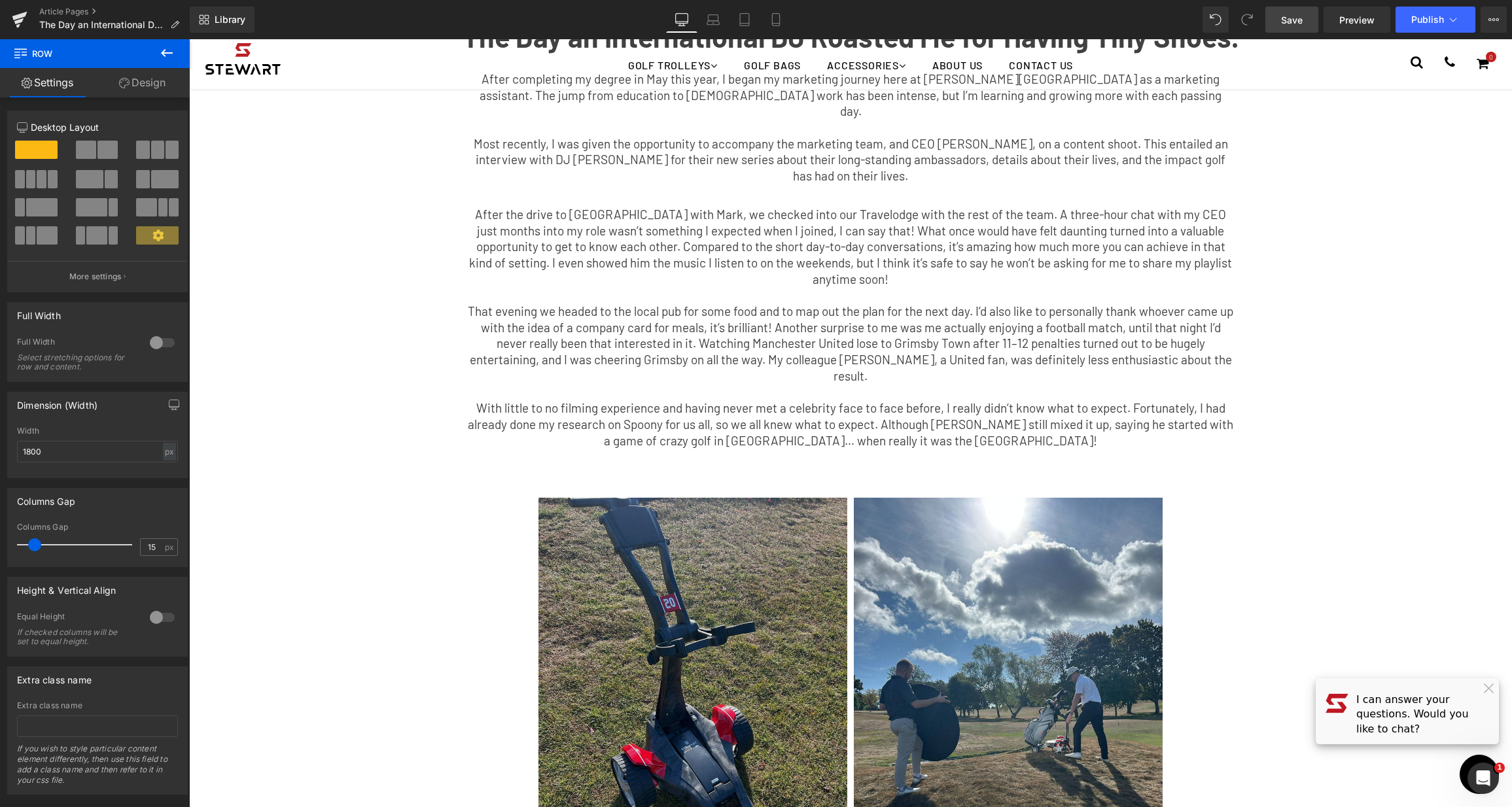
scroll to position [0, 0]
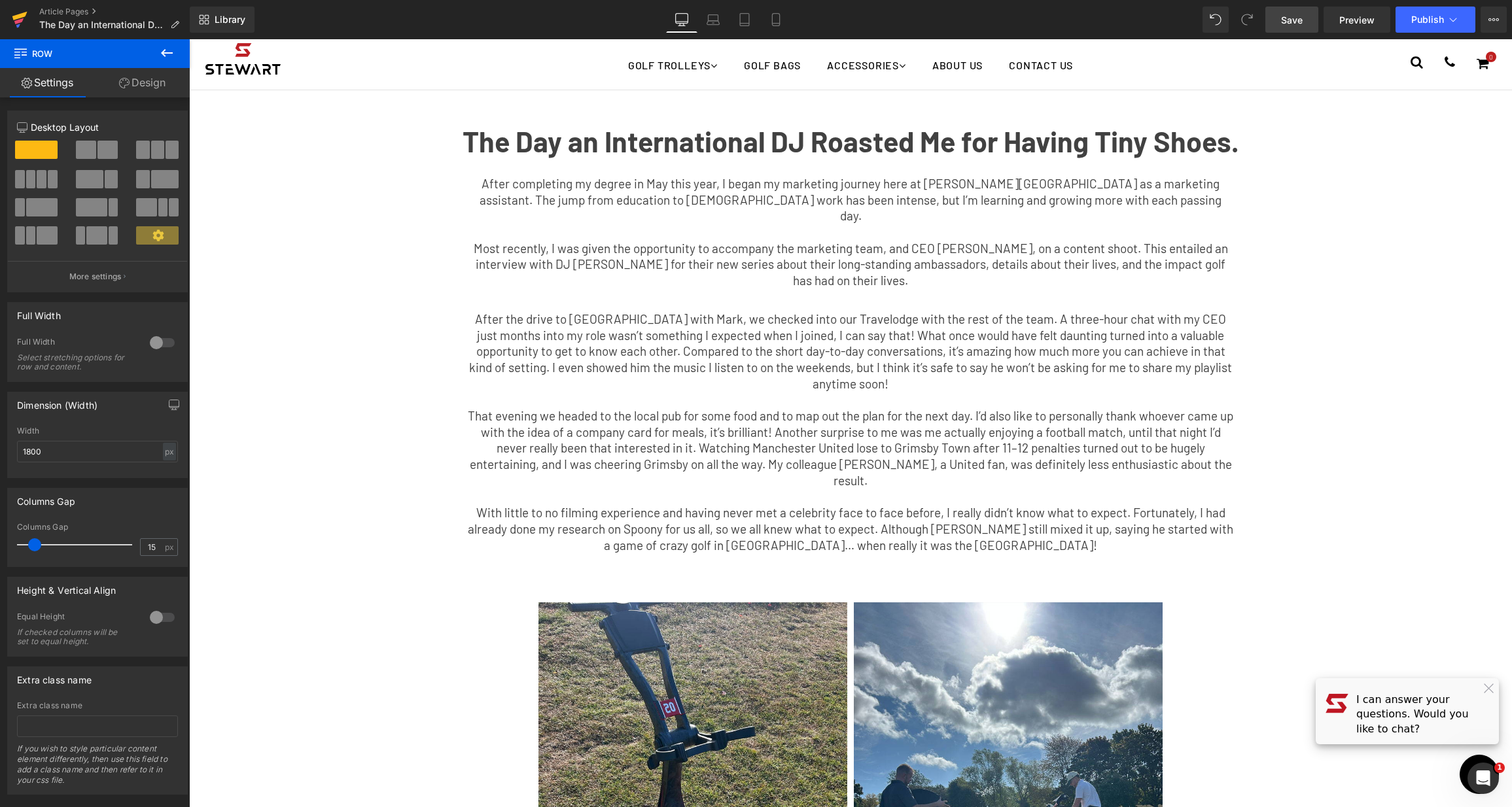
click at [19, 21] on icon at bounding box center [19, 21] width 9 height 6
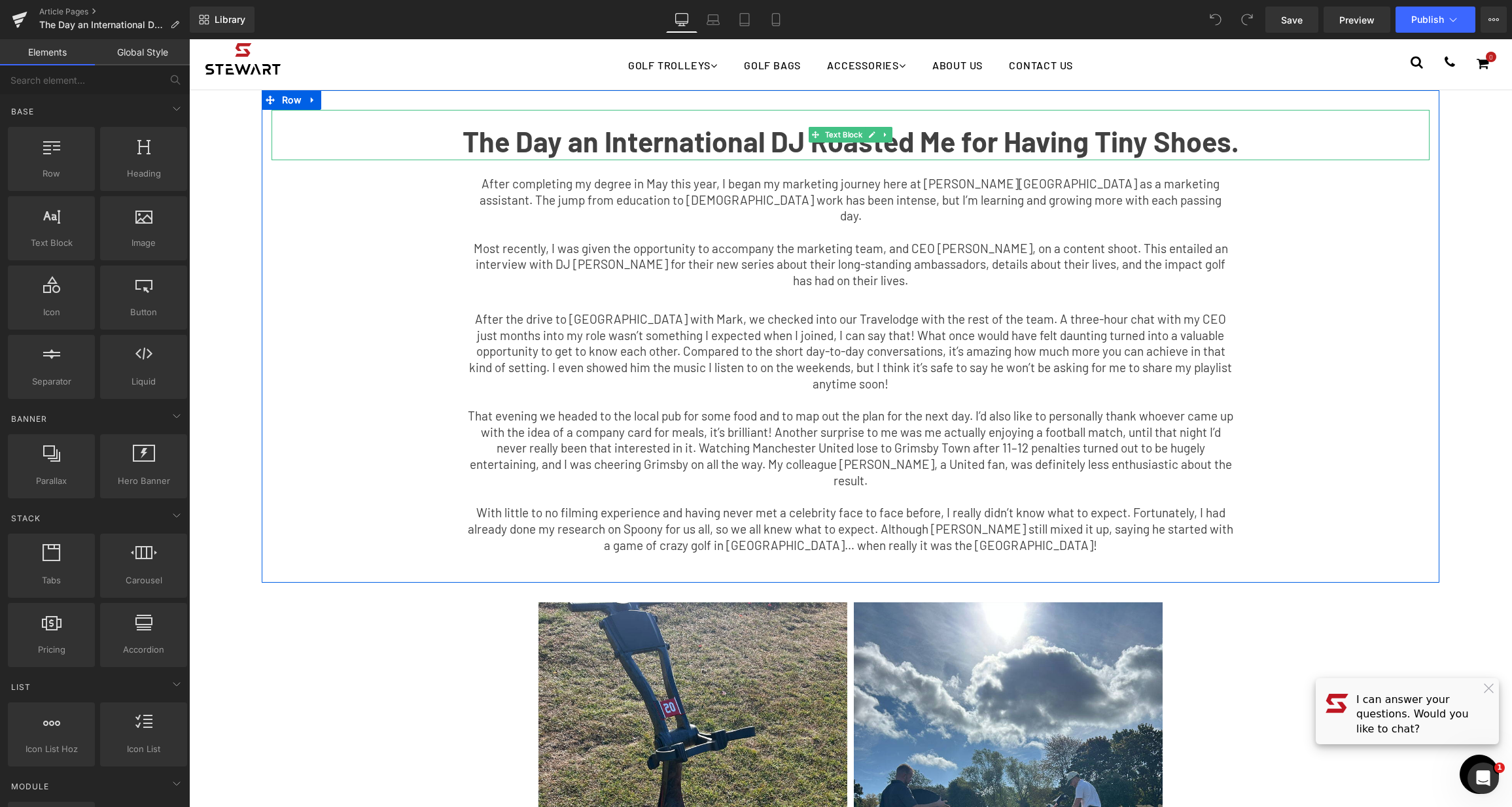
click at [658, 137] on b "The Day an International DJ Roasted Me for Having Tiny Shoes." at bounding box center [851, 141] width 777 height 34
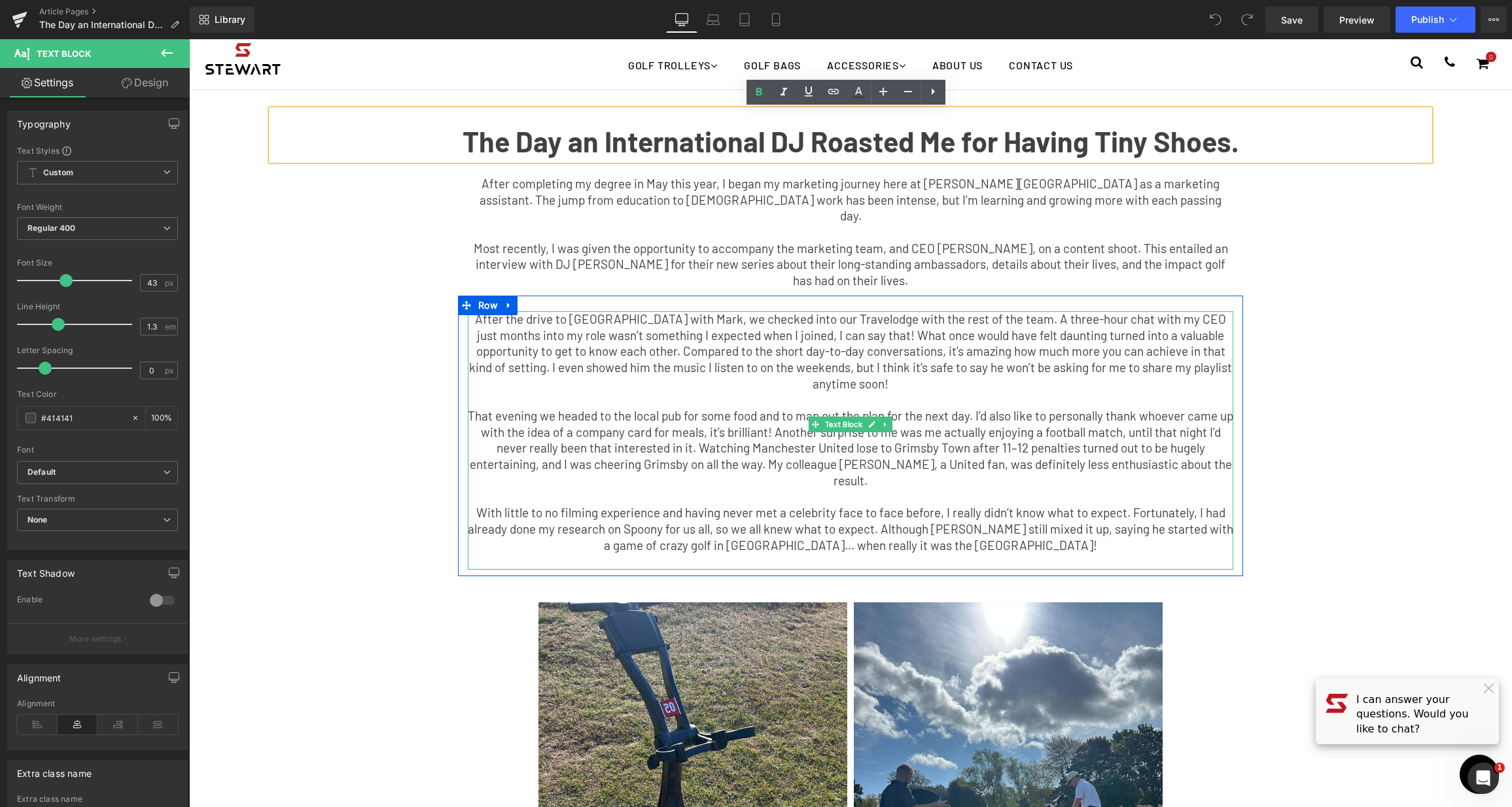
click at [1068, 392] on p at bounding box center [850, 399] width 765 height 16
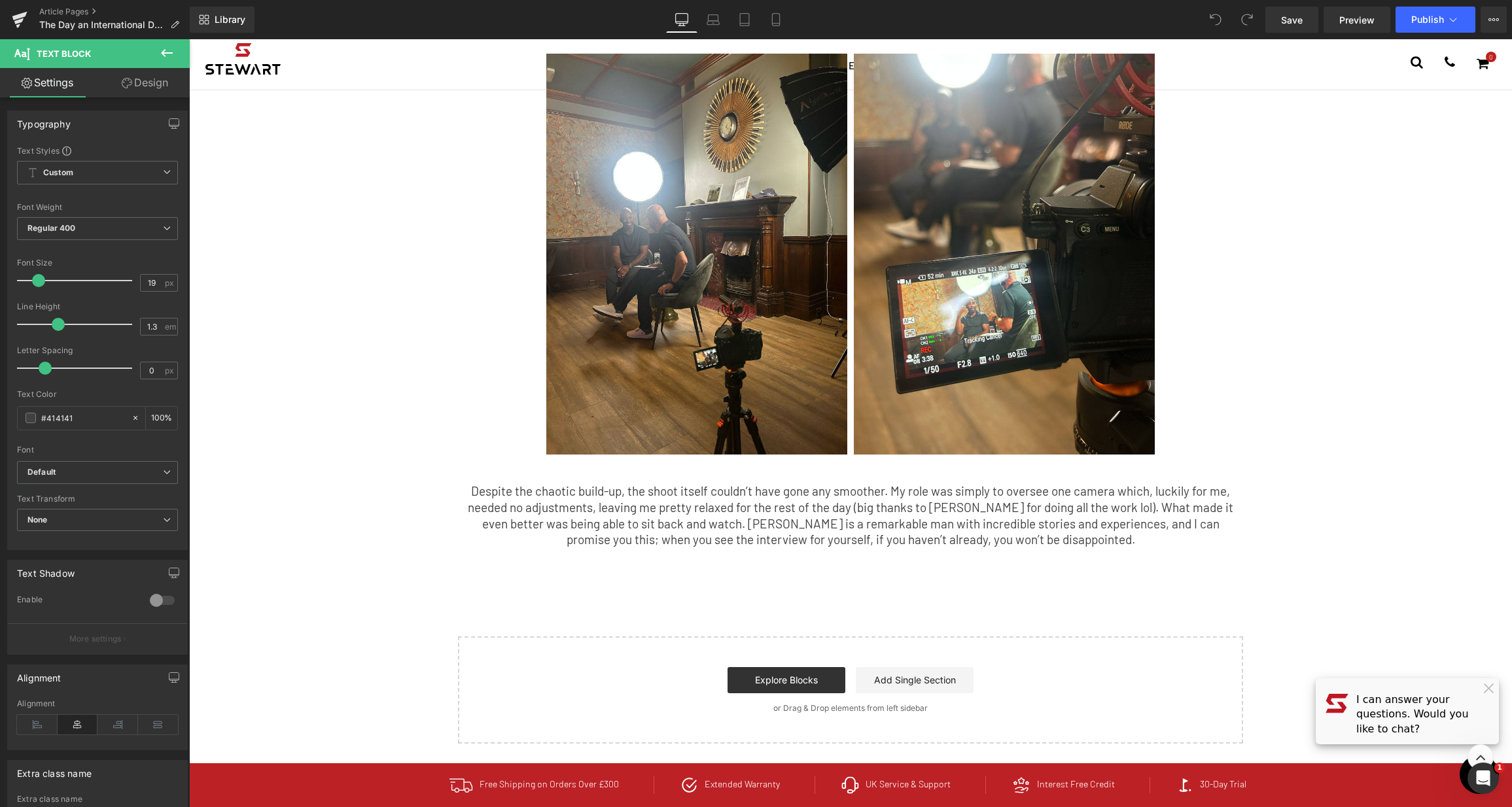
scroll to position [1266, 0]
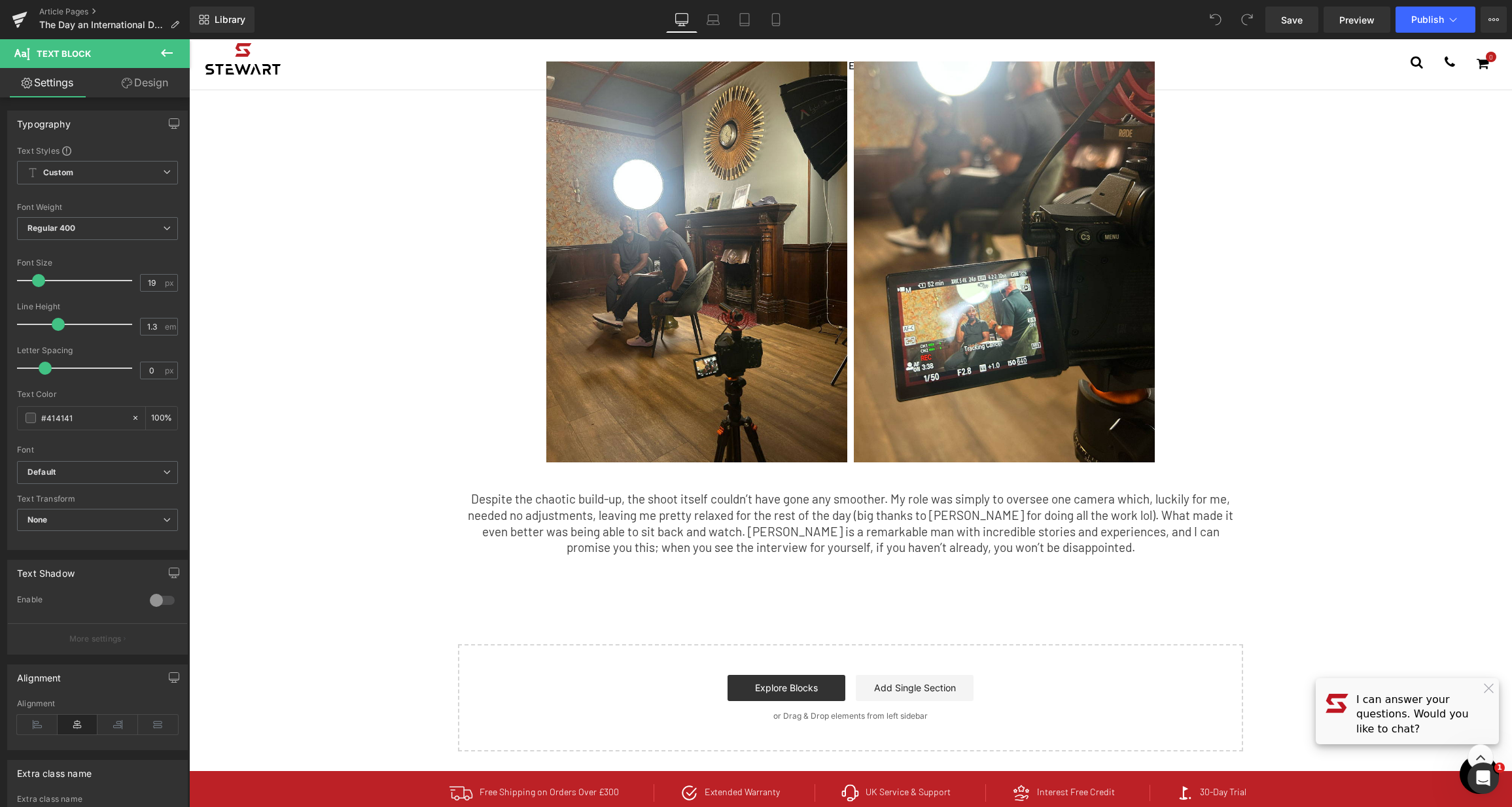
click at [812, 491] on p "Despite the chaotic build-up, the shoot itself couldn’t have gone any smoother.…" at bounding box center [850, 523] width 765 height 65
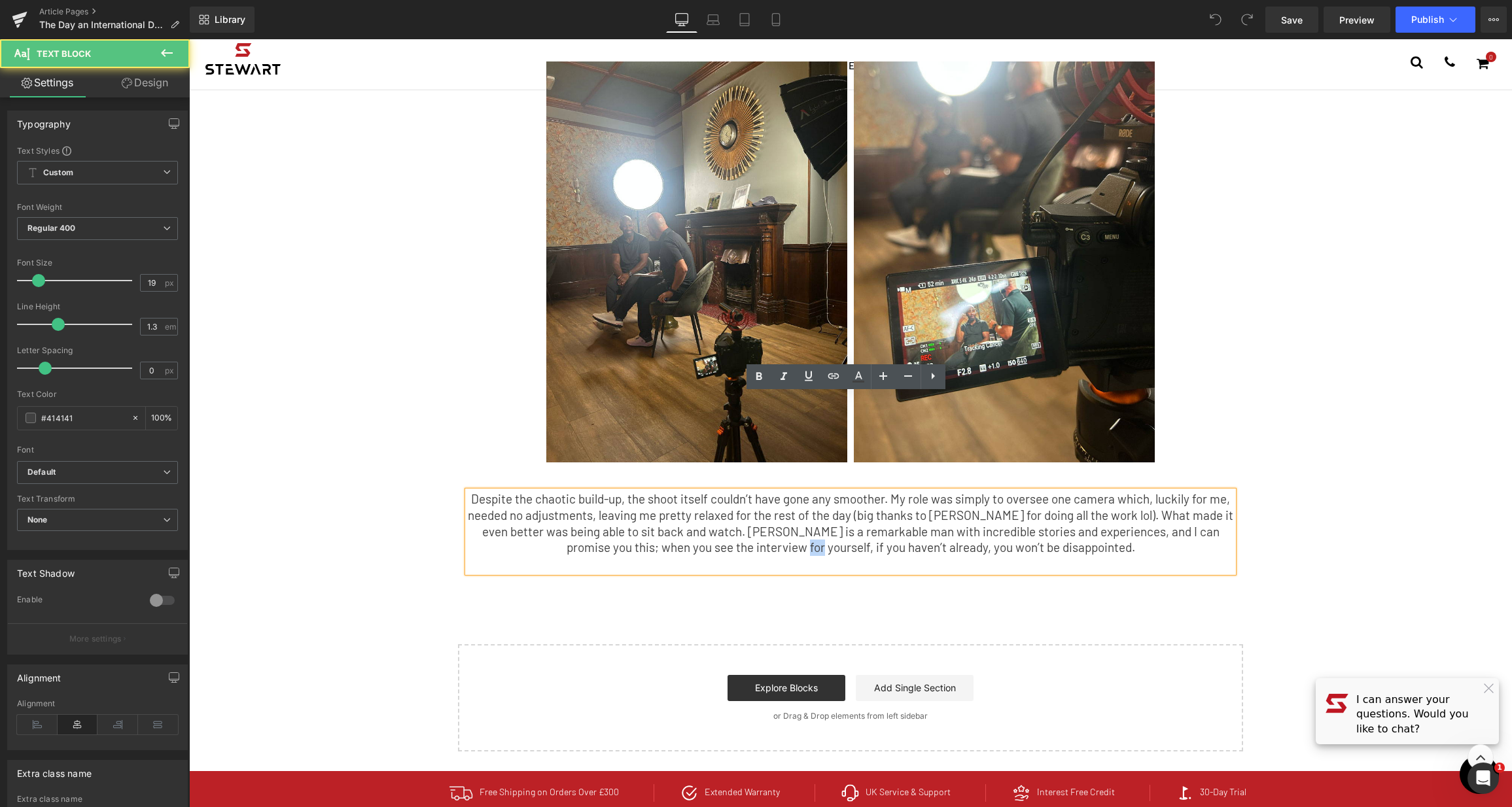
click at [812, 491] on p "Despite the chaotic build-up, the shoot itself couldn’t have gone any smoother.…" at bounding box center [850, 523] width 765 height 65
click at [982, 491] on p "Despite the chaotic build-up, the shoot itself couldn’t have gone any smoother.…" at bounding box center [850, 523] width 765 height 65
click at [1032, 556] on p at bounding box center [850, 564] width 765 height 16
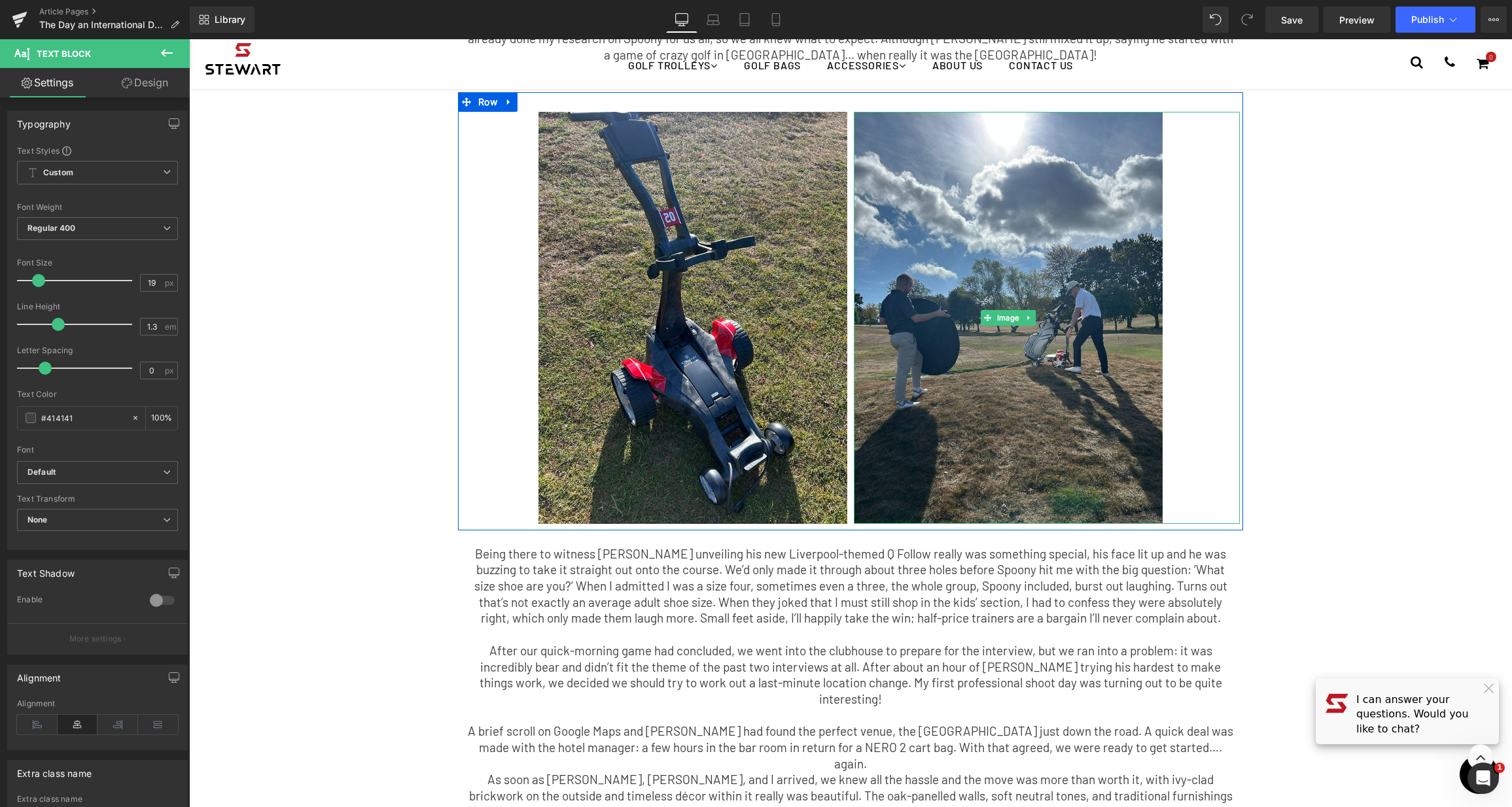
scroll to position [777, 0]
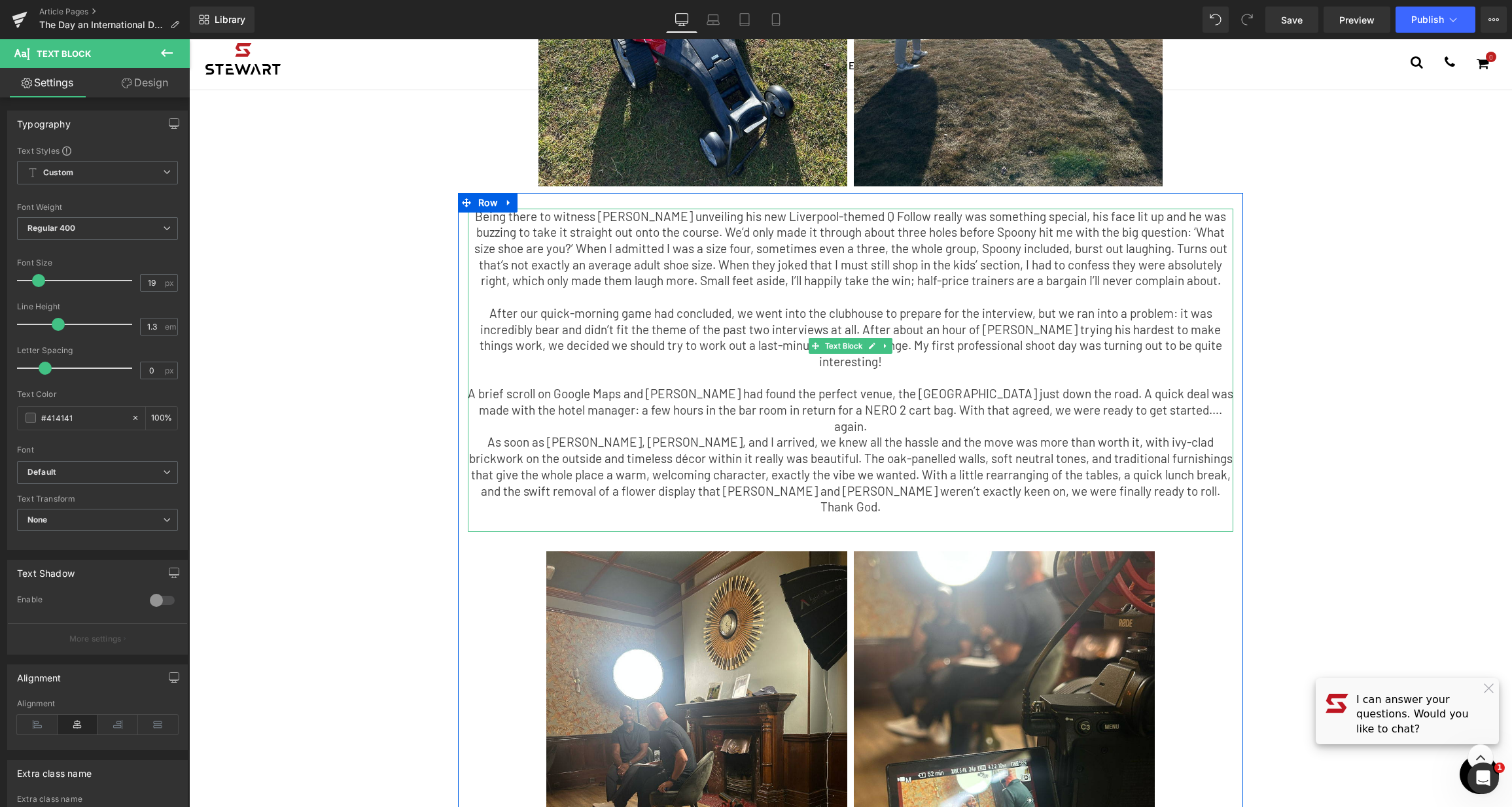
click at [908, 434] on p "As soon as [PERSON_NAME], [PERSON_NAME], and I arrived, we knew all the hassle …" at bounding box center [850, 475] width 765 height 81
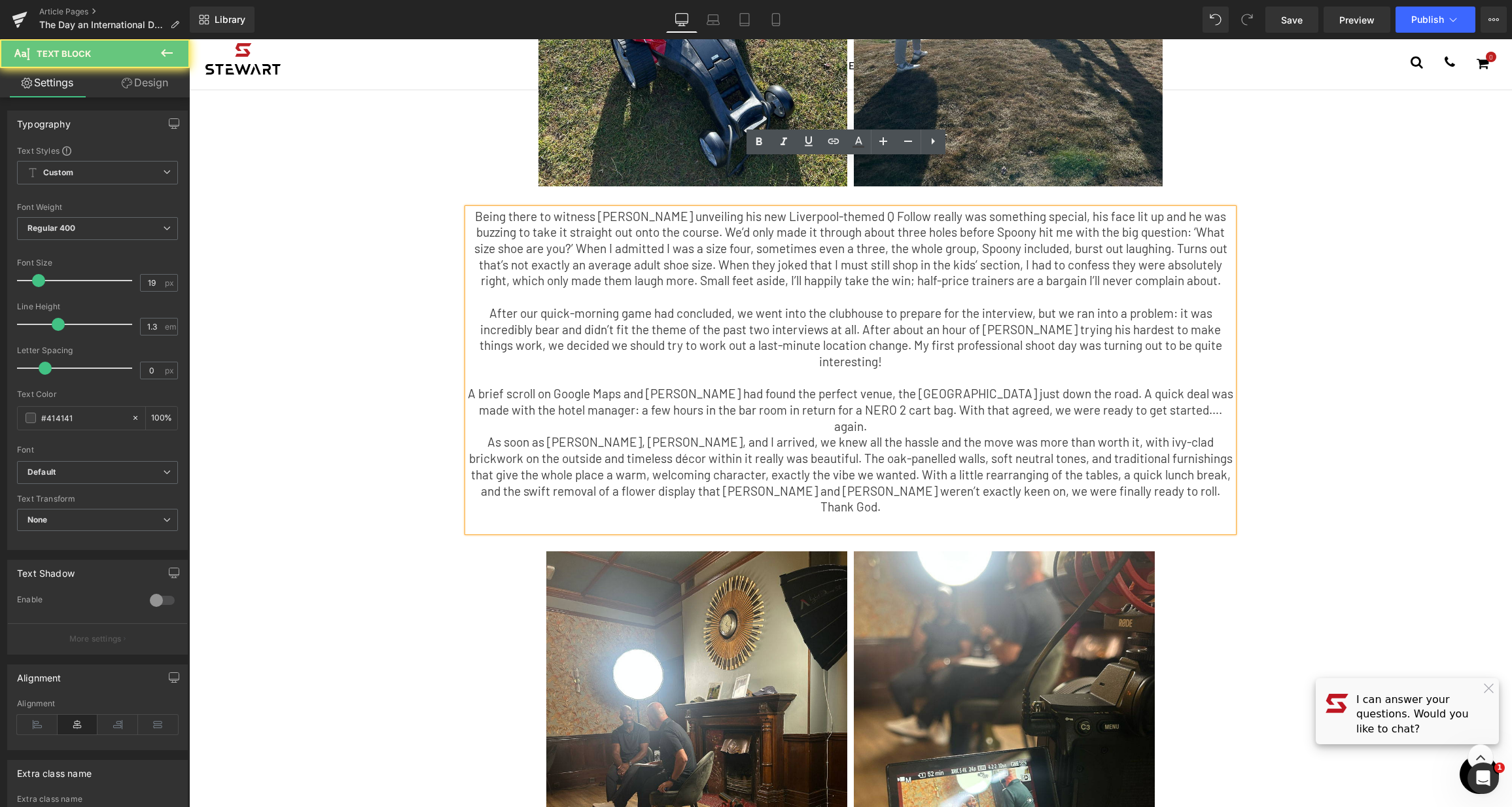
click at [905, 515] on p at bounding box center [850, 523] width 765 height 16
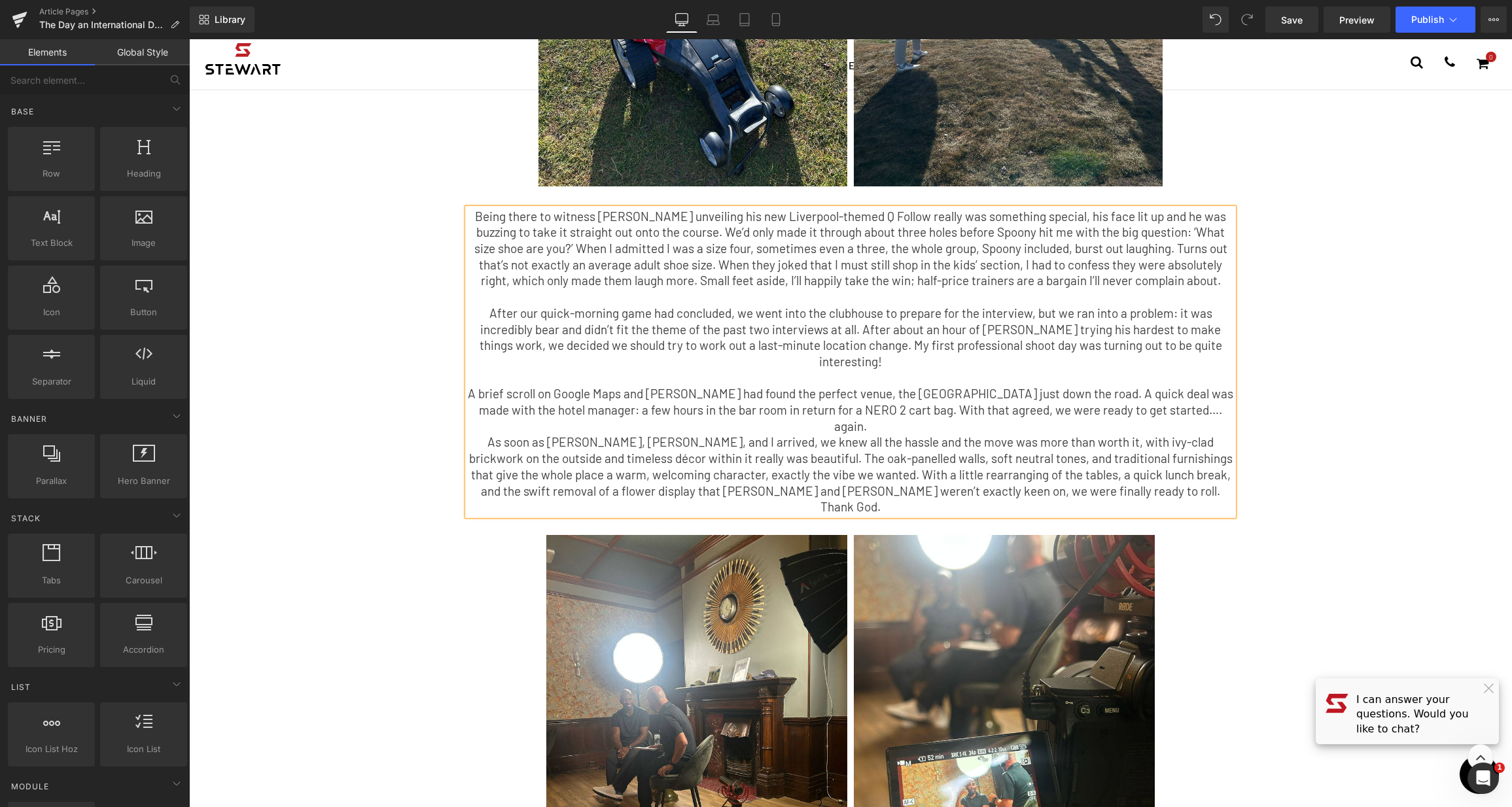
click at [1405, 290] on div "The Day an International DJ Roasted Me for Having Tiny Shoes. Text Block After …" at bounding box center [850, 235] width 1323 height 1946
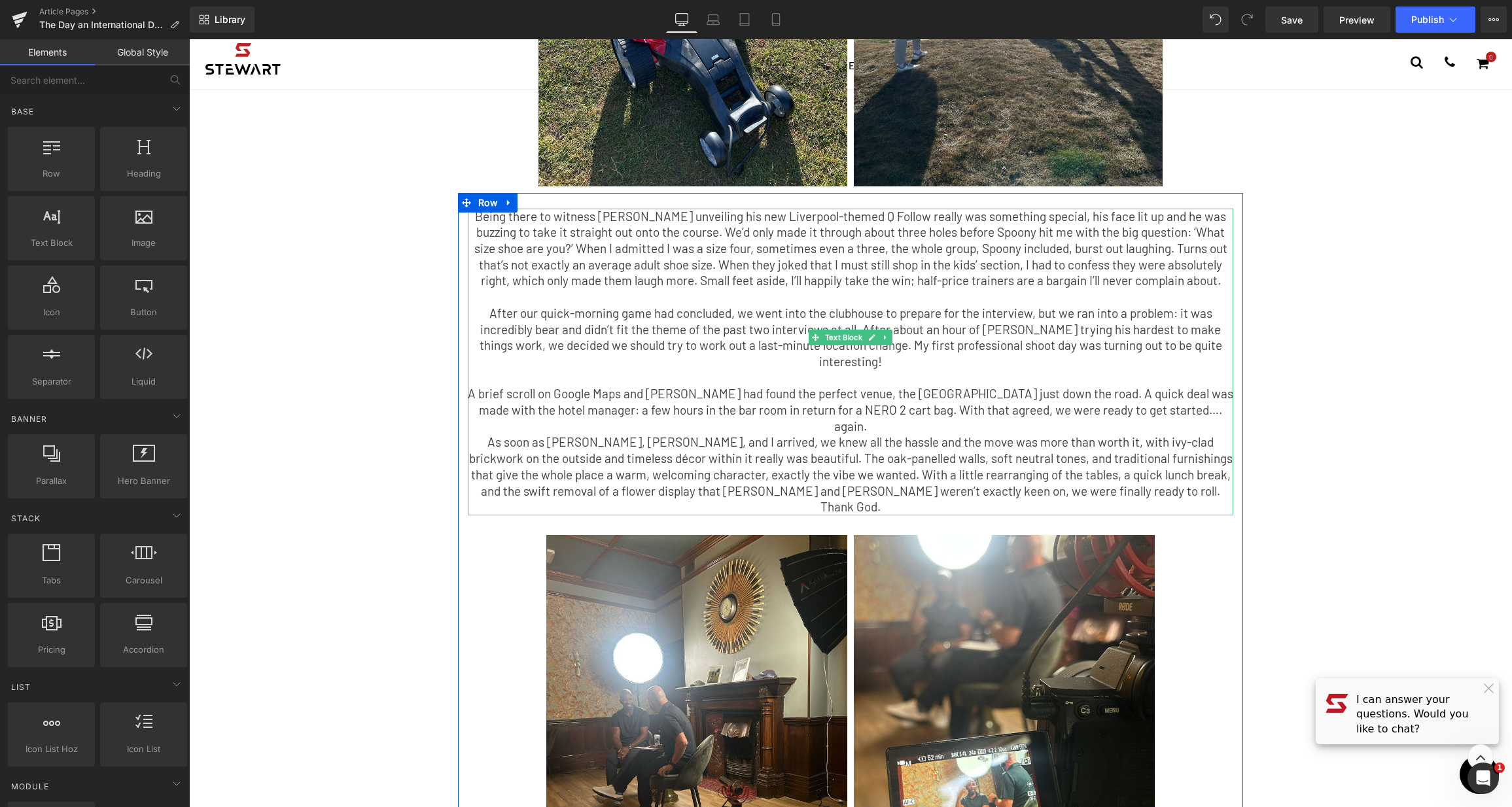
click at [658, 434] on p "As soon as [PERSON_NAME], [PERSON_NAME], and I arrived, we knew all the hassle …" at bounding box center [850, 475] width 765 height 81
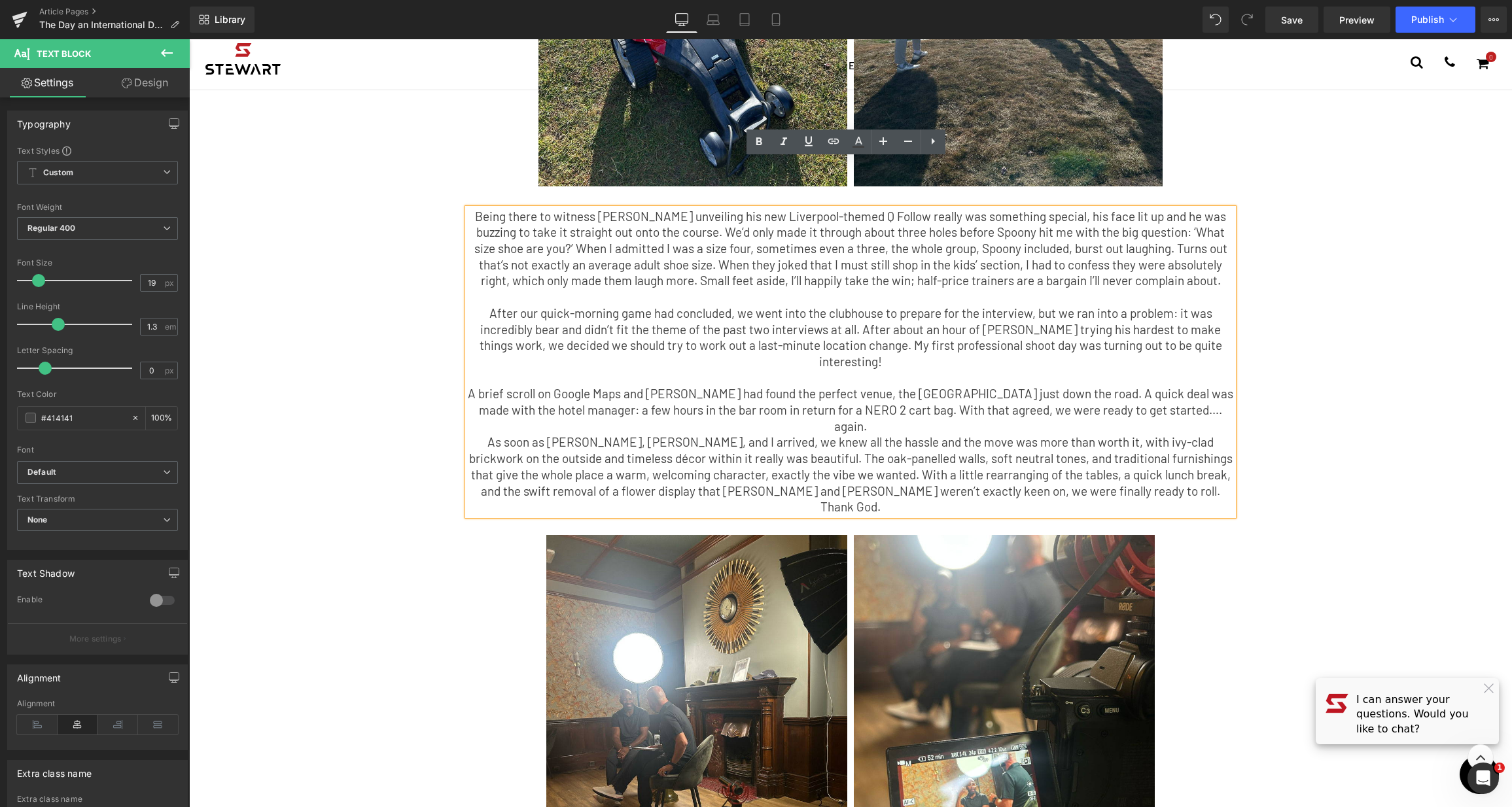
click at [1223, 386] on p "A brief scroll on Google Maps and [PERSON_NAME] had found the perfect venue, th…" at bounding box center [850, 409] width 765 height 48
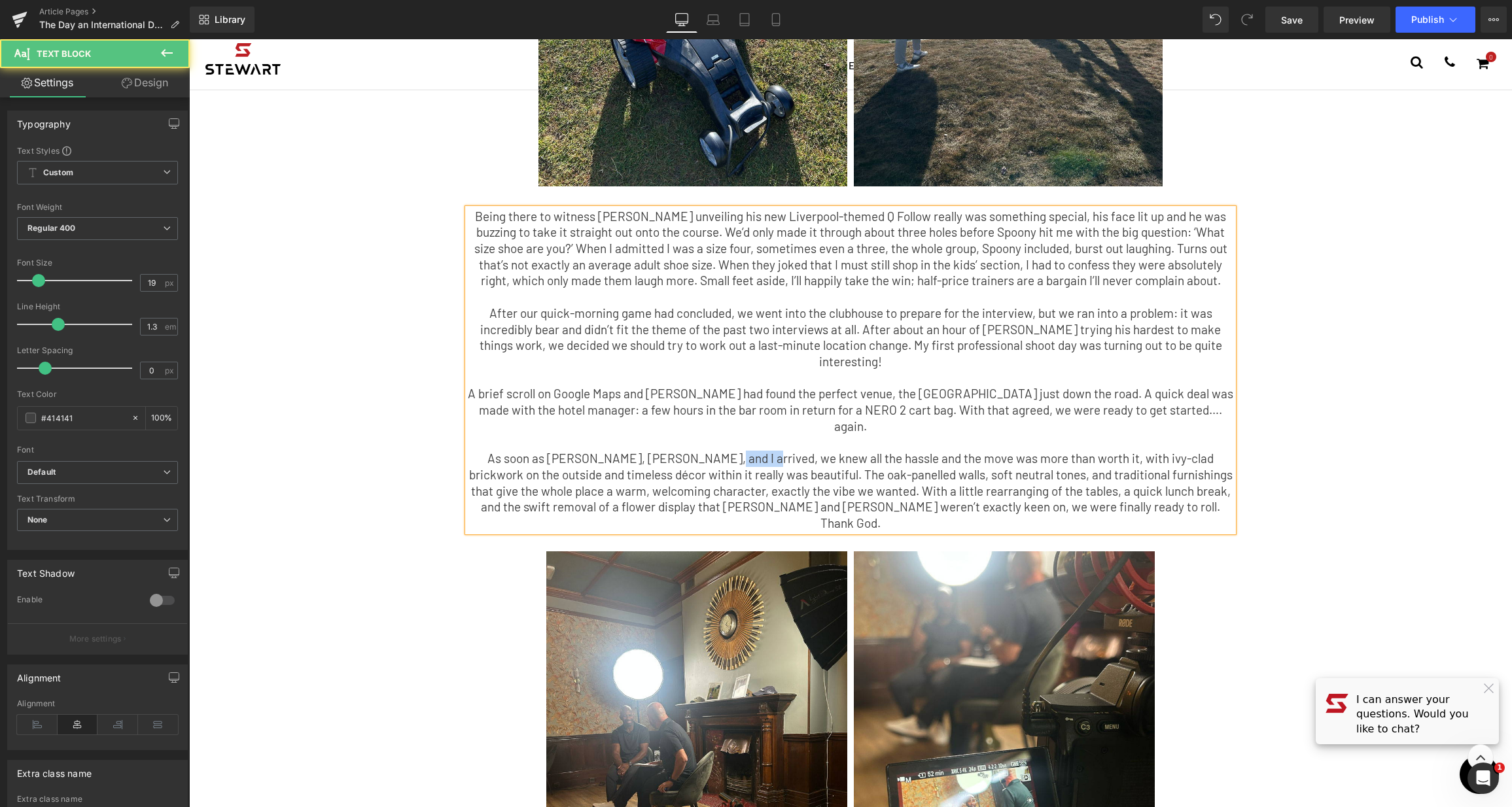
drag, startPoint x: 728, startPoint y: 378, endPoint x: 687, endPoint y: 375, distance: 41.1
click at [687, 451] on p "As soon as [PERSON_NAME], [PERSON_NAME], and I arrived, we knew all the hassle …" at bounding box center [850, 491] width 765 height 81
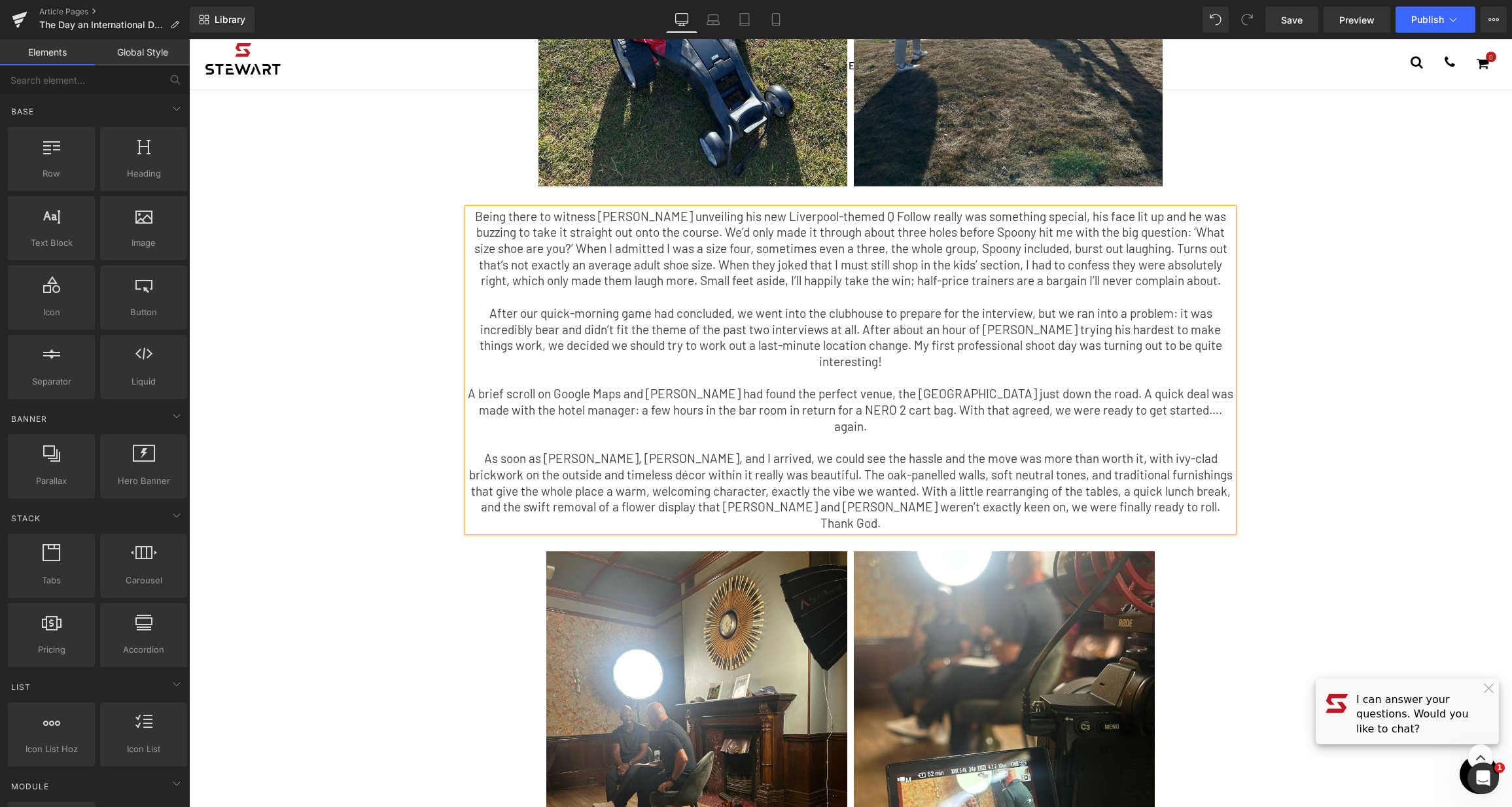
click at [1349, 422] on div "The Day an International DJ Roasted Me for Having Tiny Shoes. Text Block After …" at bounding box center [850, 243] width 1323 height 1962
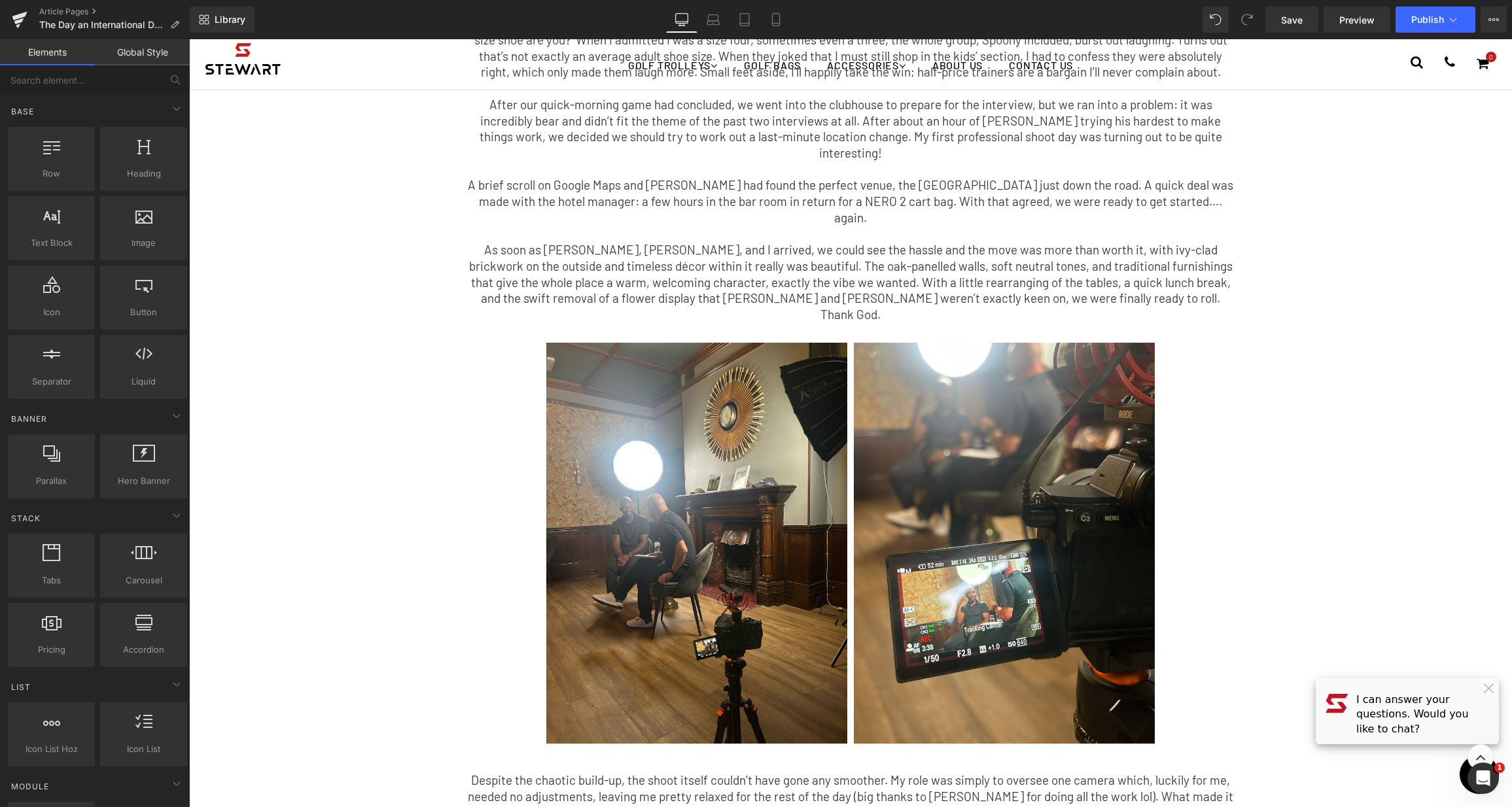
scroll to position [327, 0]
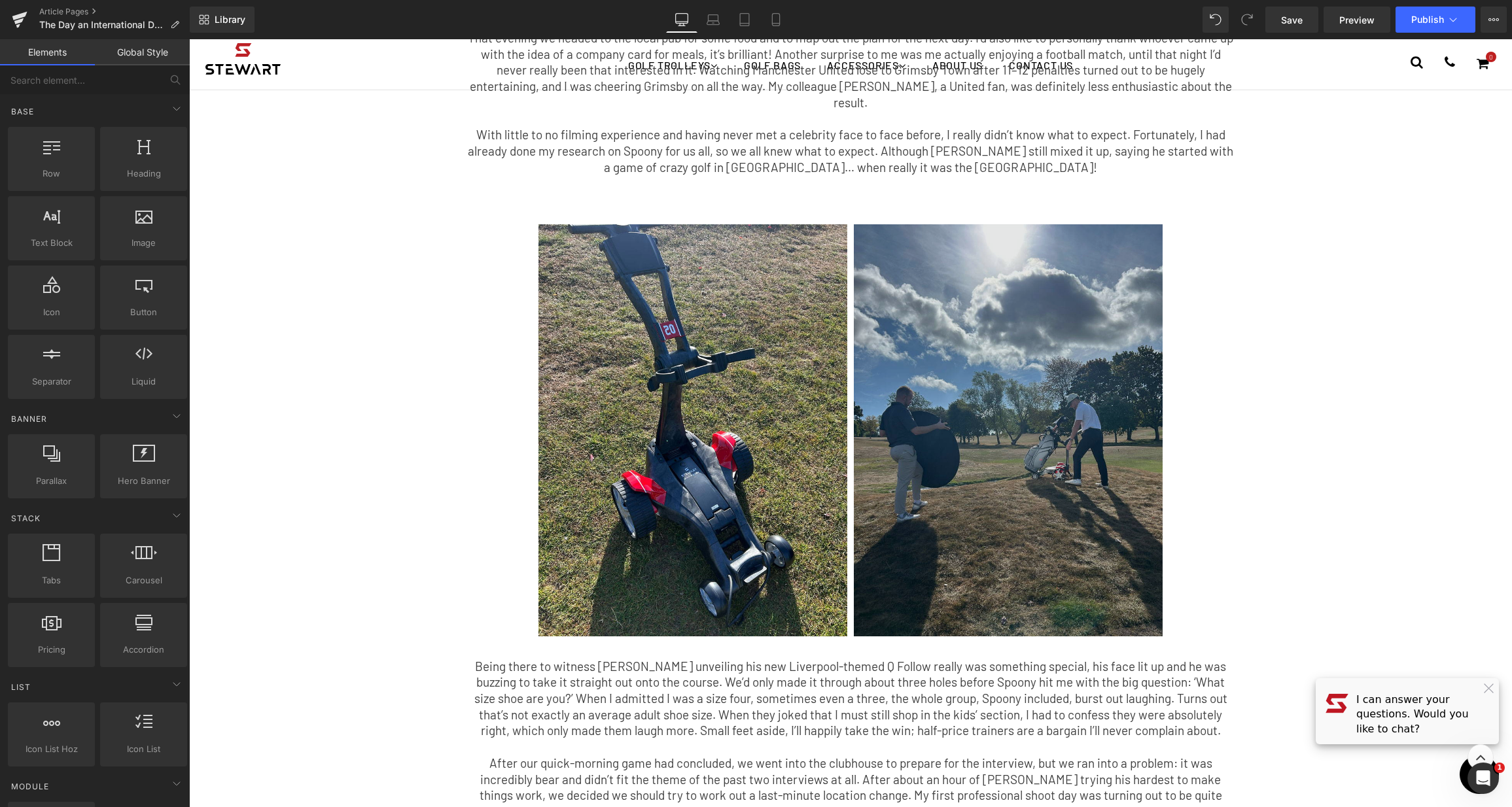
click at [1007, 473] on img at bounding box center [1008, 430] width 309 height 412
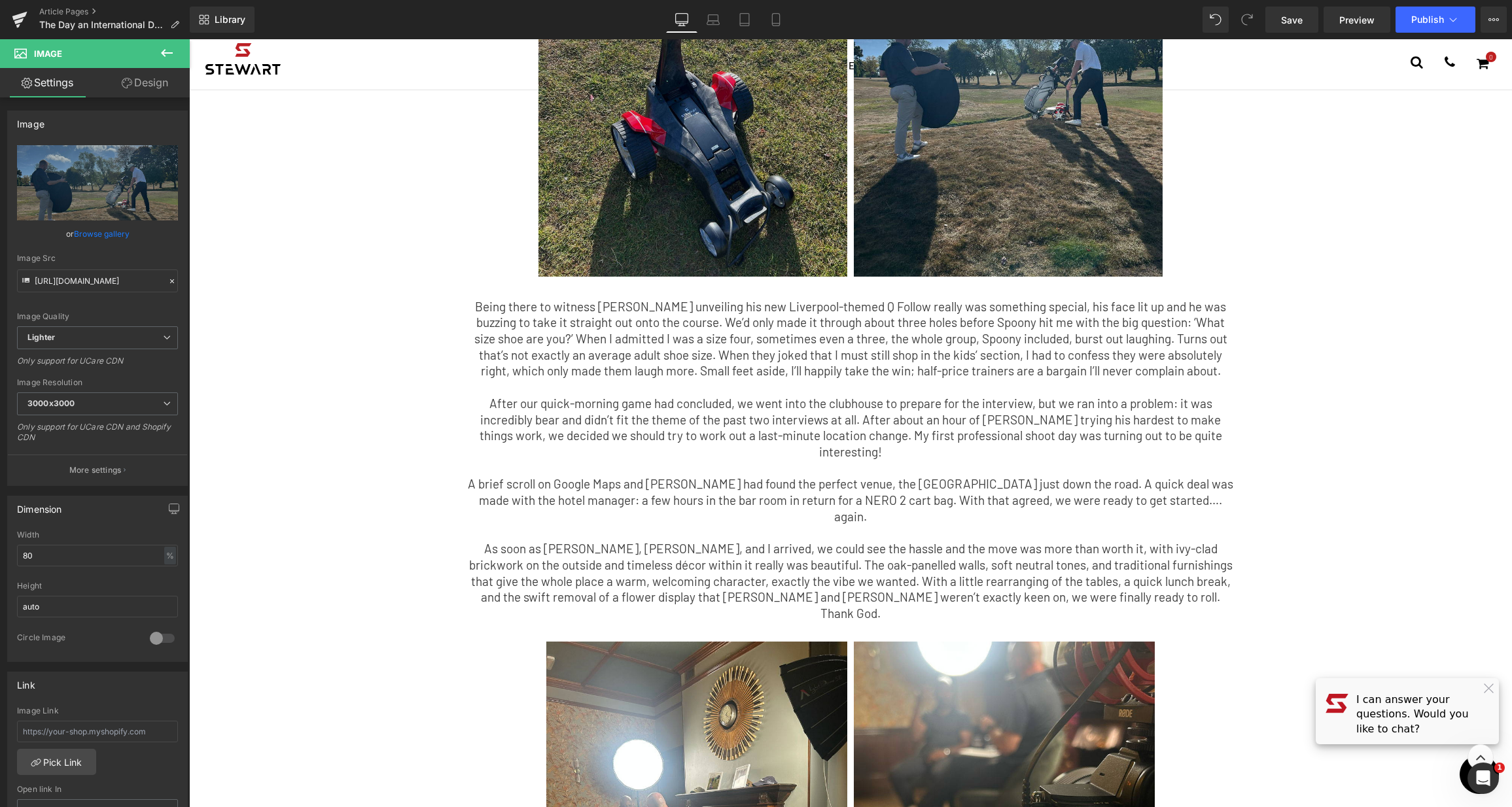
scroll to position [415, 0]
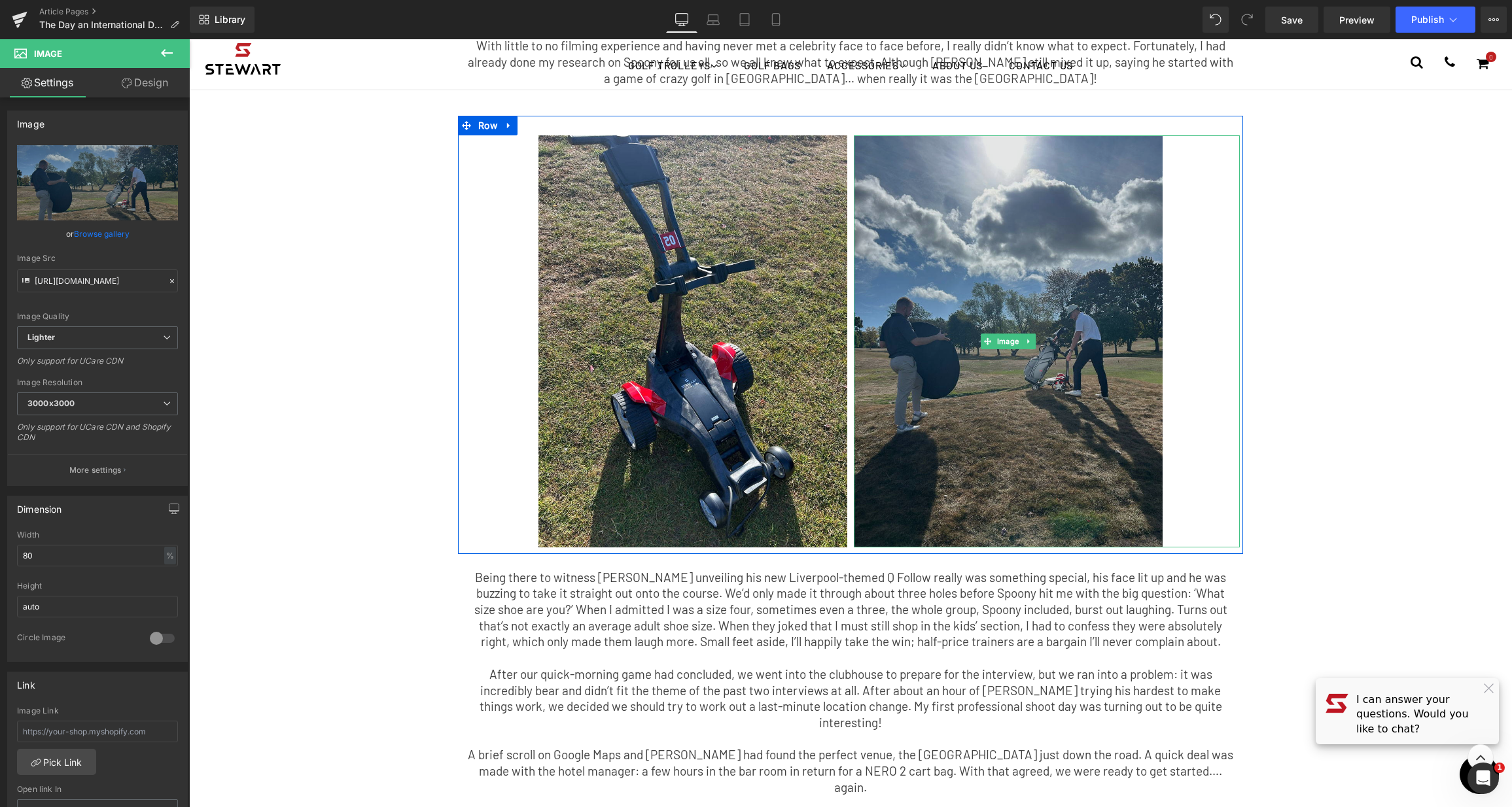
click at [1035, 315] on img at bounding box center [1008, 341] width 309 height 412
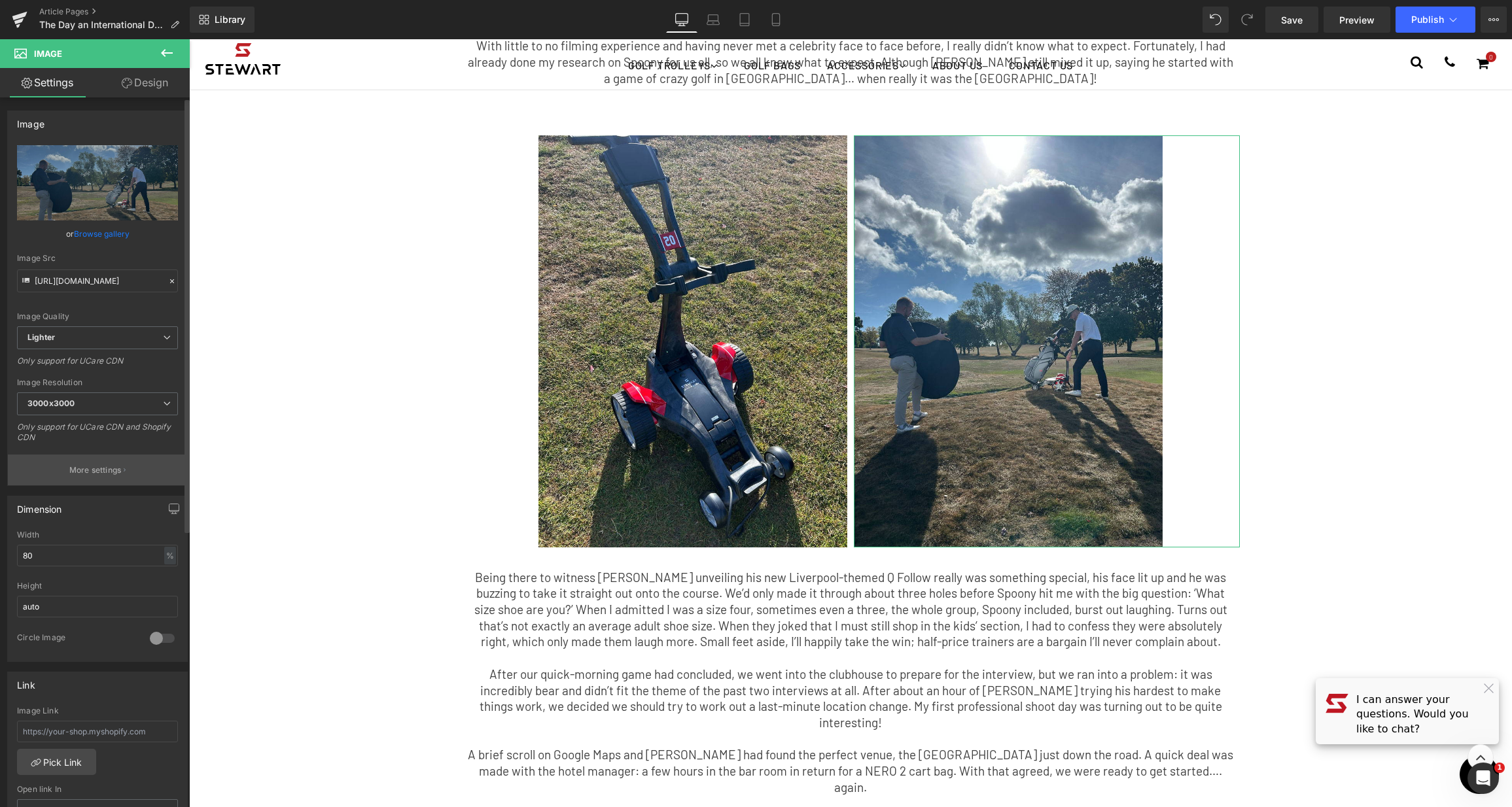
click at [93, 472] on p "More settings" at bounding box center [95, 470] width 52 height 12
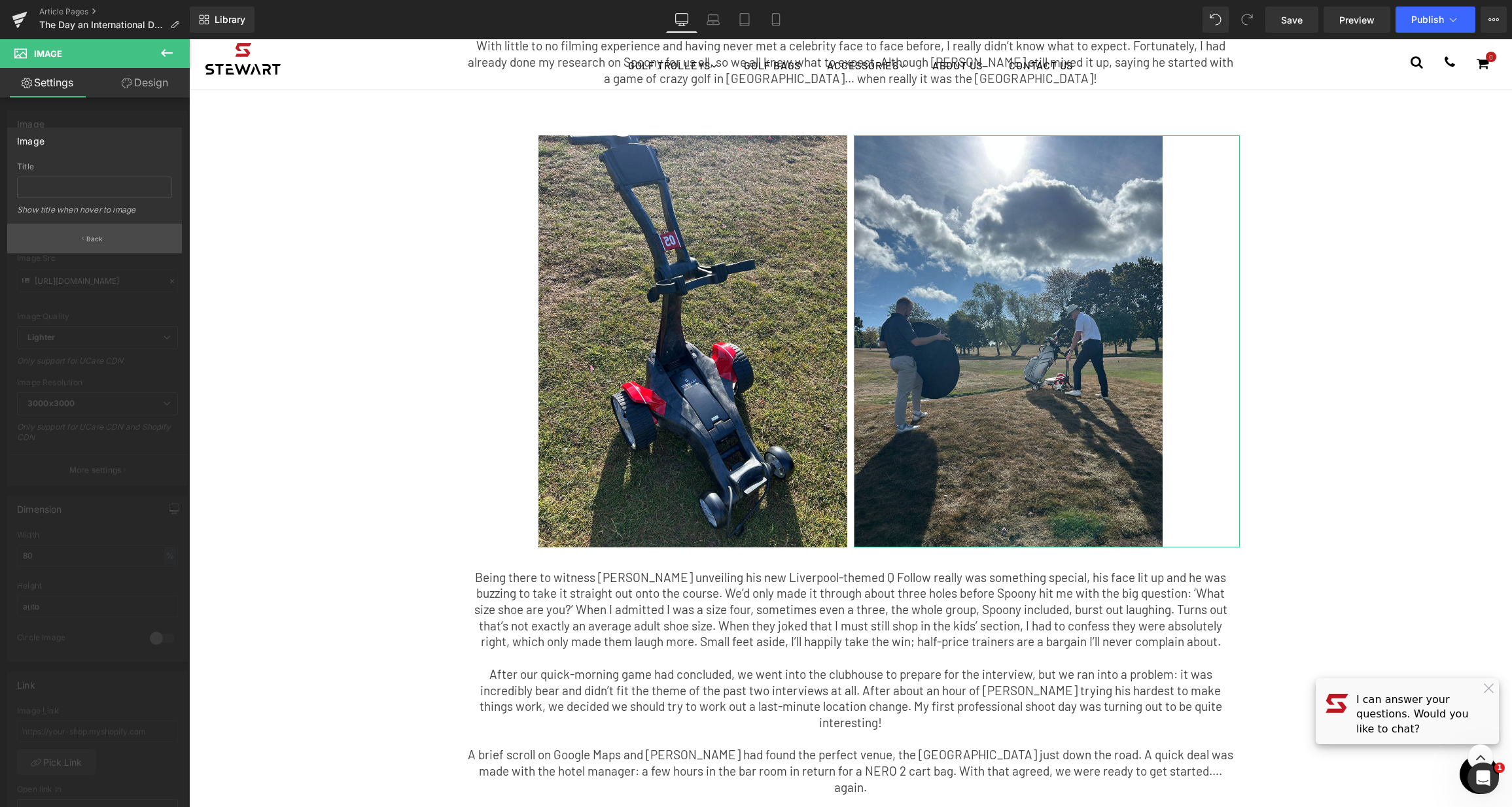
click at [150, 252] on button "Back" at bounding box center [94, 238] width 175 height 29
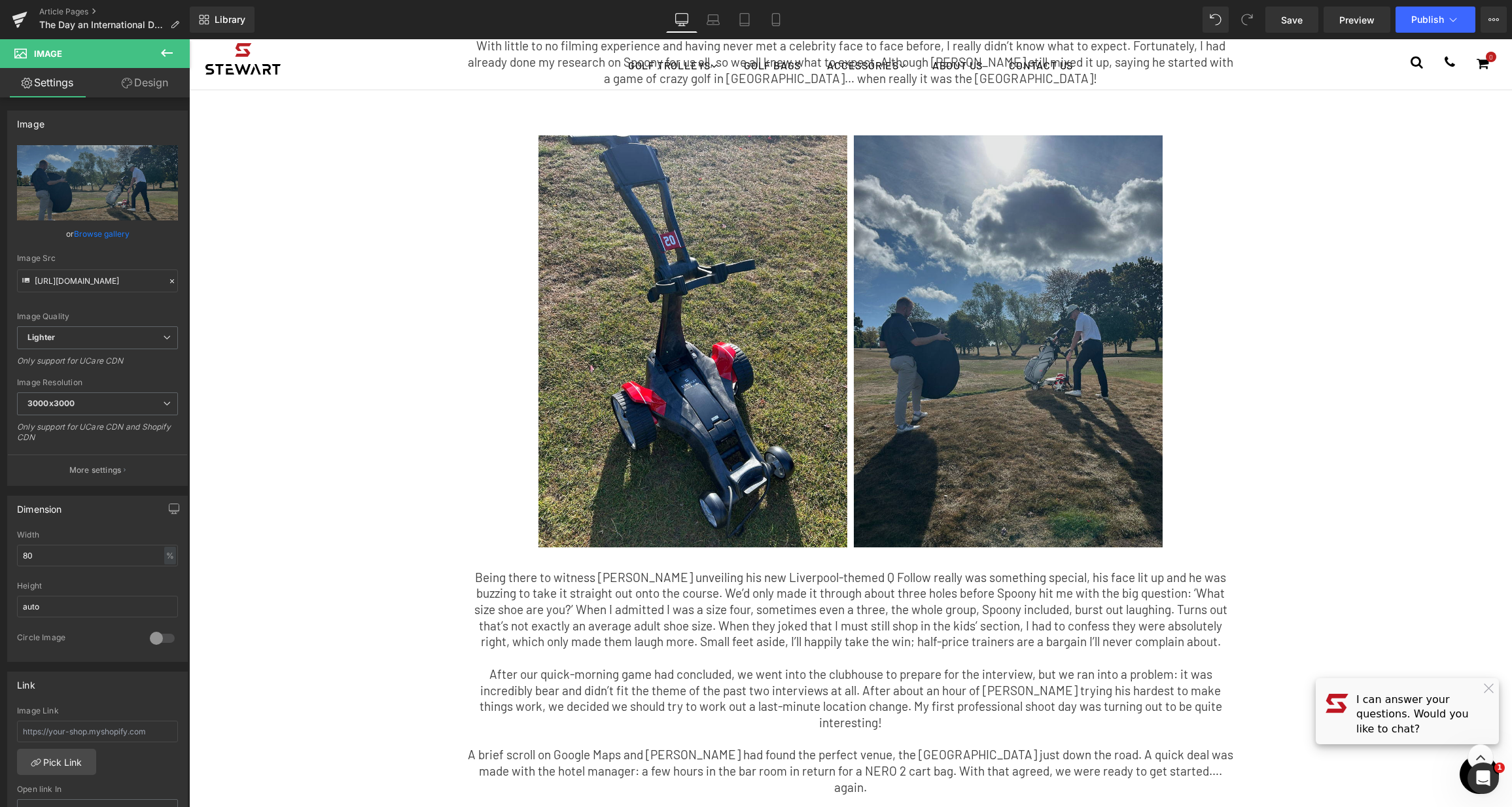
click at [933, 254] on img at bounding box center [1008, 341] width 309 height 412
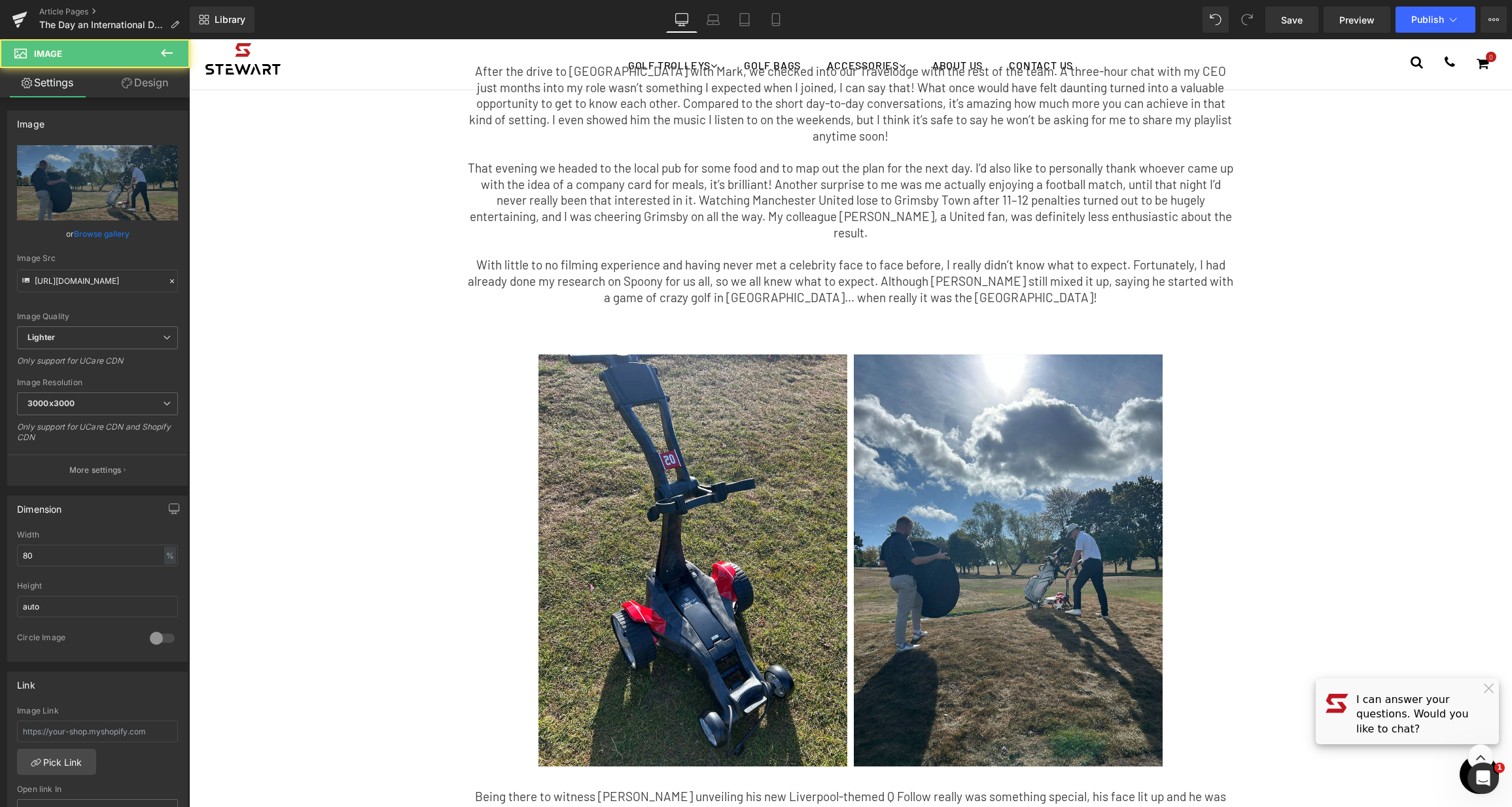
scroll to position [147, 0]
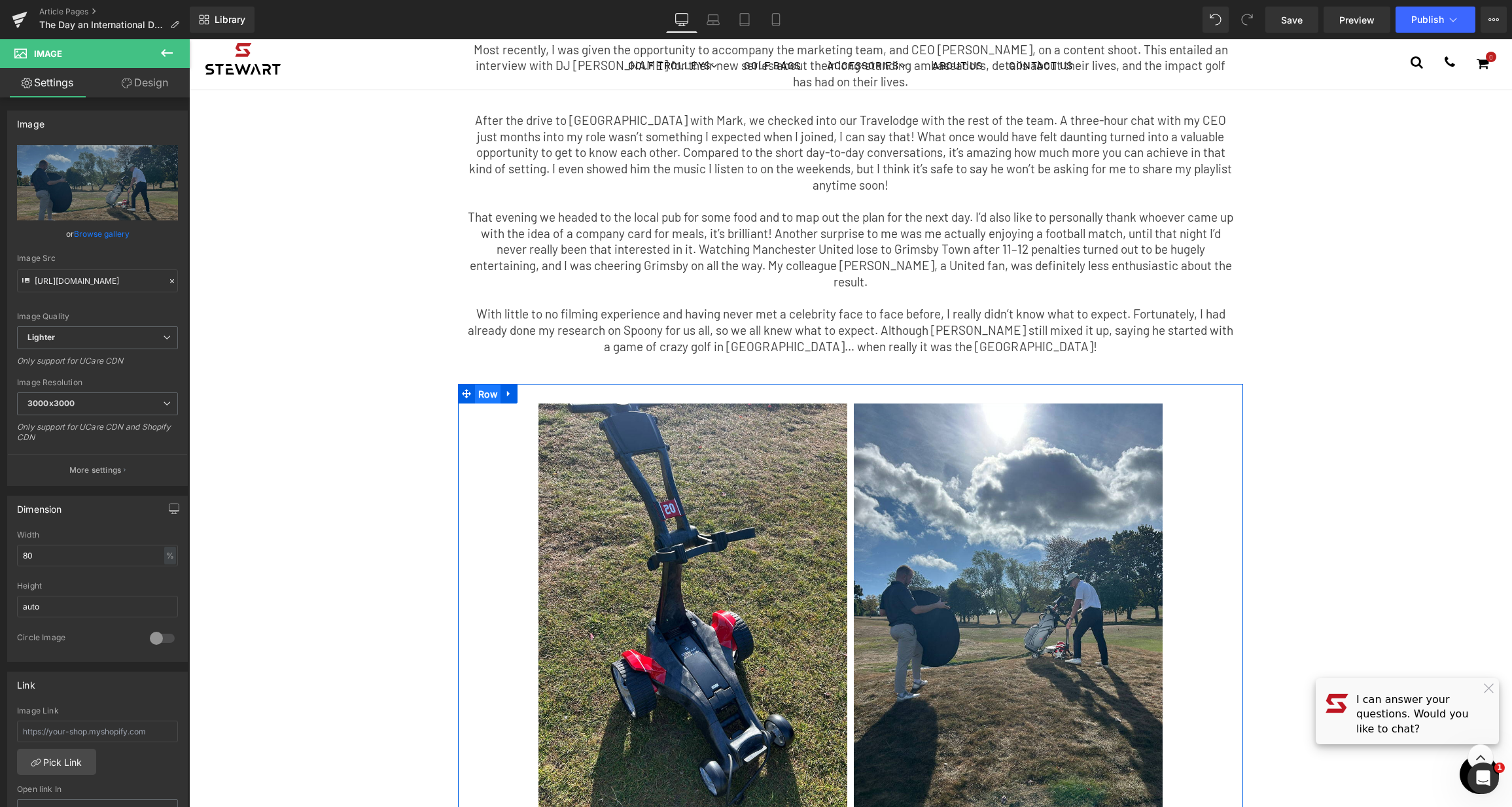
click at [483, 385] on span "Row" at bounding box center [488, 394] width 26 height 20
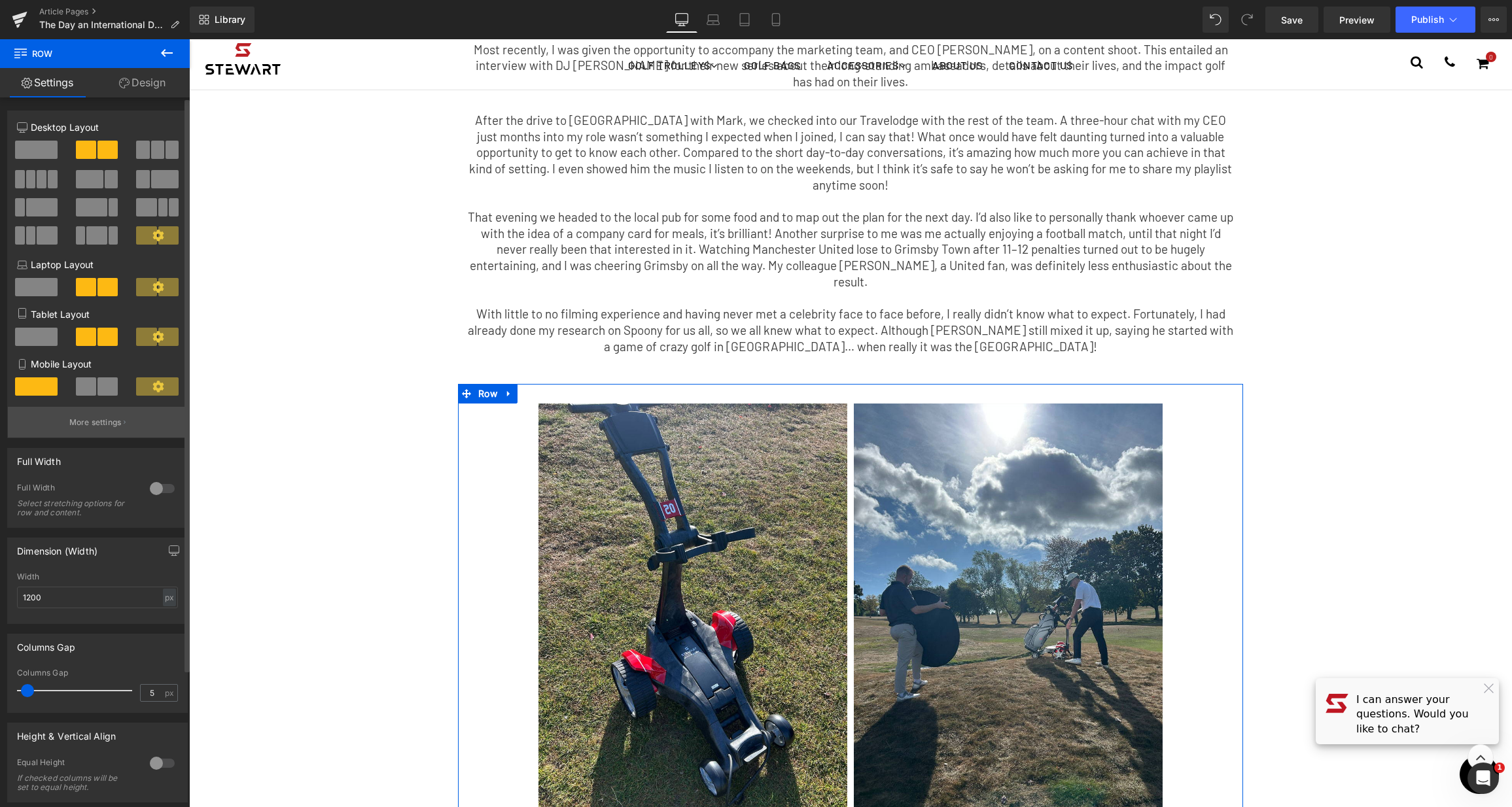
click at [74, 421] on p "More settings" at bounding box center [95, 422] width 52 height 12
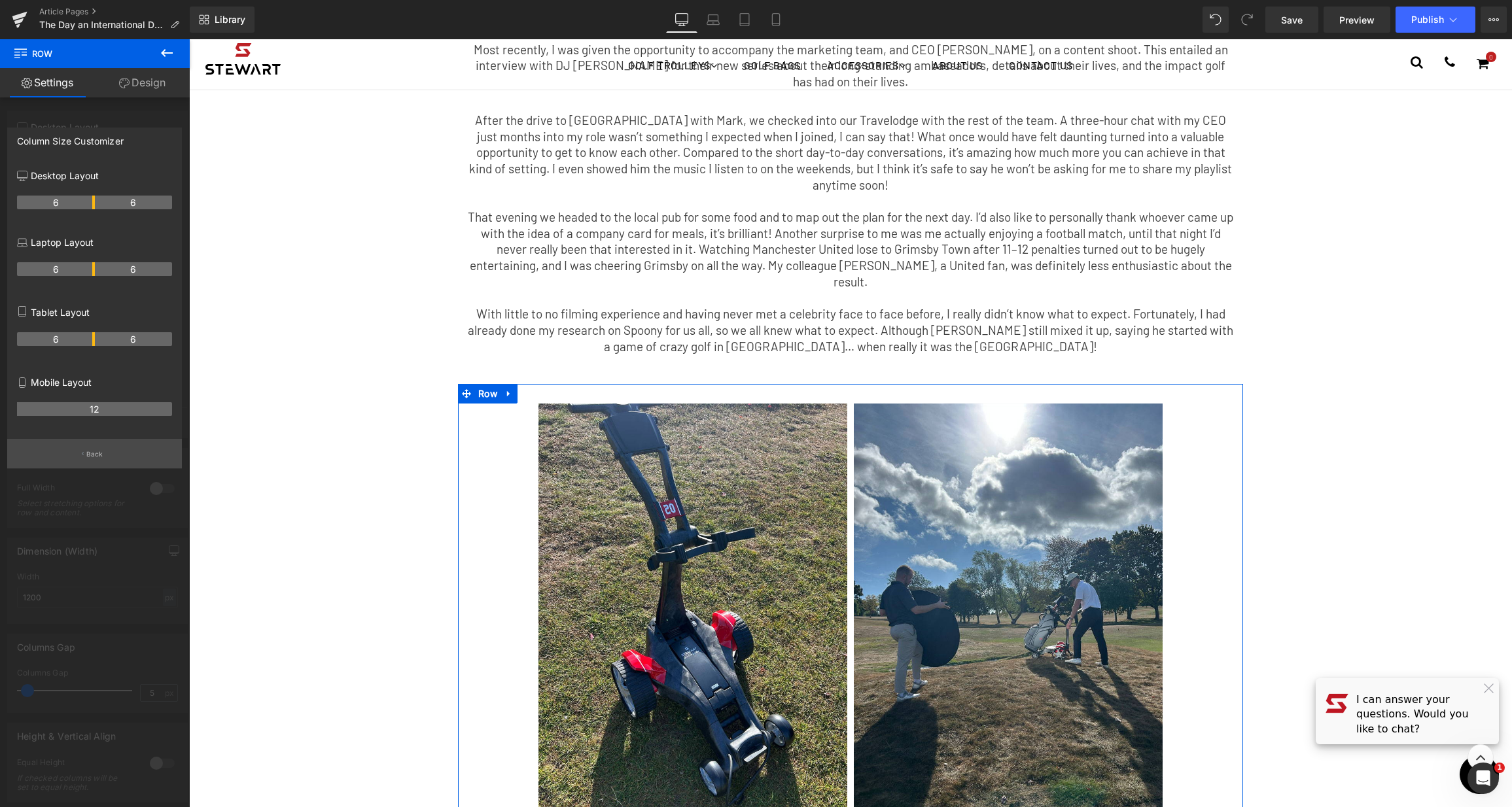
click at [89, 459] on button "Back" at bounding box center [94, 453] width 175 height 29
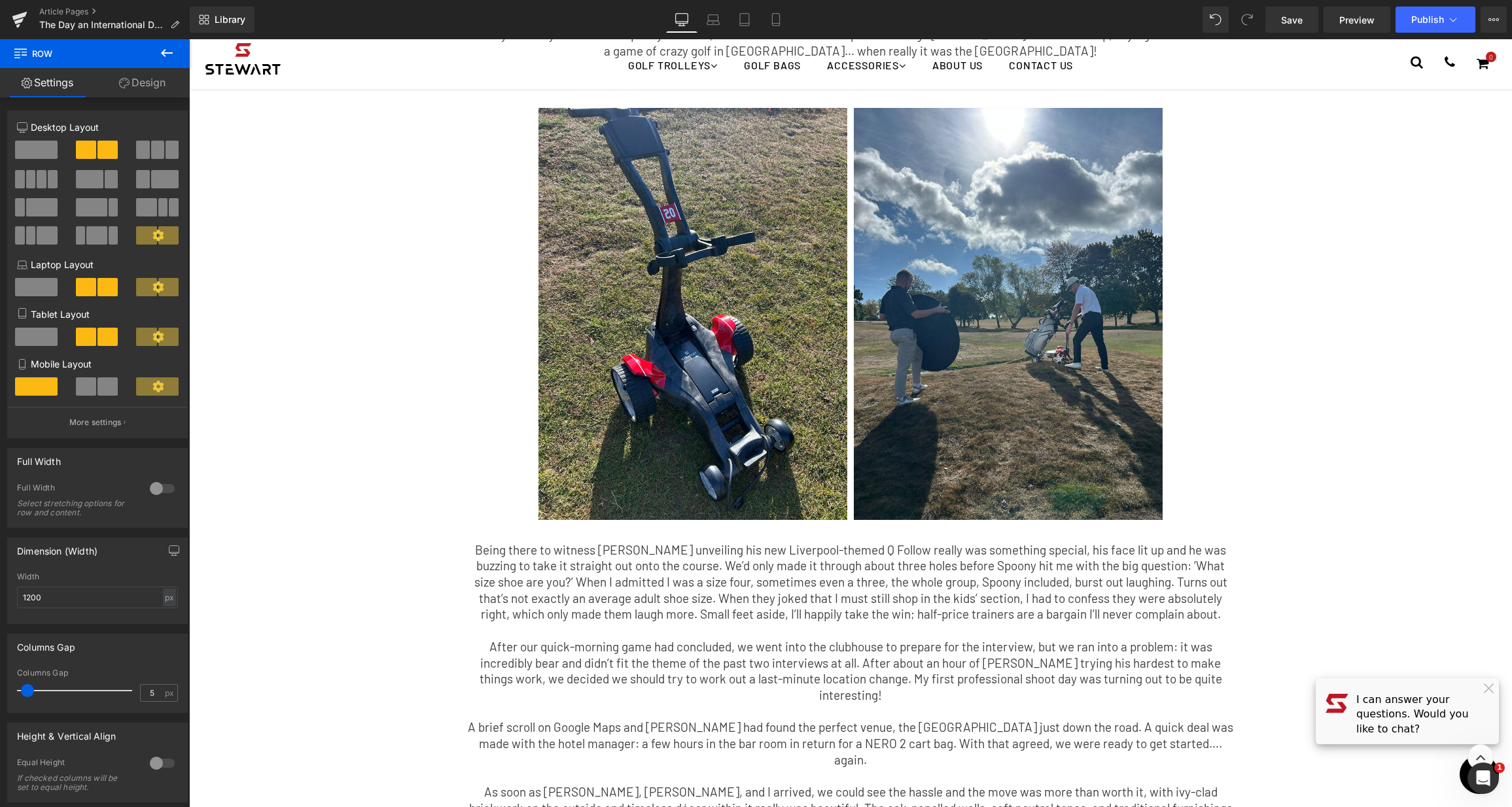
scroll to position [449, 0]
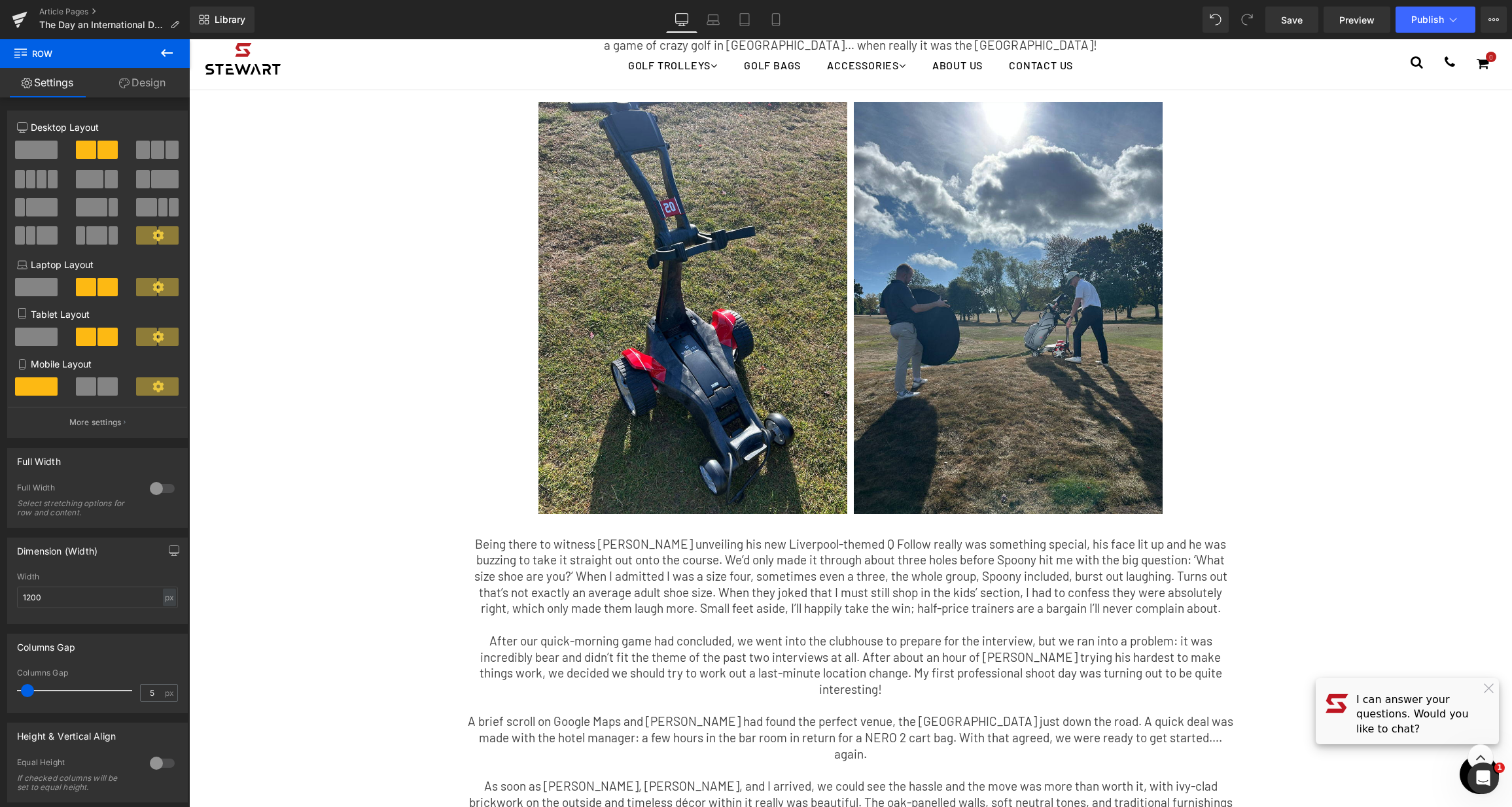
click at [331, 458] on div "The Day an International DJ Roasted Me for Having Tiny Shoes. Text Block After …" at bounding box center [850, 571] width 1323 height 1962
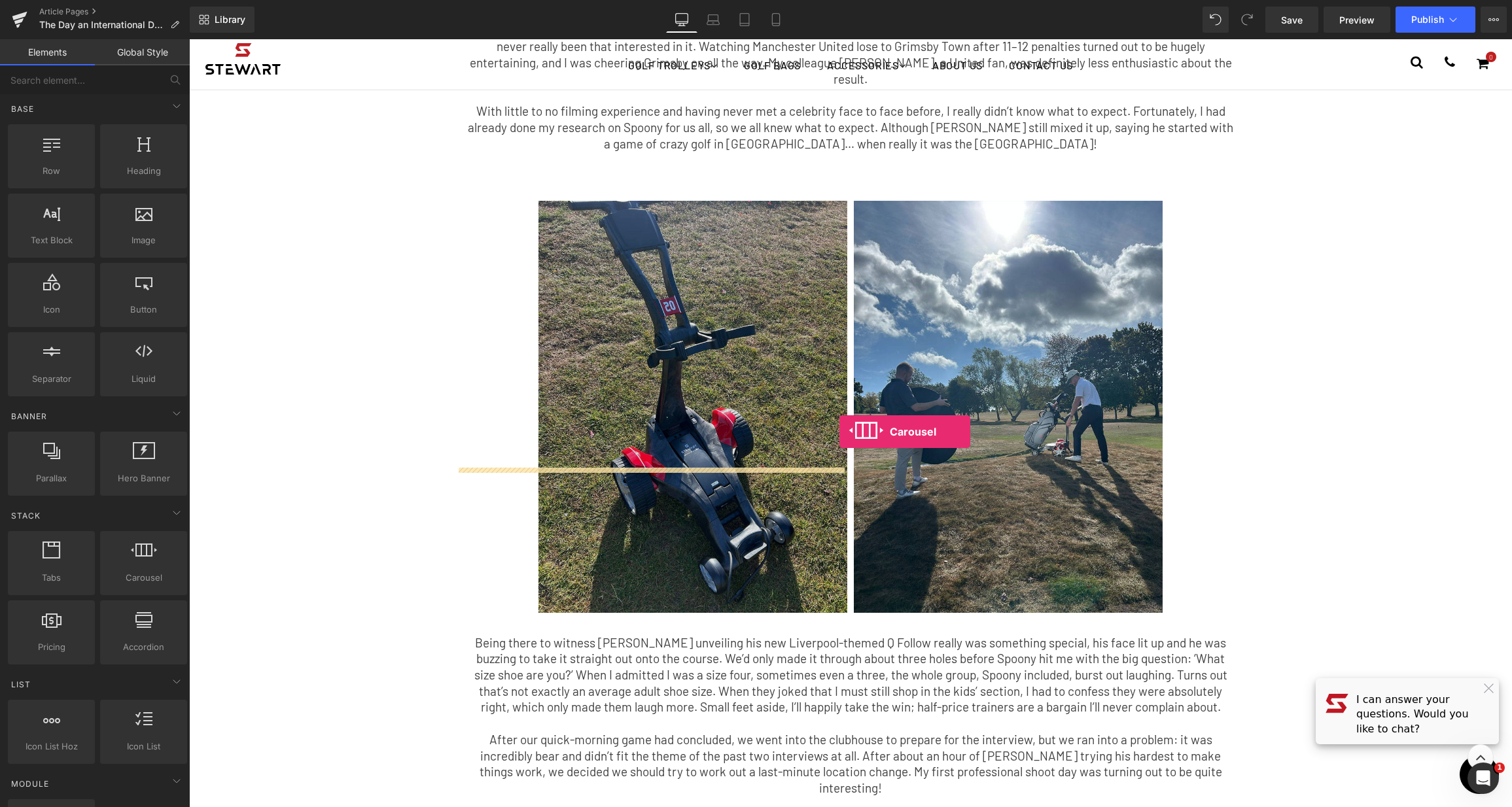
scroll to position [212, 0]
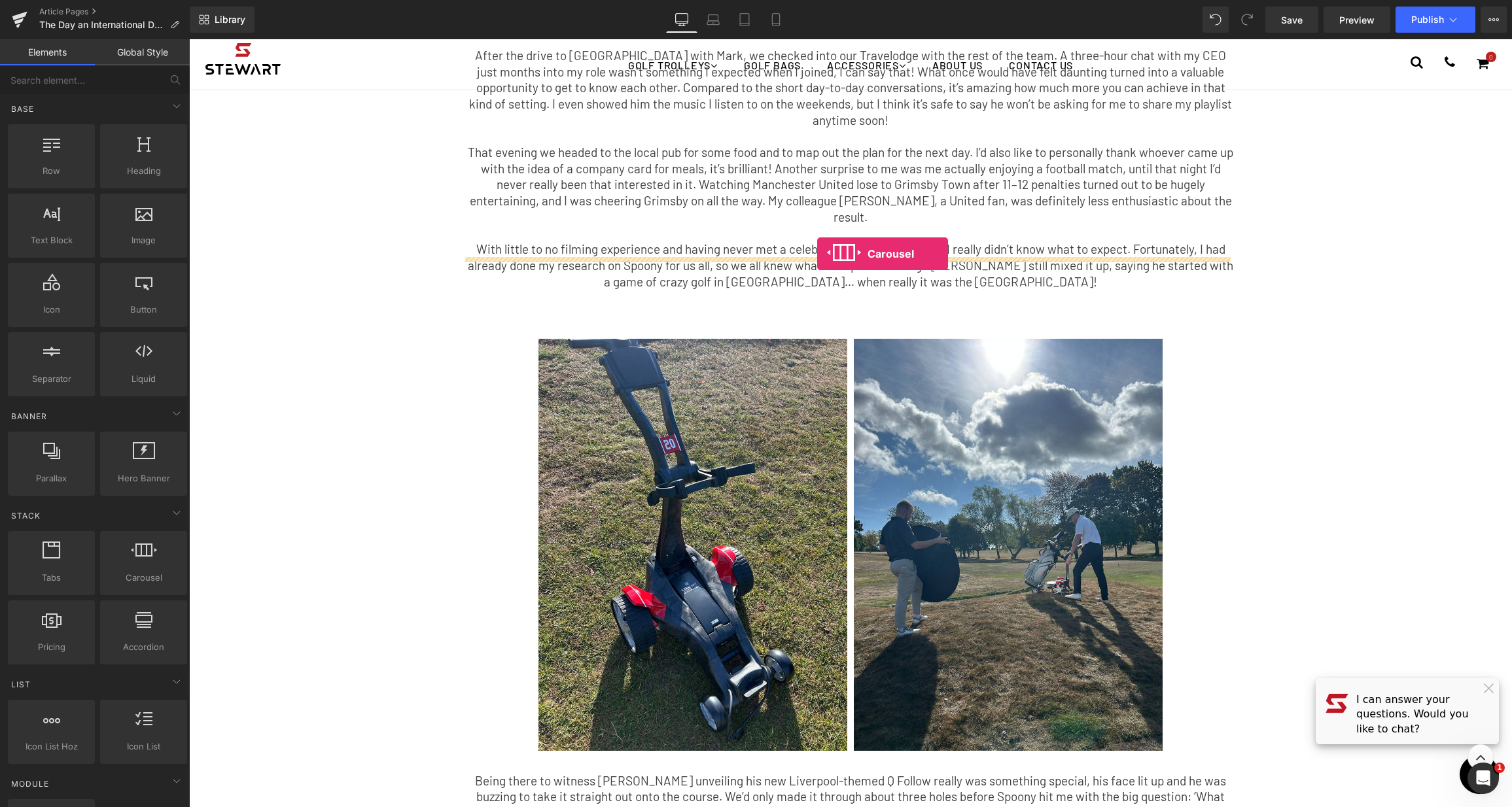
drag, startPoint x: 352, startPoint y: 613, endPoint x: 817, endPoint y: 254, distance: 587.5
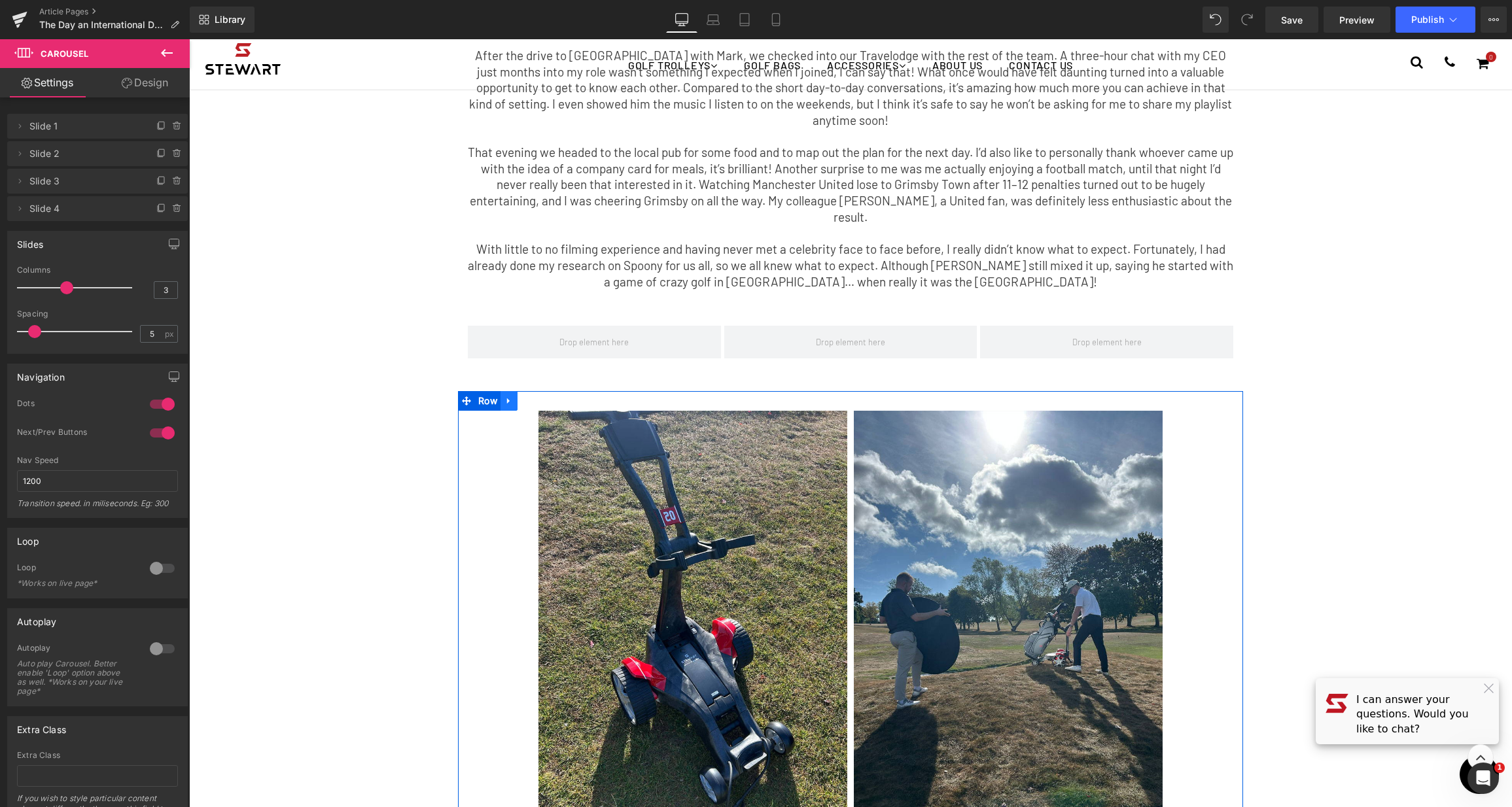
click at [509, 391] on link at bounding box center [509, 400] width 17 height 20
click at [538, 397] on icon at bounding box center [543, 401] width 9 height 9
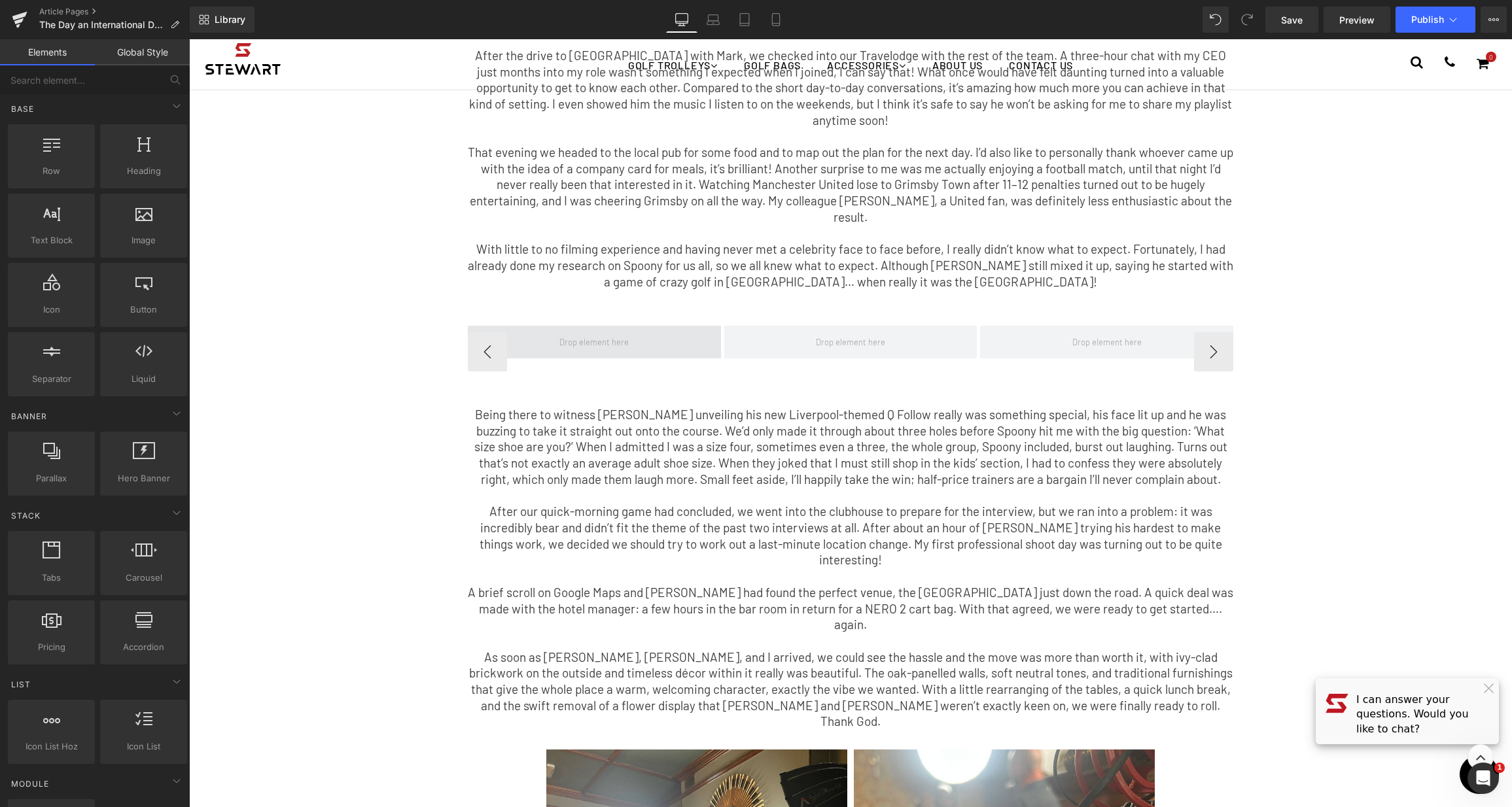
click at [656, 326] on span at bounding box center [594, 342] width 253 height 33
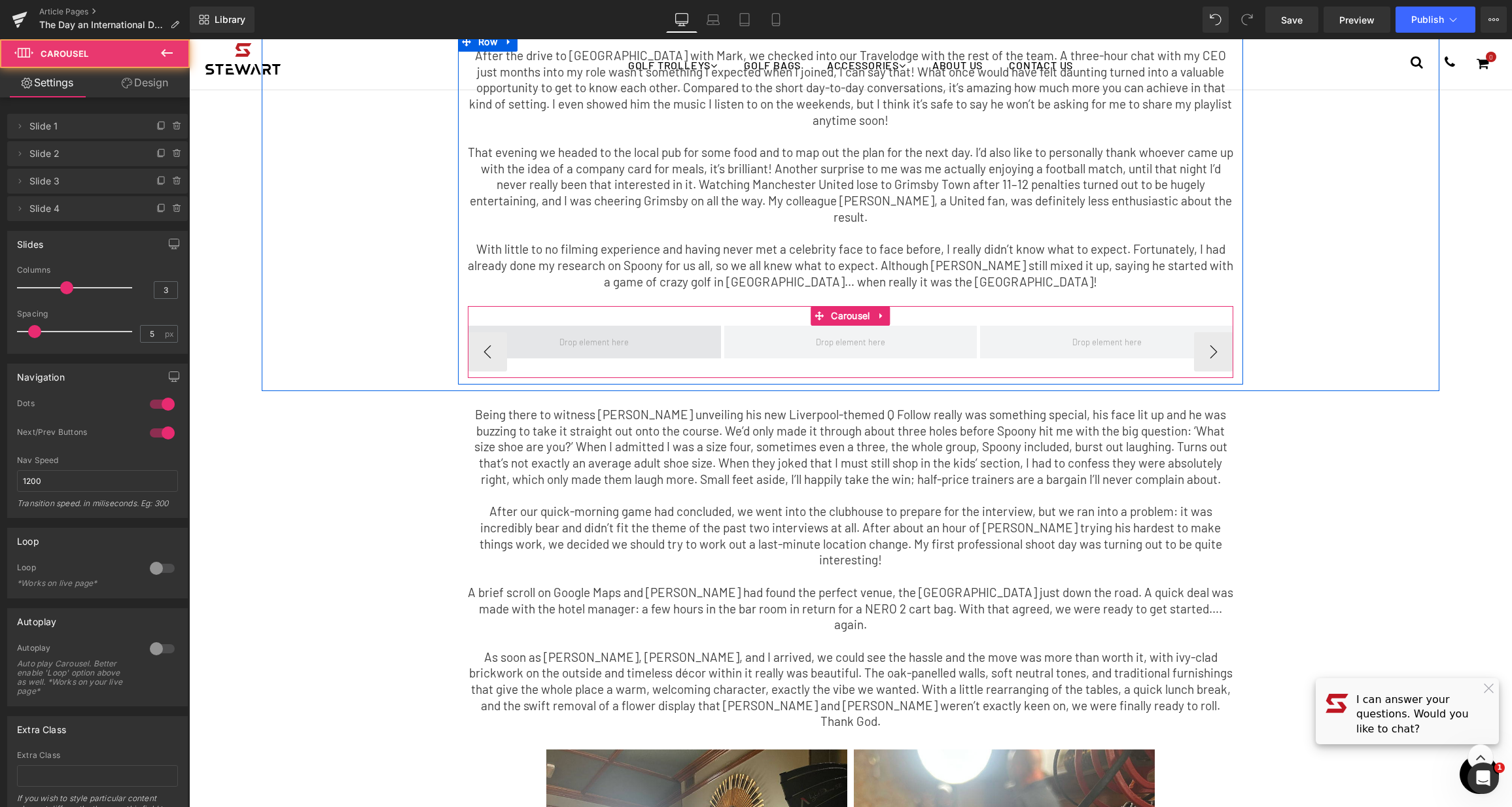
click at [645, 326] on span at bounding box center [594, 342] width 253 height 33
click at [639, 326] on span at bounding box center [594, 342] width 253 height 33
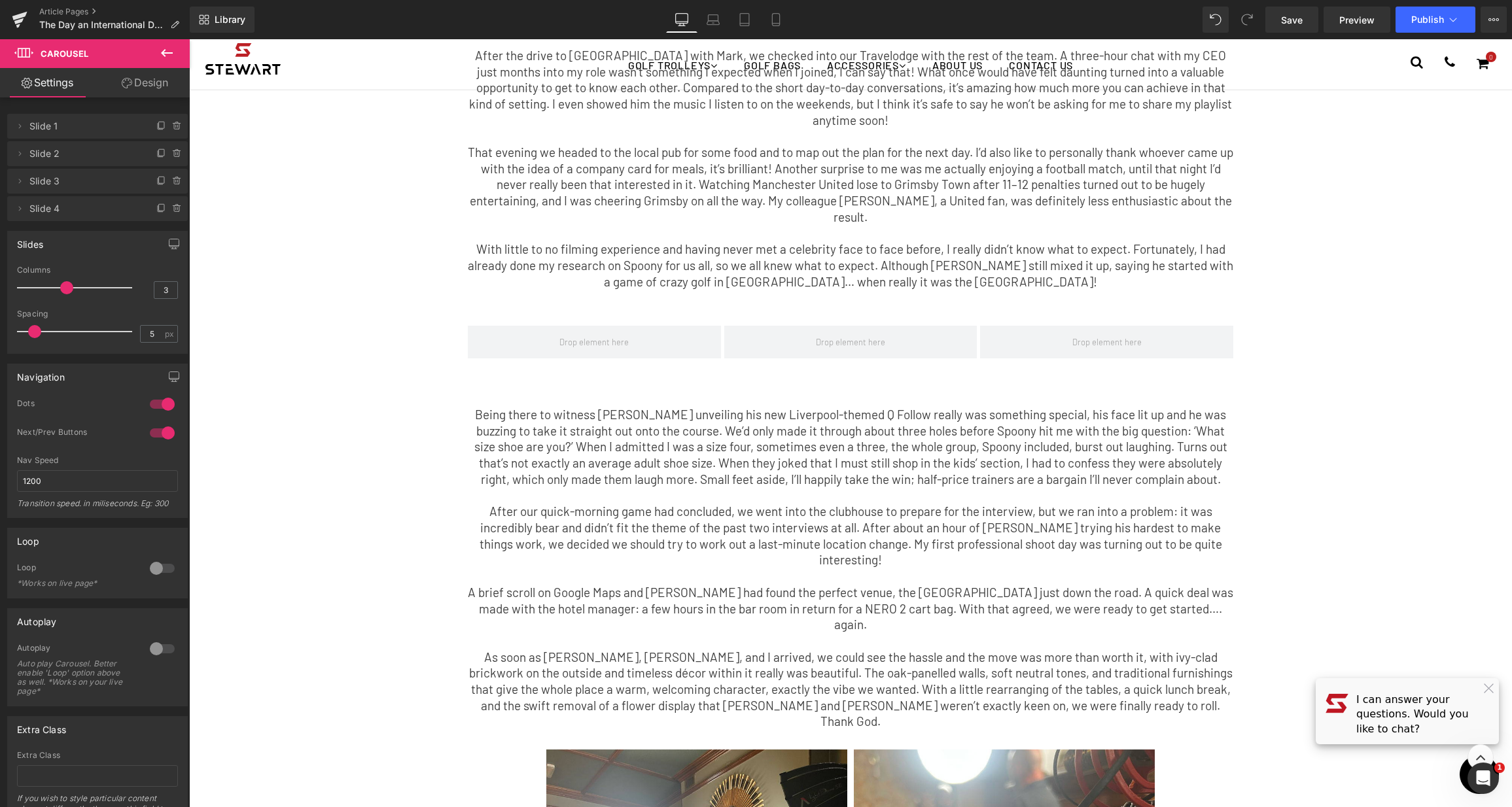
click at [171, 57] on icon at bounding box center [166, 53] width 15 height 15
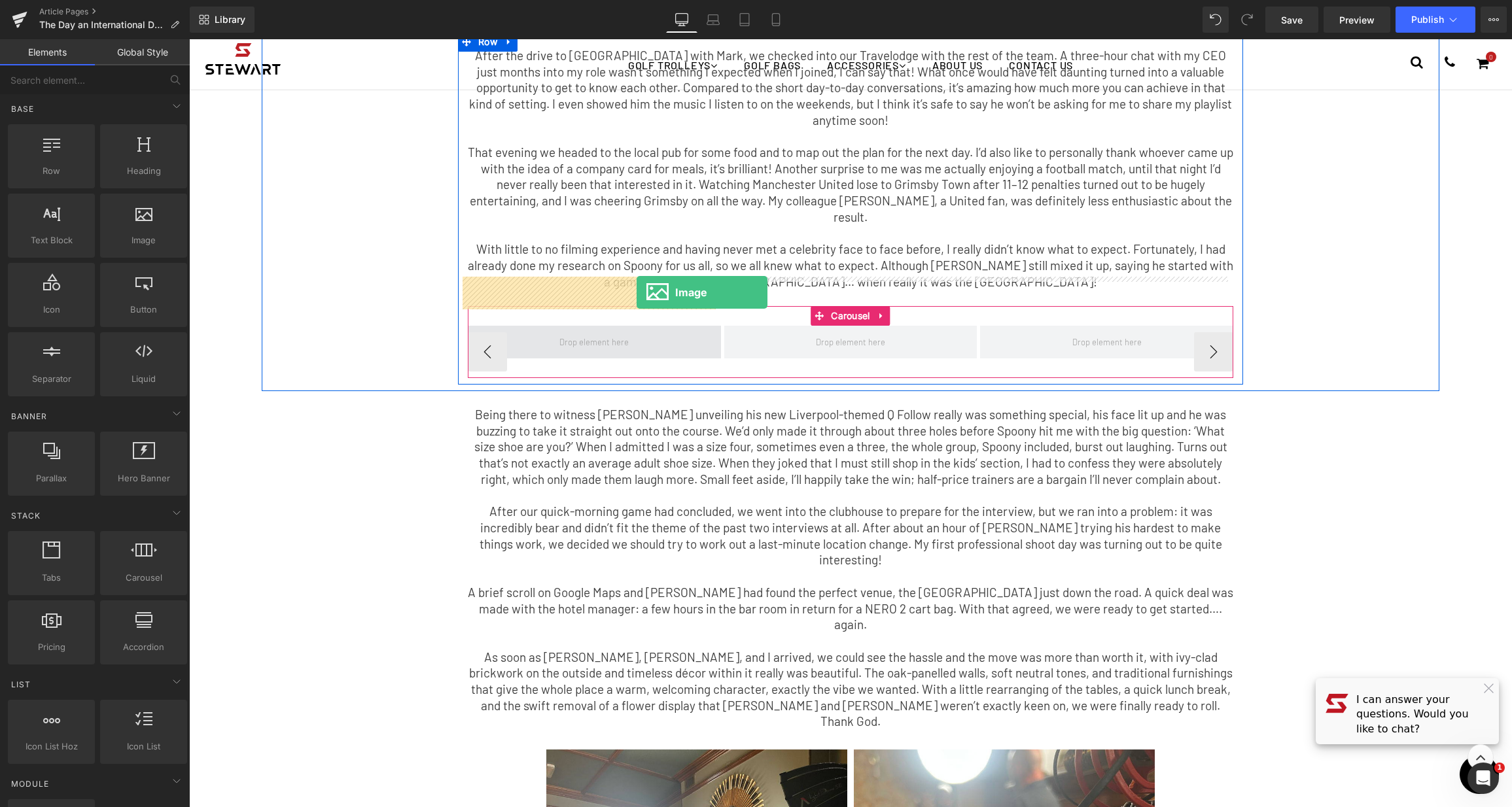
drag, startPoint x: 315, startPoint y: 278, endPoint x: 625, endPoint y: 296, distance: 310.5
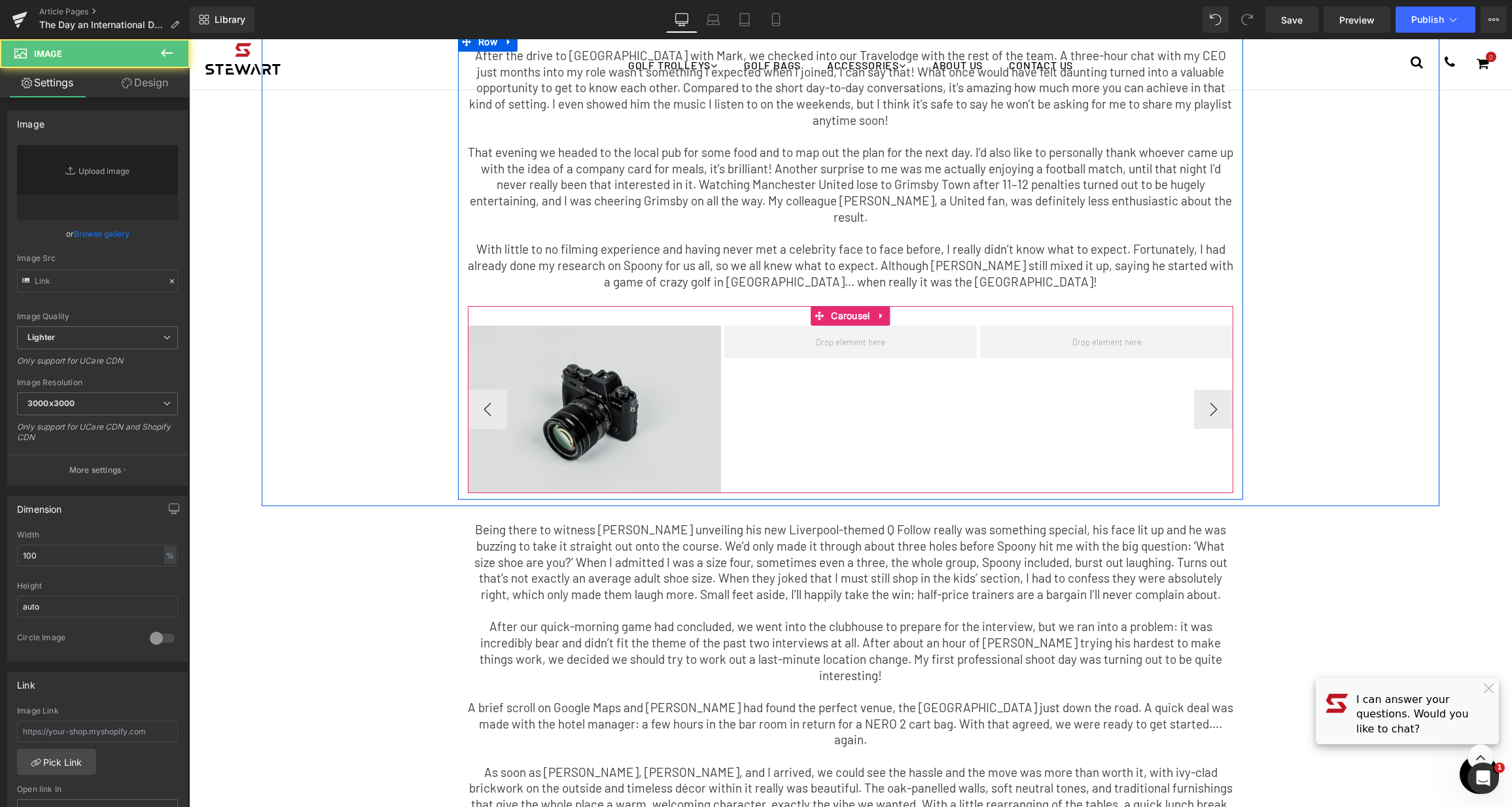
type input "//[DOMAIN_NAME][URL]"
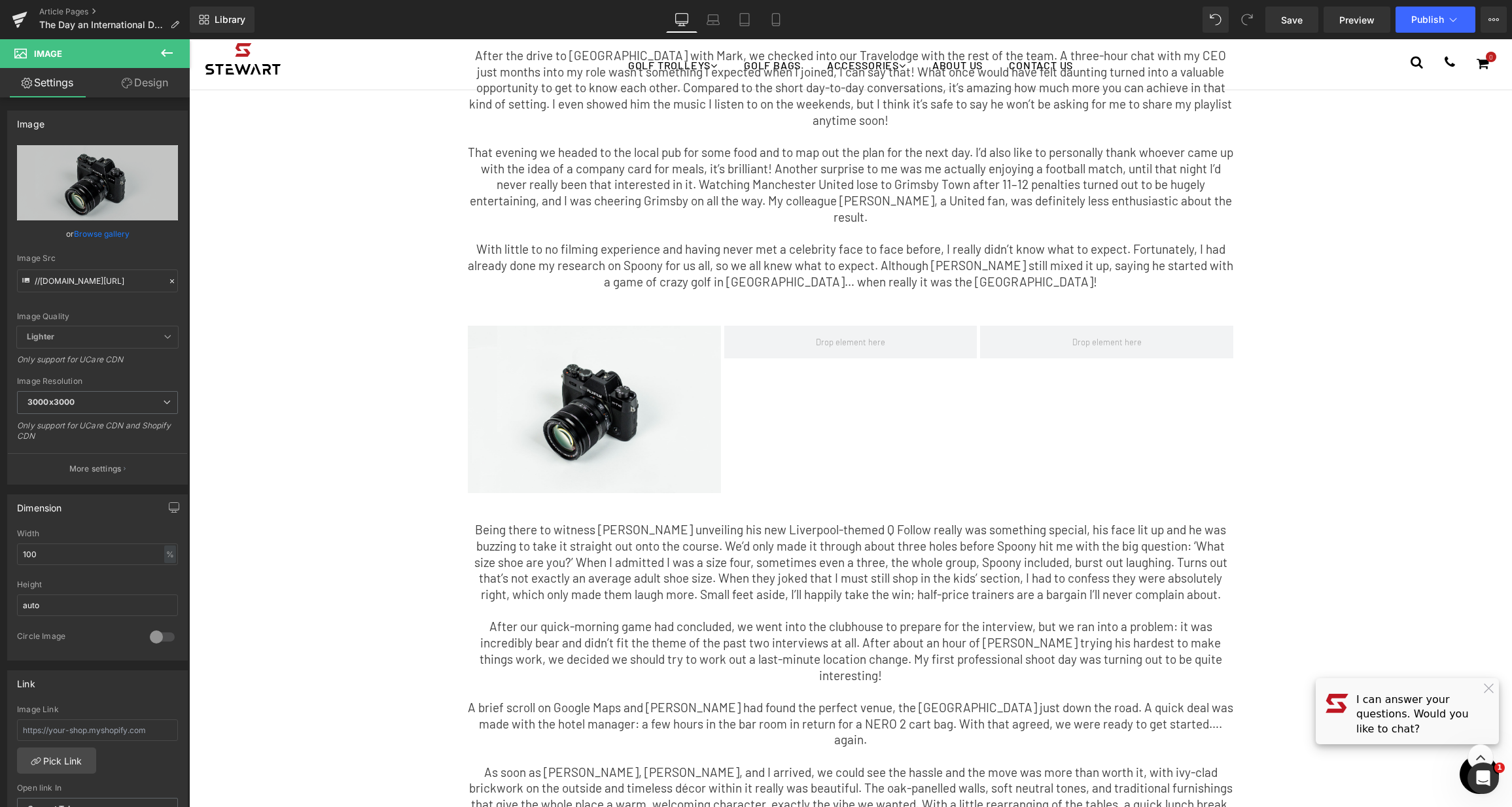
click at [168, 46] on icon at bounding box center [166, 53] width 15 height 15
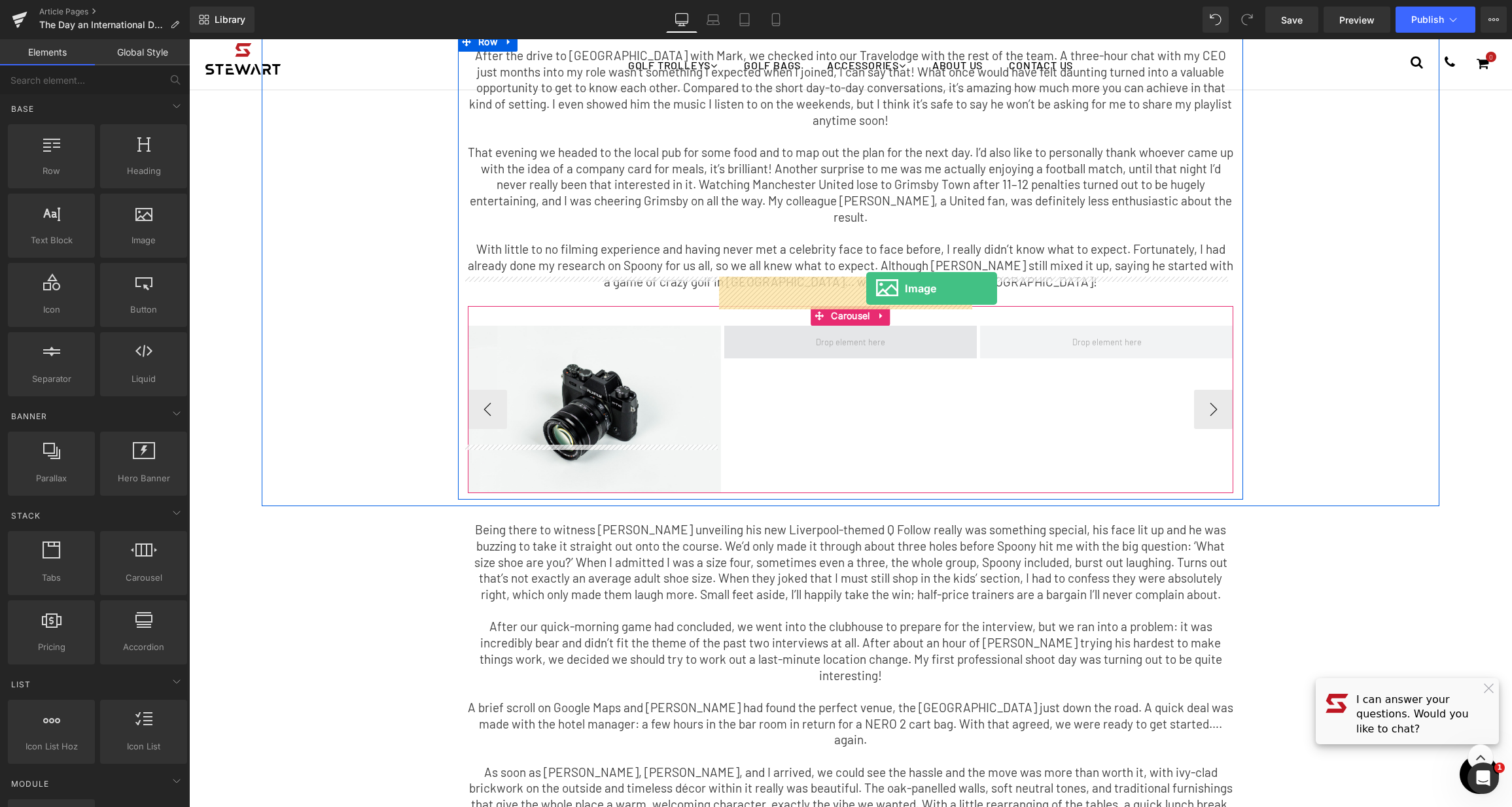
drag, startPoint x: 369, startPoint y: 264, endPoint x: 862, endPoint y: 291, distance: 493.7
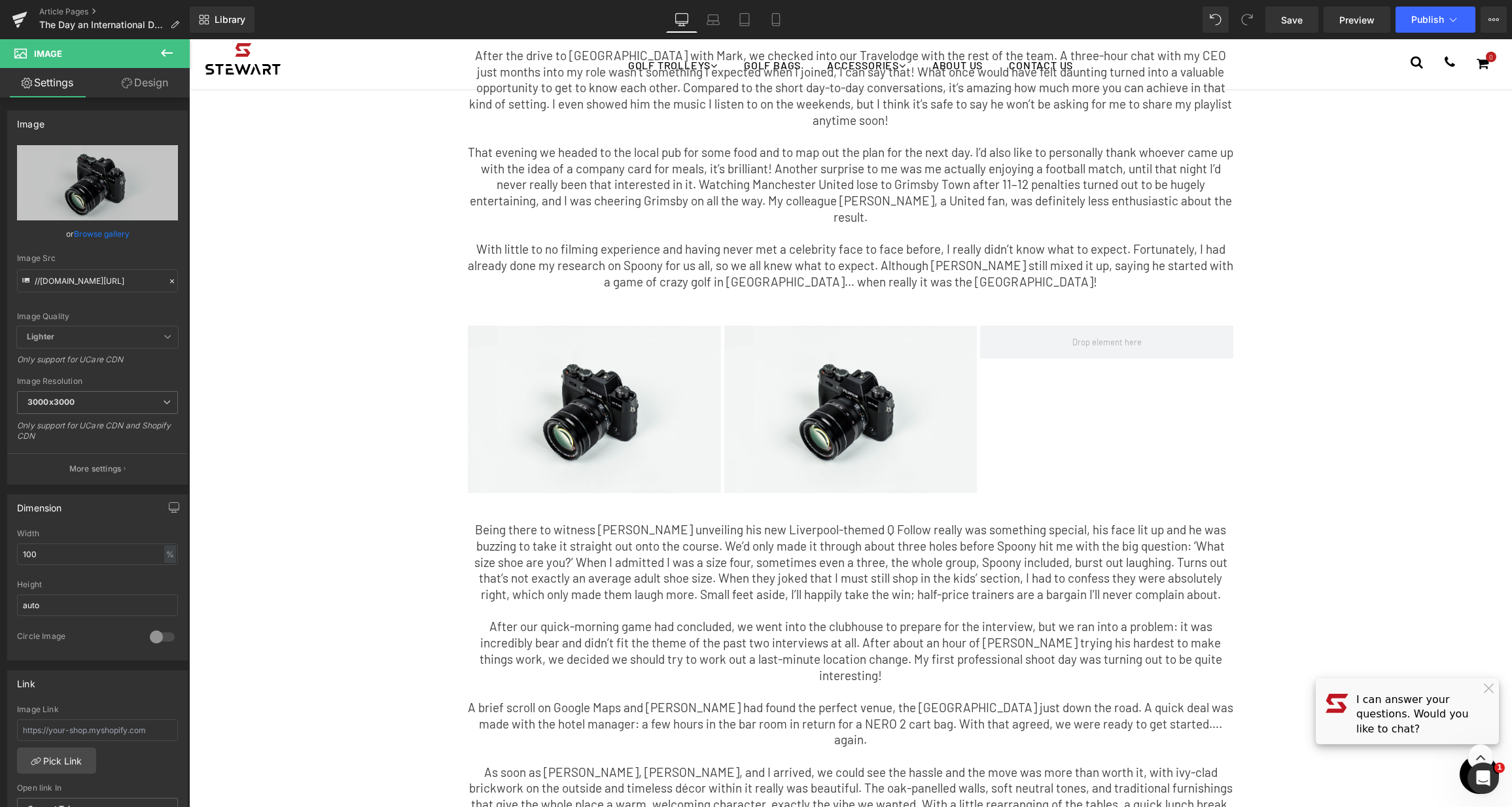
click at [172, 47] on icon at bounding box center [166, 53] width 15 height 15
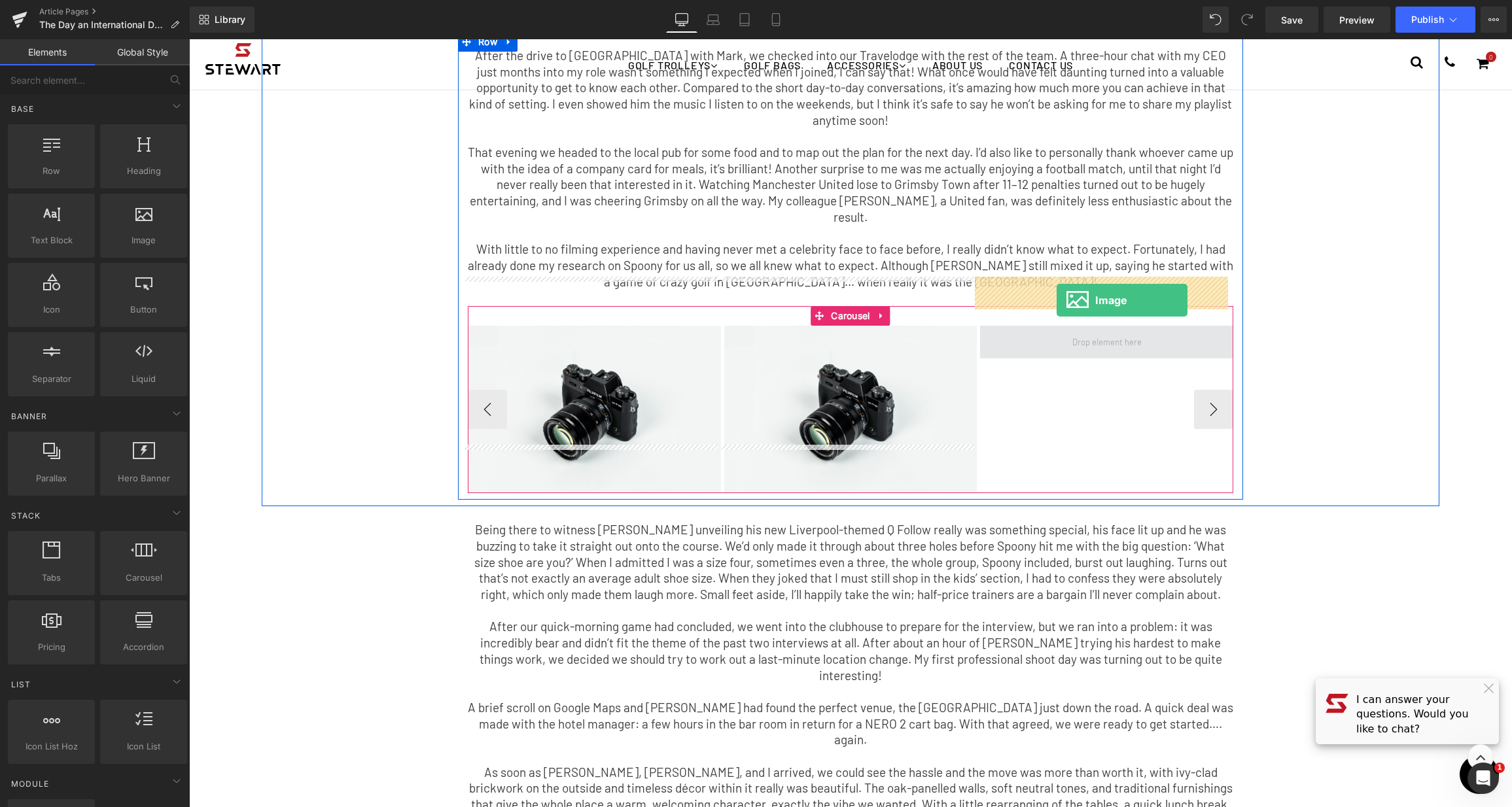
drag, startPoint x: 325, startPoint y: 259, endPoint x: 1057, endPoint y: 300, distance: 733.1
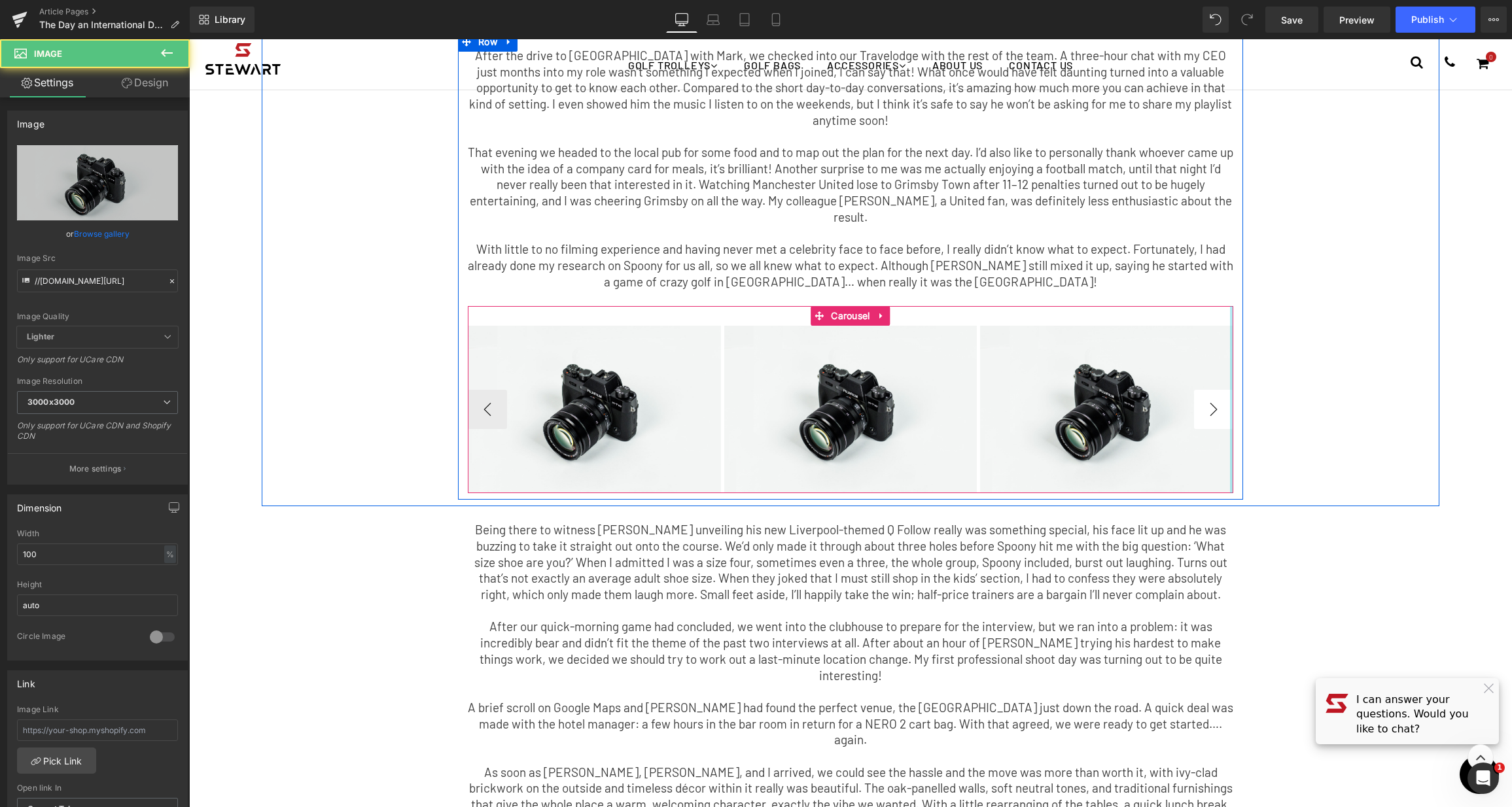
click at [1230, 359] on div at bounding box center [1232, 399] width 3 height 187
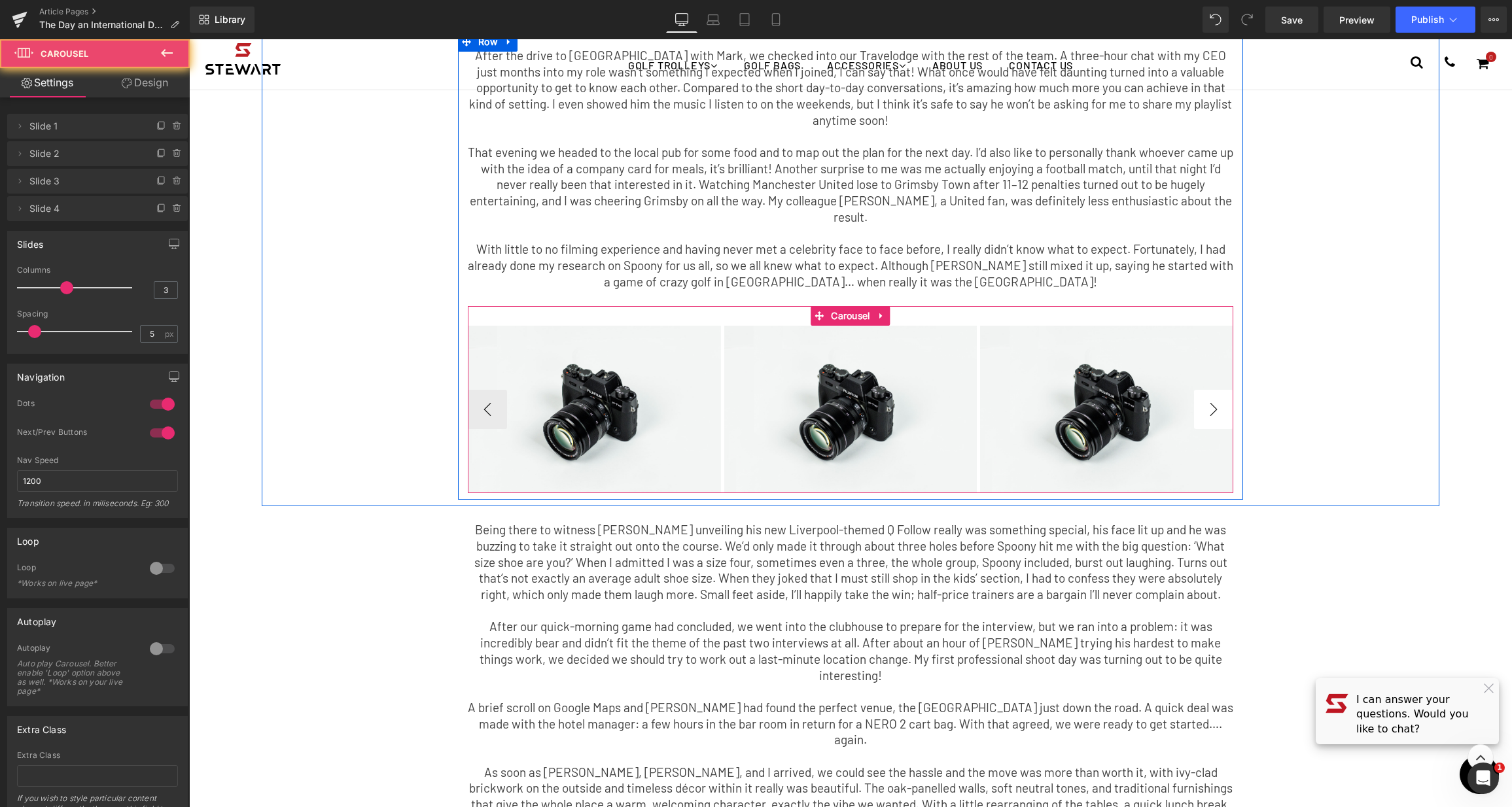
click at [1197, 390] on button "›" at bounding box center [1214, 409] width 39 height 39
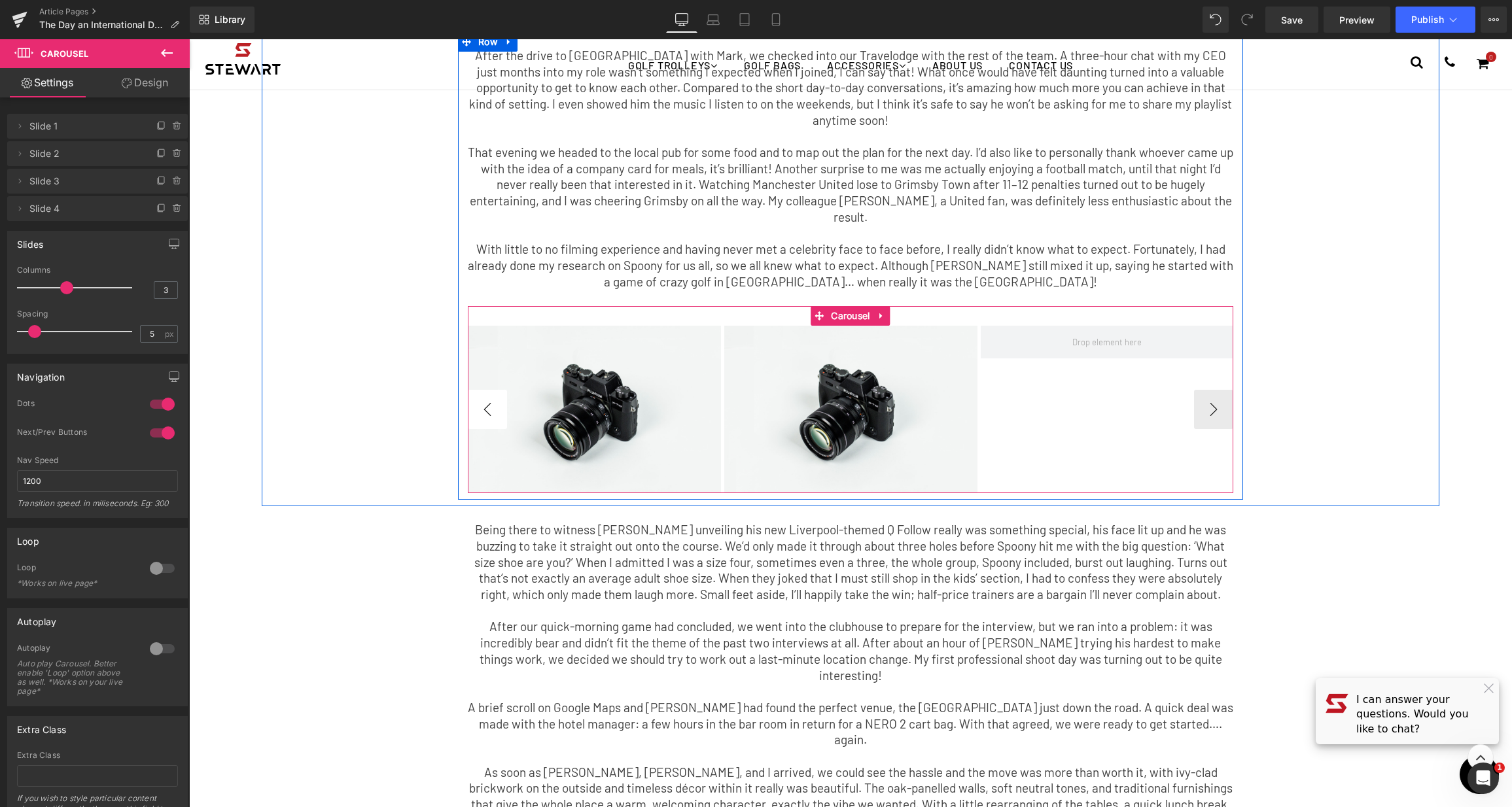
click at [482, 390] on button "‹" at bounding box center [488, 409] width 39 height 39
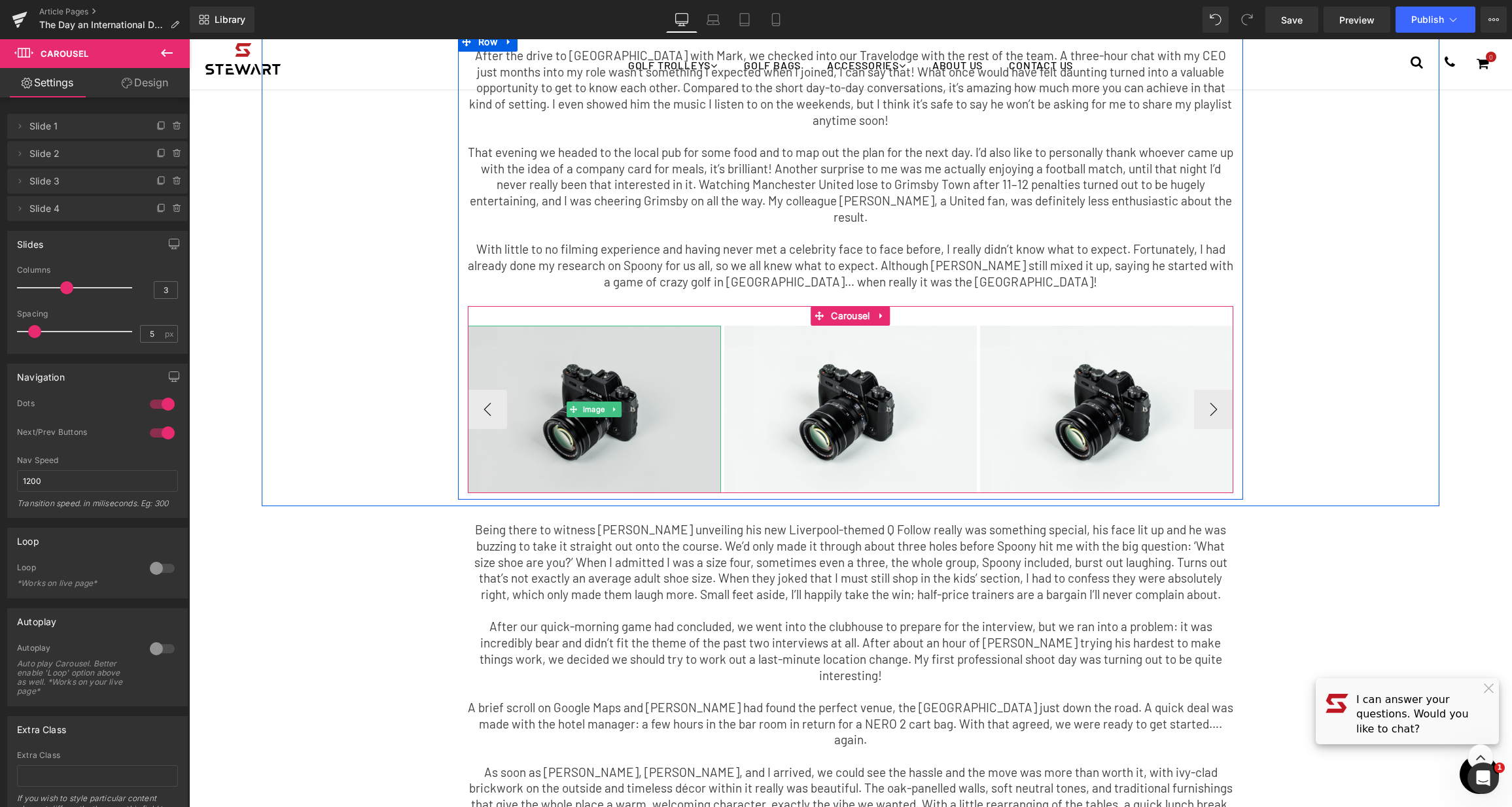
click at [659, 342] on img at bounding box center [594, 409] width 253 height 167
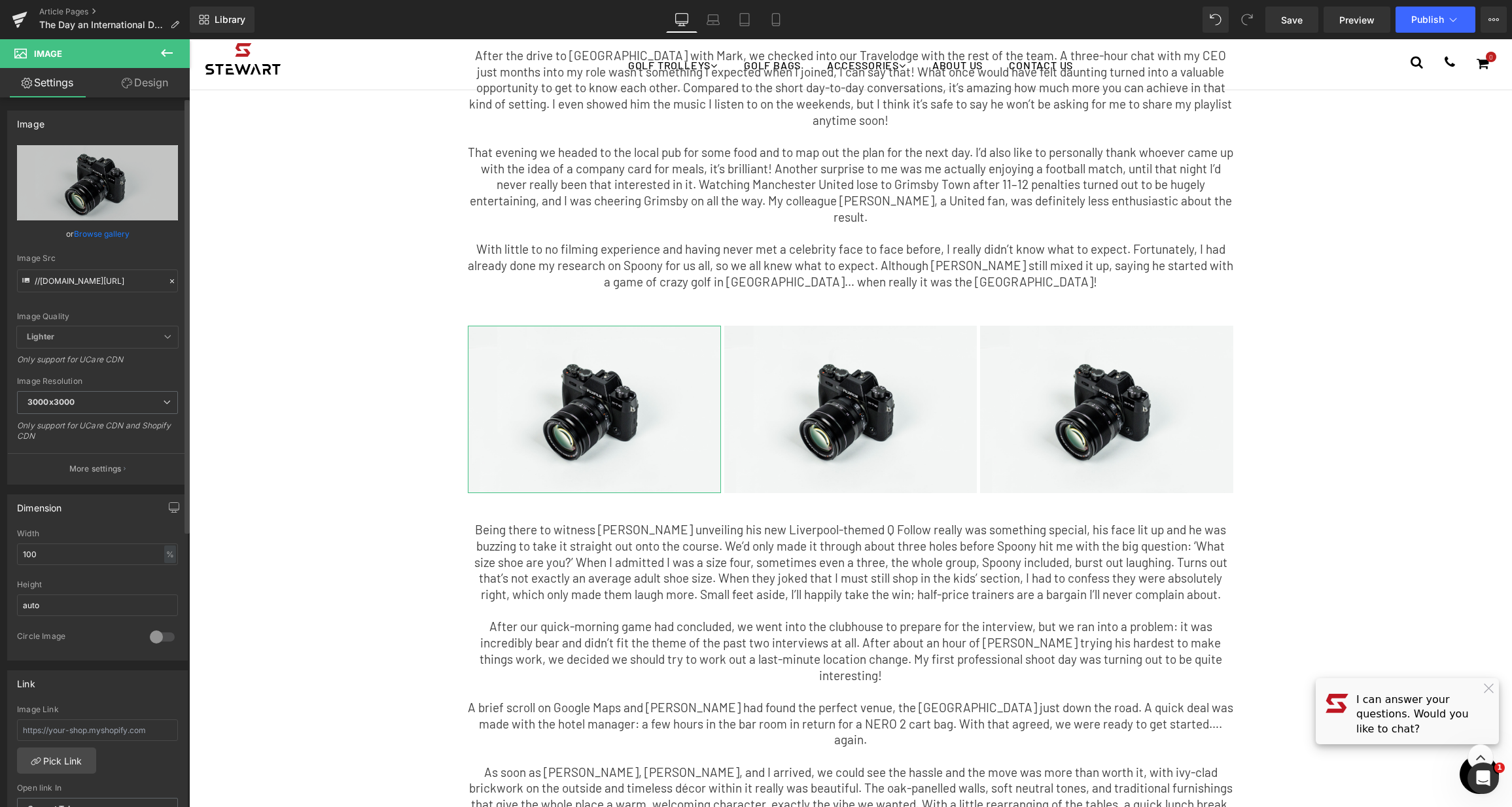
click at [117, 231] on link "Browse gallery" at bounding box center [101, 234] width 56 height 23
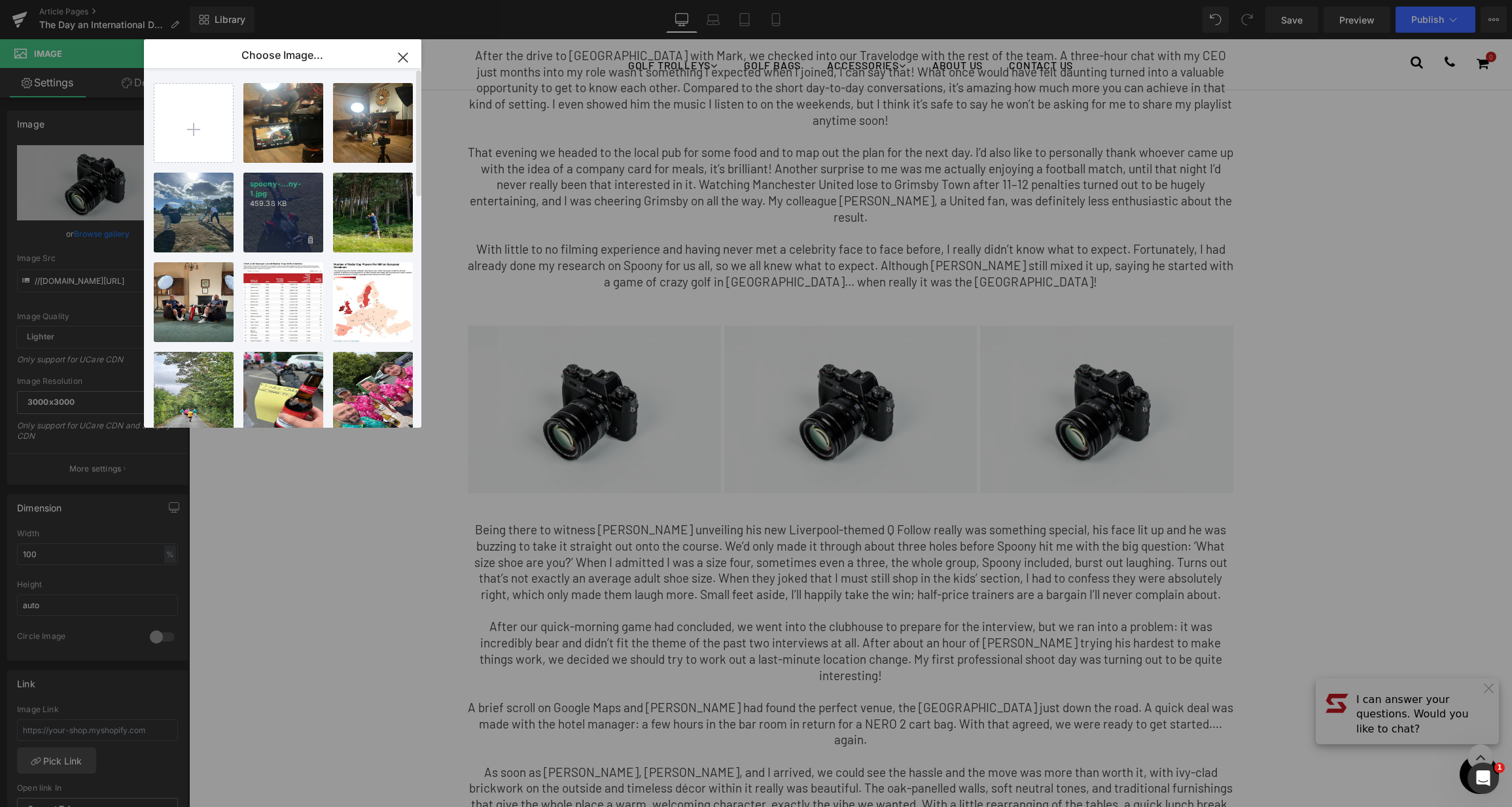
click at [287, 210] on div "spoony-...ny-1.jpg 459.38 KB" at bounding box center [283, 212] width 80 height 80
type input "[URL][DOMAIN_NAME]"
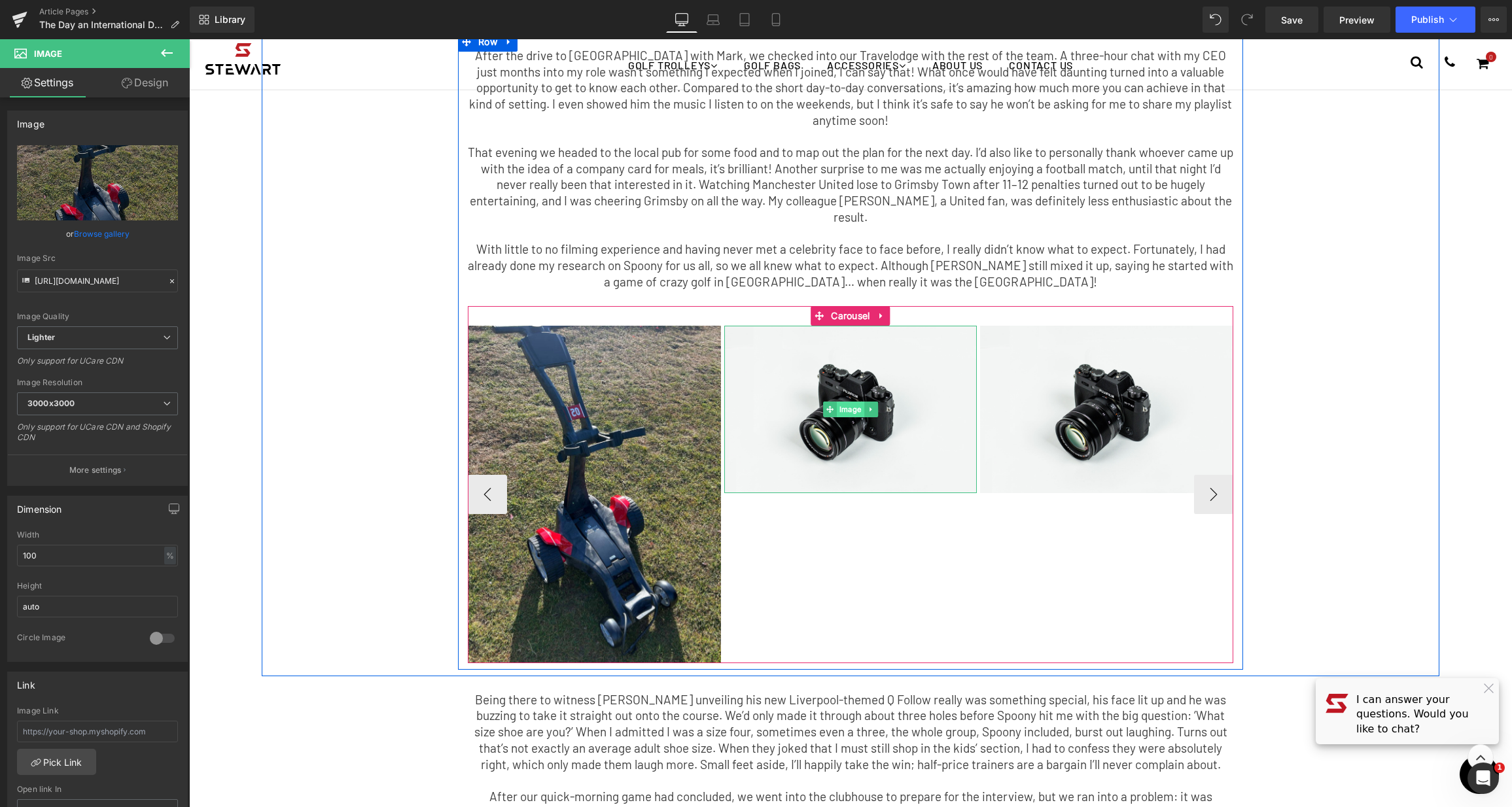
click at [844, 402] on span "Image" at bounding box center [850, 409] width 27 height 15
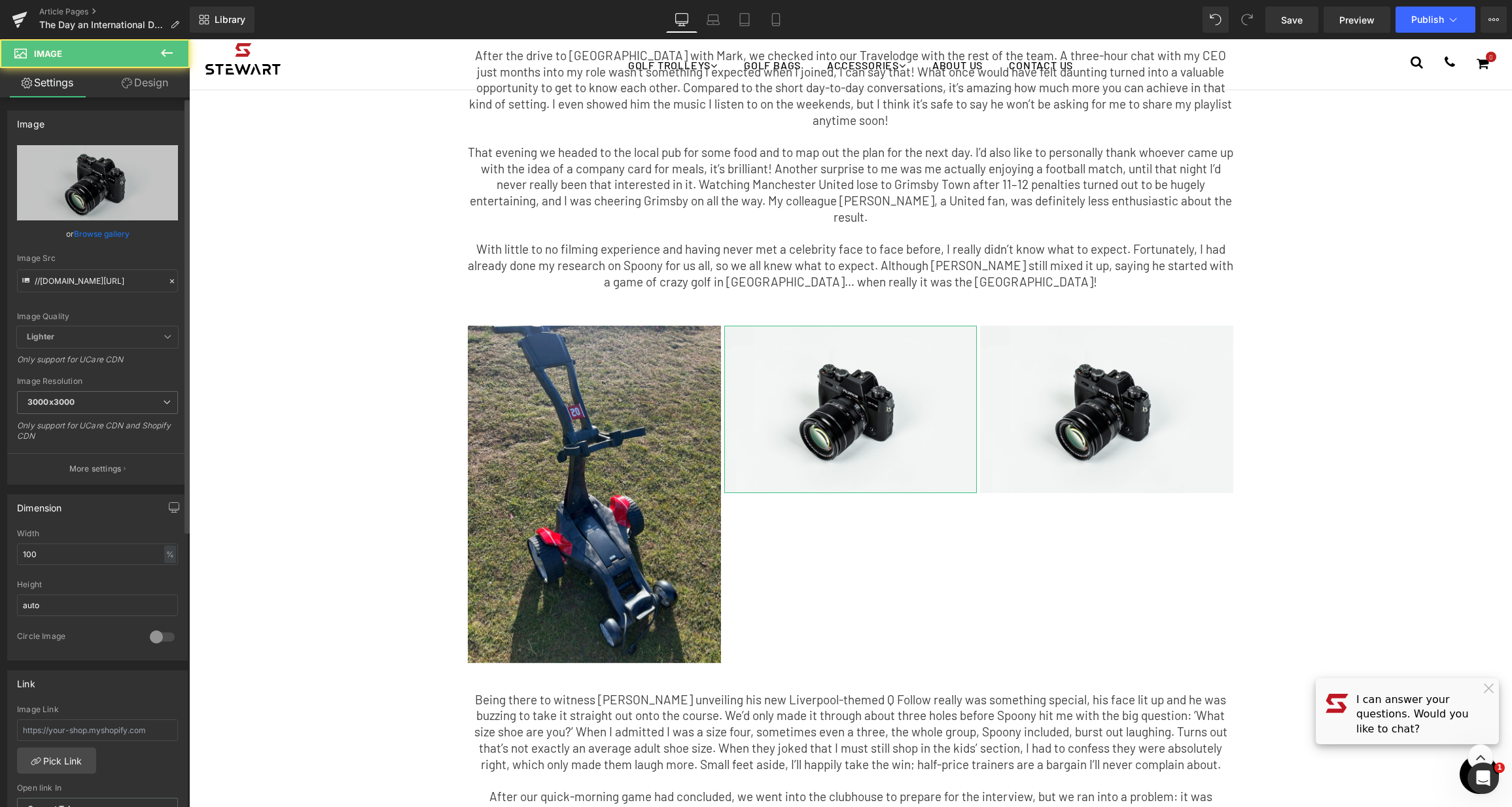
click at [120, 236] on link "Browse gallery" at bounding box center [101, 234] width 56 height 23
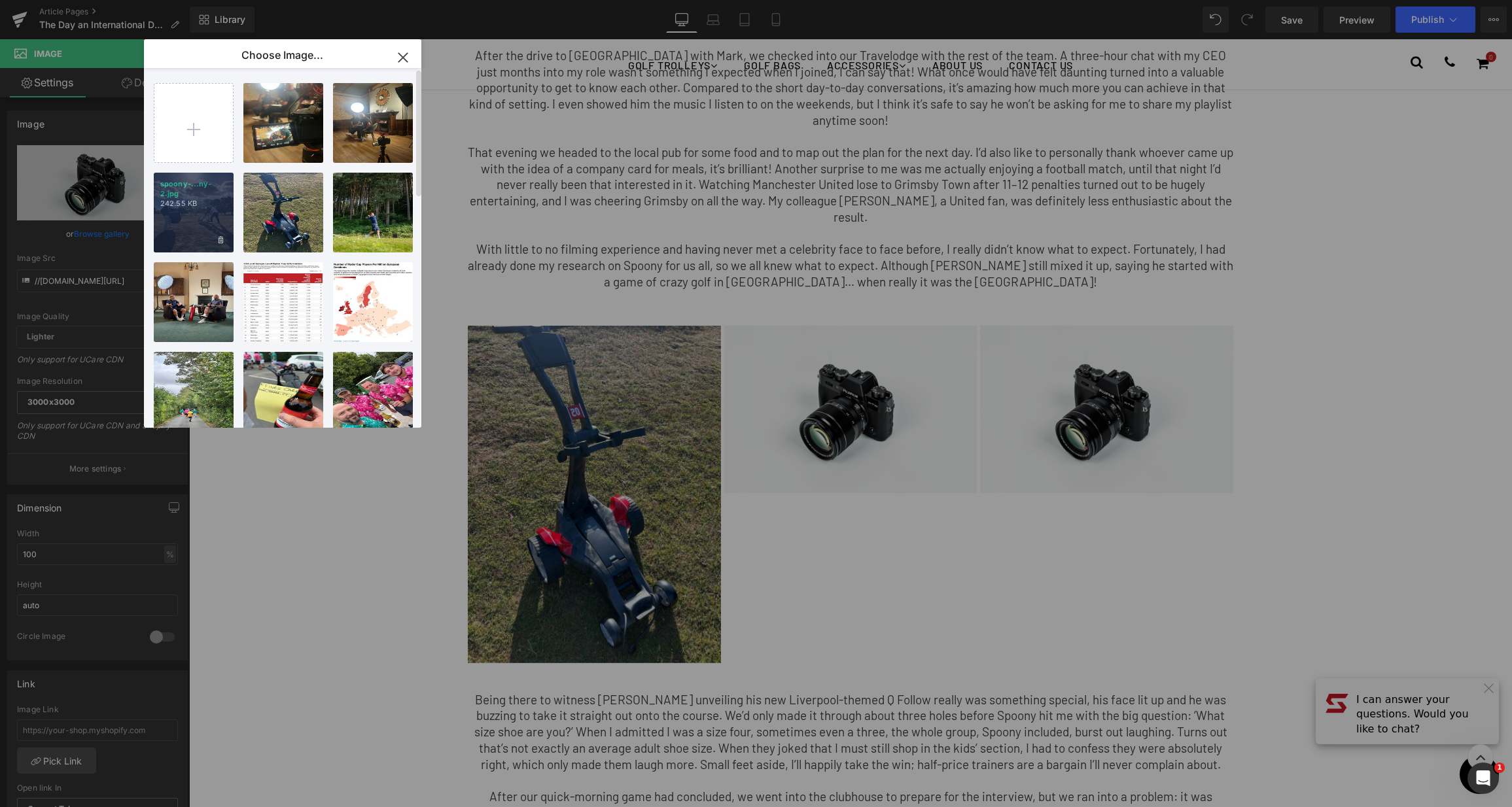
click at [197, 217] on div "spoony-...ny-2.jpg 242.55 KB" at bounding box center [193, 212] width 80 height 80
type input "[URL][DOMAIN_NAME]"
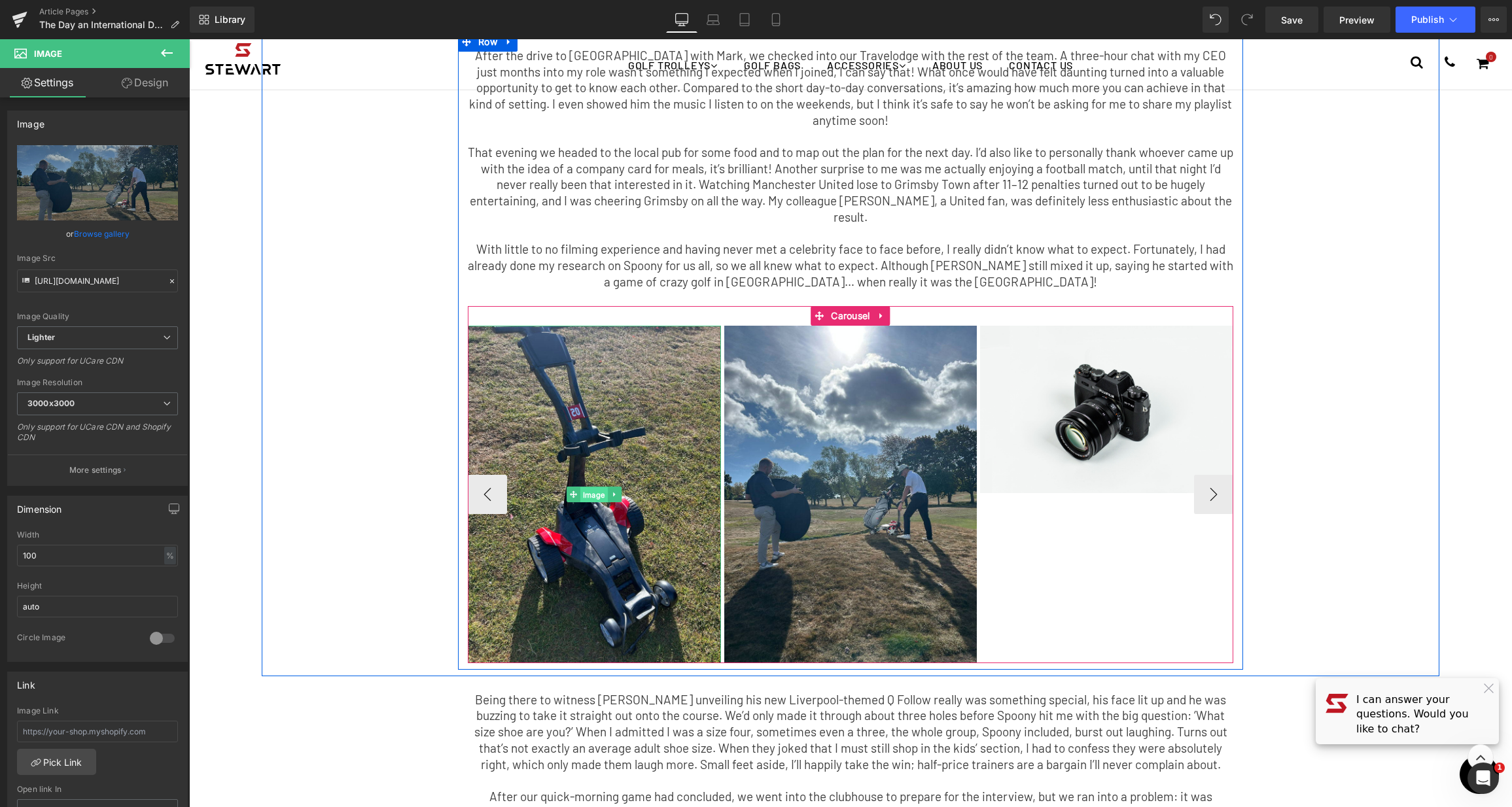
click at [581, 487] on span "Image" at bounding box center [594, 495] width 27 height 15
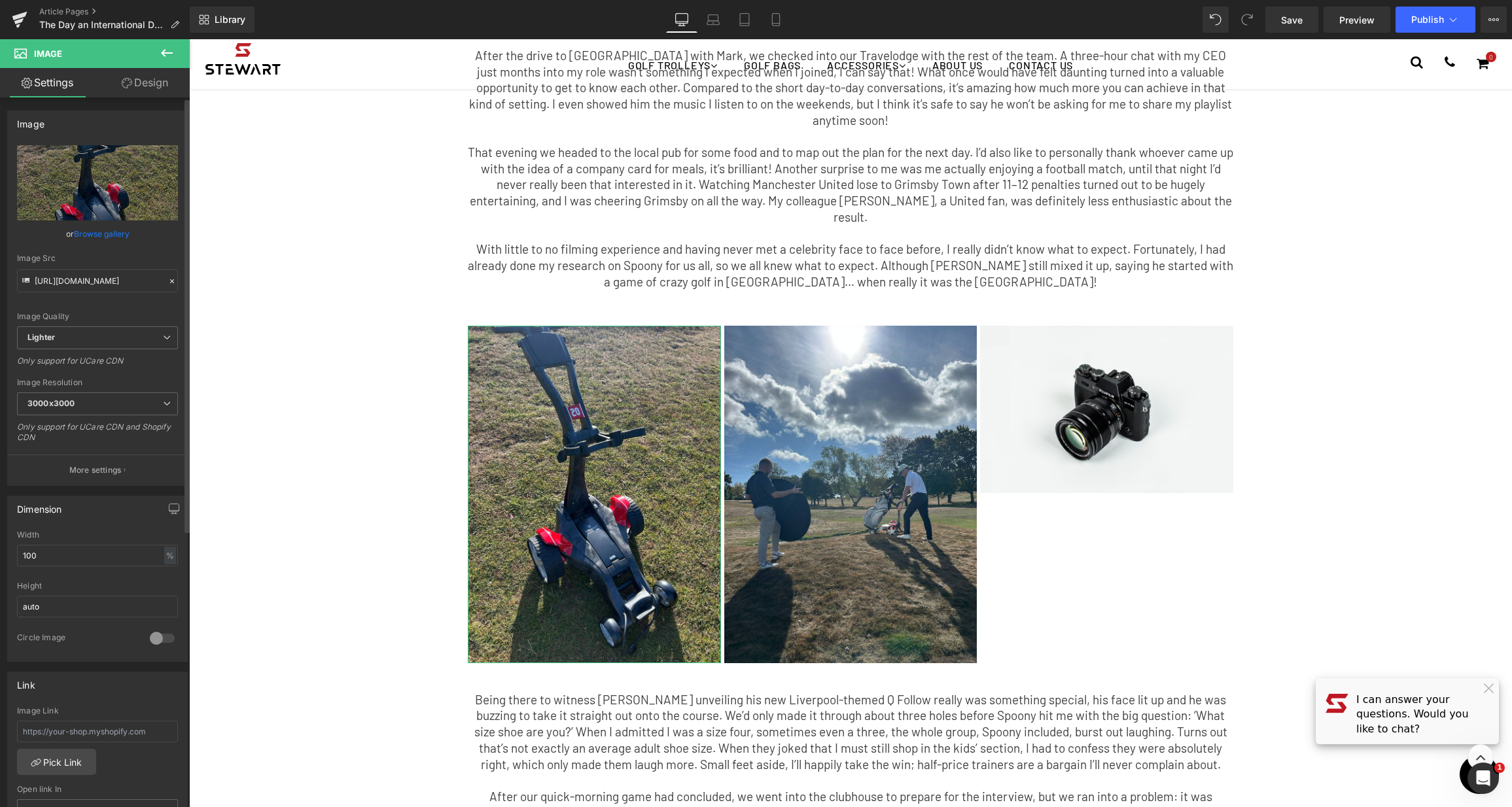
click at [106, 229] on link "Browse gallery" at bounding box center [101, 234] width 56 height 23
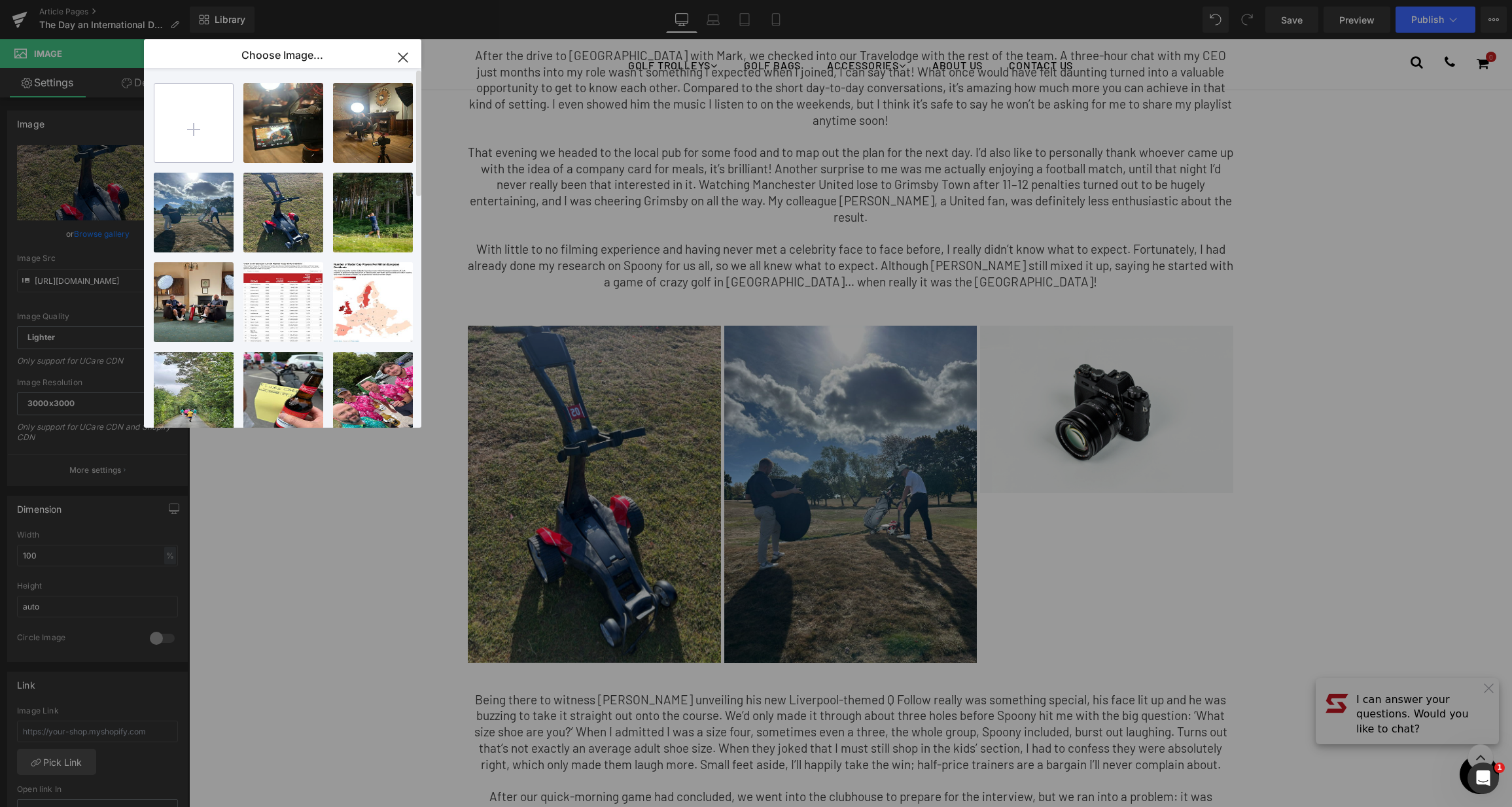
click at [195, 129] on input "file" at bounding box center [194, 123] width 79 height 79
type input "C:\fakepath\blog-1.jpg"
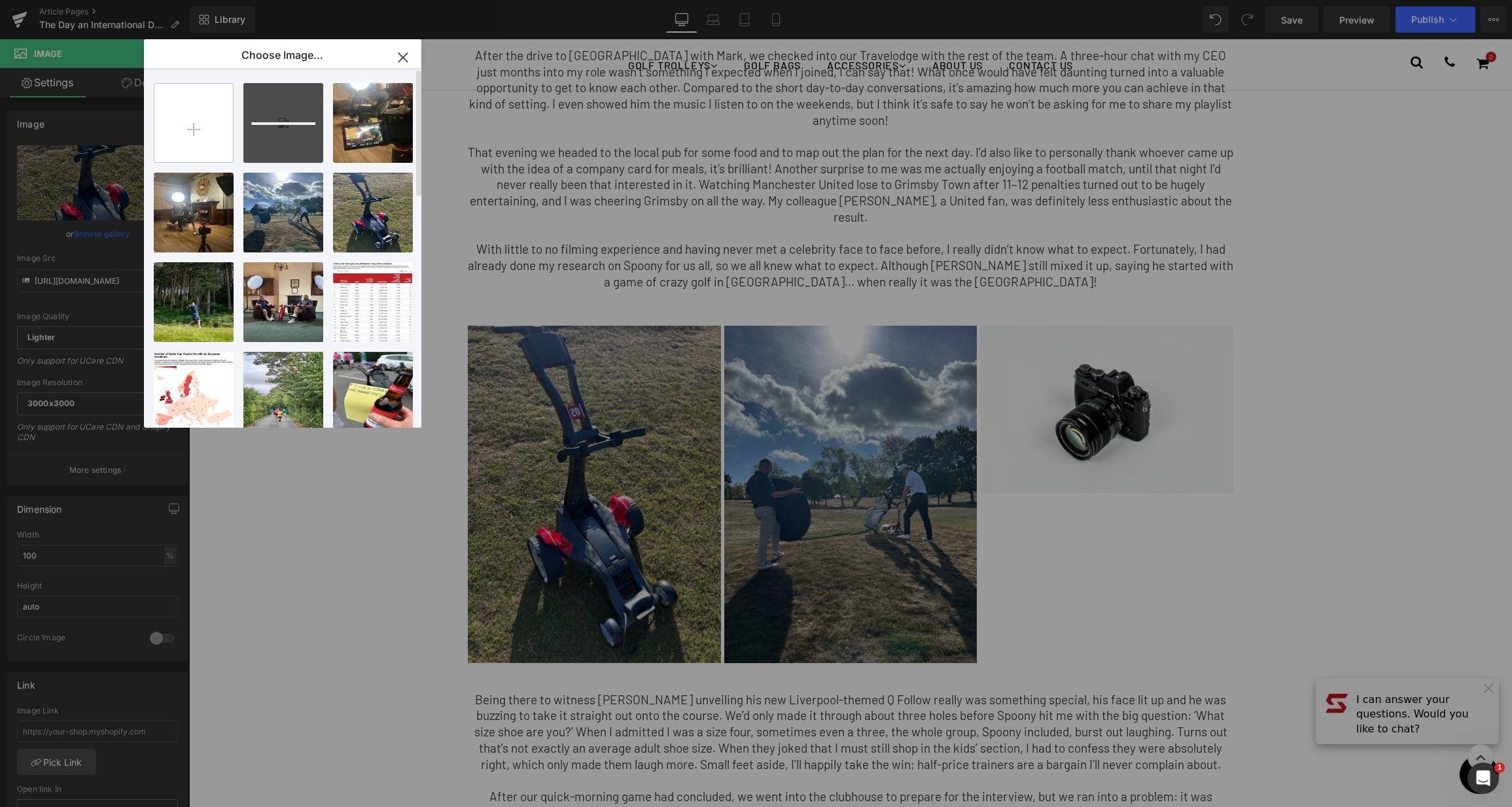
click at [198, 126] on input "file" at bounding box center [194, 123] width 79 height 79
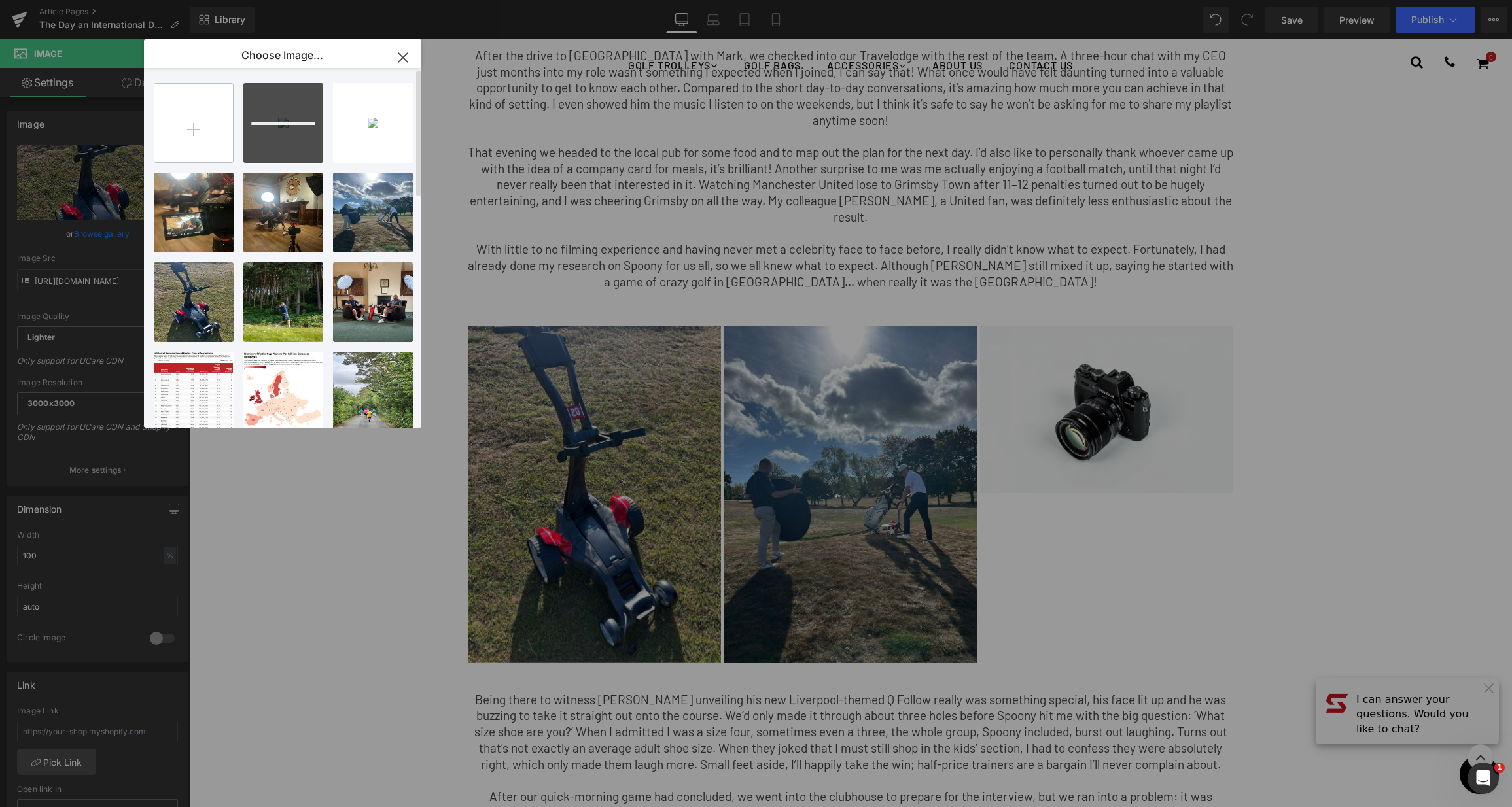
click at [203, 111] on input "file" at bounding box center [194, 123] width 79 height 79
type input "C:\fakepath\blog-3.jpg"
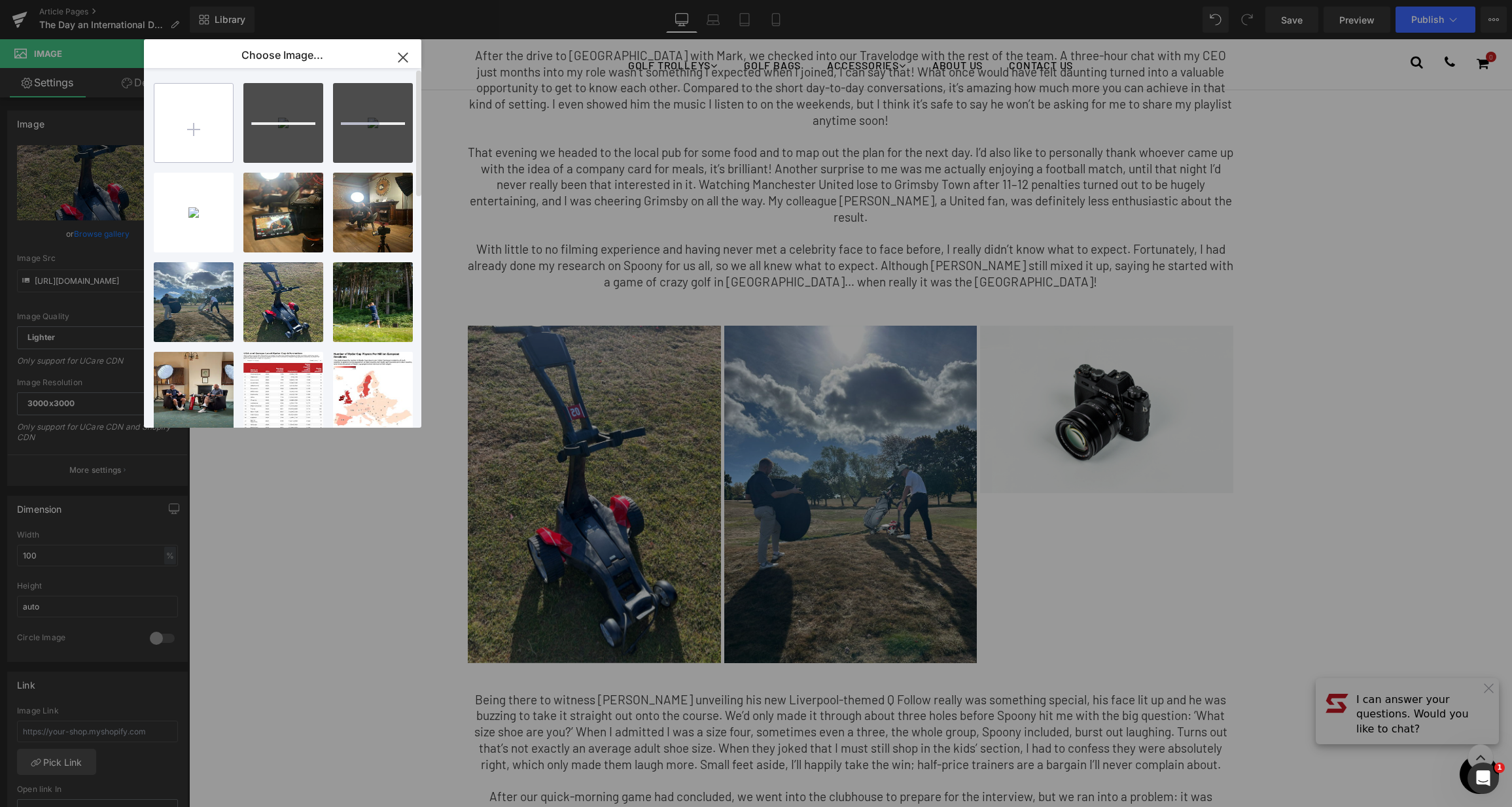
click at [213, 112] on input "file" at bounding box center [194, 123] width 79 height 79
type input "C:\fakepath\blog-4.jpg"
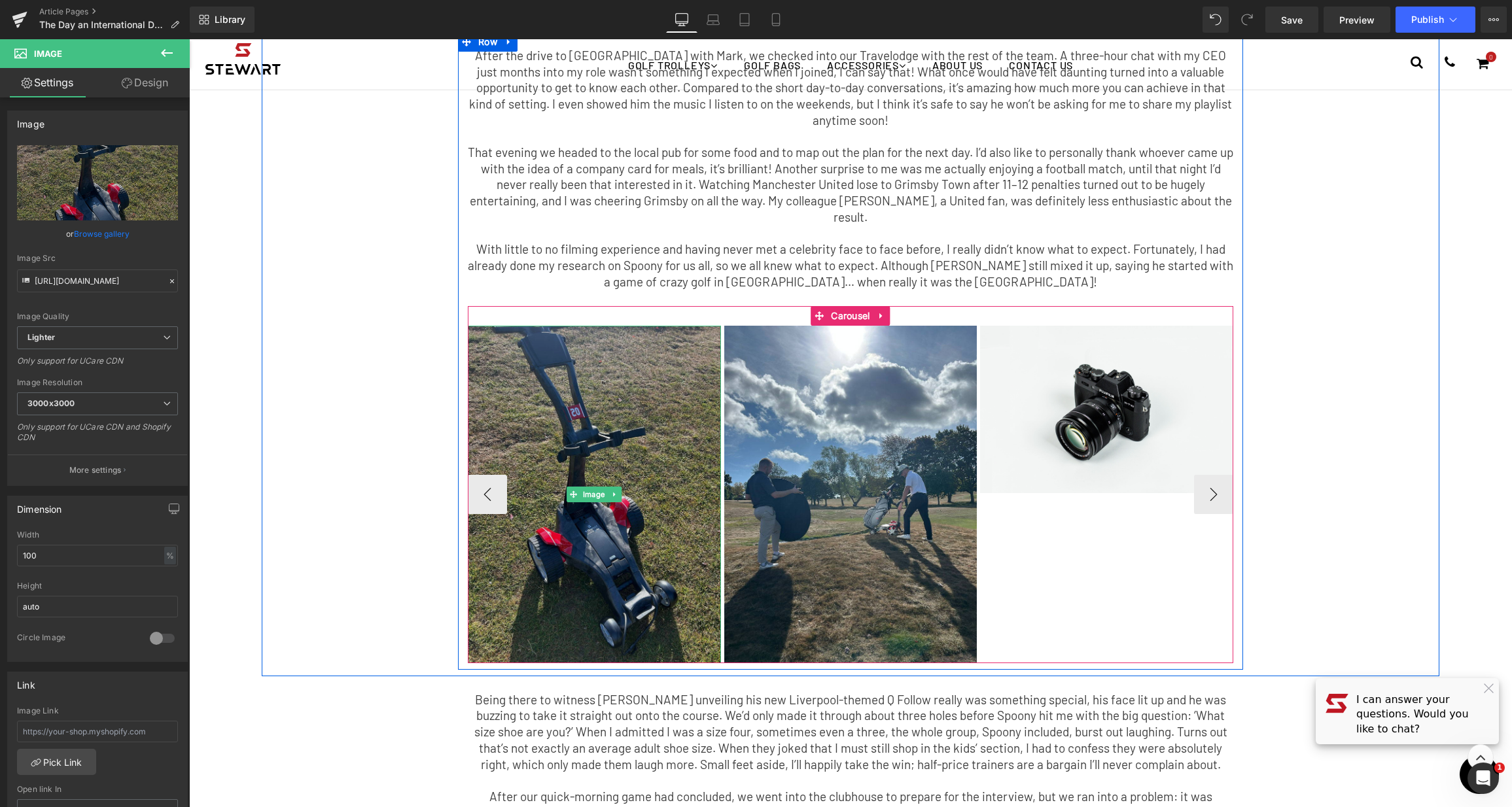
click at [613, 357] on img at bounding box center [594, 494] width 253 height 338
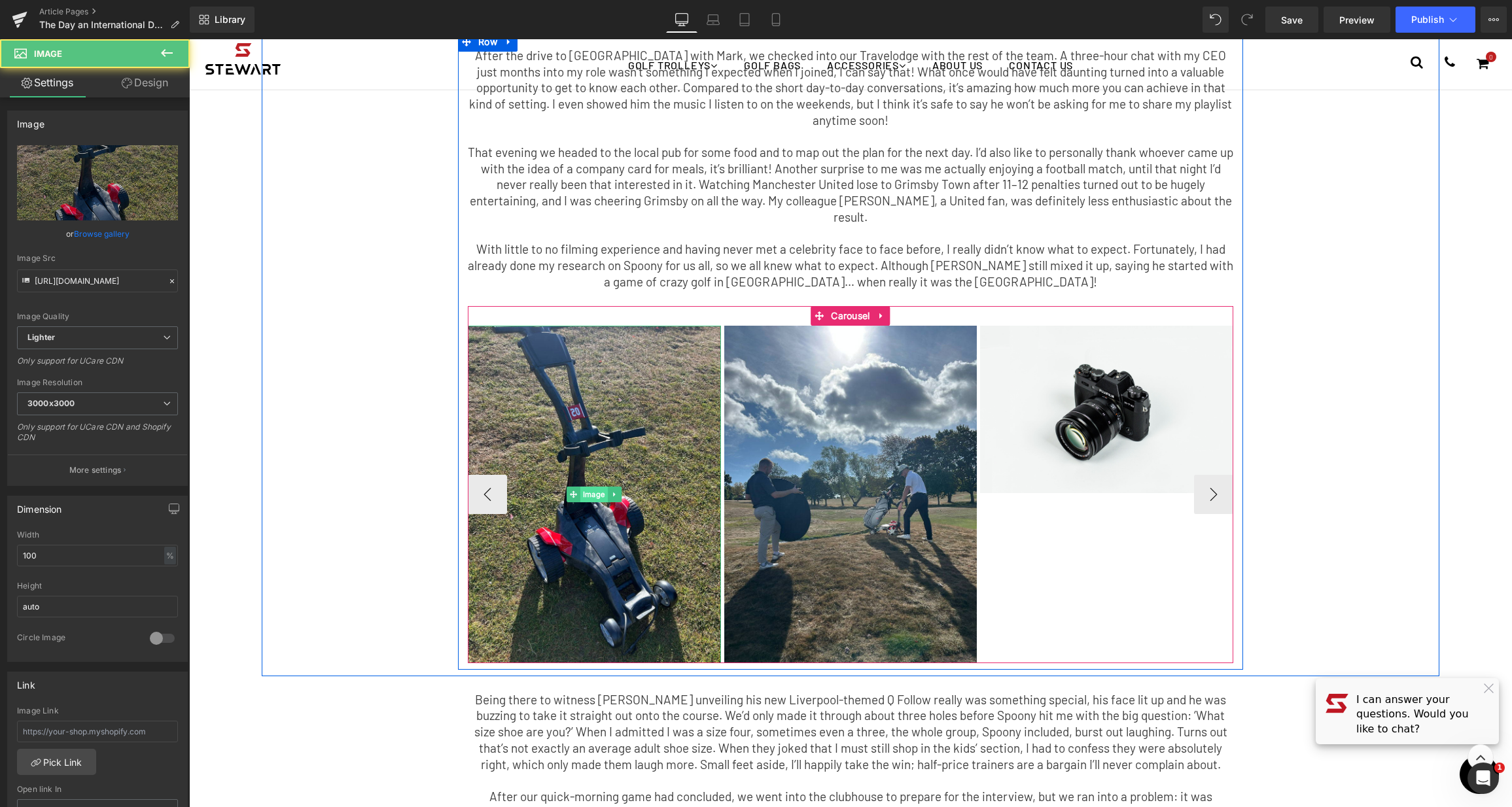
click at [590, 487] on span "Image" at bounding box center [594, 494] width 27 height 15
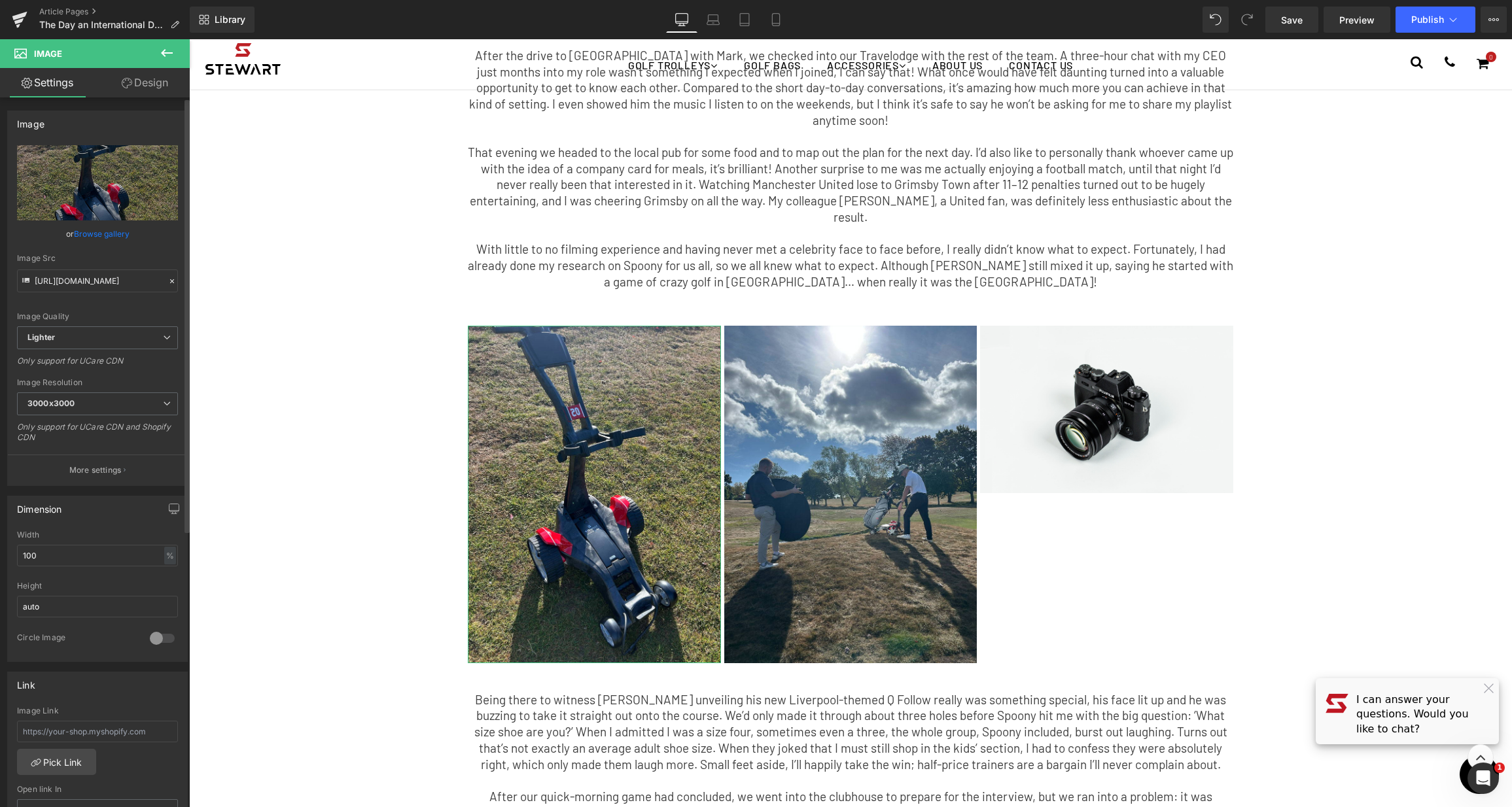
click at [113, 235] on link "Browse gallery" at bounding box center [101, 234] width 56 height 23
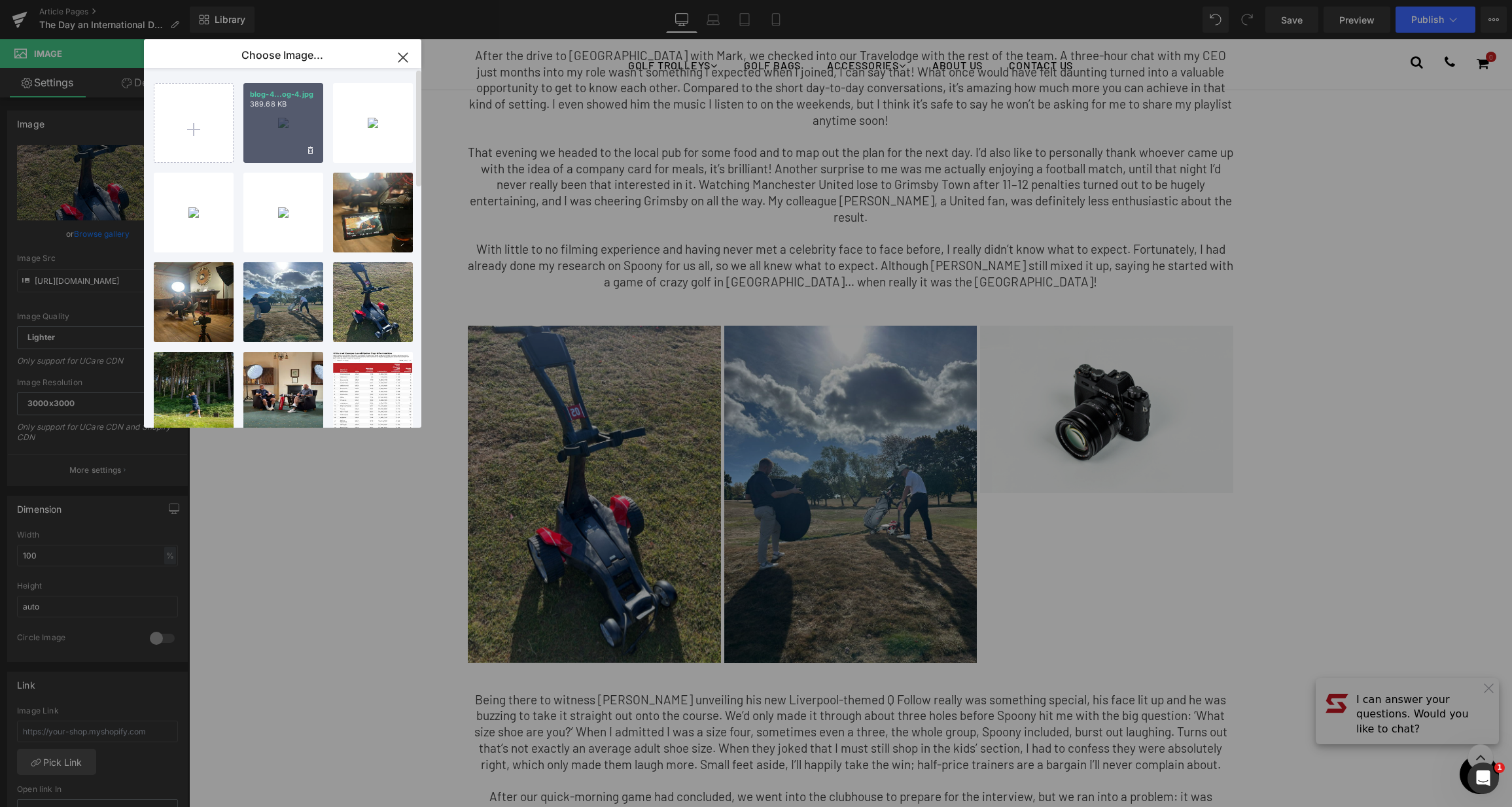
click at [273, 114] on div "blog-4...og-4.jpg 389.68 KB" at bounding box center [283, 123] width 80 height 80
type input "[URL][DOMAIN_NAME]"
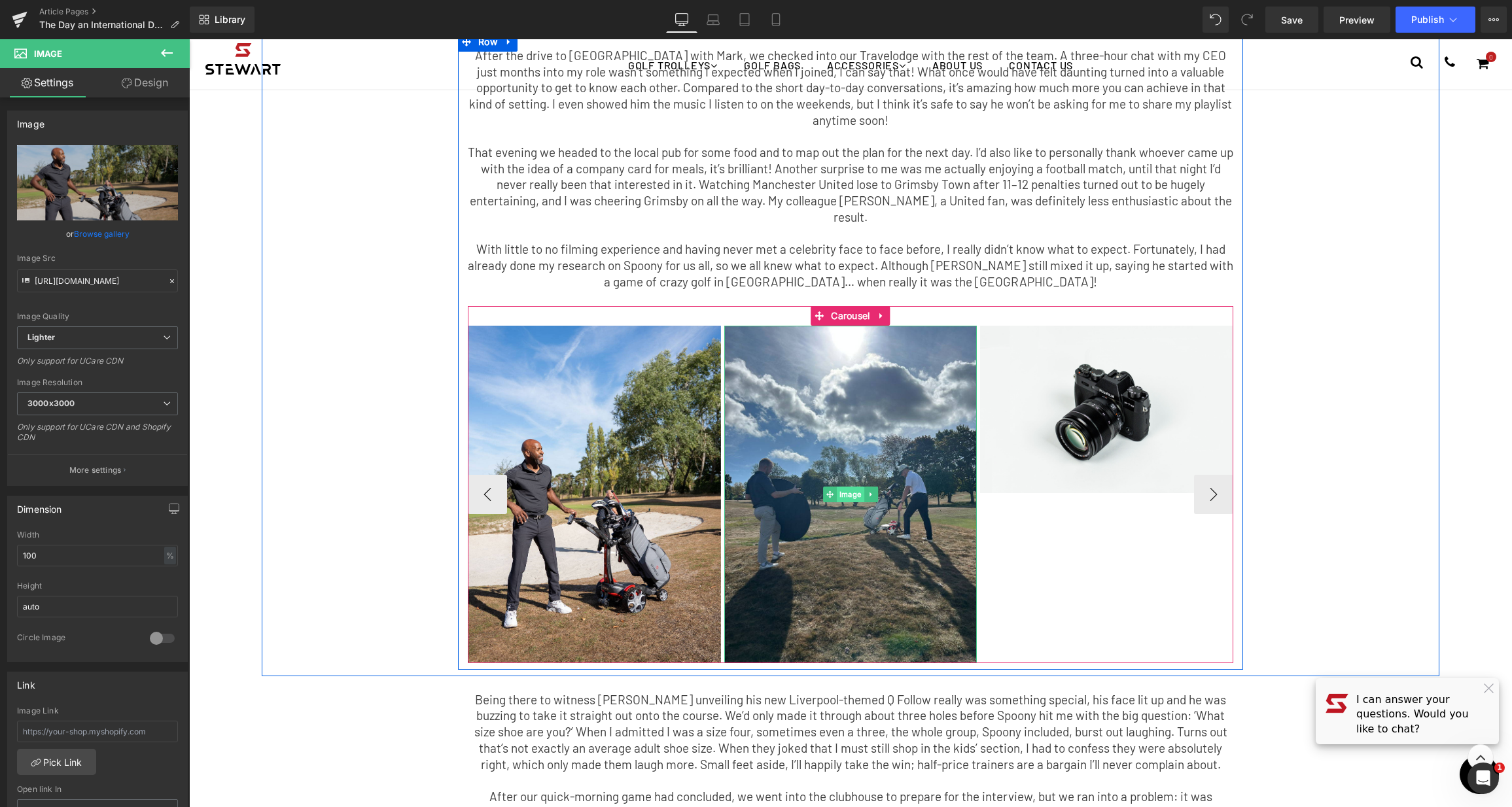
click at [843, 487] on span "Image" at bounding box center [850, 494] width 27 height 15
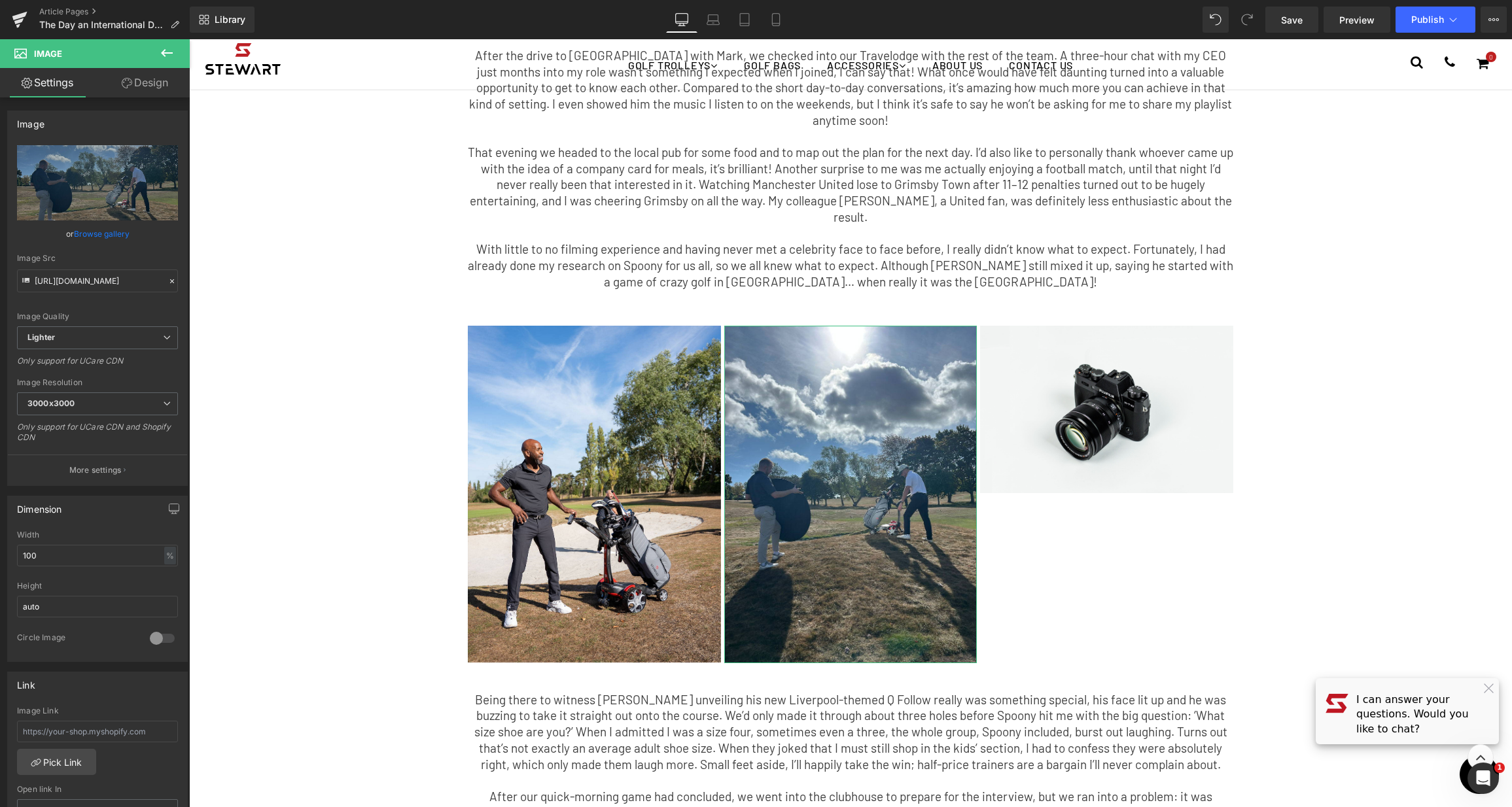
drag, startPoint x: 91, startPoint y: 230, endPoint x: 104, endPoint y: 229, distance: 13.0
click at [91, 230] on link "Browse gallery" at bounding box center [101, 234] width 56 height 23
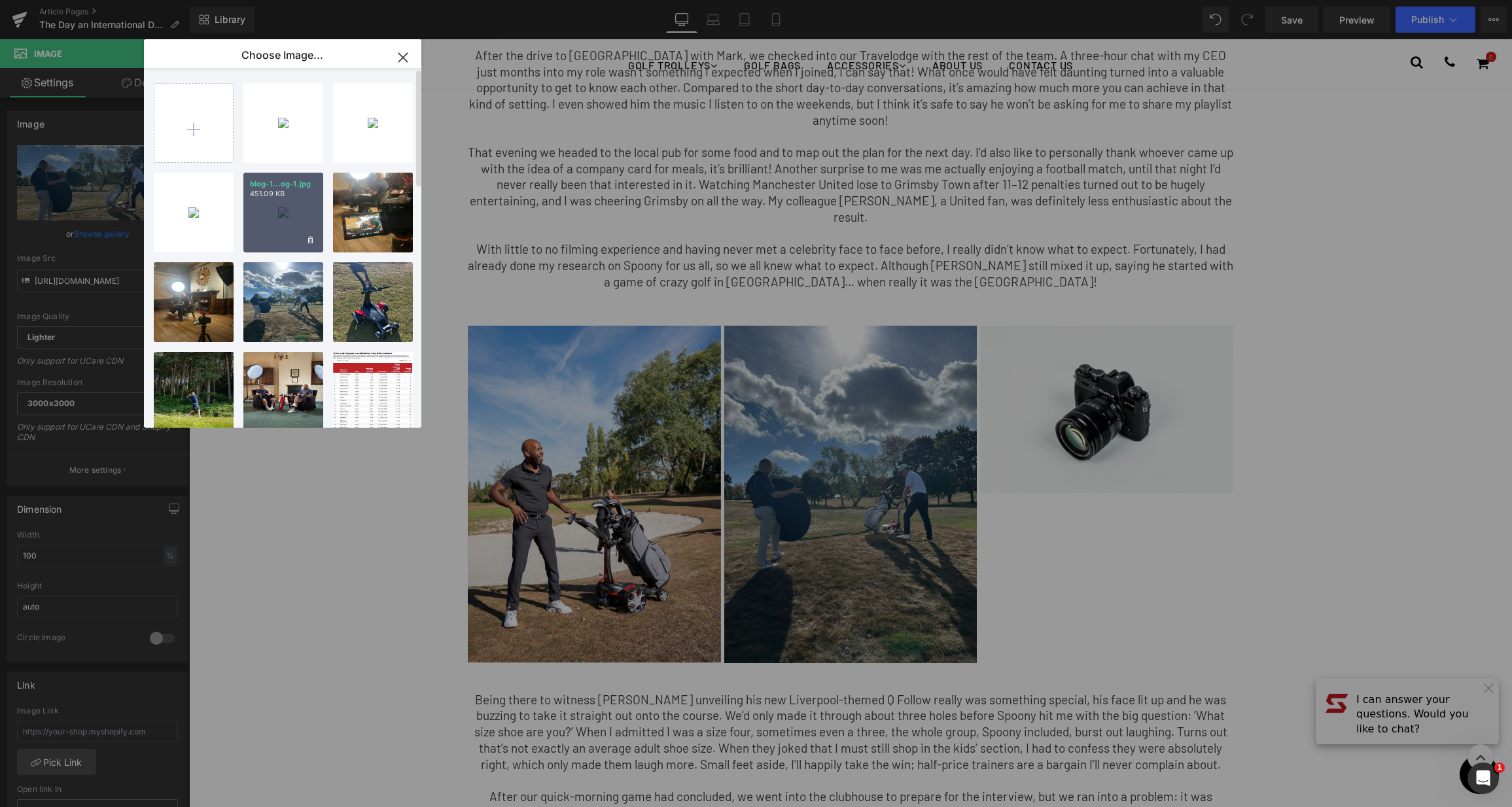
drag, startPoint x: 112, startPoint y: 164, endPoint x: 289, endPoint y: 200, distance: 180.6
click at [289, 200] on div "blog-1...og-1.jpg 451.09 KB" at bounding box center [283, 212] width 80 height 80
type input "[URL][DOMAIN_NAME]"
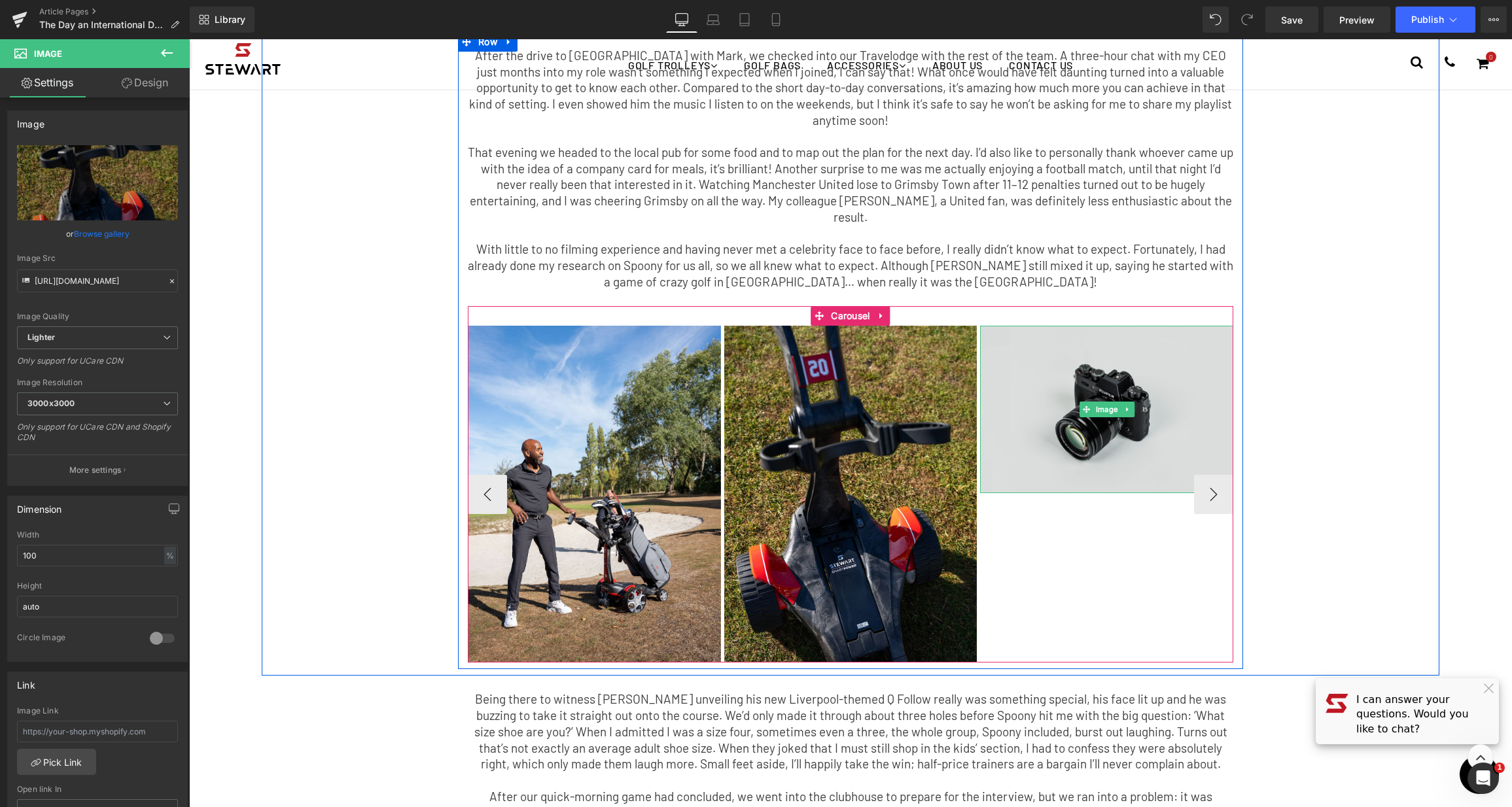
click at [1095, 381] on img at bounding box center [1106, 409] width 253 height 167
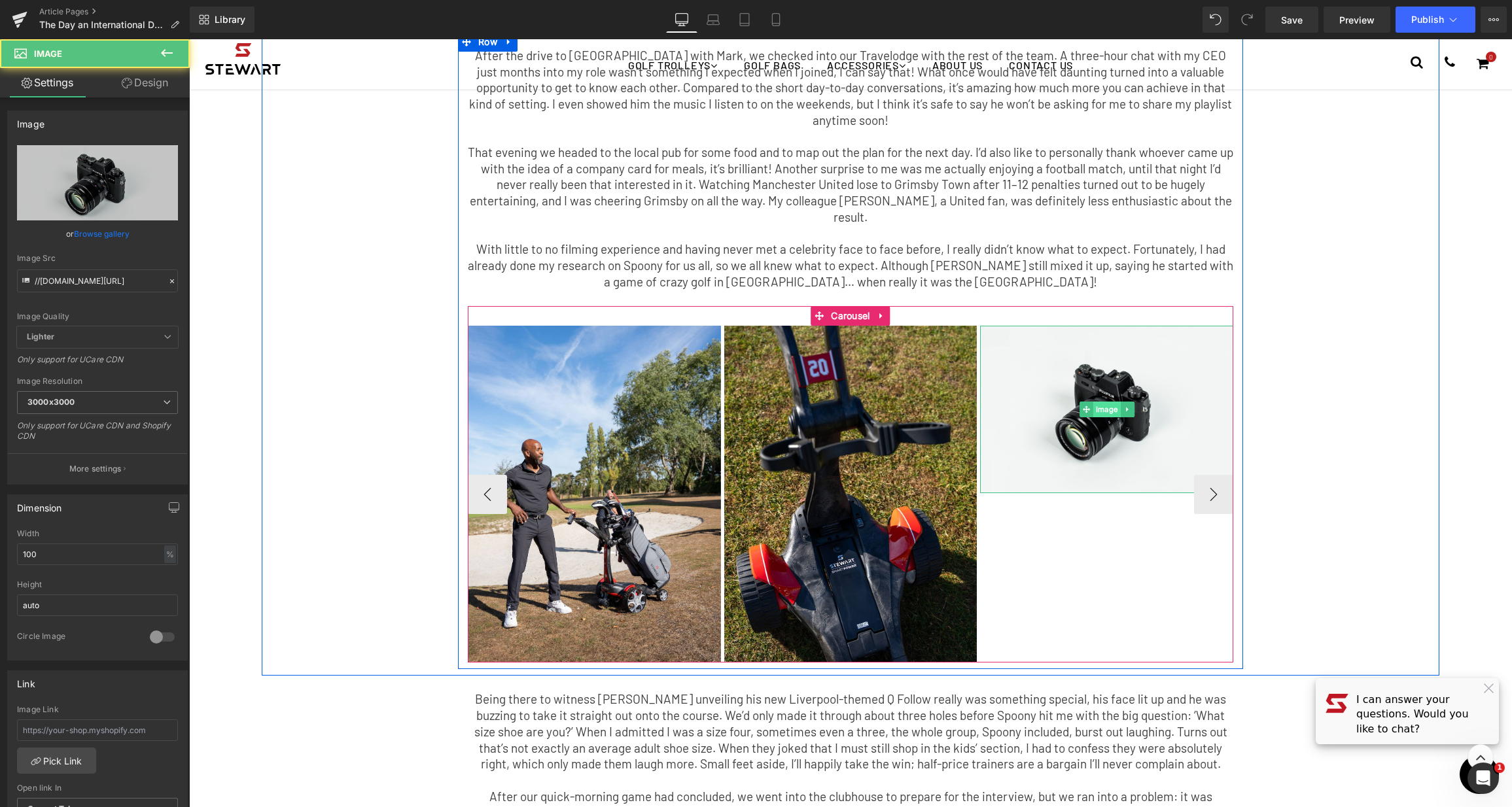
click at [1102, 402] on span "Image" at bounding box center [1107, 409] width 27 height 15
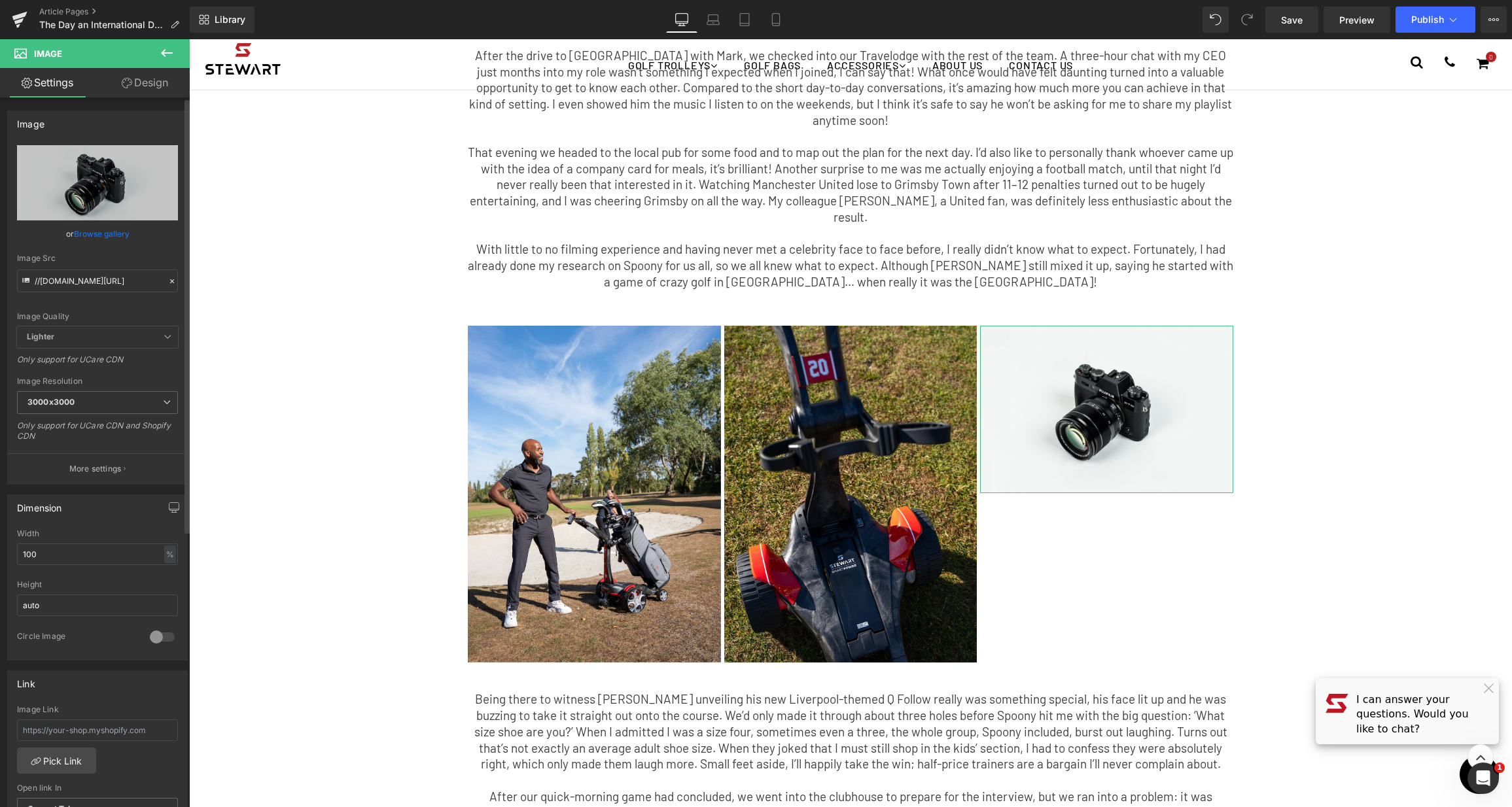
click at [122, 241] on link "Browse gallery" at bounding box center [101, 234] width 56 height 23
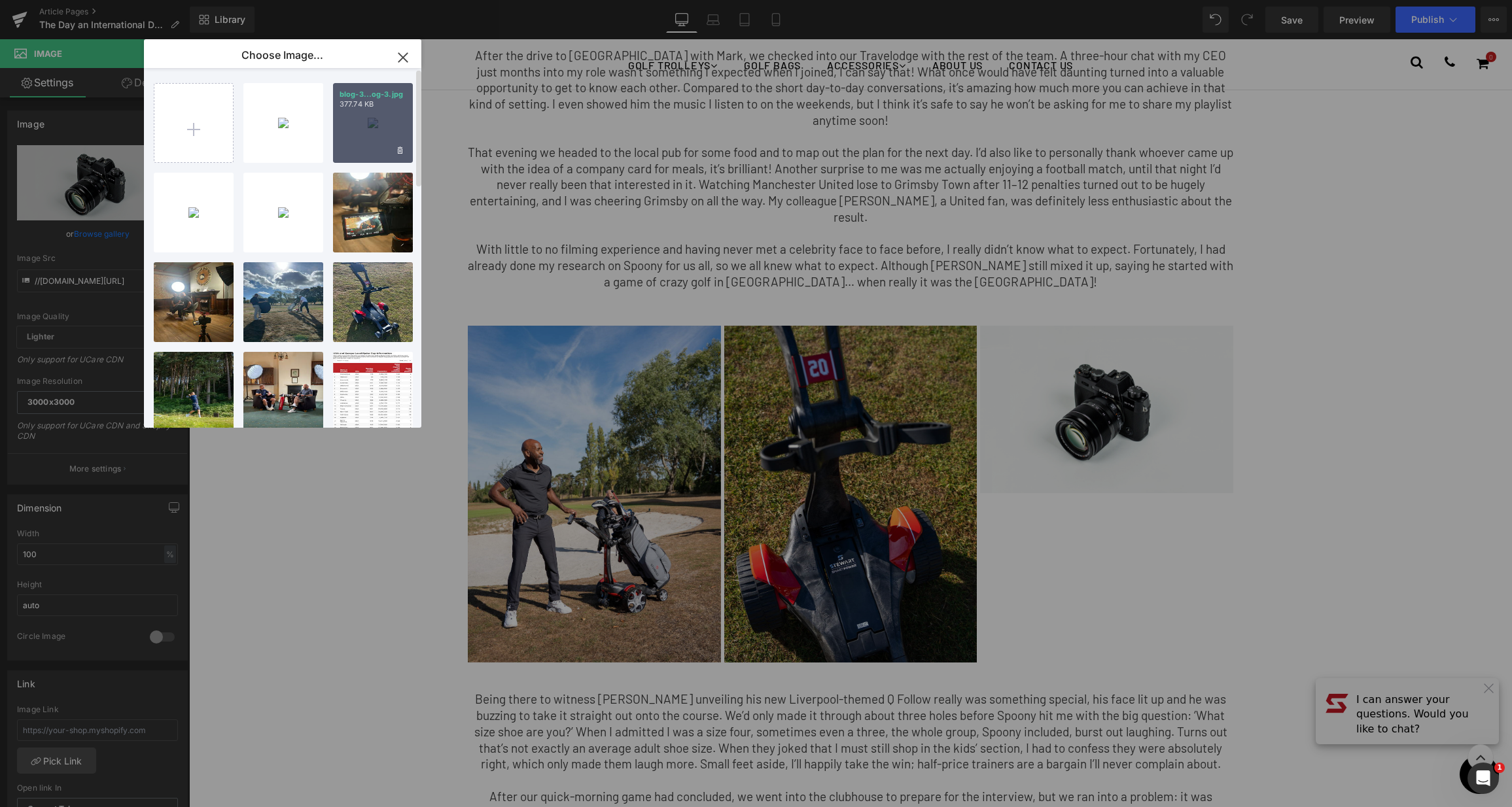
click at [373, 120] on div "blog-3...og-3.jpg 377.74 KB" at bounding box center [372, 123] width 80 height 80
type input "[URL][DOMAIN_NAME]"
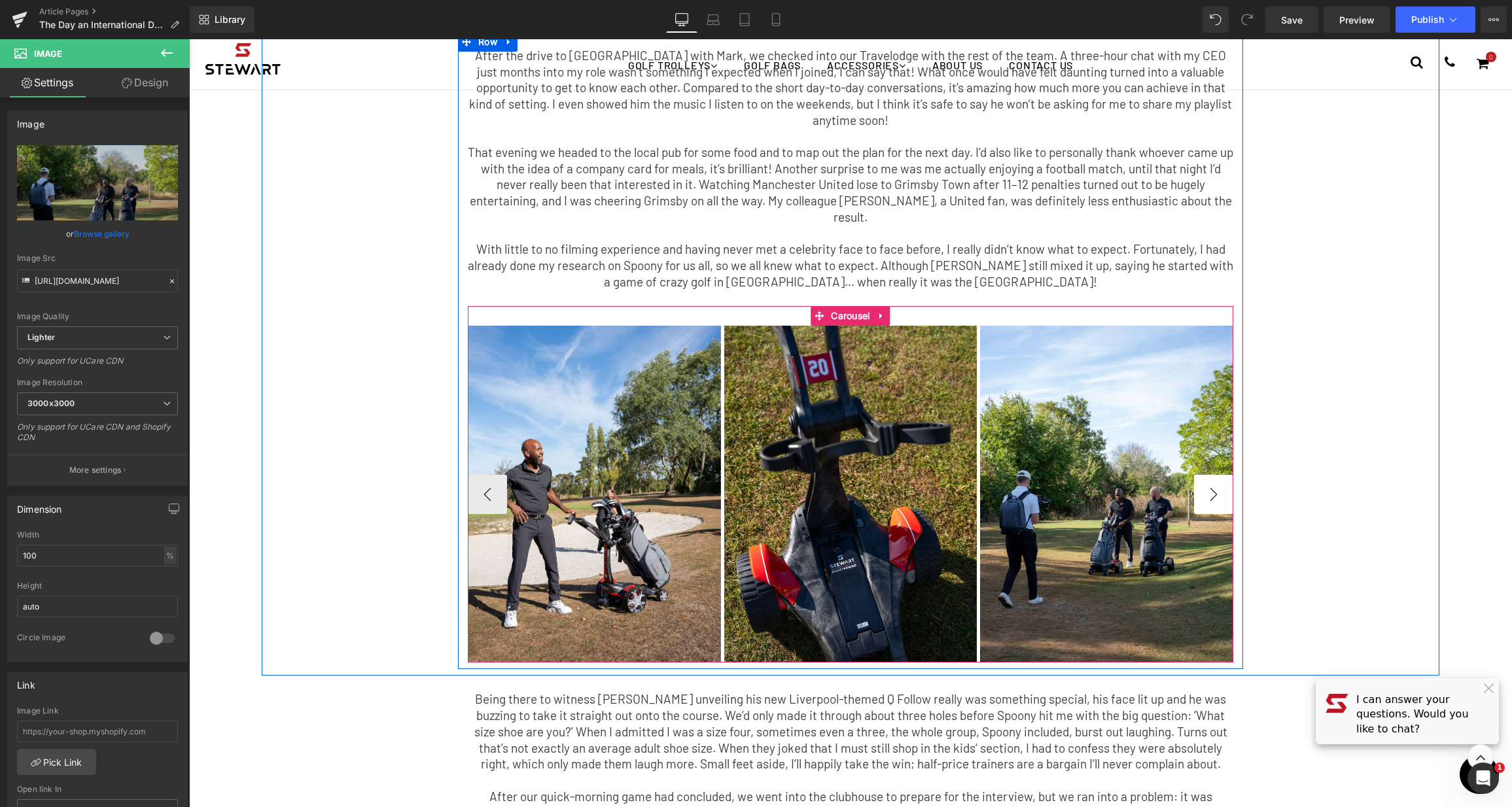
click at [1217, 475] on button "›" at bounding box center [1214, 494] width 39 height 39
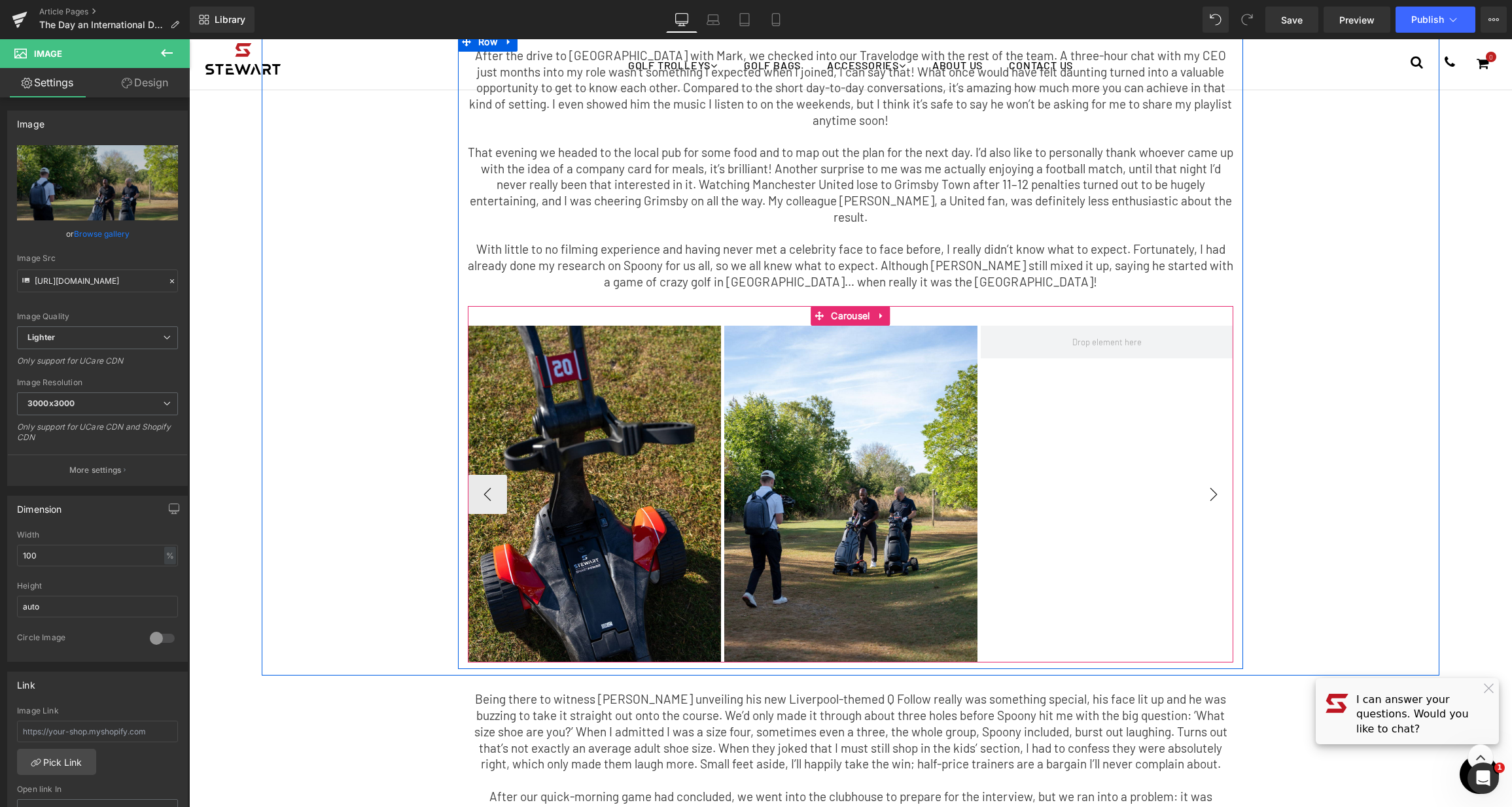
click at [1213, 475] on button "›" at bounding box center [1214, 494] width 39 height 39
click at [1204, 475] on button "›" at bounding box center [1214, 494] width 39 height 39
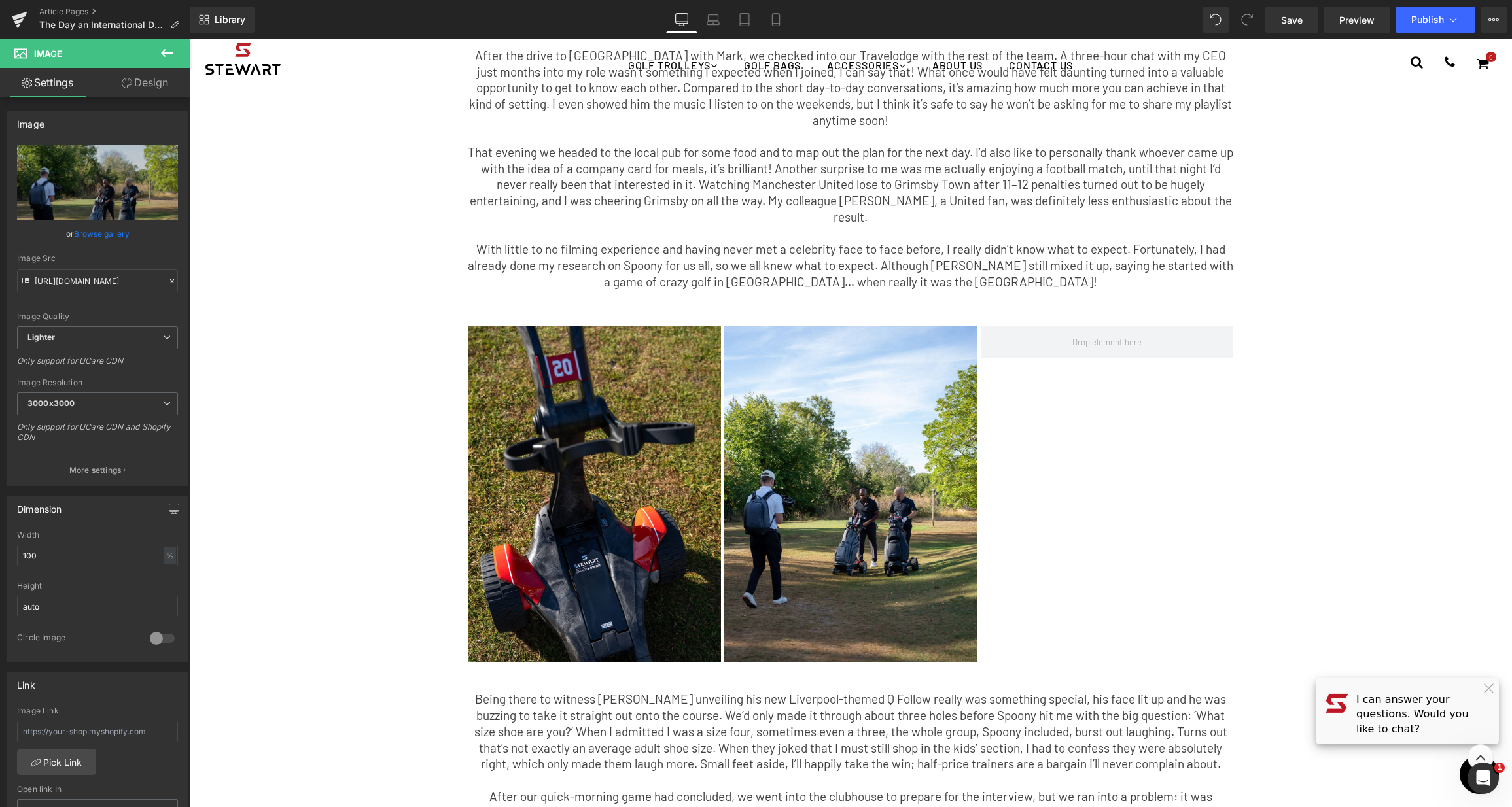
click at [170, 51] on icon at bounding box center [166, 53] width 15 height 15
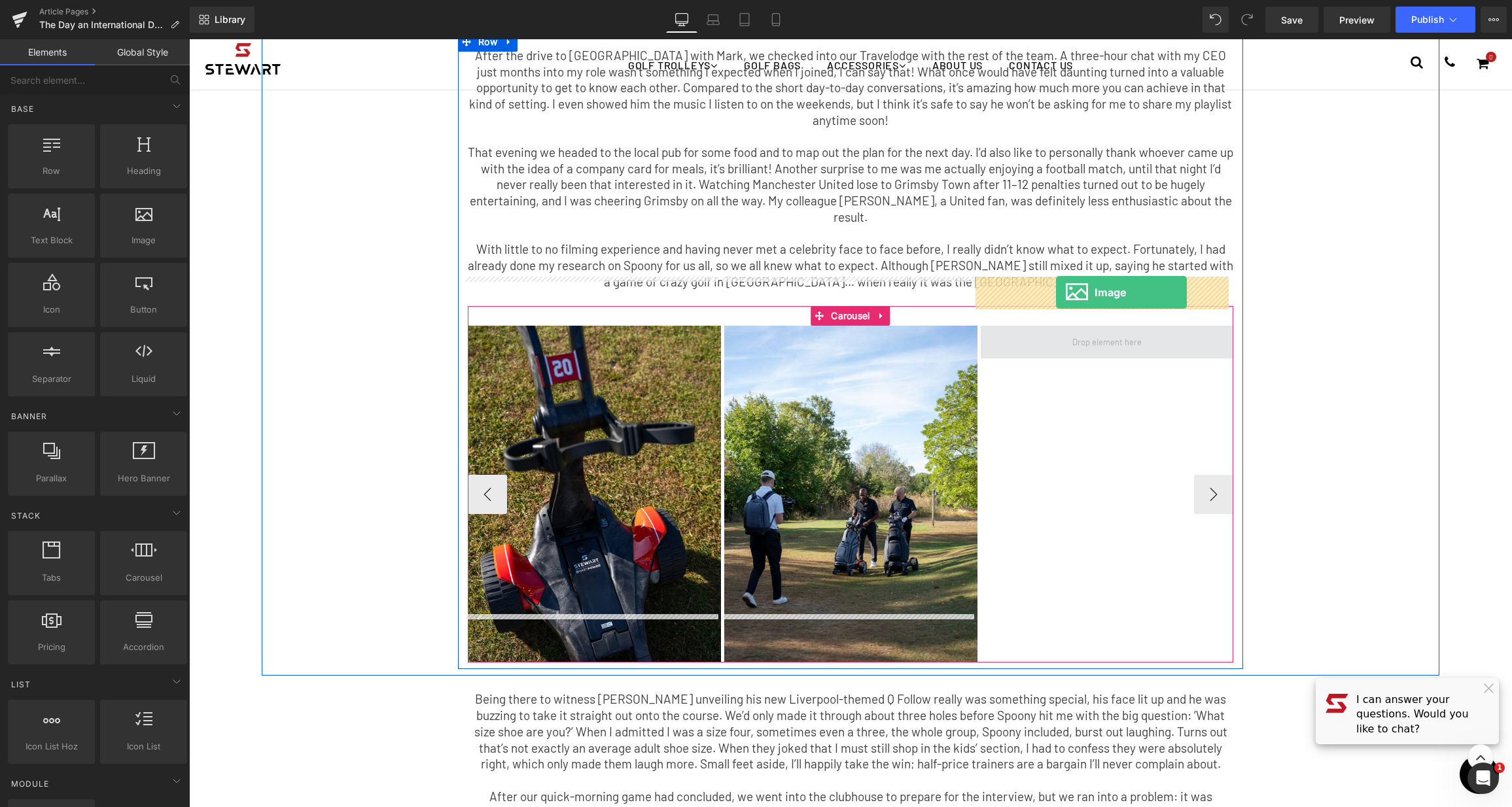
drag, startPoint x: 303, startPoint y: 271, endPoint x: 1056, endPoint y: 292, distance: 753.3
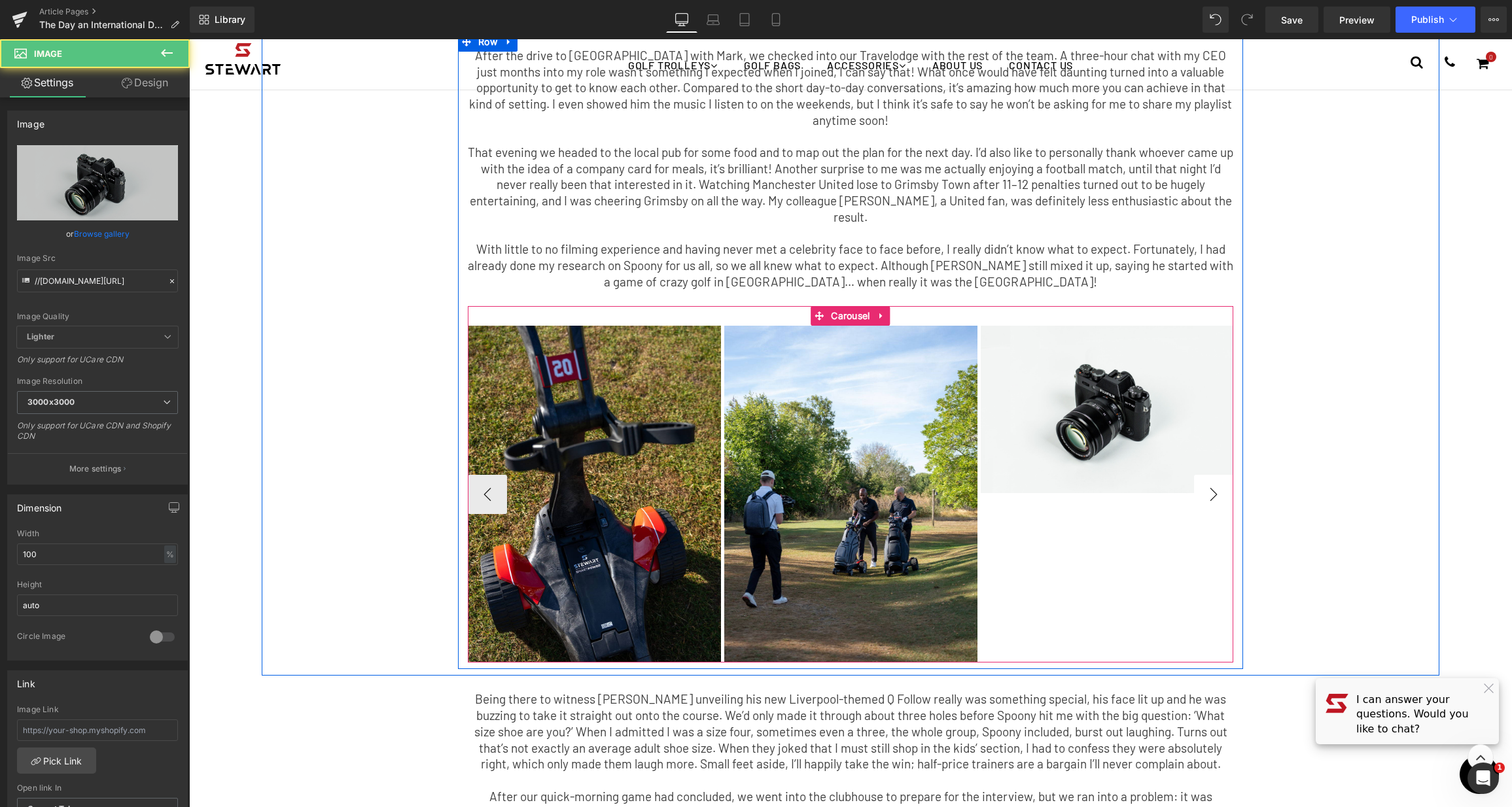
click at [1222, 475] on button "›" at bounding box center [1214, 494] width 39 height 39
click at [1200, 475] on button "›" at bounding box center [1214, 494] width 39 height 39
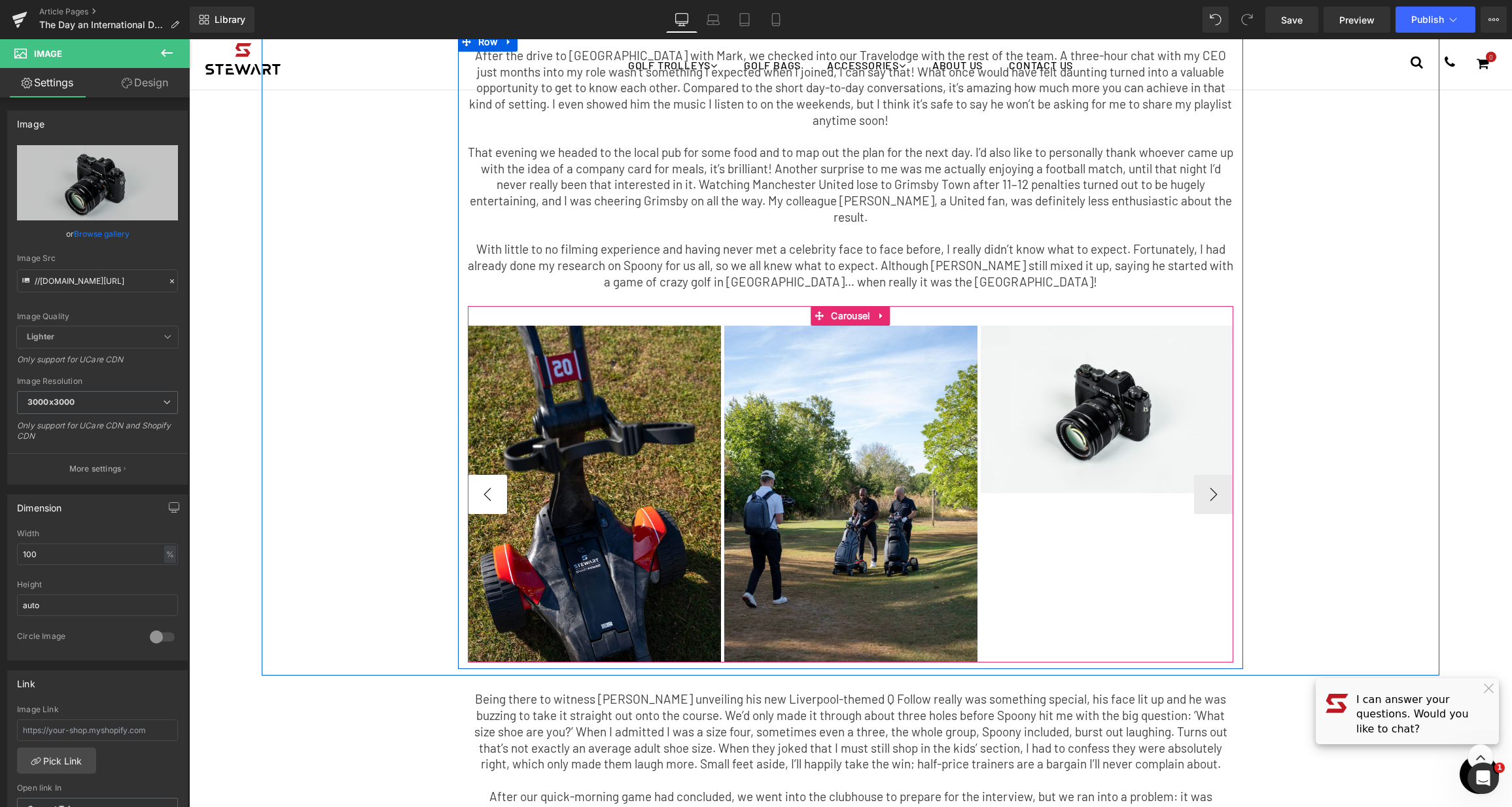
click at [468, 475] on button "‹" at bounding box center [488, 494] width 39 height 39
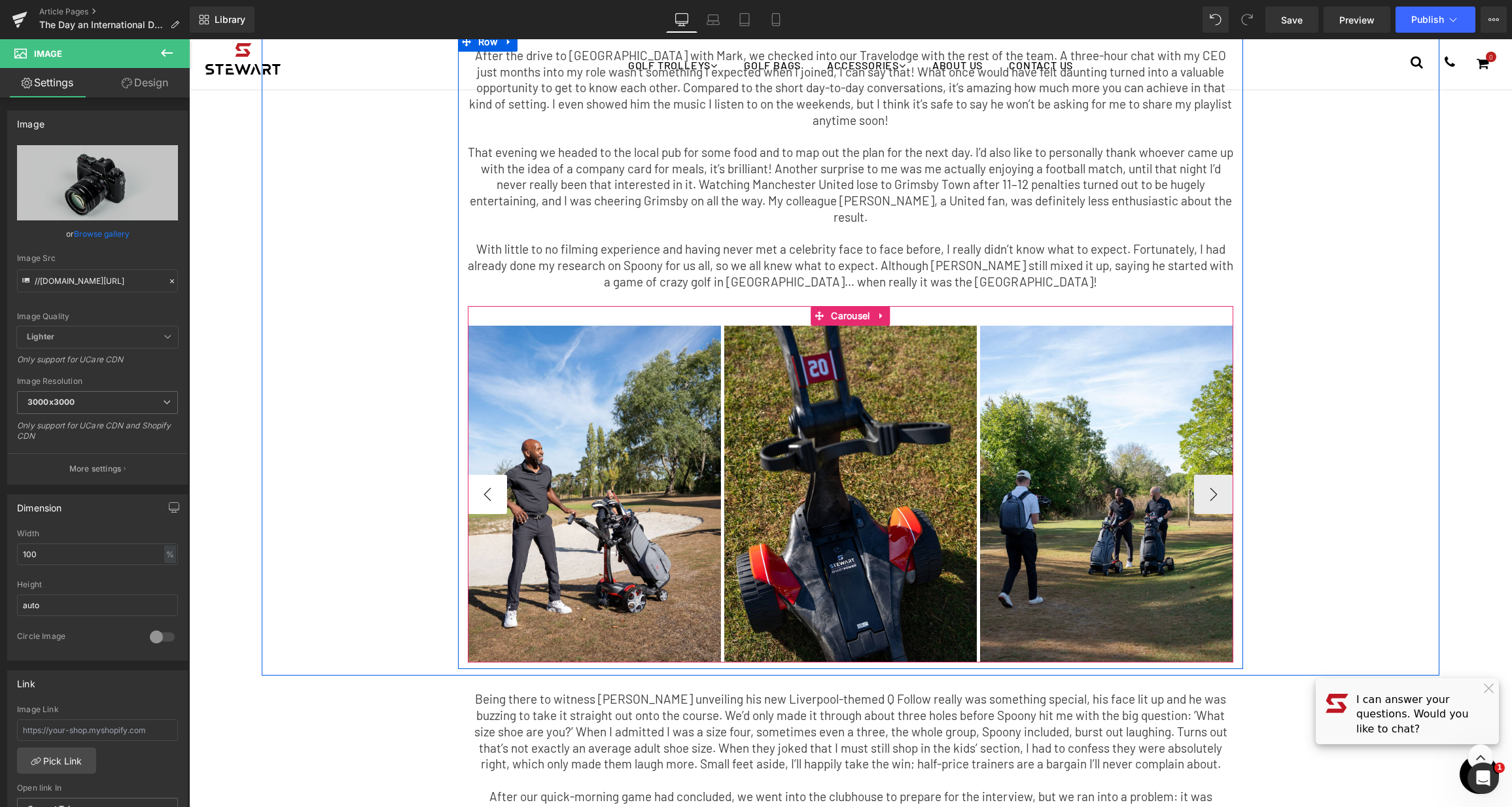
click at [473, 475] on button "‹" at bounding box center [488, 494] width 39 height 39
click at [1217, 475] on button "›" at bounding box center [1214, 494] width 39 height 39
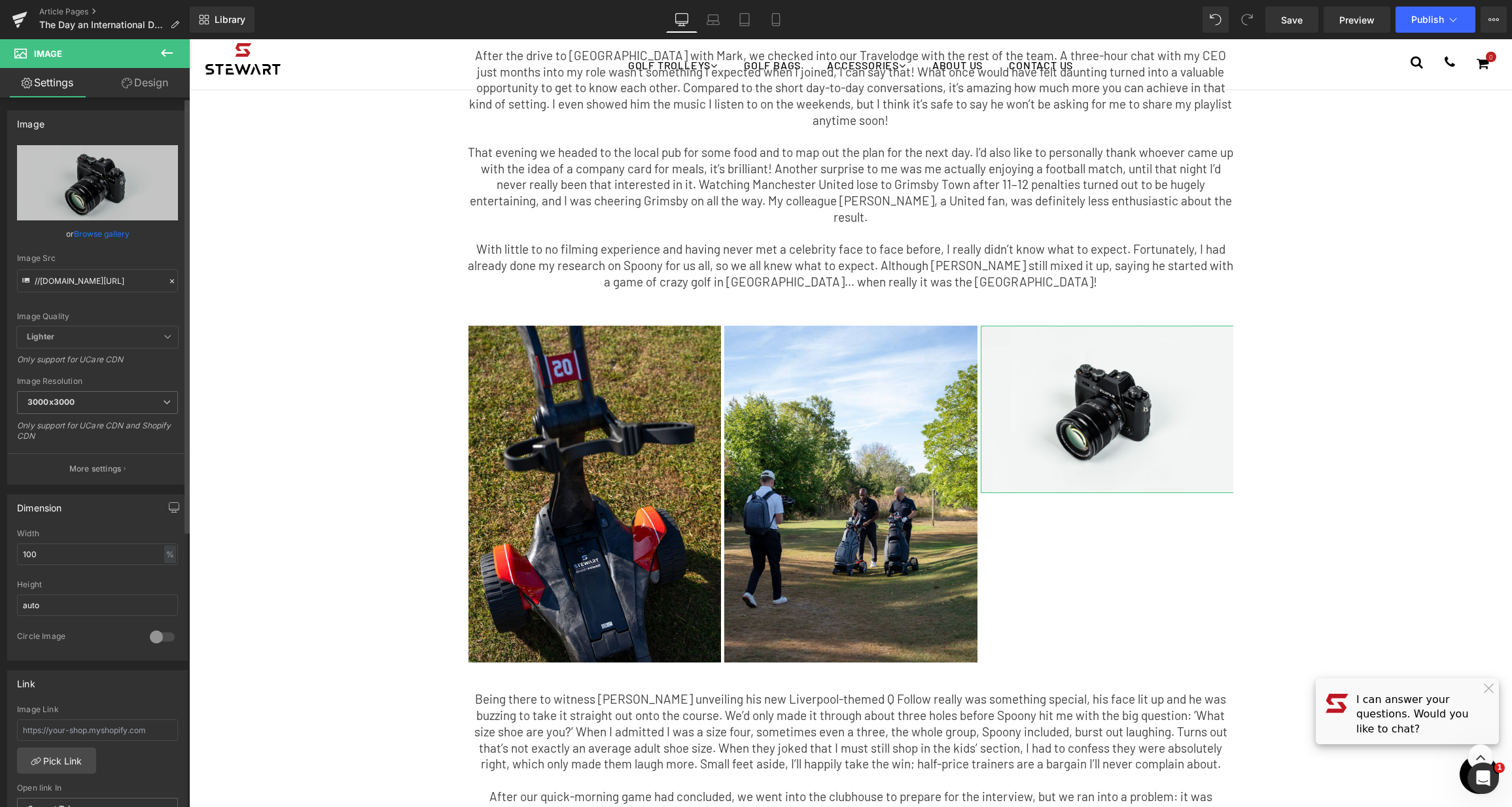
click at [102, 232] on link "Browse gallery" at bounding box center [101, 234] width 56 height 23
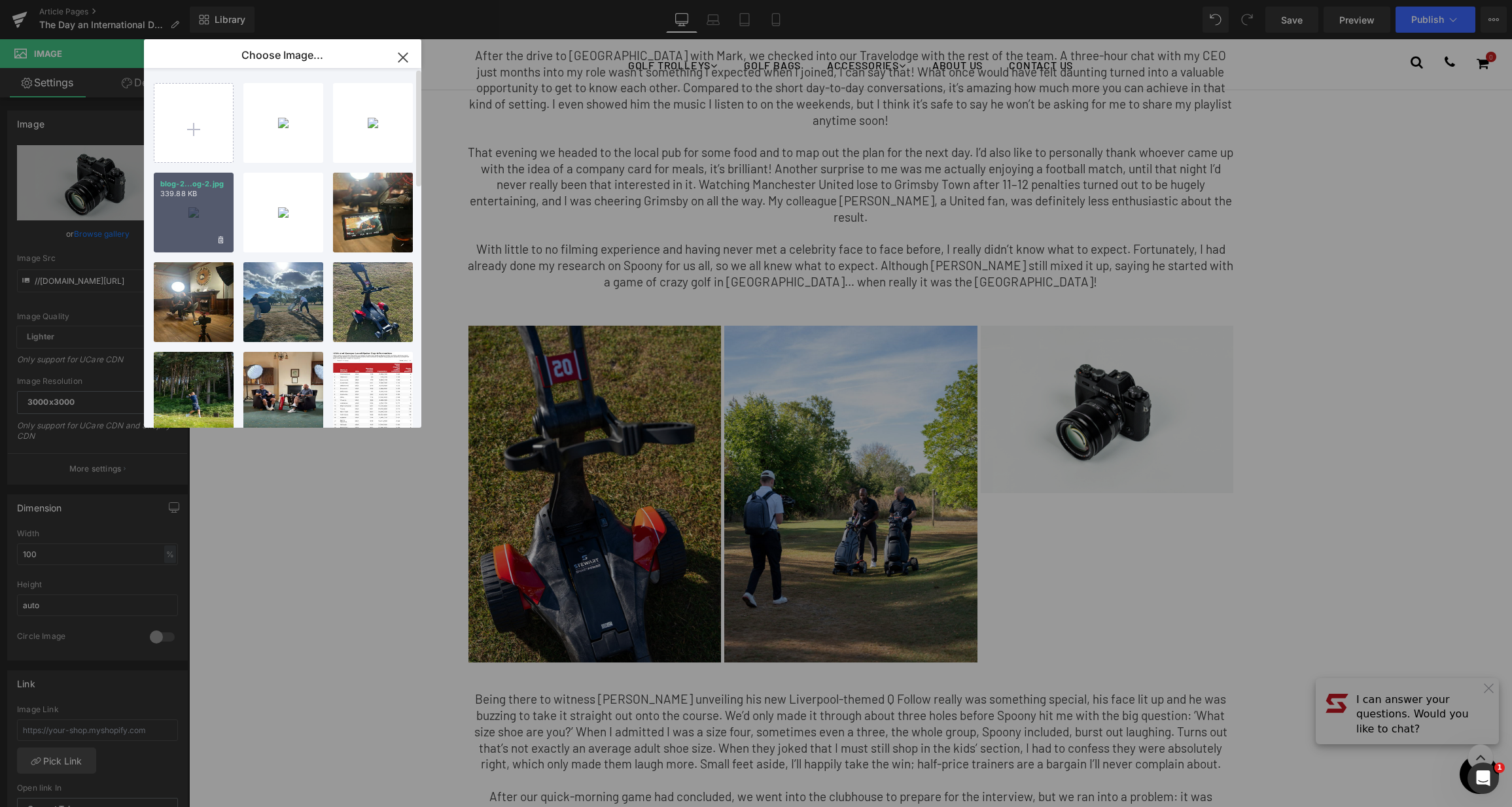
click at [208, 212] on div "blog-2...og-2.jpg 339.88 KB" at bounding box center [193, 212] width 80 height 80
type input "[URL][DOMAIN_NAME]"
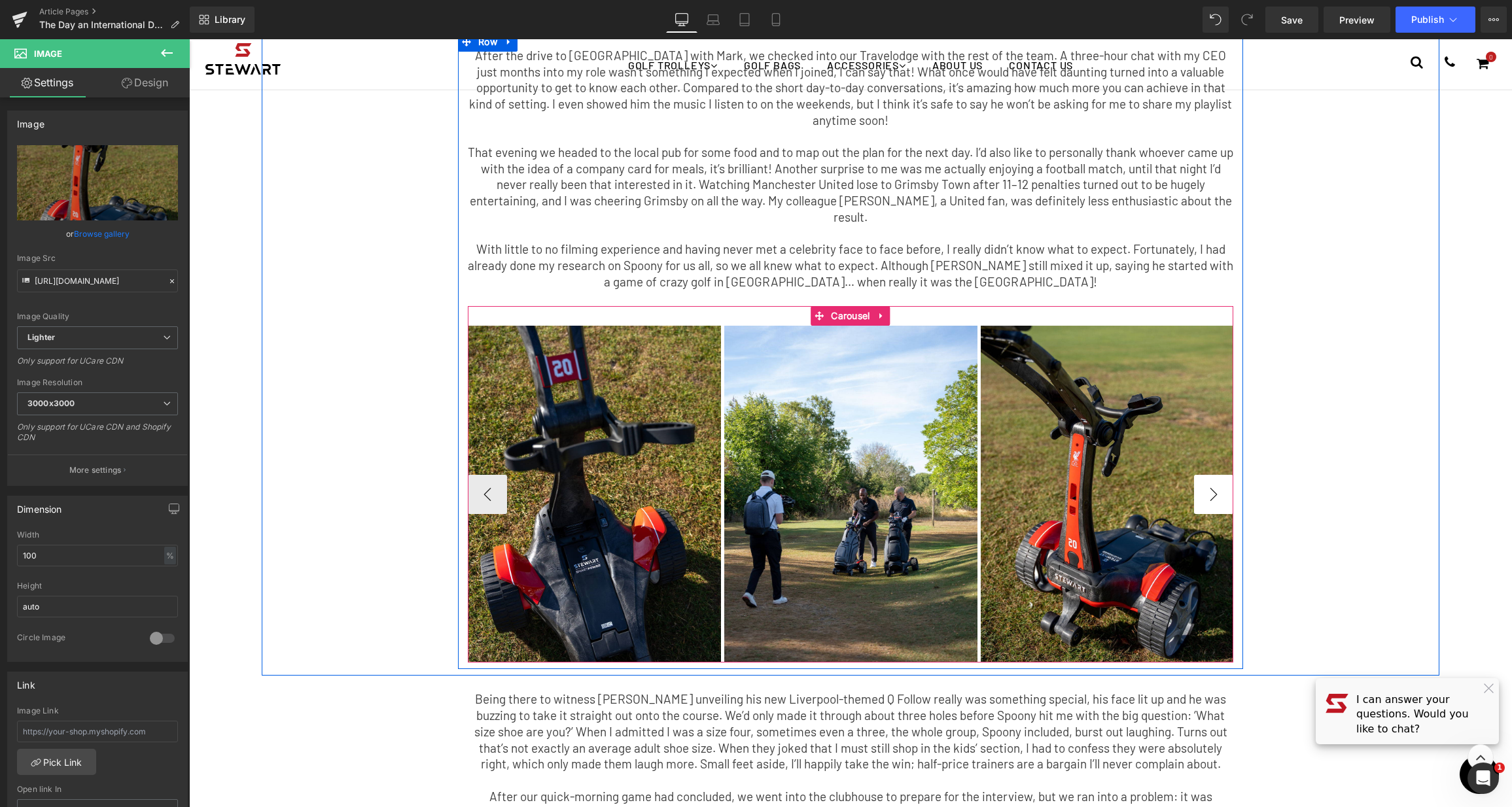
click at [1195, 475] on button "›" at bounding box center [1214, 494] width 39 height 39
click at [879, 314] on icon at bounding box center [880, 316] width 3 height 6
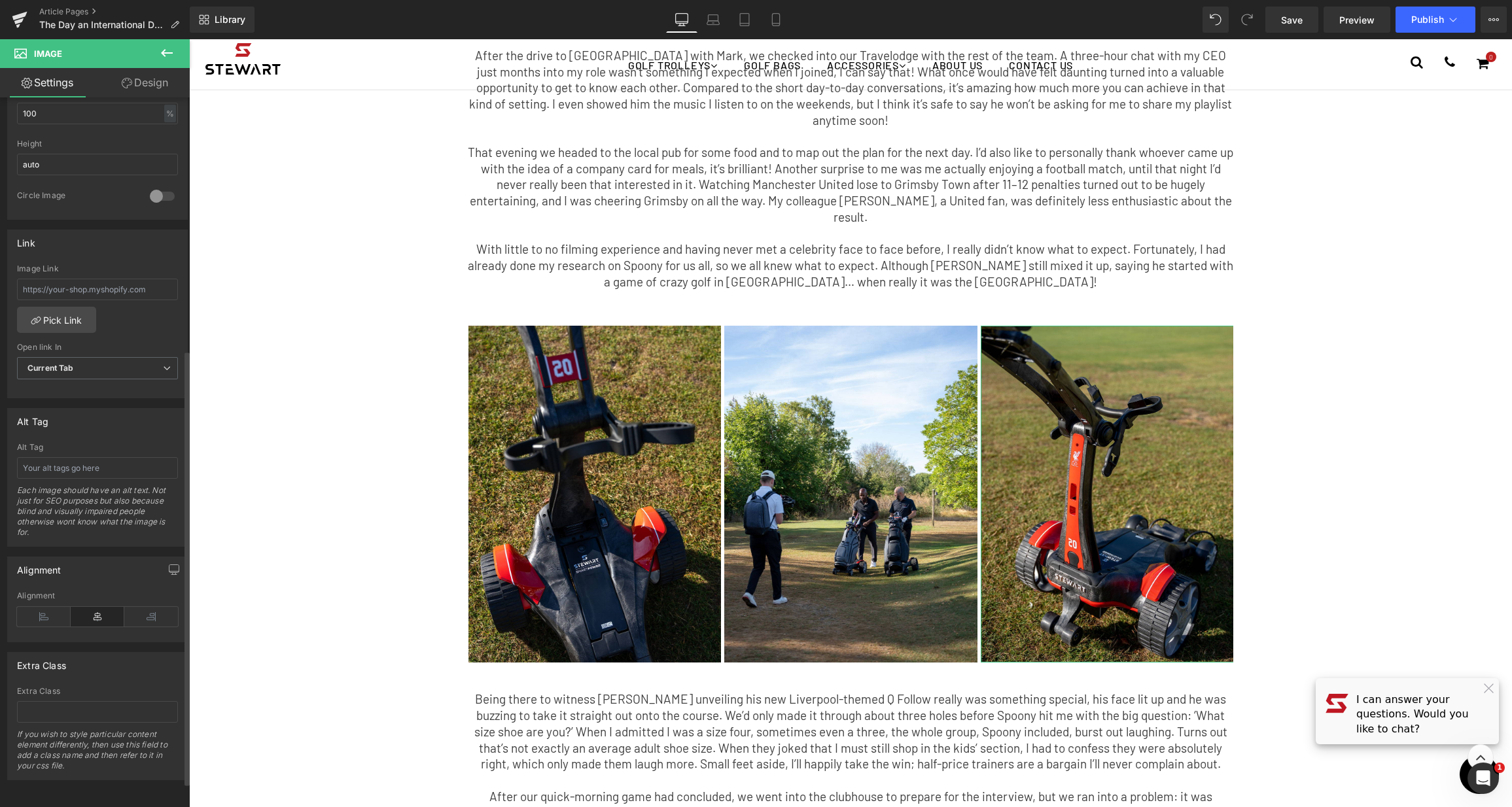
scroll to position [0, 0]
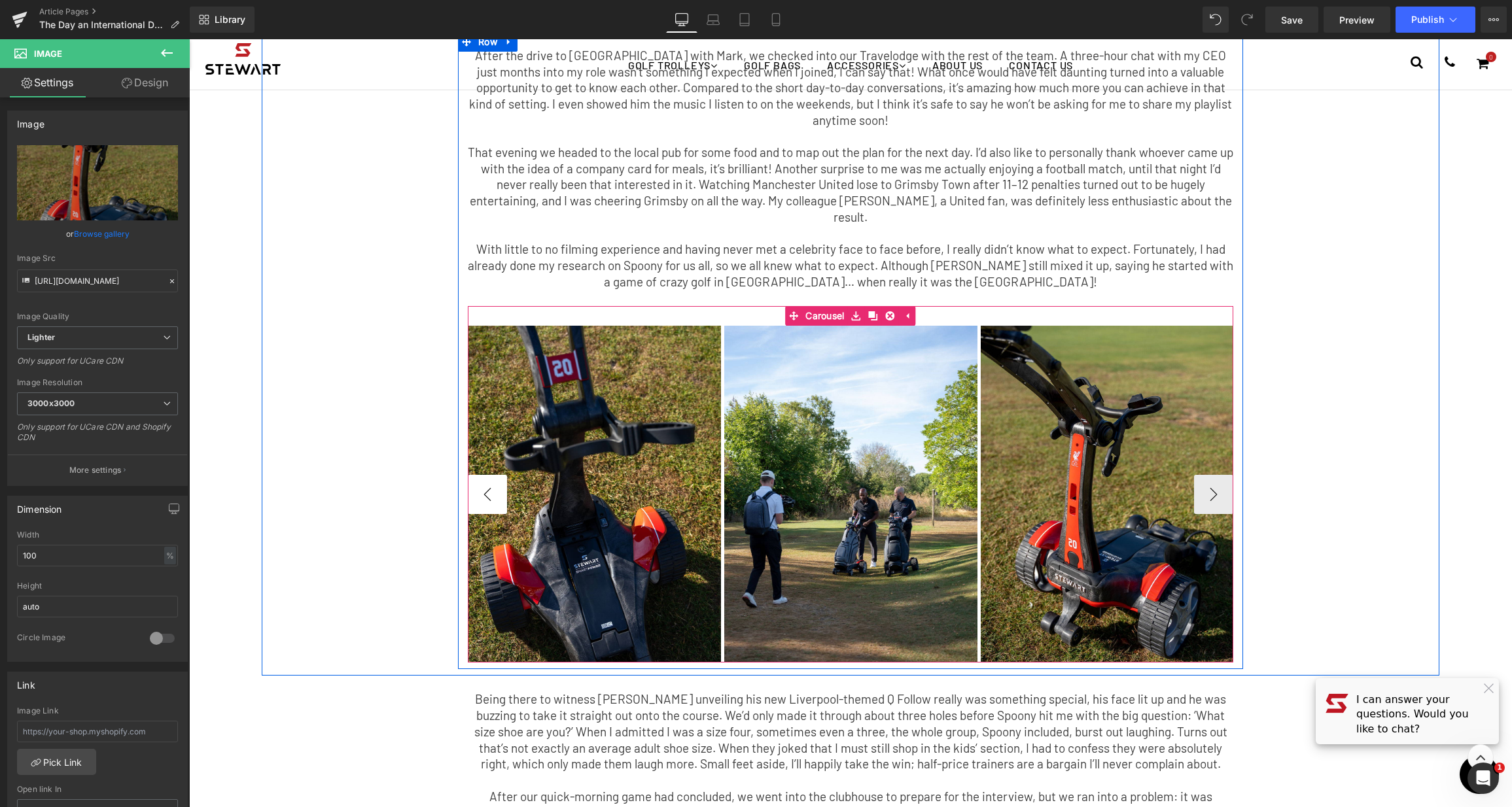
click at [487, 475] on button "‹" at bounding box center [488, 494] width 39 height 39
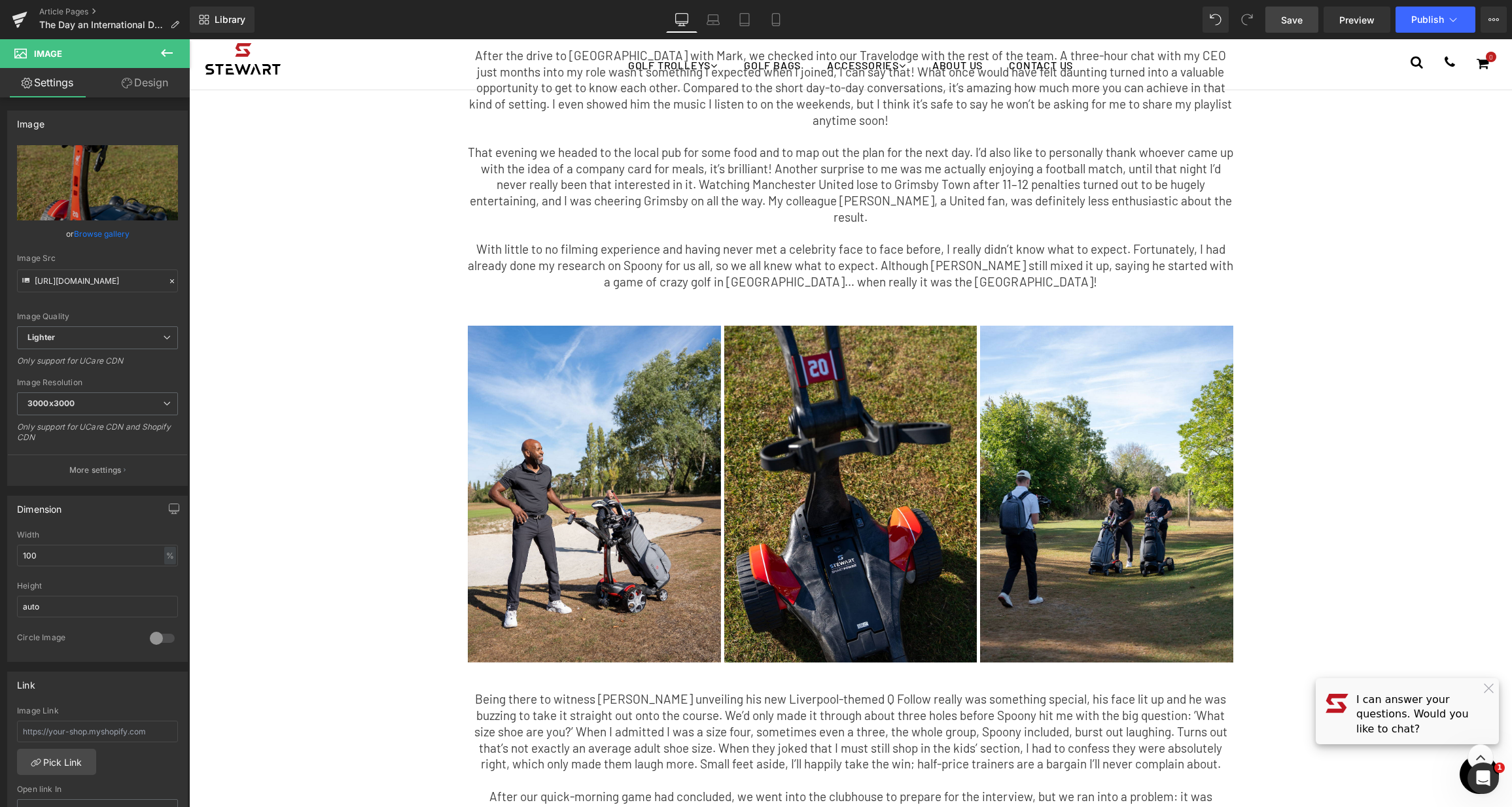
click at [1284, 21] on span "Save" at bounding box center [1291, 20] width 21 height 14
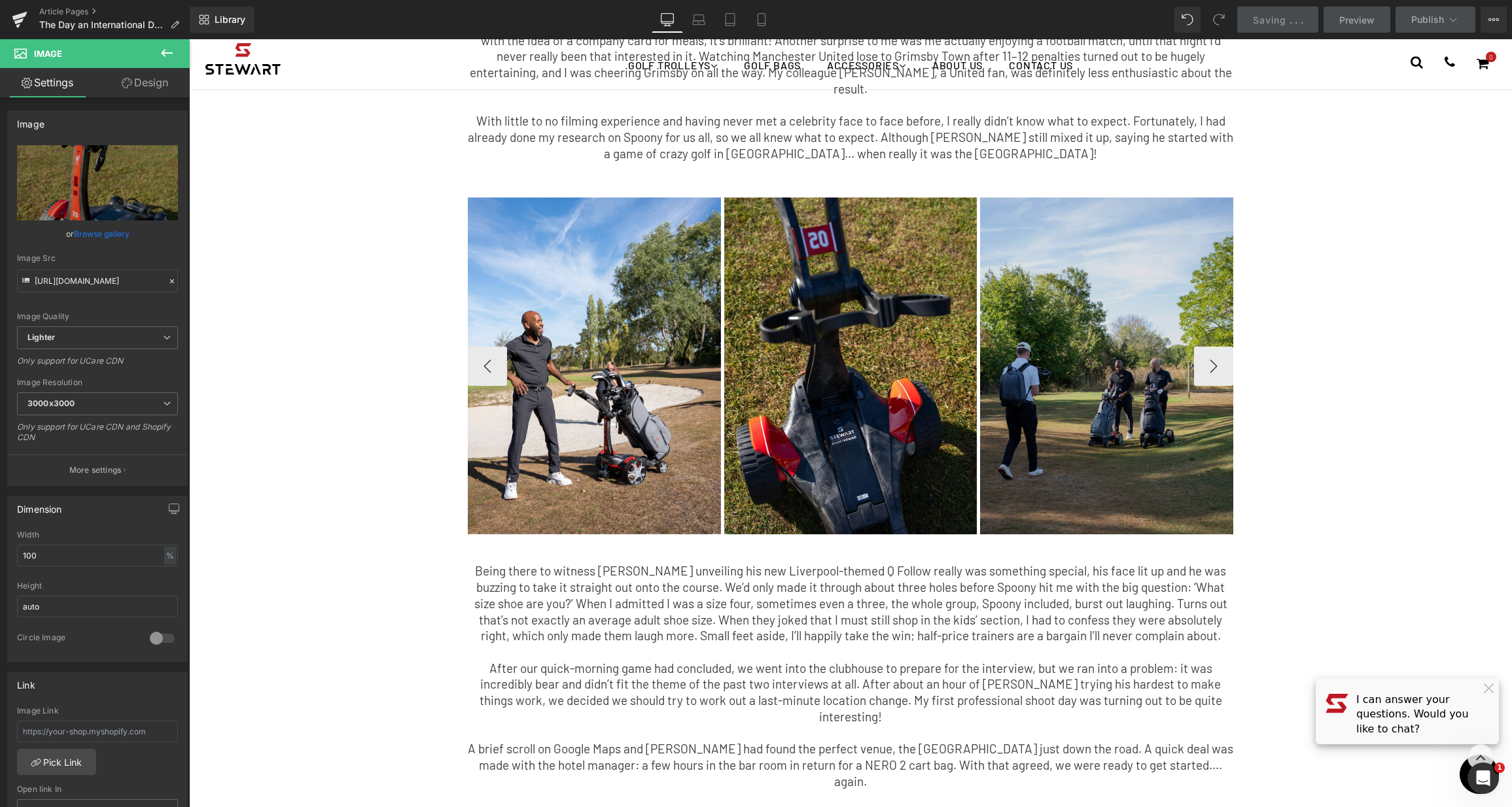
scroll to position [27, 0]
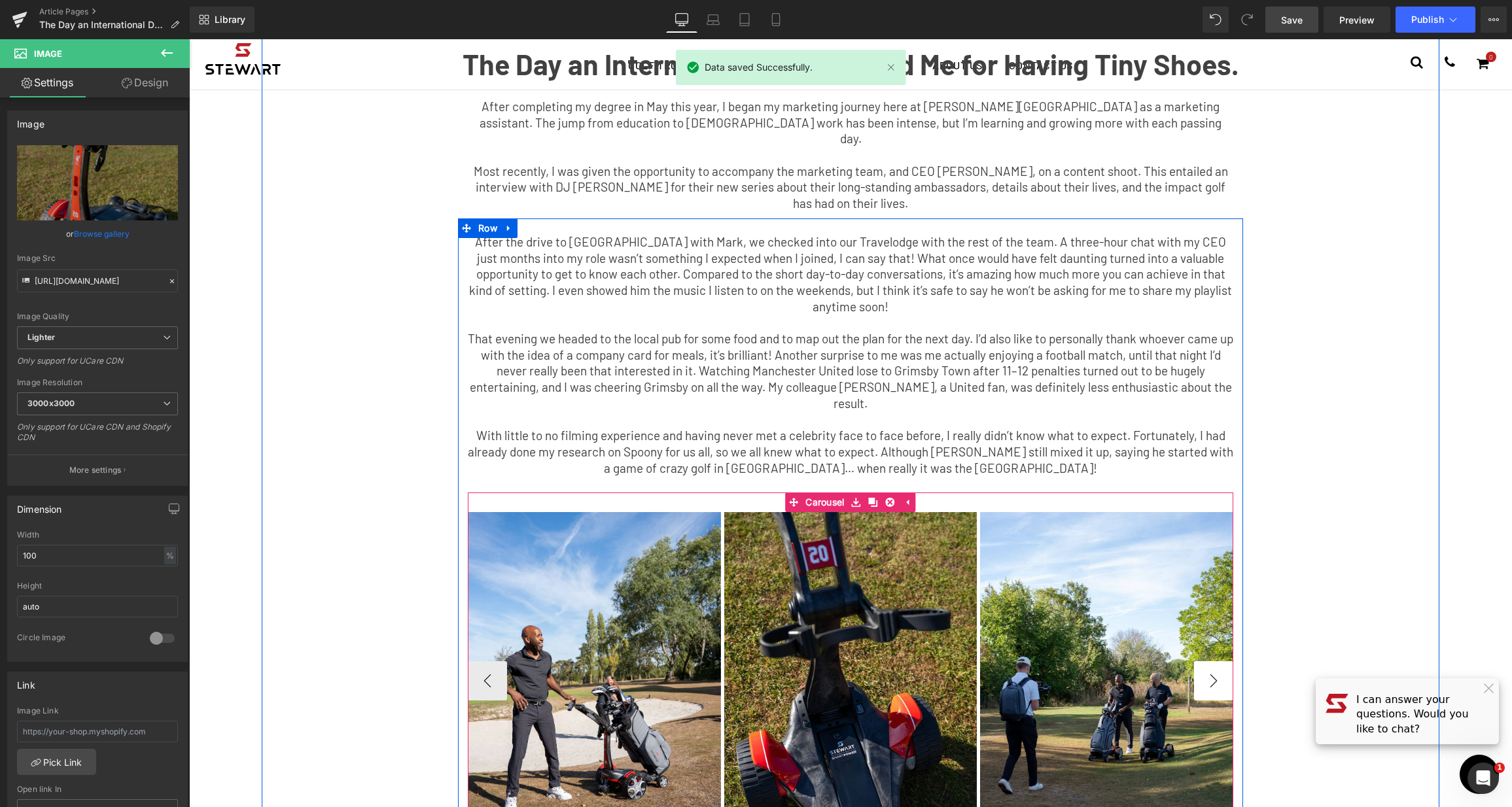
click at [1218, 661] on button "›" at bounding box center [1214, 681] width 39 height 39
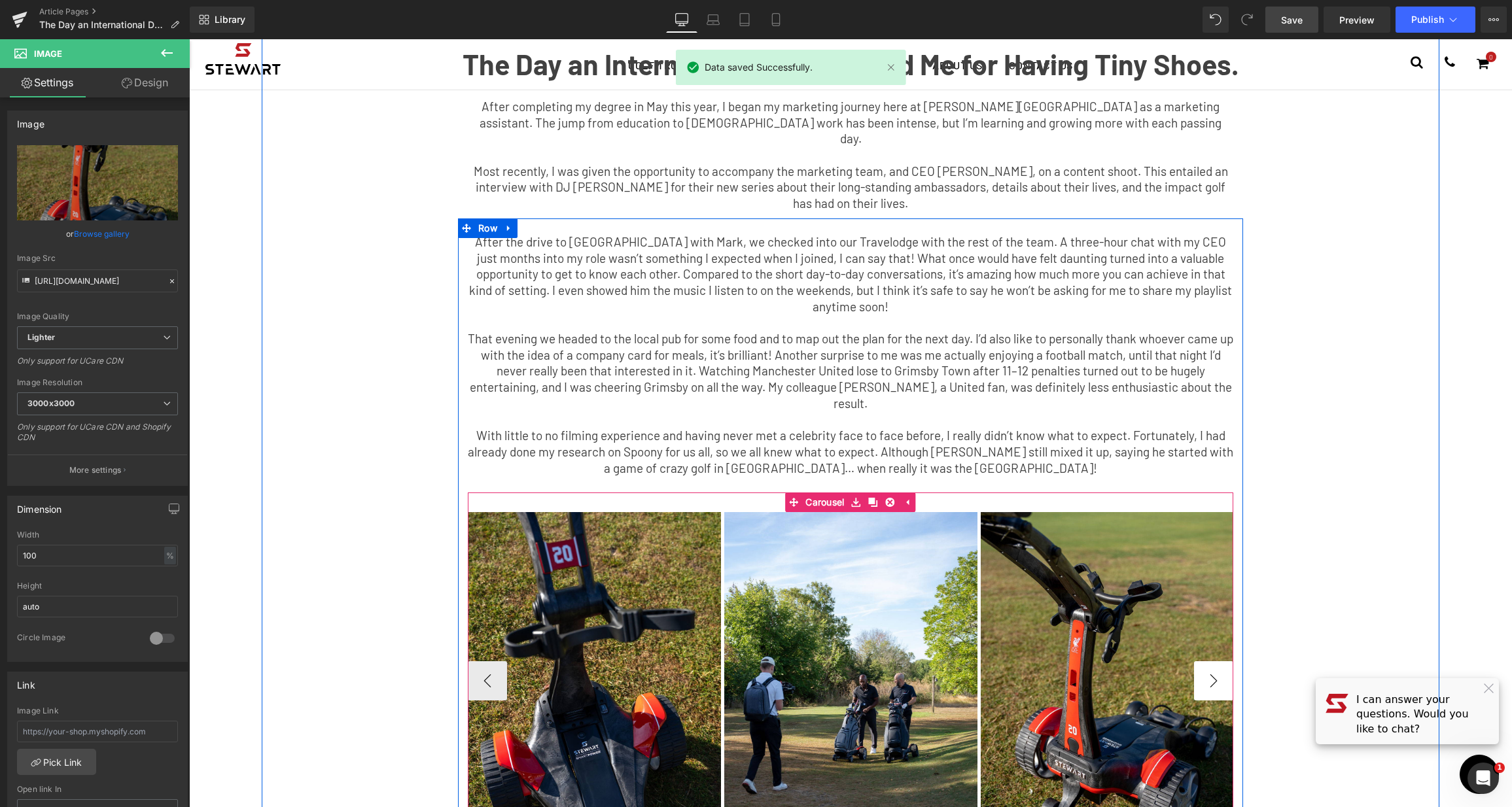
click at [1218, 661] on button "›" at bounding box center [1214, 681] width 39 height 39
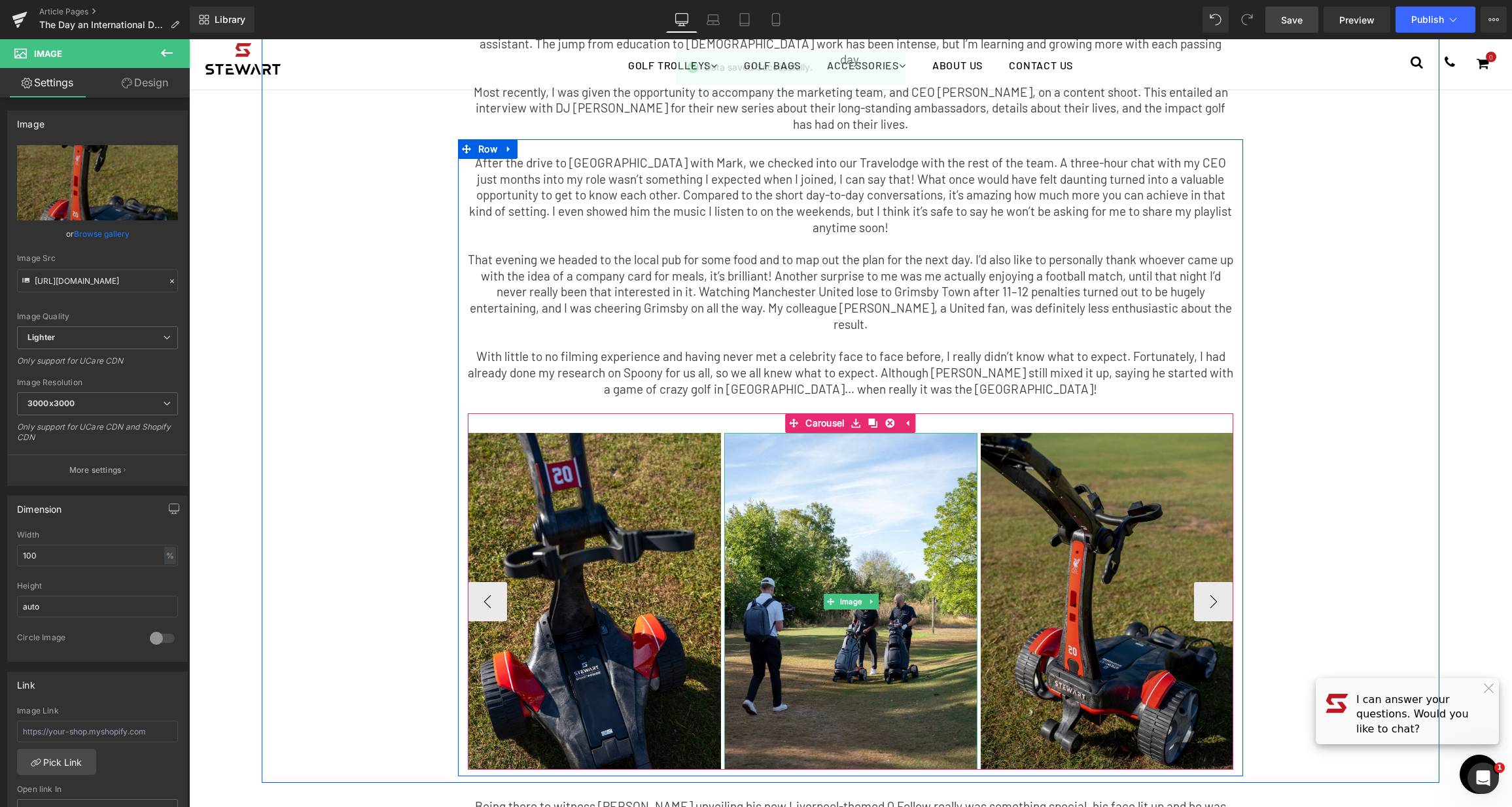
scroll to position [117, 0]
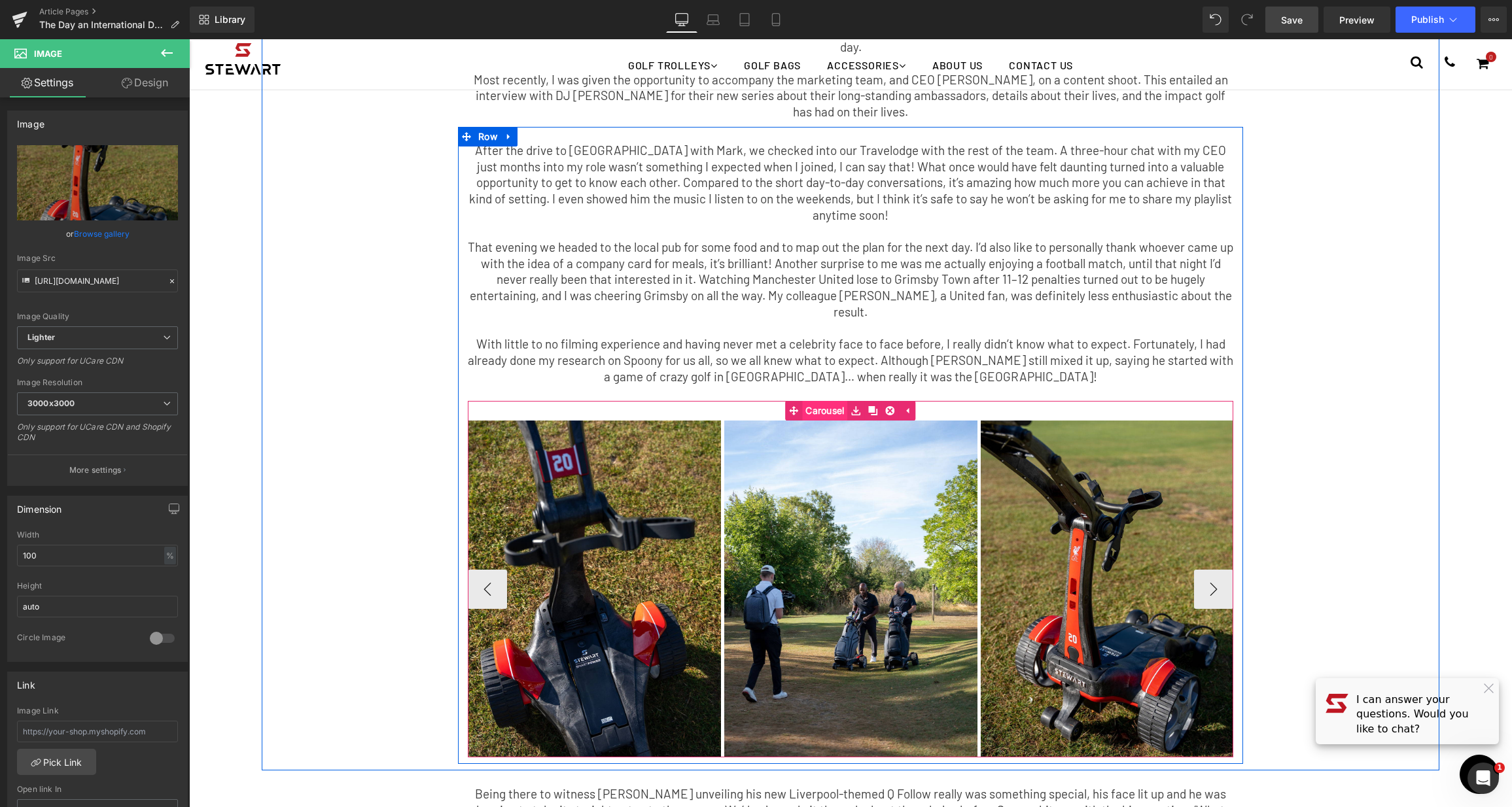
click at [804, 401] on div "Image Image Image Image ‹ › [GEOGRAPHIC_DATA]" at bounding box center [850, 579] width 765 height 356
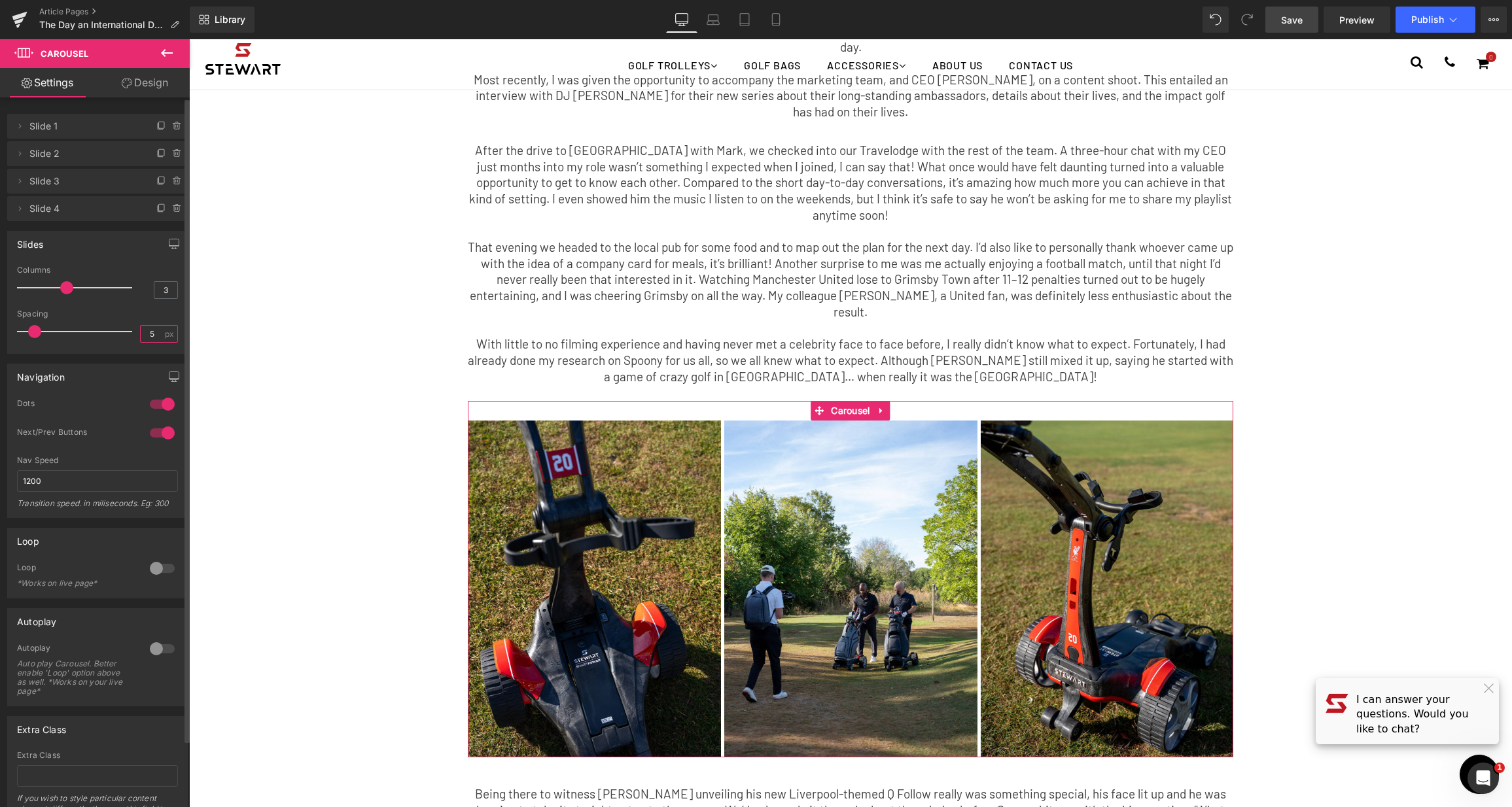
click at [157, 335] on input "5" at bounding box center [152, 333] width 23 height 16
click at [177, 244] on button "button" at bounding box center [174, 243] width 21 height 25
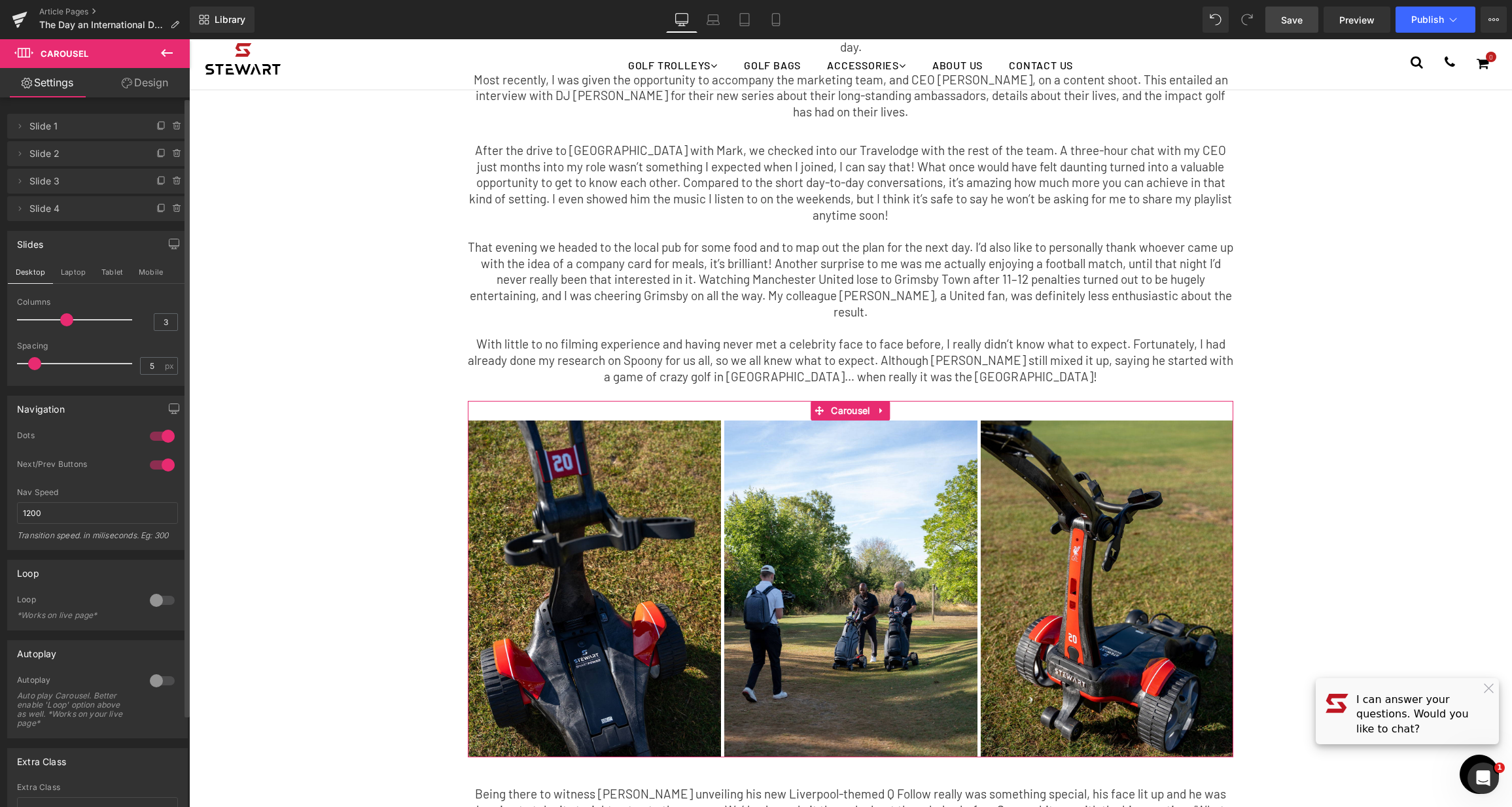
click at [103, 239] on div "Slides" at bounding box center [97, 243] width 179 height 25
click at [21, 212] on icon at bounding box center [20, 208] width 10 height 10
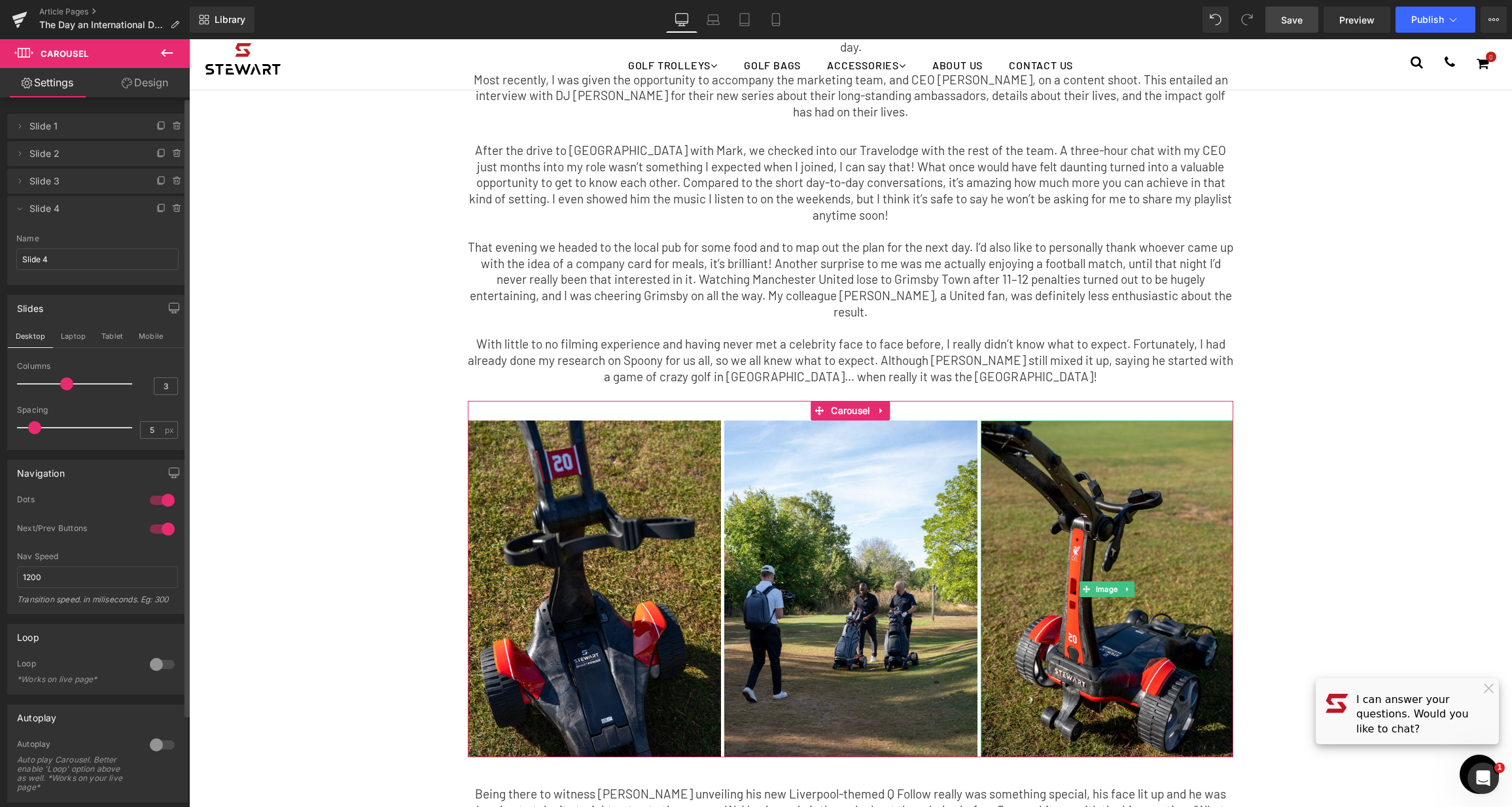
click at [41, 210] on span "Slide 4" at bounding box center [84, 208] width 110 height 25
click at [286, 256] on div "The Day an International DJ Roasted Me for Having Tiny Shoes. Text Block After …" at bounding box center [850, 352] width 1178 height 822
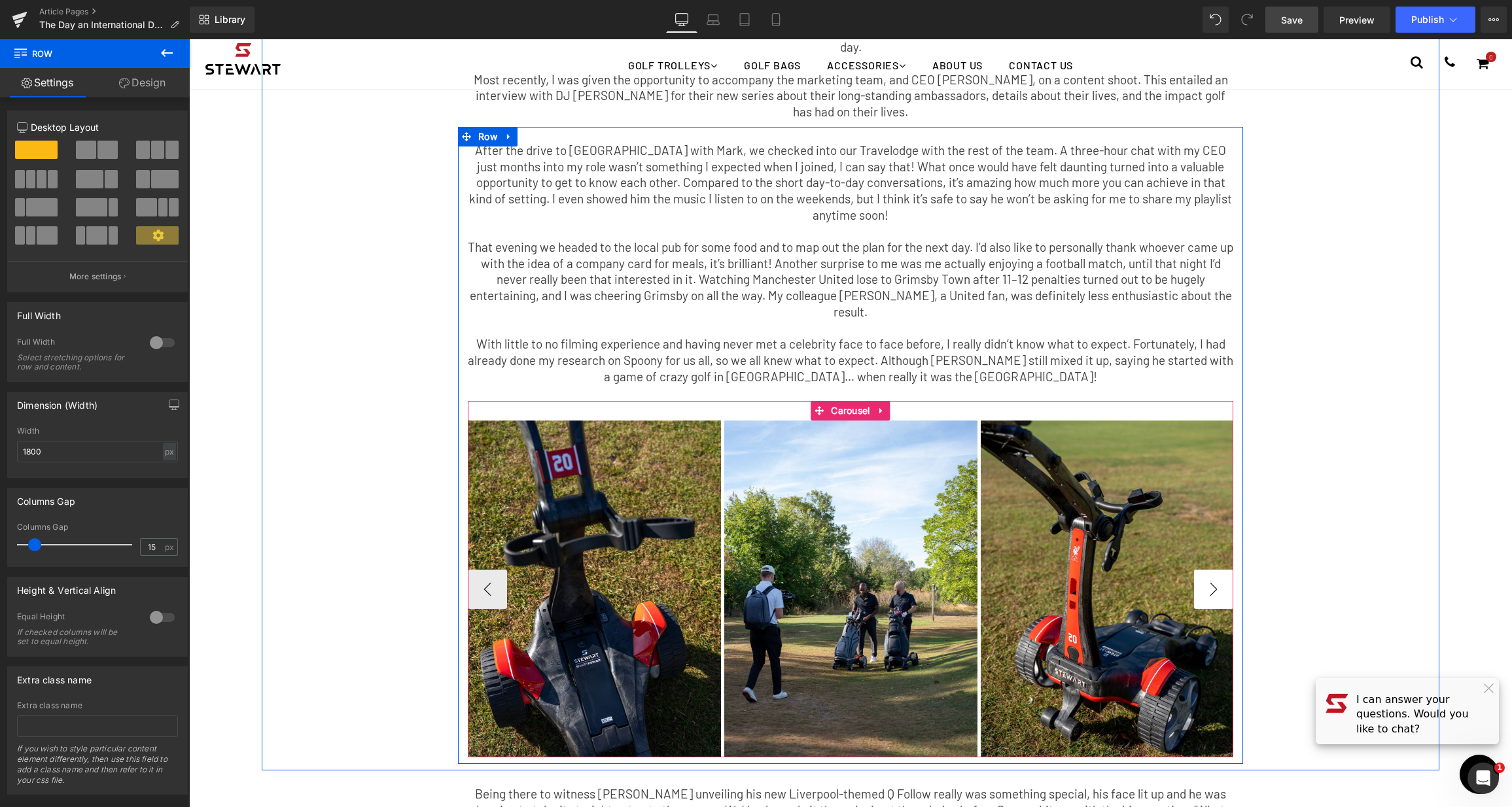
click at [1206, 570] on button "›" at bounding box center [1214, 589] width 39 height 39
click at [1215, 570] on button "›" at bounding box center [1214, 589] width 39 height 39
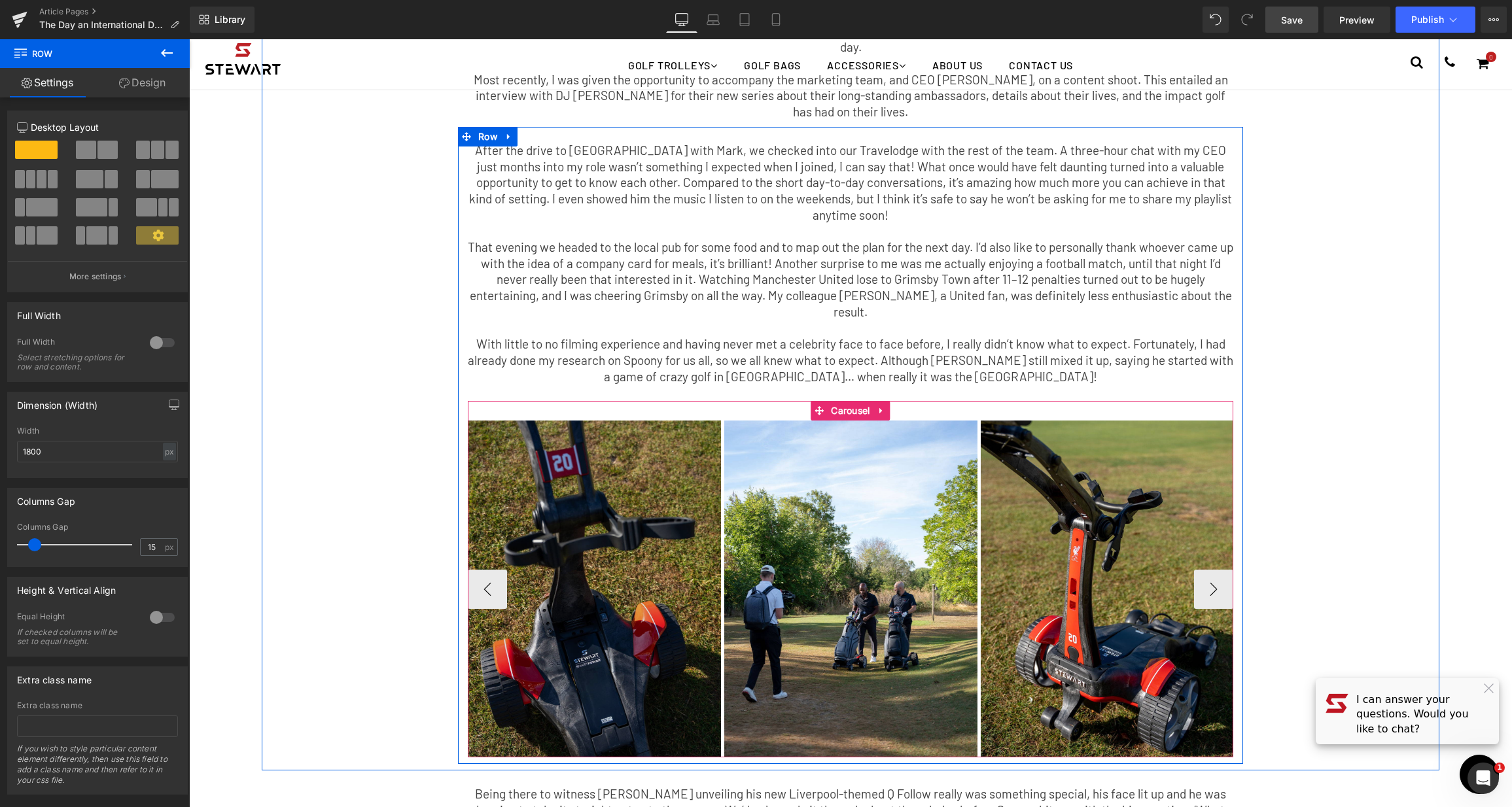
click at [795, 553] on img at bounding box center [850, 589] width 253 height 337
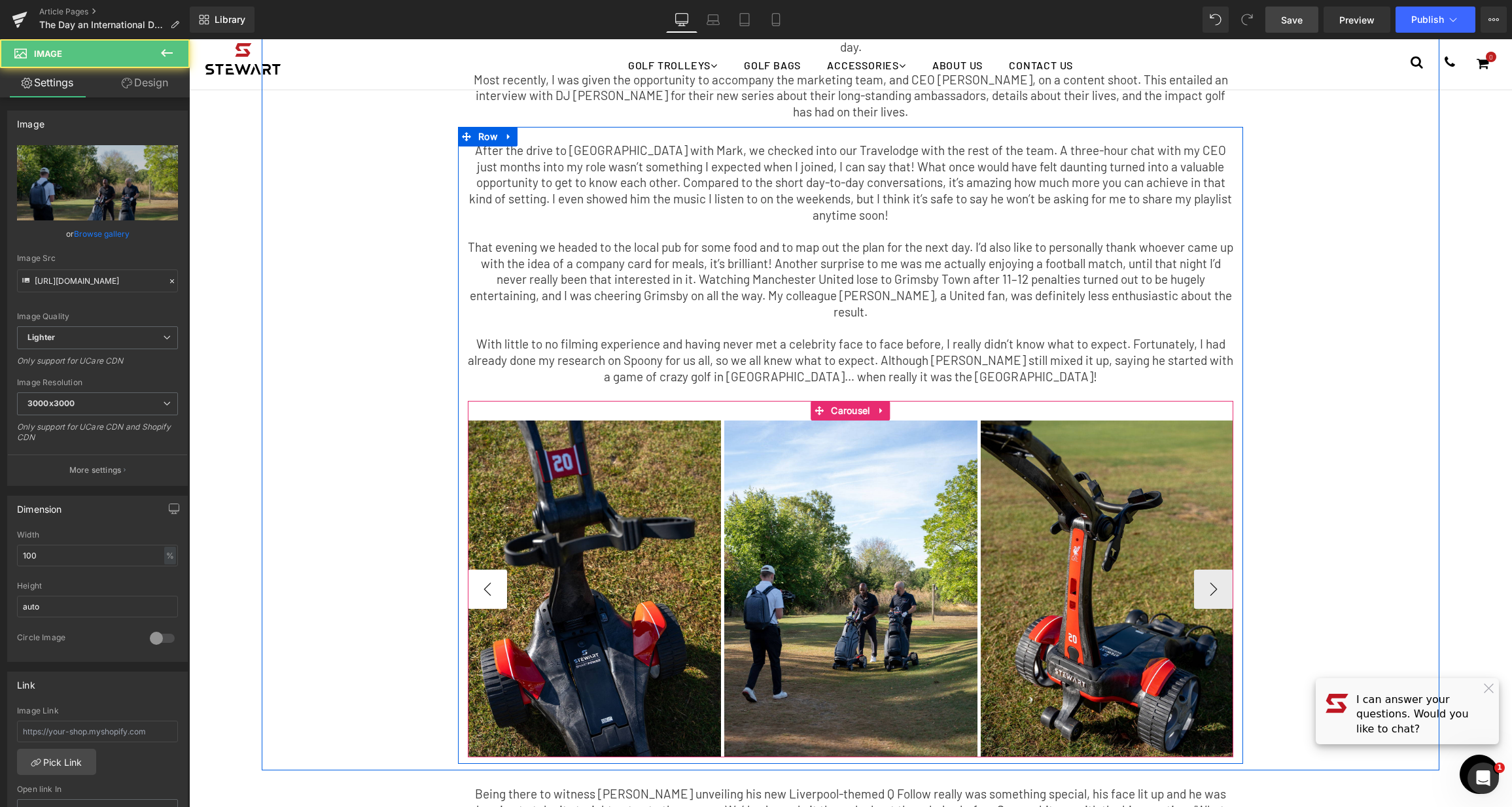
click at [482, 570] on button "‹" at bounding box center [488, 589] width 39 height 39
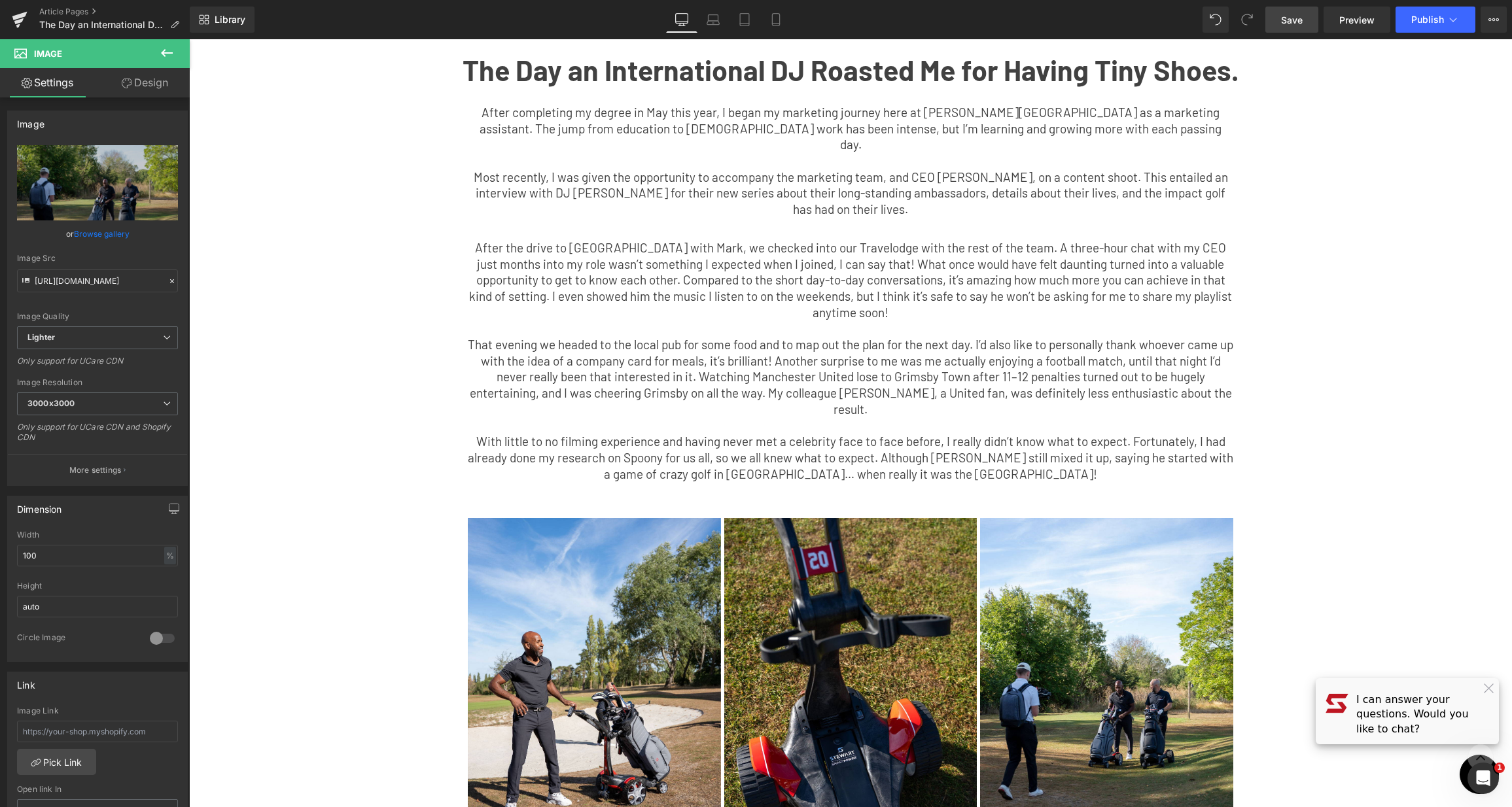
scroll to position [0, 0]
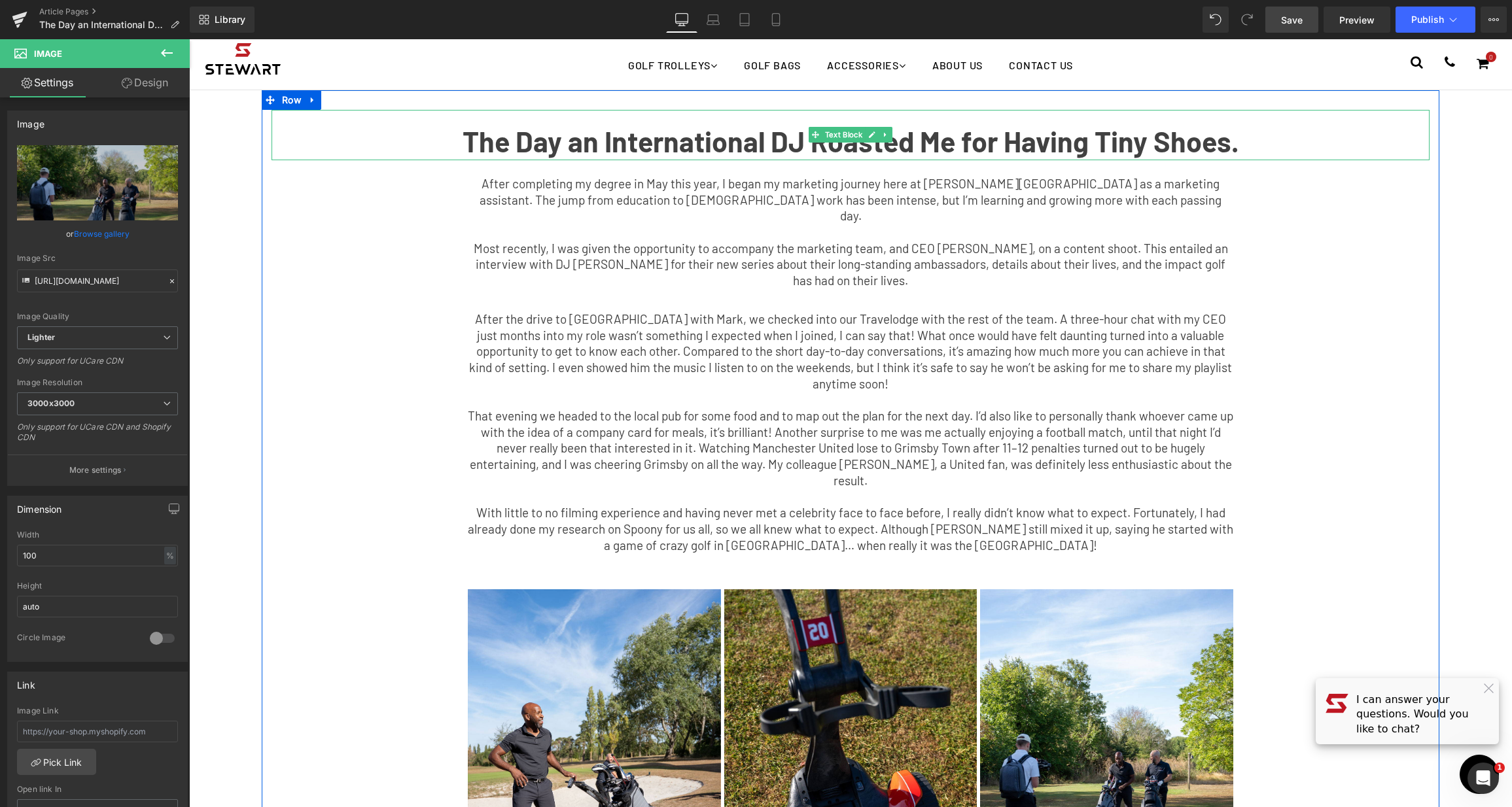
click at [705, 137] on b "The Day an International DJ Roasted Me for Having Tiny Shoes." at bounding box center [851, 141] width 777 height 34
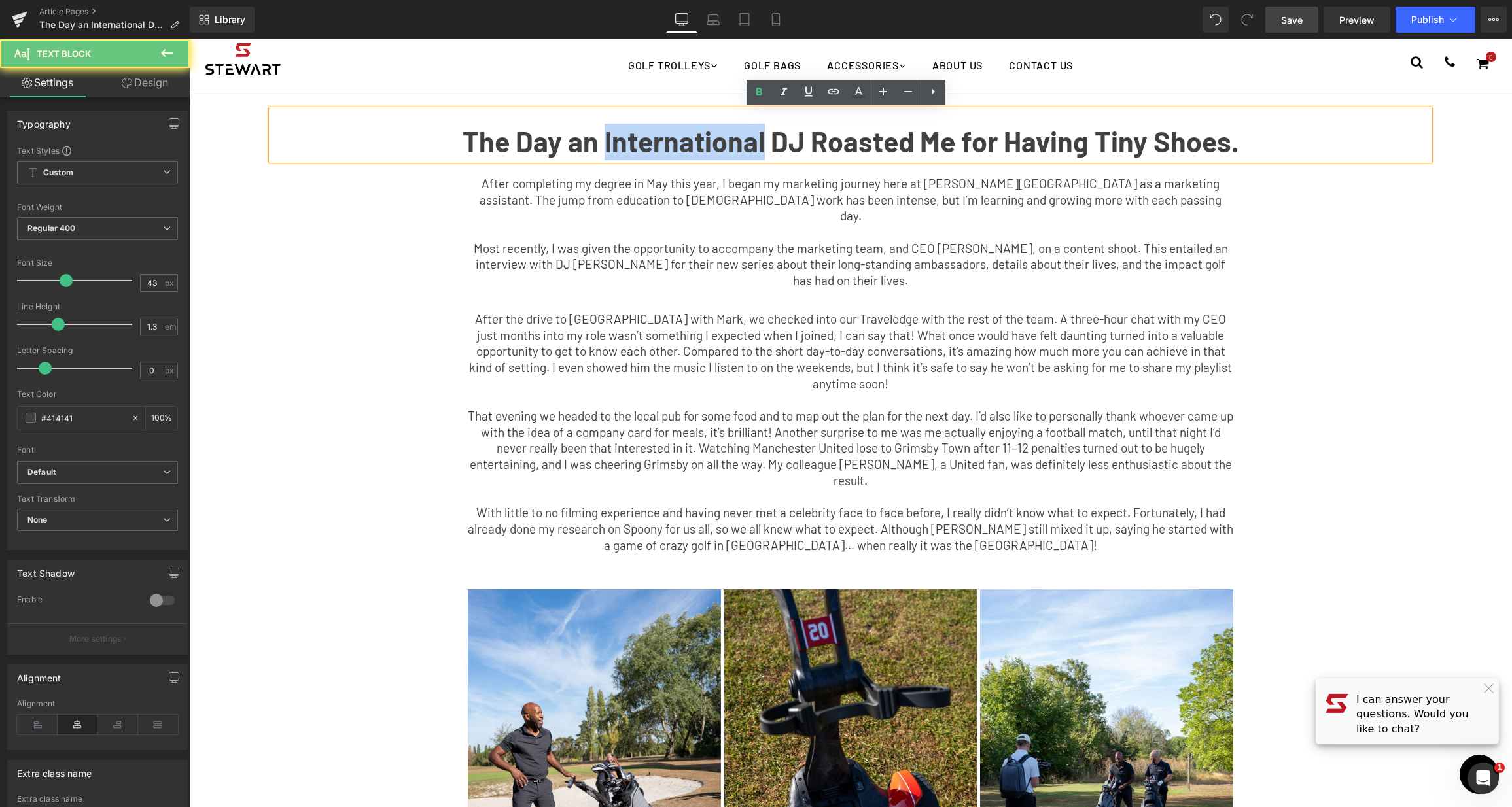
click at [602, 138] on b "The Day an International DJ Roasted Me for Having Tiny Shoes." at bounding box center [851, 141] width 777 height 34
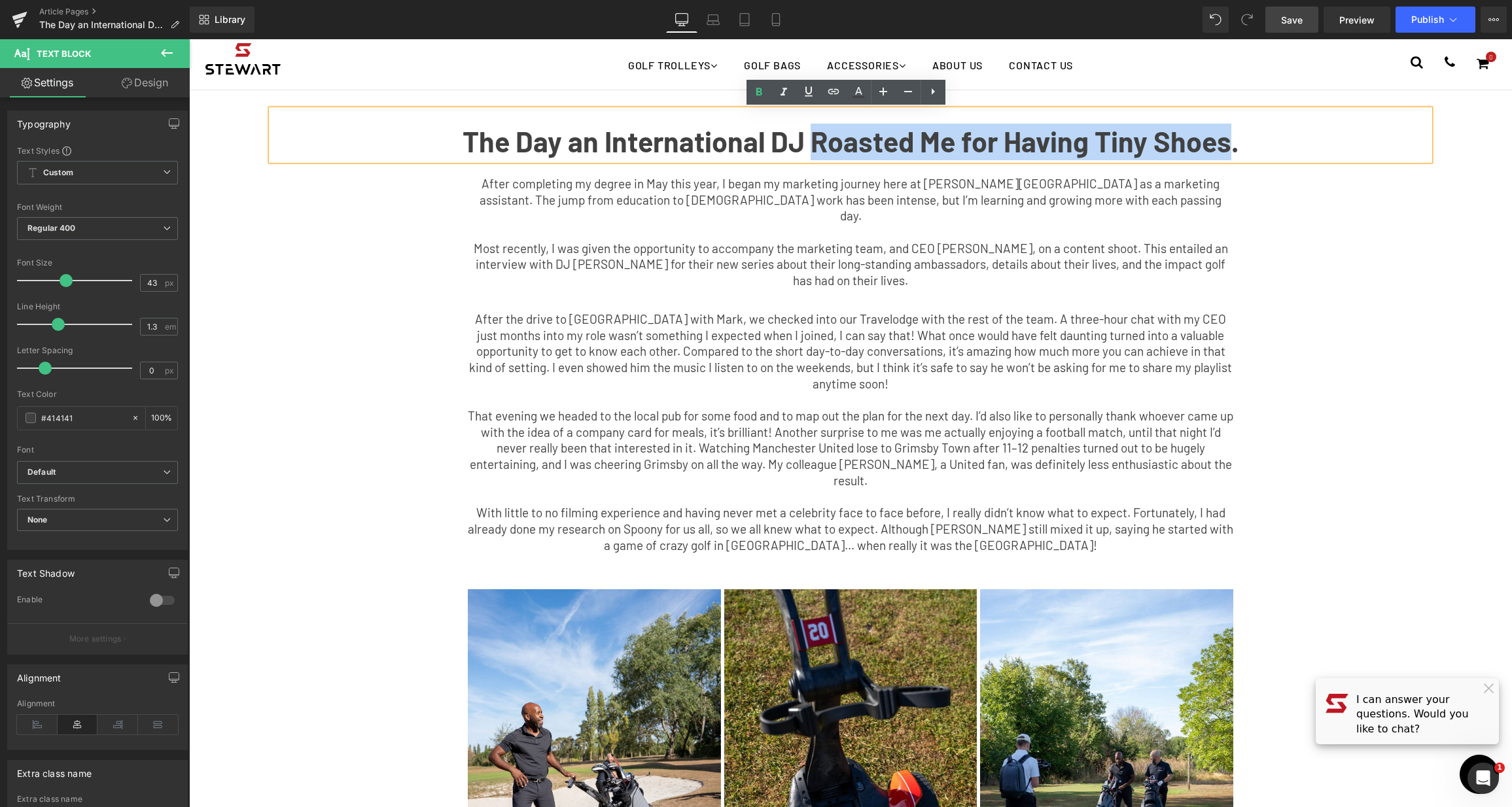
drag, startPoint x: 807, startPoint y: 148, endPoint x: 1226, endPoint y: 145, distance: 419.0
click at [1226, 145] on b "The Day an International DJ Roasted Me for Having Tiny Shoes." at bounding box center [851, 141] width 777 height 34
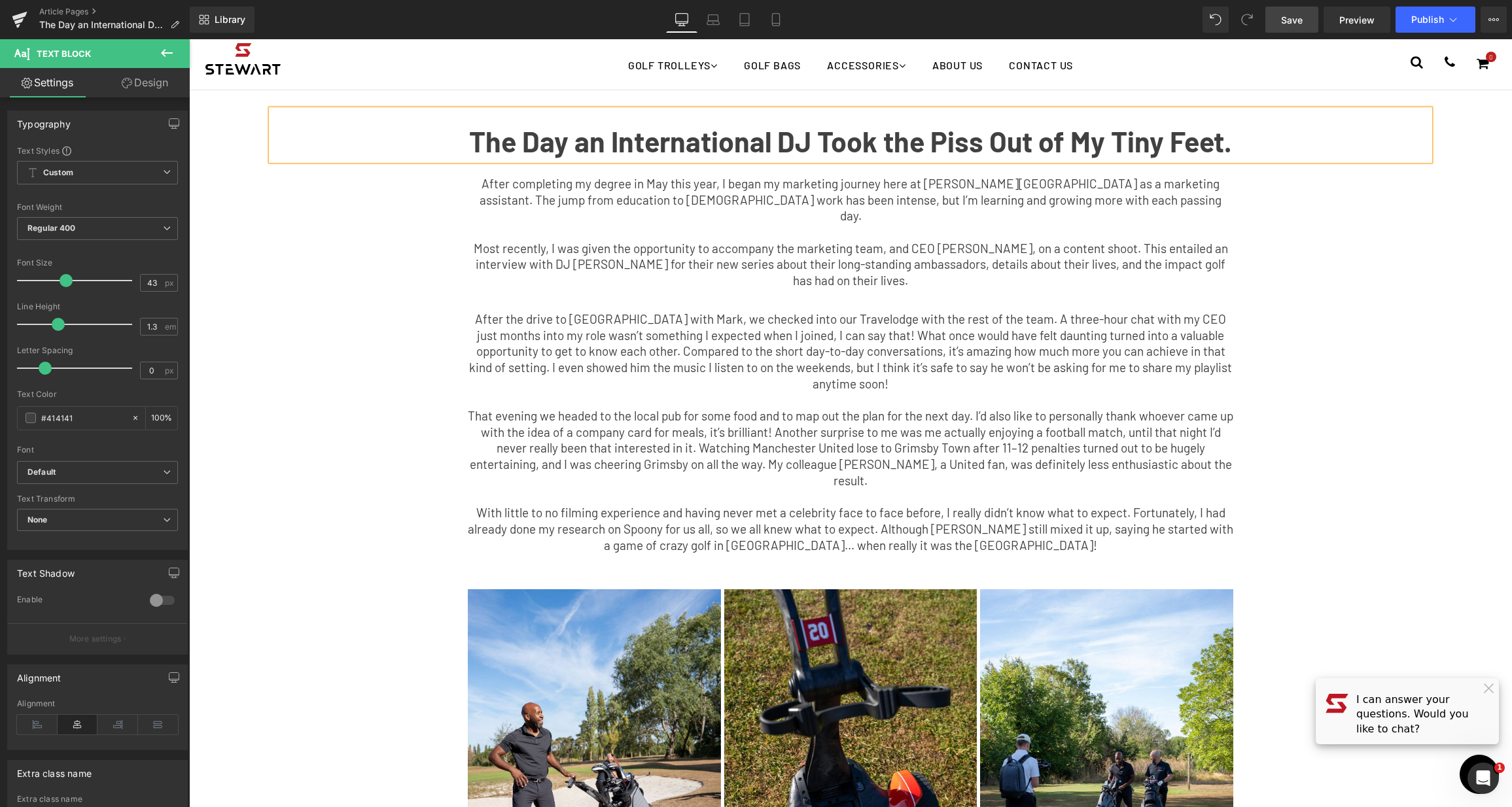
click at [1059, 224] on p at bounding box center [850, 232] width 765 height 16
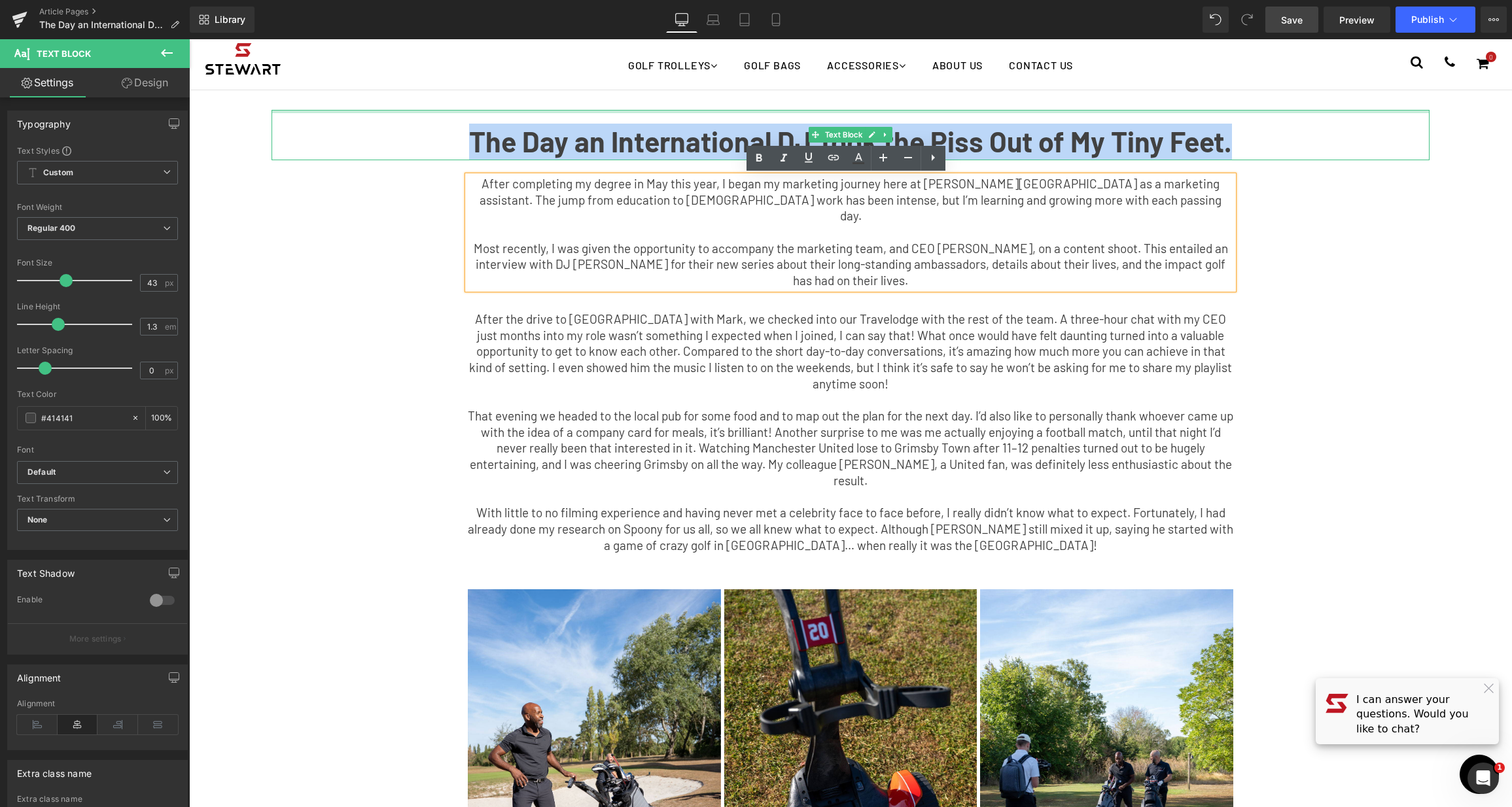
click at [509, 112] on div "The Day an International DJ Took the Piss Out of My Tiny Feet. Text Block" at bounding box center [850, 134] width 1158 height 51
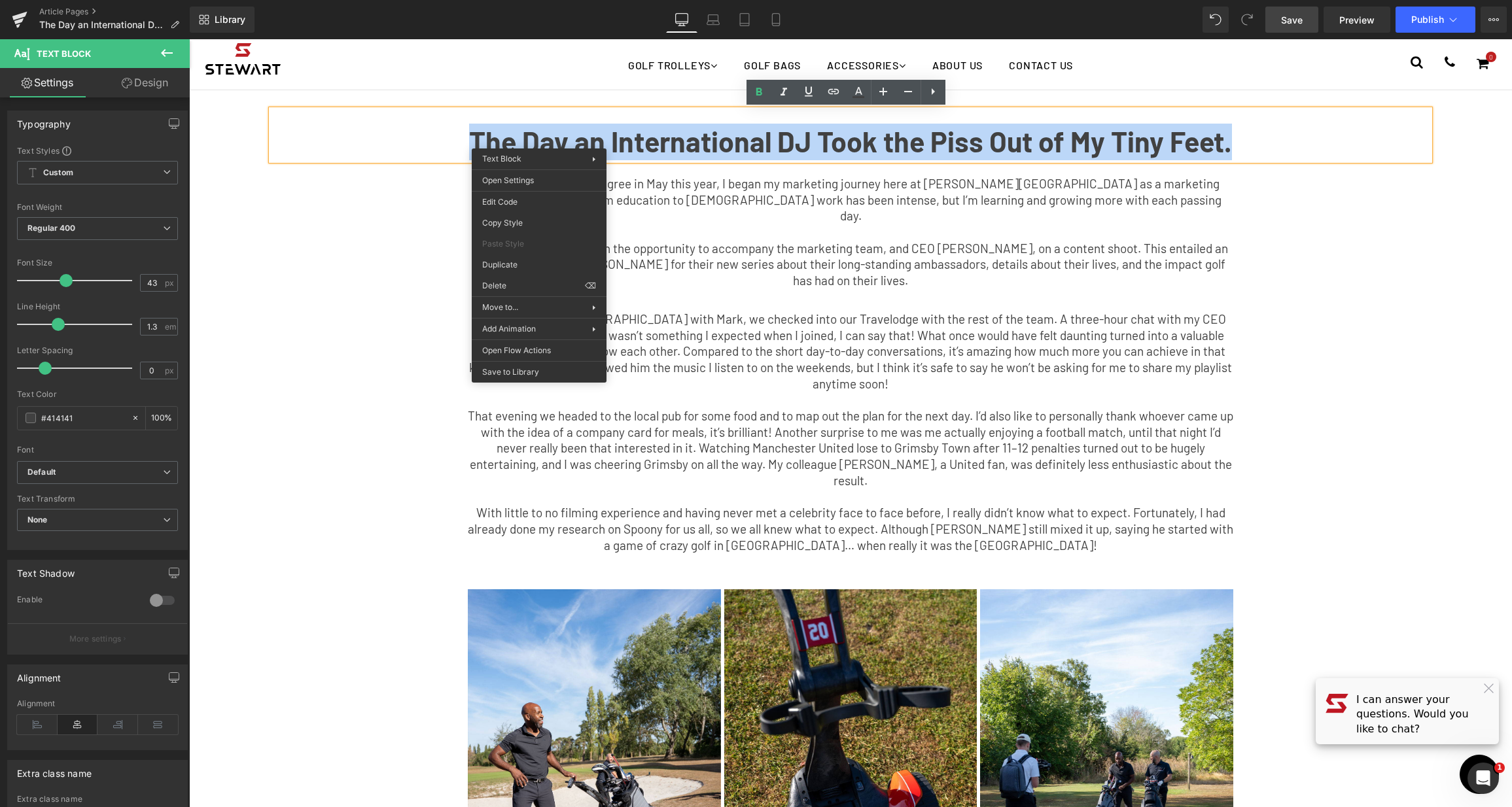
click at [189, 39] on div at bounding box center [189, 39] width 0 height 0
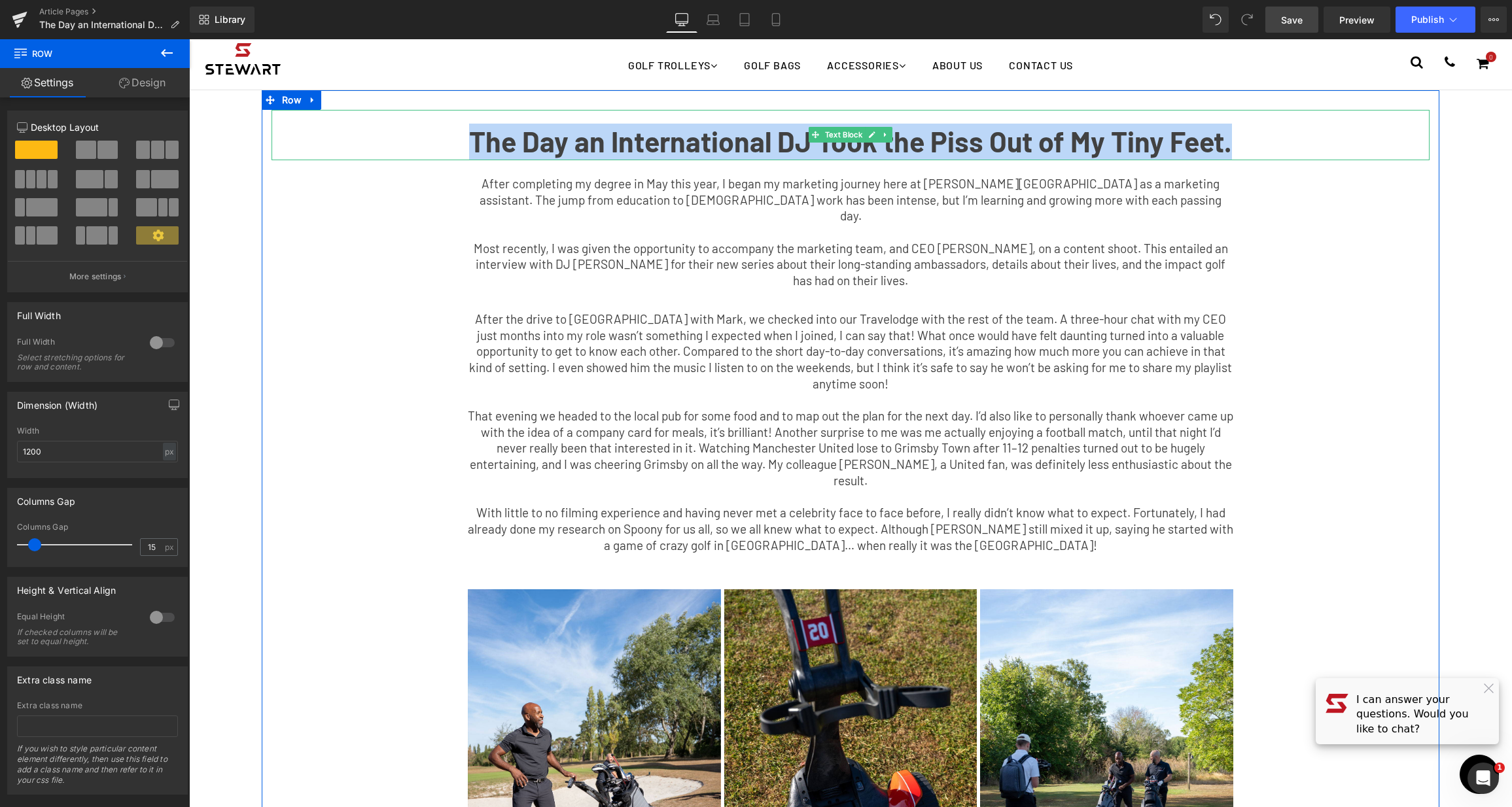
copy b "The Day an International DJ Took the Piss Out of My Tiny Feet."
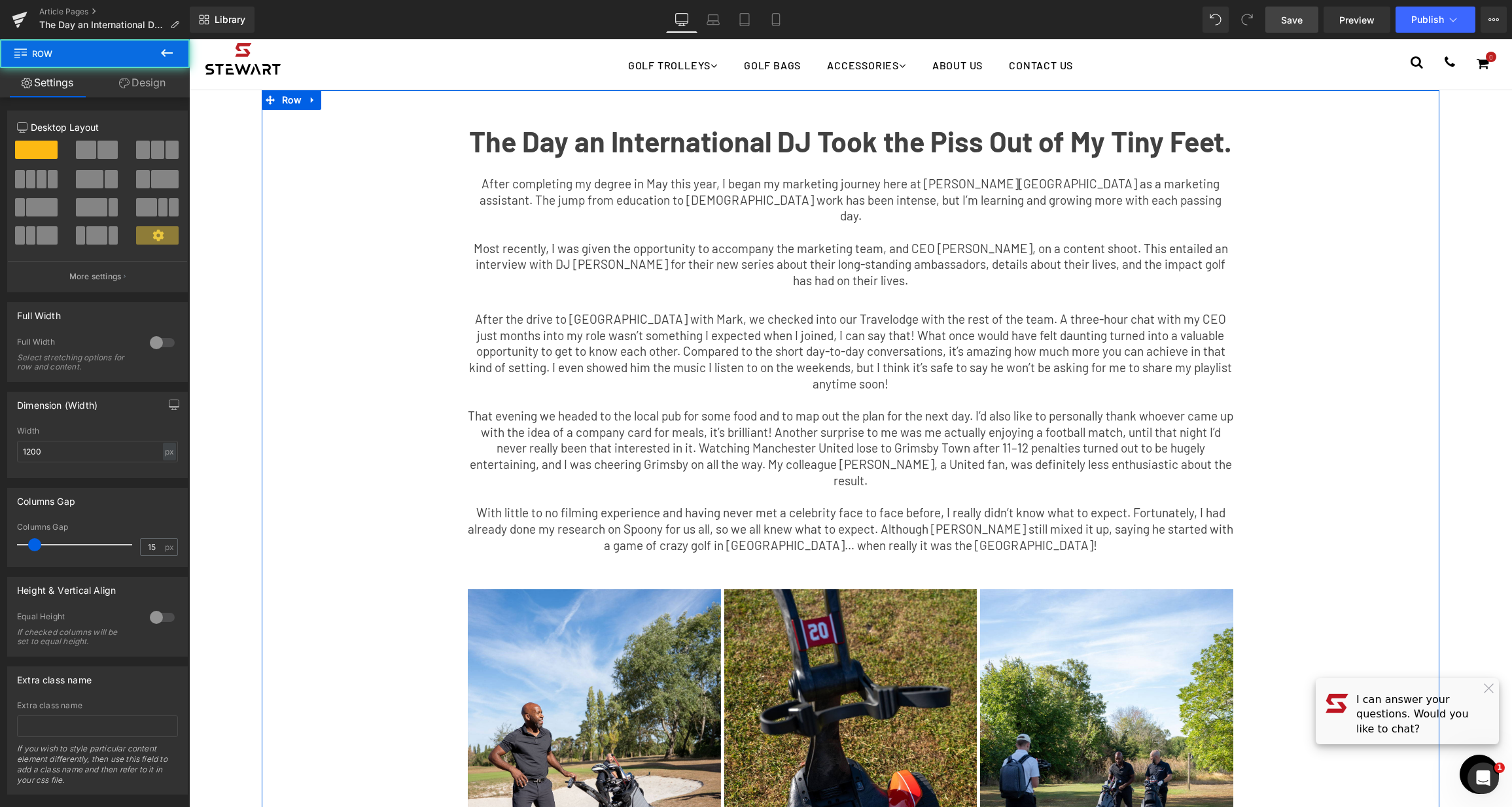
click at [988, 172] on div "After completing my degree in May this year, I began my marketing journey here …" at bounding box center [850, 228] width 785 height 135
click at [1192, 140] on b "The Day an International DJ Took the Piss Out of My Tiny Feet." at bounding box center [850, 141] width 763 height 34
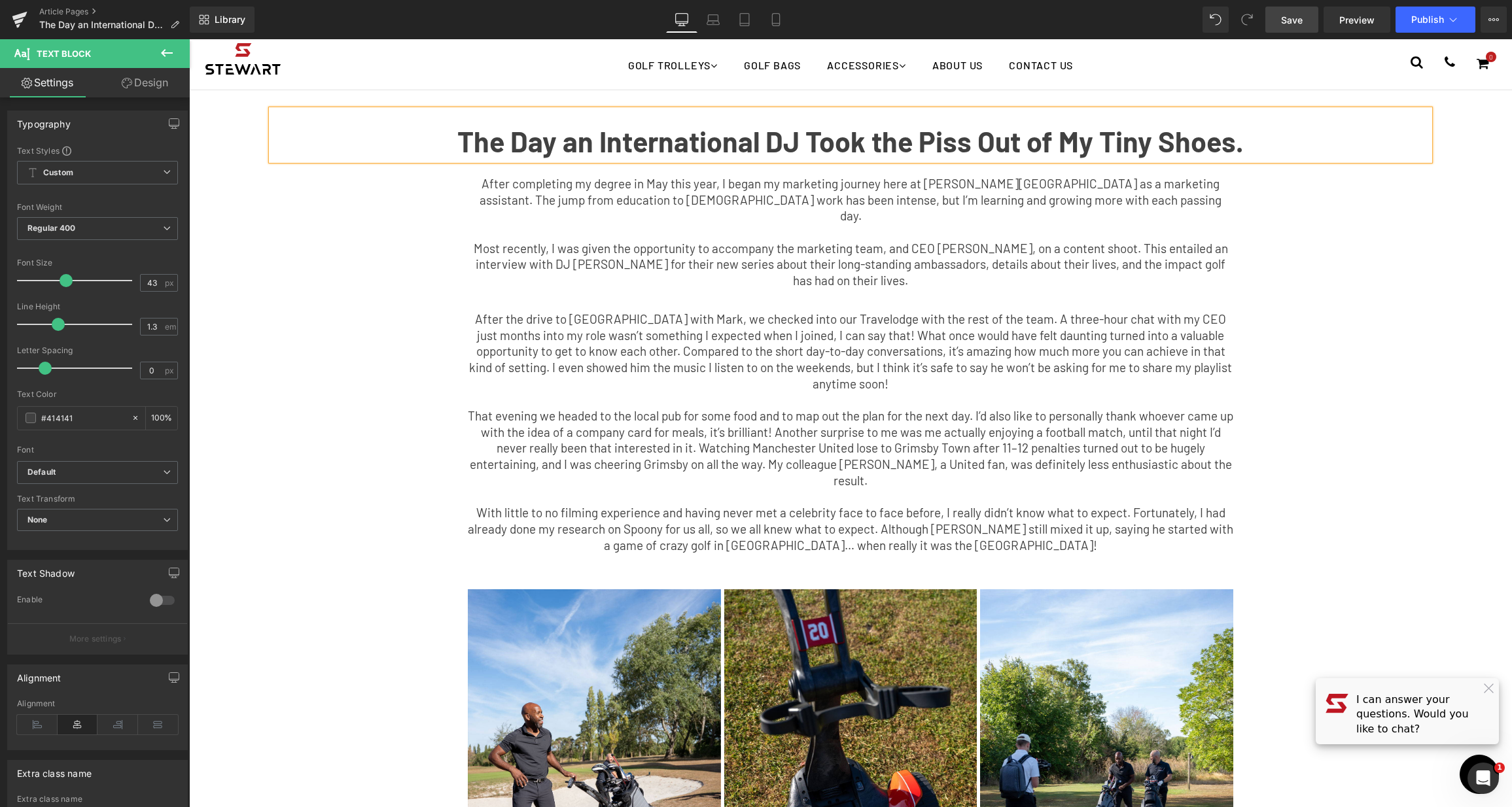
click at [1373, 331] on div "The Day an International DJ Took the Piss Out of My Tiny Shoes. Text Block Afte…" at bounding box center [850, 521] width 1178 height 822
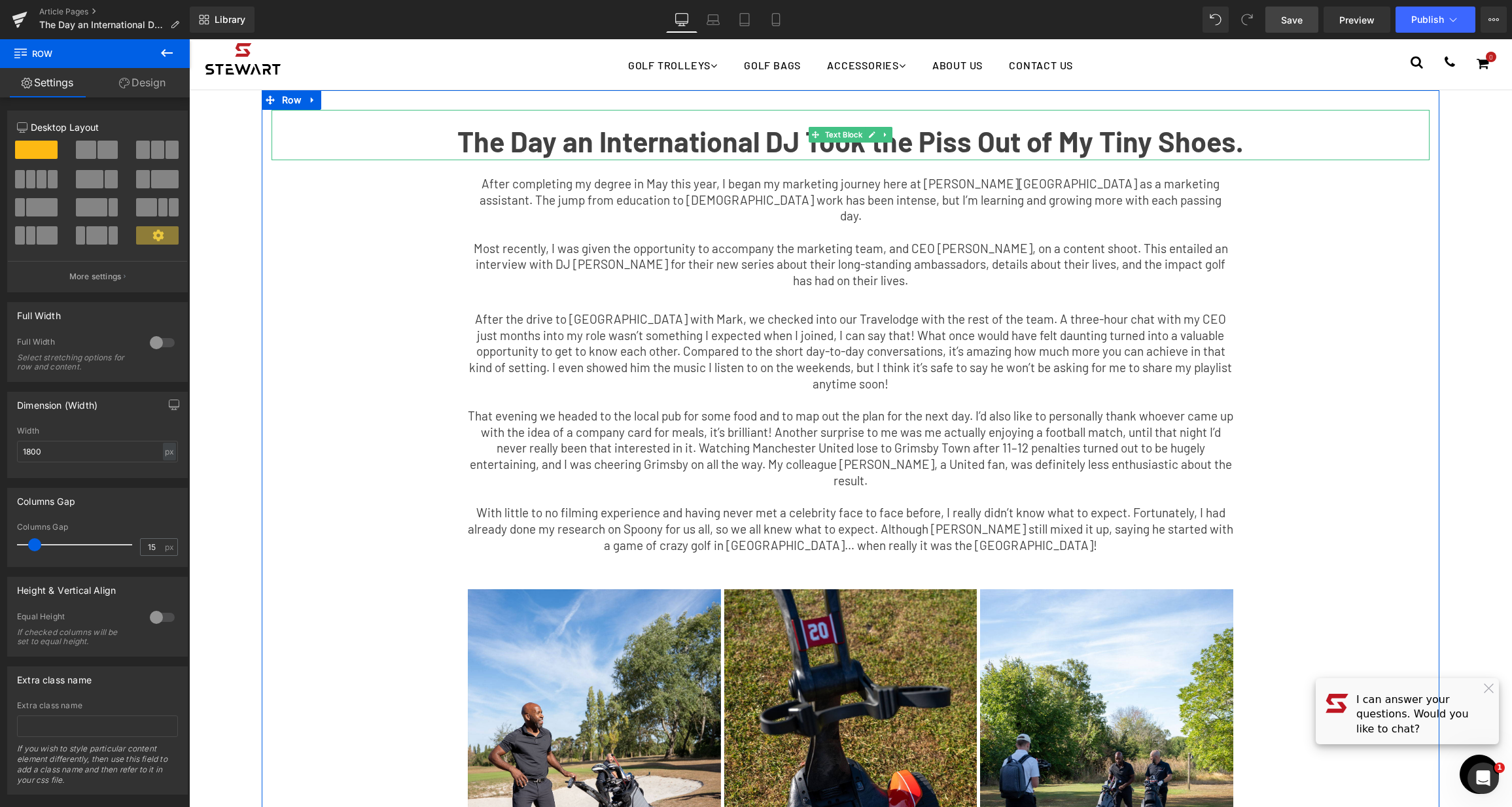
click at [891, 137] on b "The Day an International DJ Took the Piss Out of My Tiny Shoes." at bounding box center [850, 141] width 786 height 34
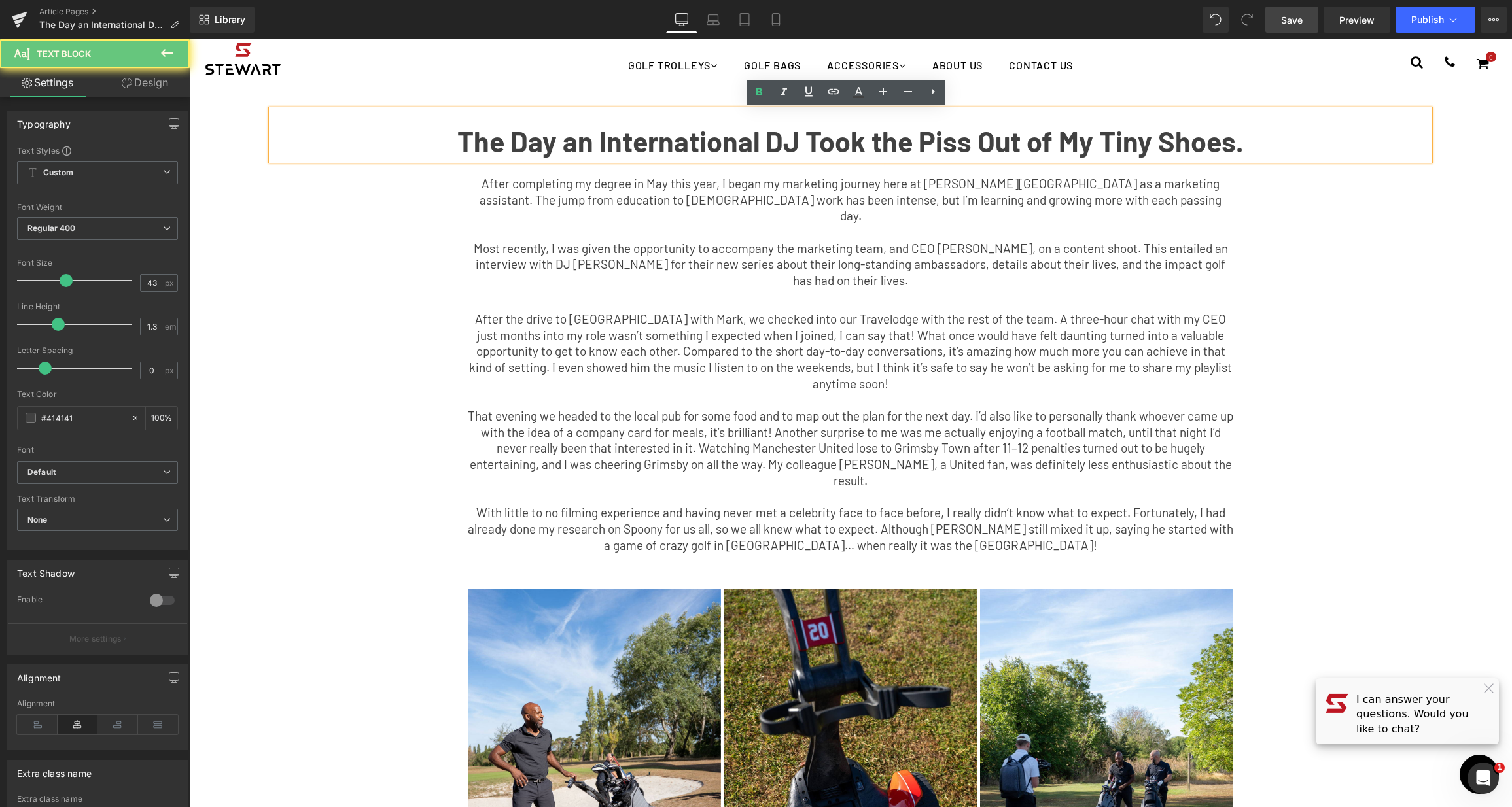
click at [944, 136] on b "The Day an International DJ Took the Piss Out of My Tiny Shoes." at bounding box center [850, 141] width 786 height 34
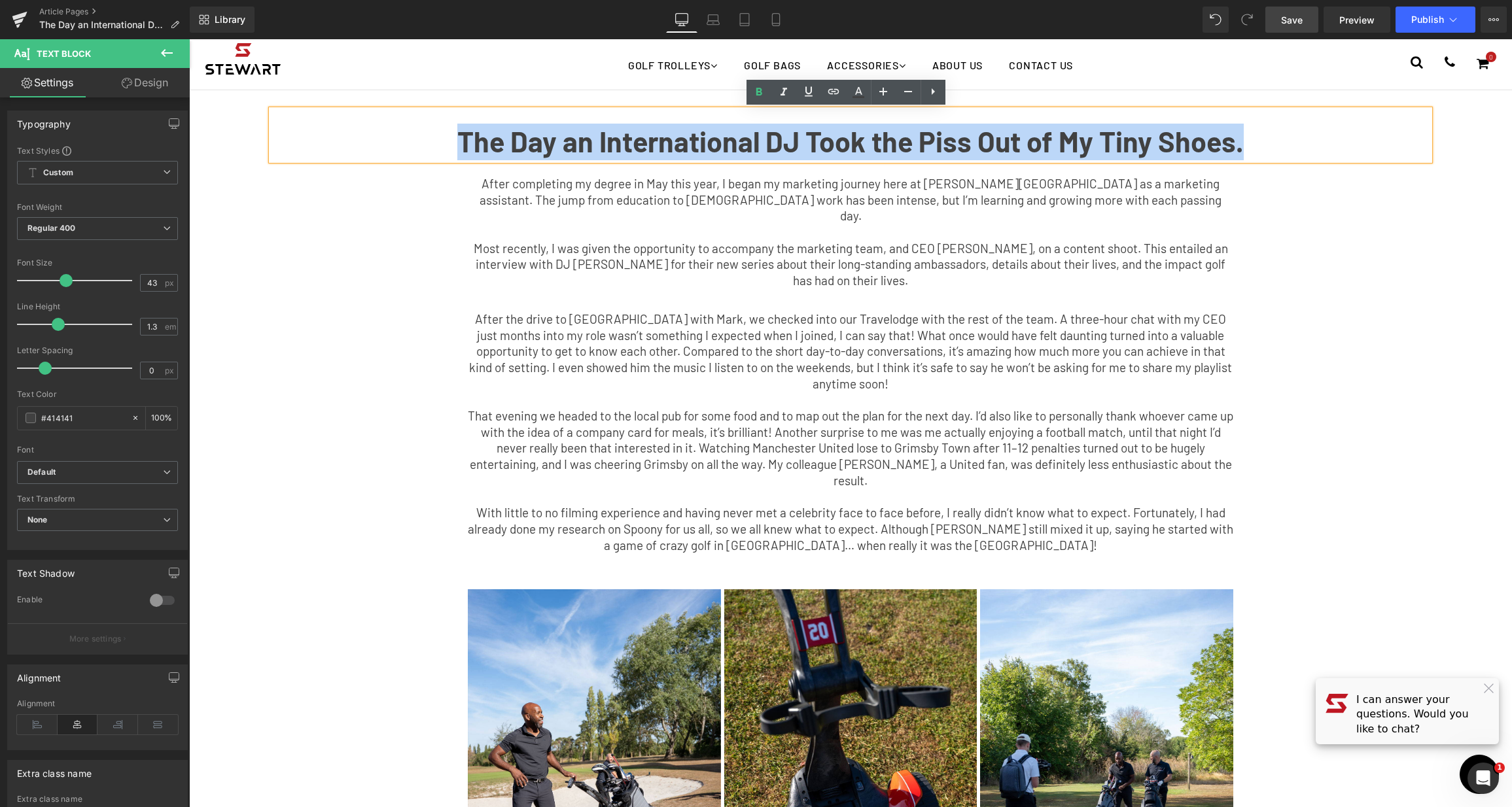
click at [944, 136] on b "The Day an International DJ Took the Piss Out of My Tiny Shoes." at bounding box center [850, 141] width 786 height 34
copy b "The Day an International DJ Took the Piss Out of My Tiny Shoes."
click at [189, 39] on div at bounding box center [189, 39] width 0 height 0
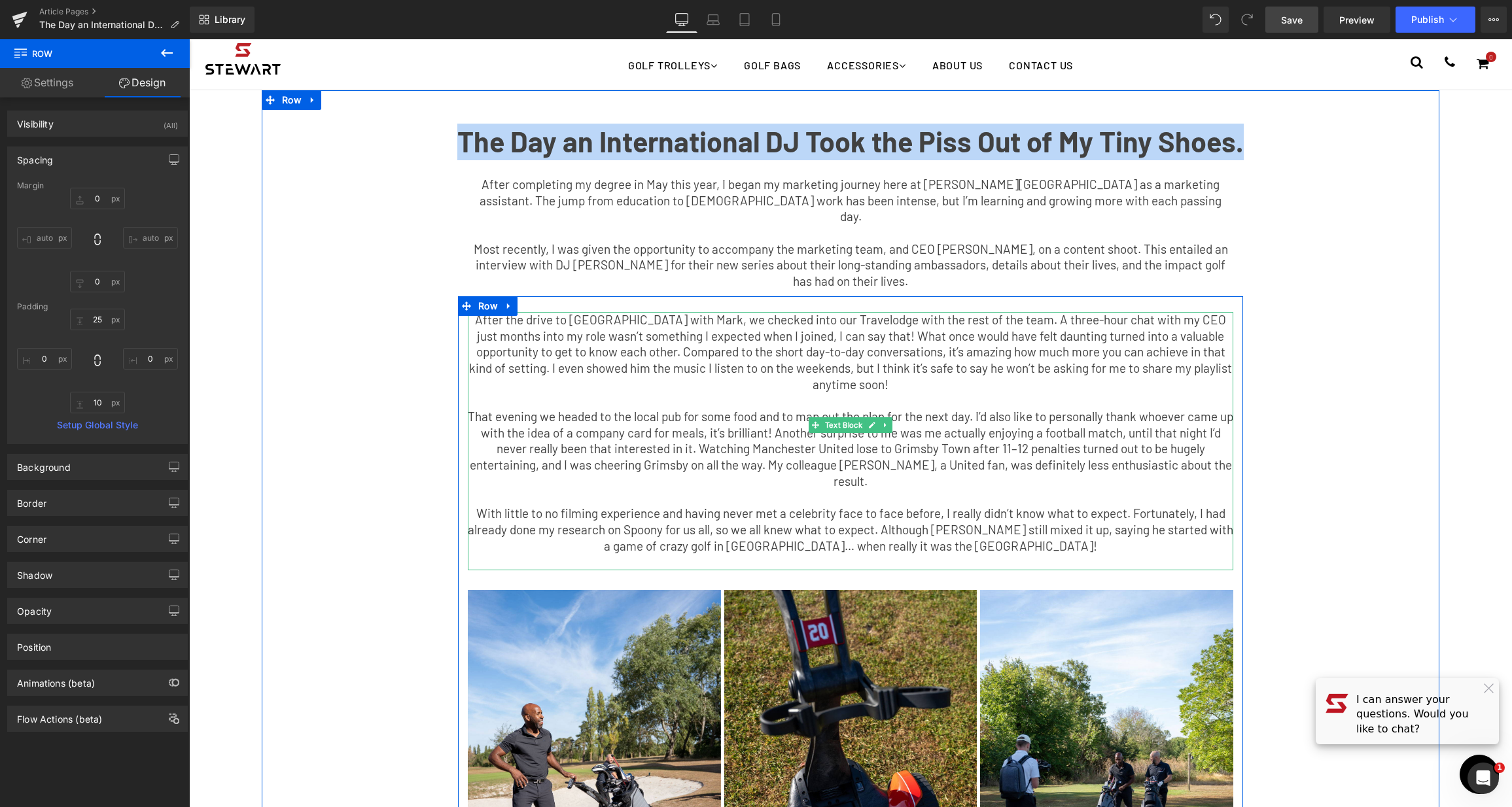
click at [903, 553] on p at bounding box center [850, 561] width 765 height 16
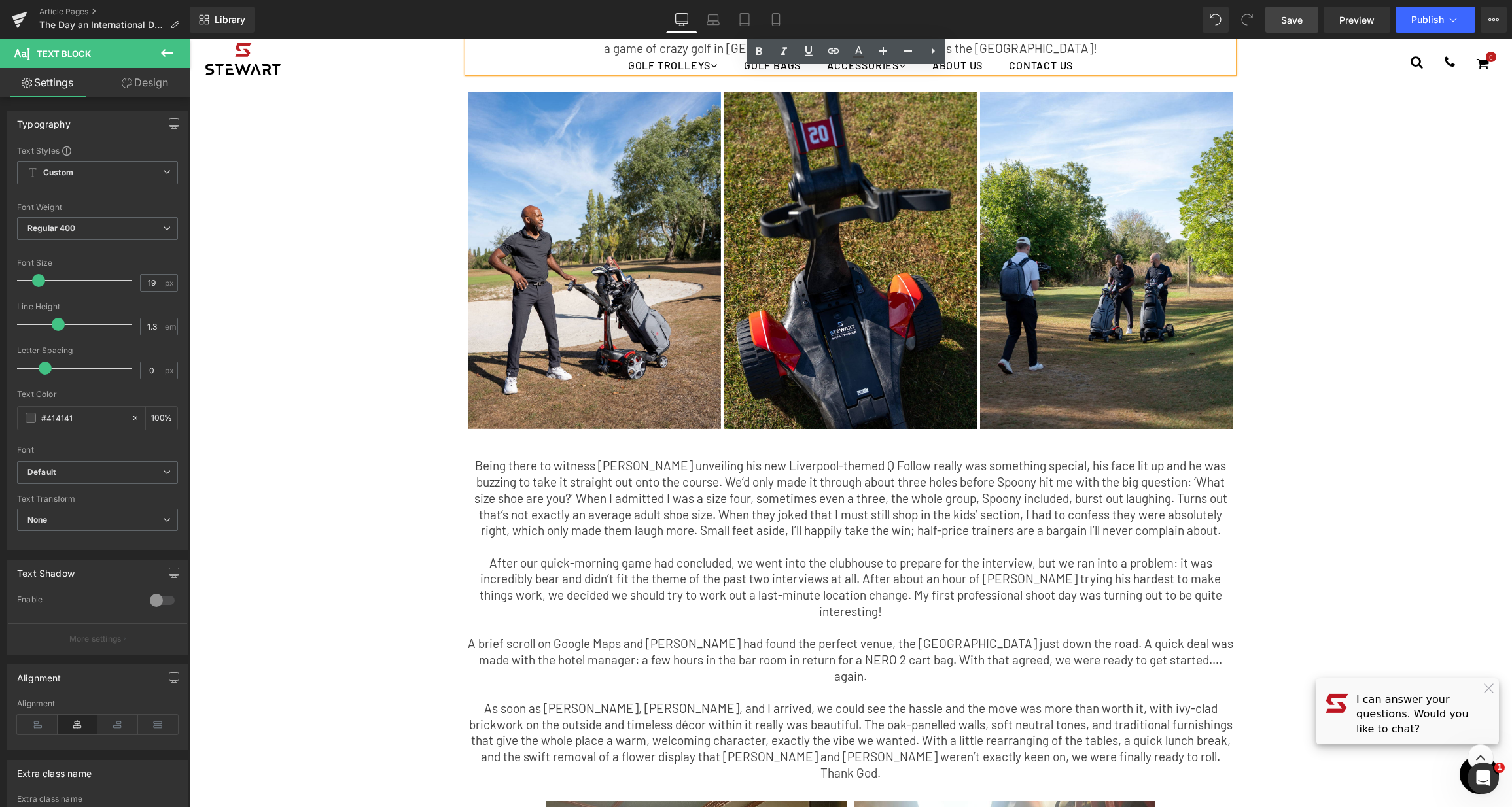
click at [930, 700] on p "As soon as [PERSON_NAME], [PERSON_NAME], and I arrived, we could see the hassle…" at bounding box center [850, 740] width 765 height 81
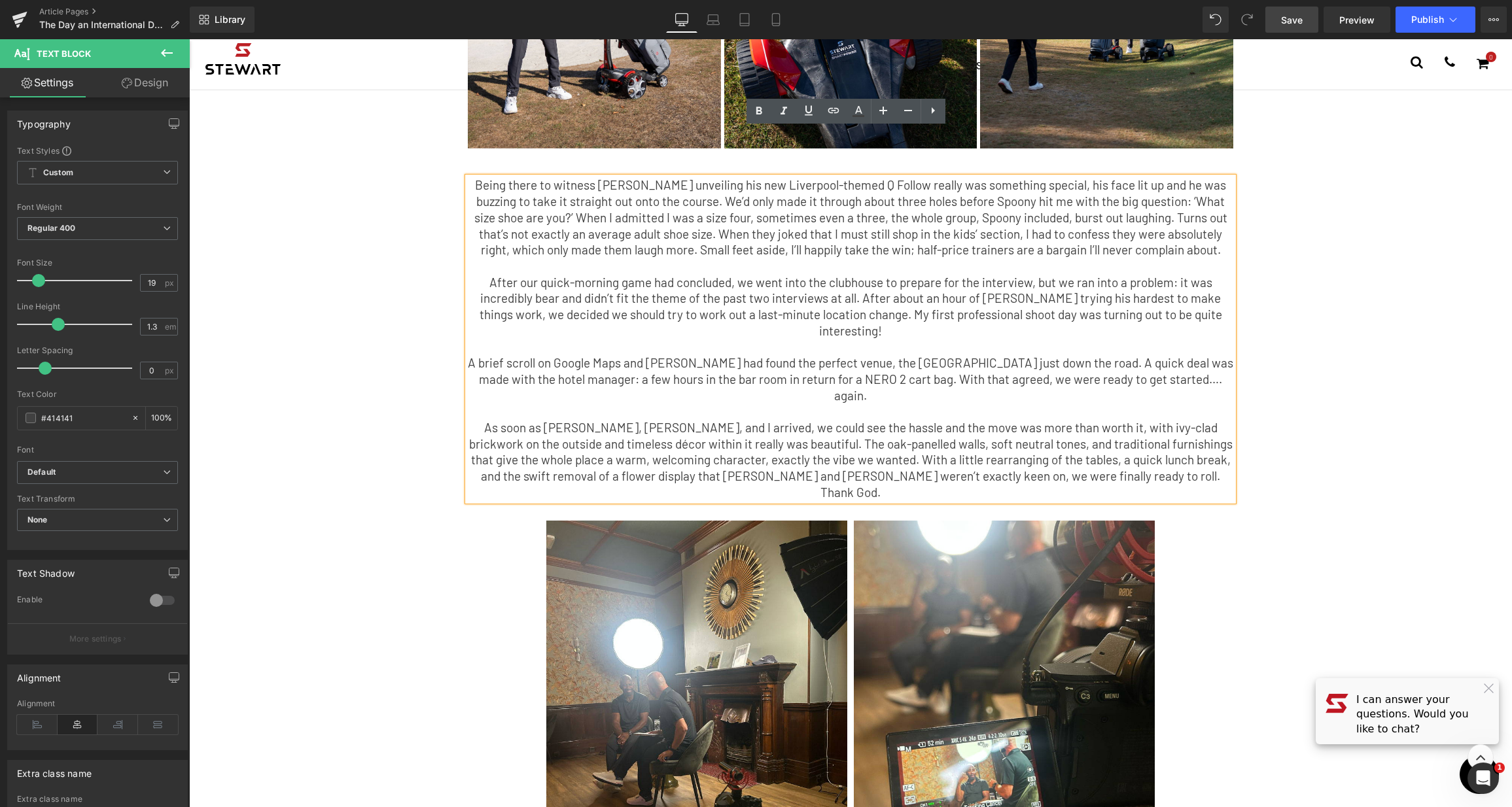
click at [1057, 355] on p "A brief scroll on Google Maps and [PERSON_NAME] had found the perfect venue, th…" at bounding box center [850, 379] width 765 height 48
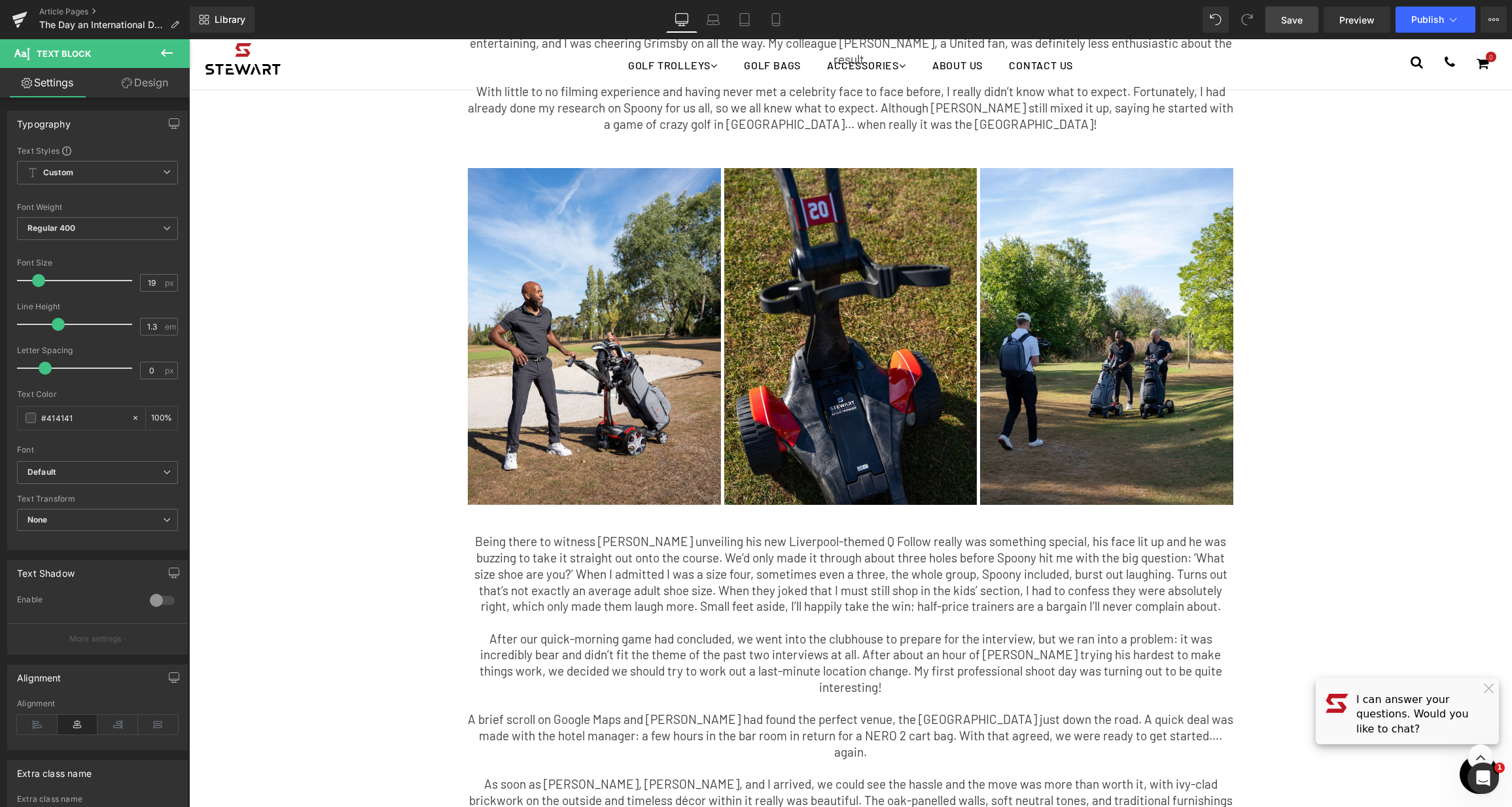
scroll to position [374, 0]
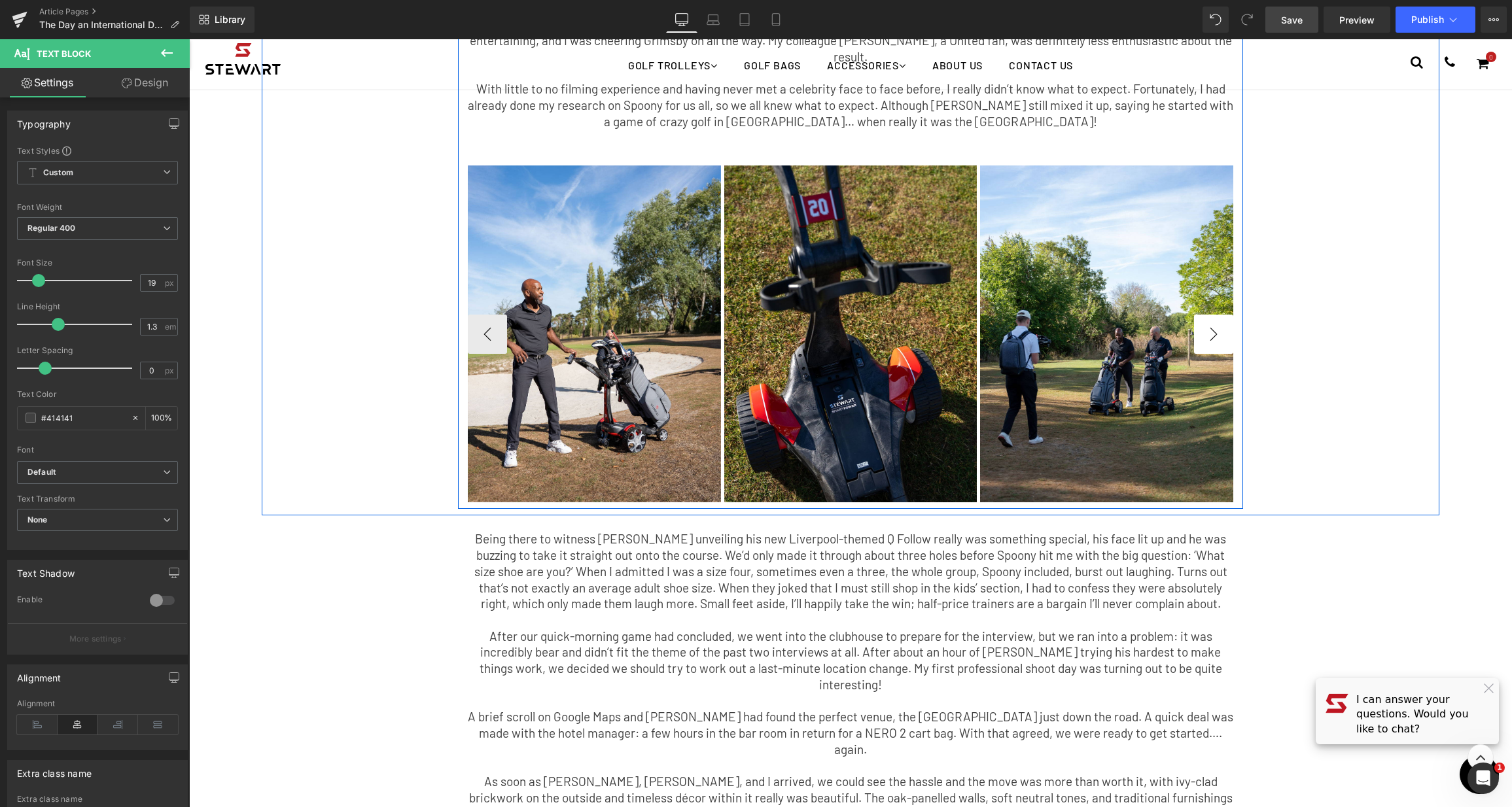
click at [1217, 314] on button "›" at bounding box center [1214, 334] width 39 height 39
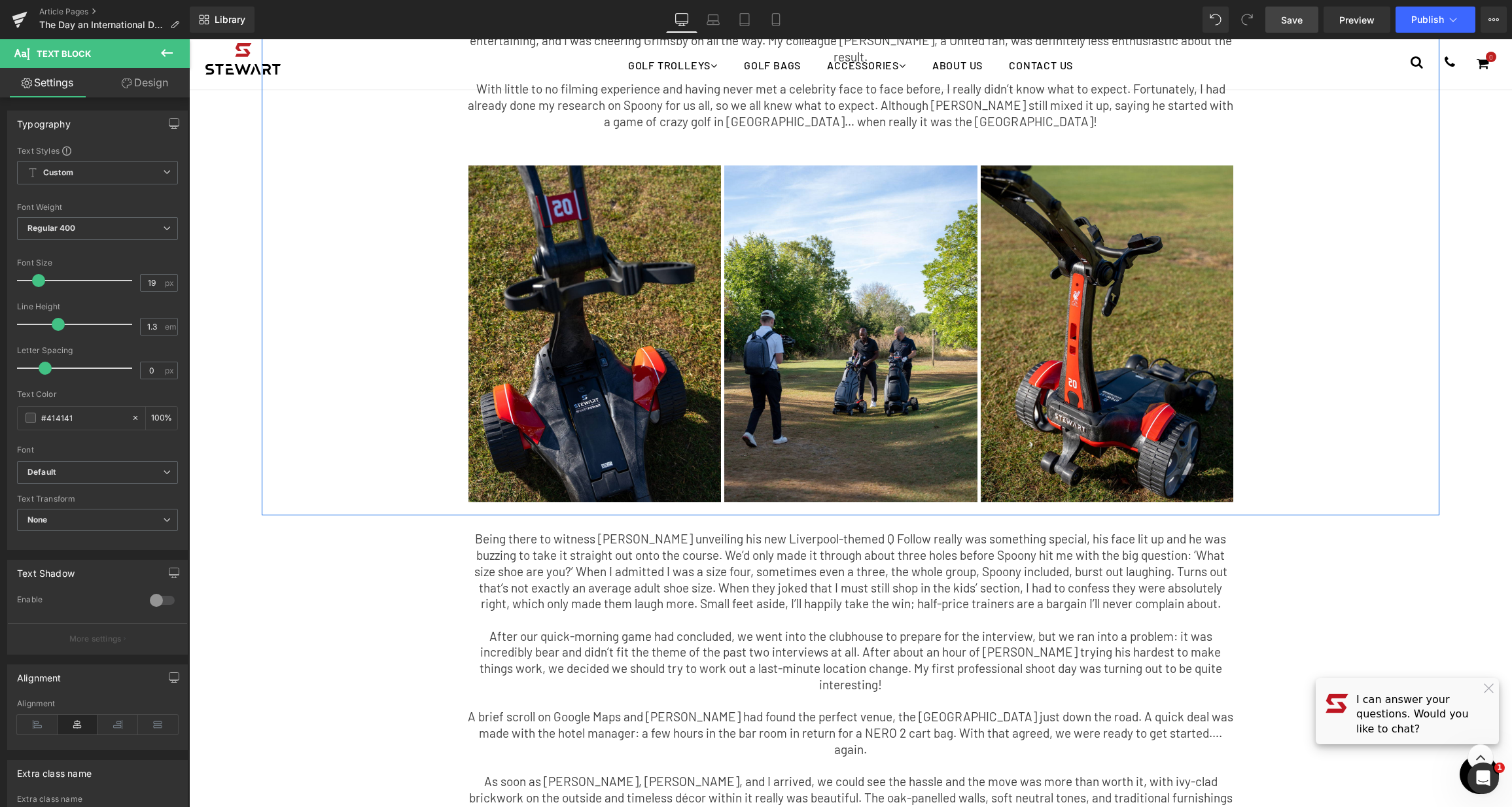
click at [1324, 351] on div "The Day an International DJ Took the Piss Out of My Tiny Shoes. Text Block Afte…" at bounding box center [850, 97] width 1178 height 823
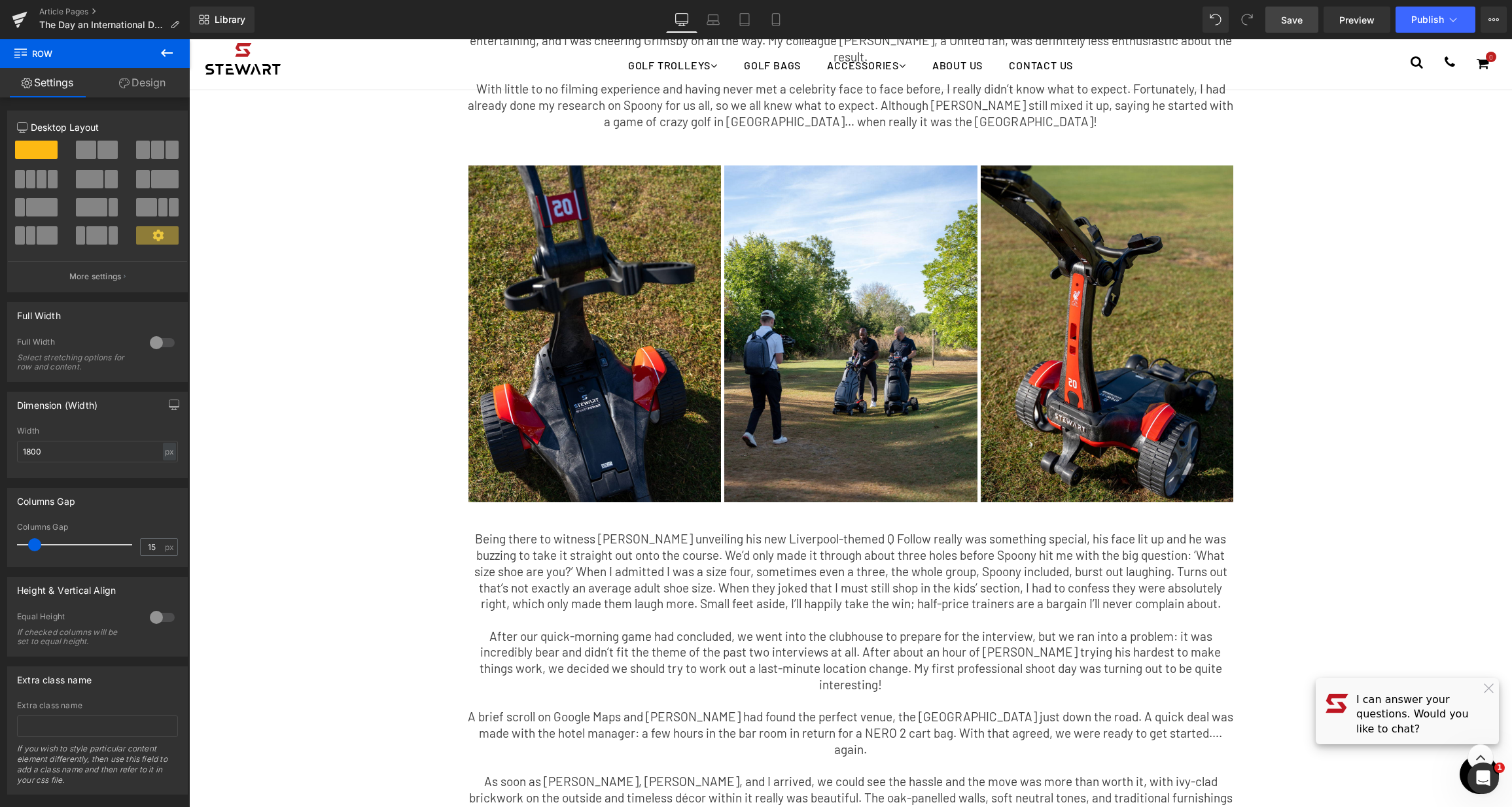
click at [1284, 16] on span "Save" at bounding box center [1291, 20] width 21 height 14
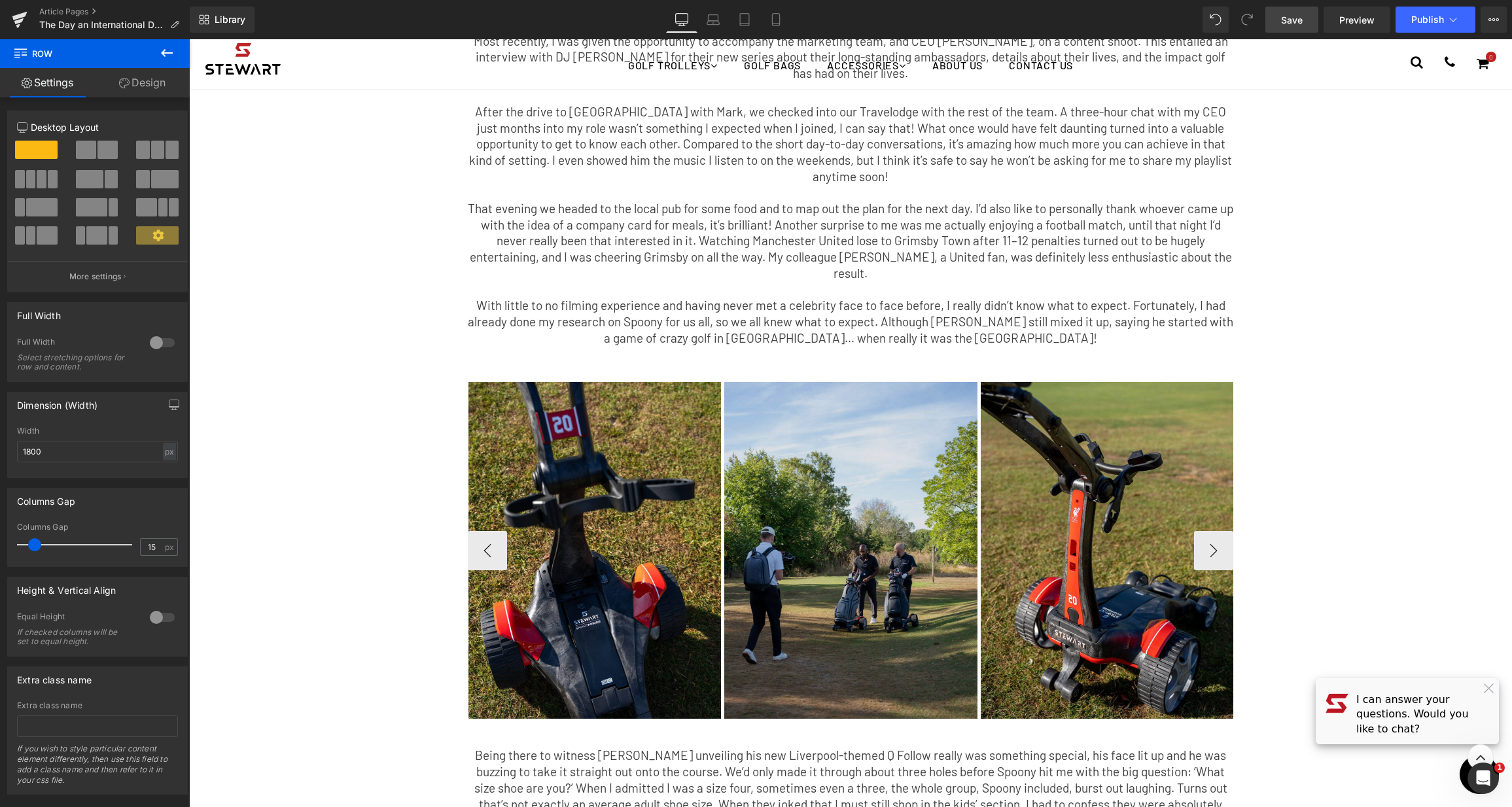
scroll to position [106, 0]
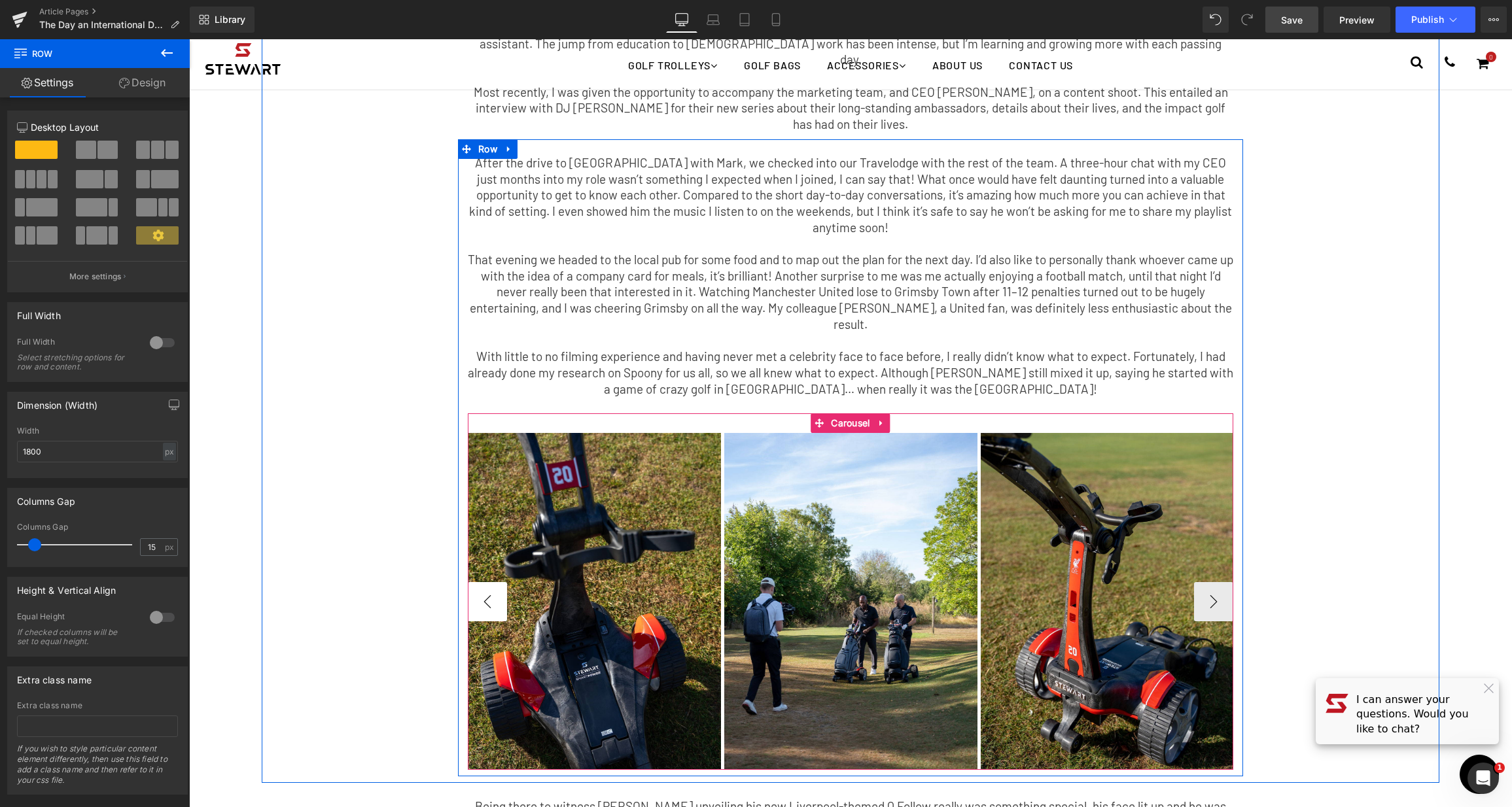
click at [468, 582] on button "‹" at bounding box center [488, 601] width 39 height 39
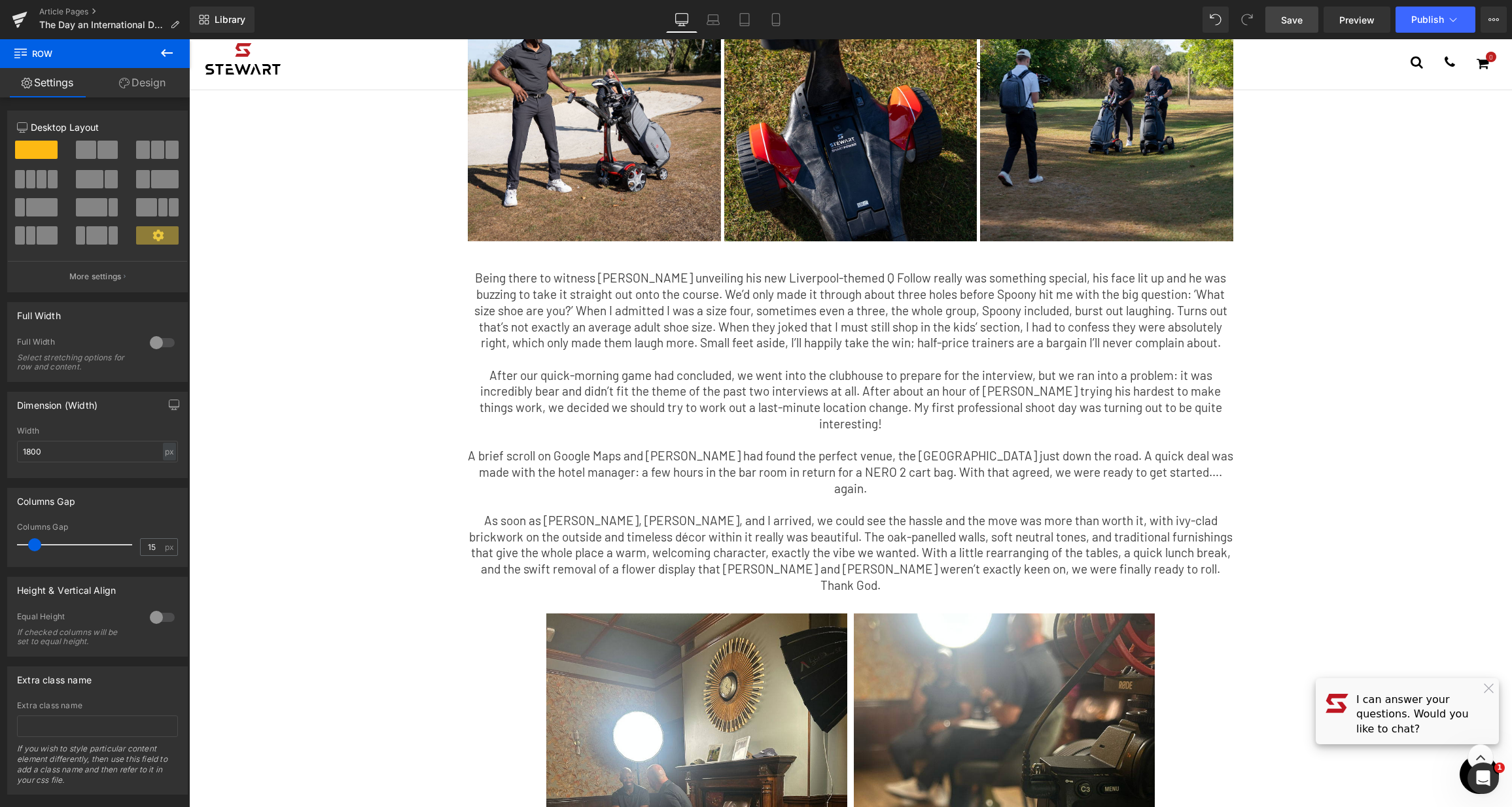
scroll to position [0, 0]
